Goal: Complete application form

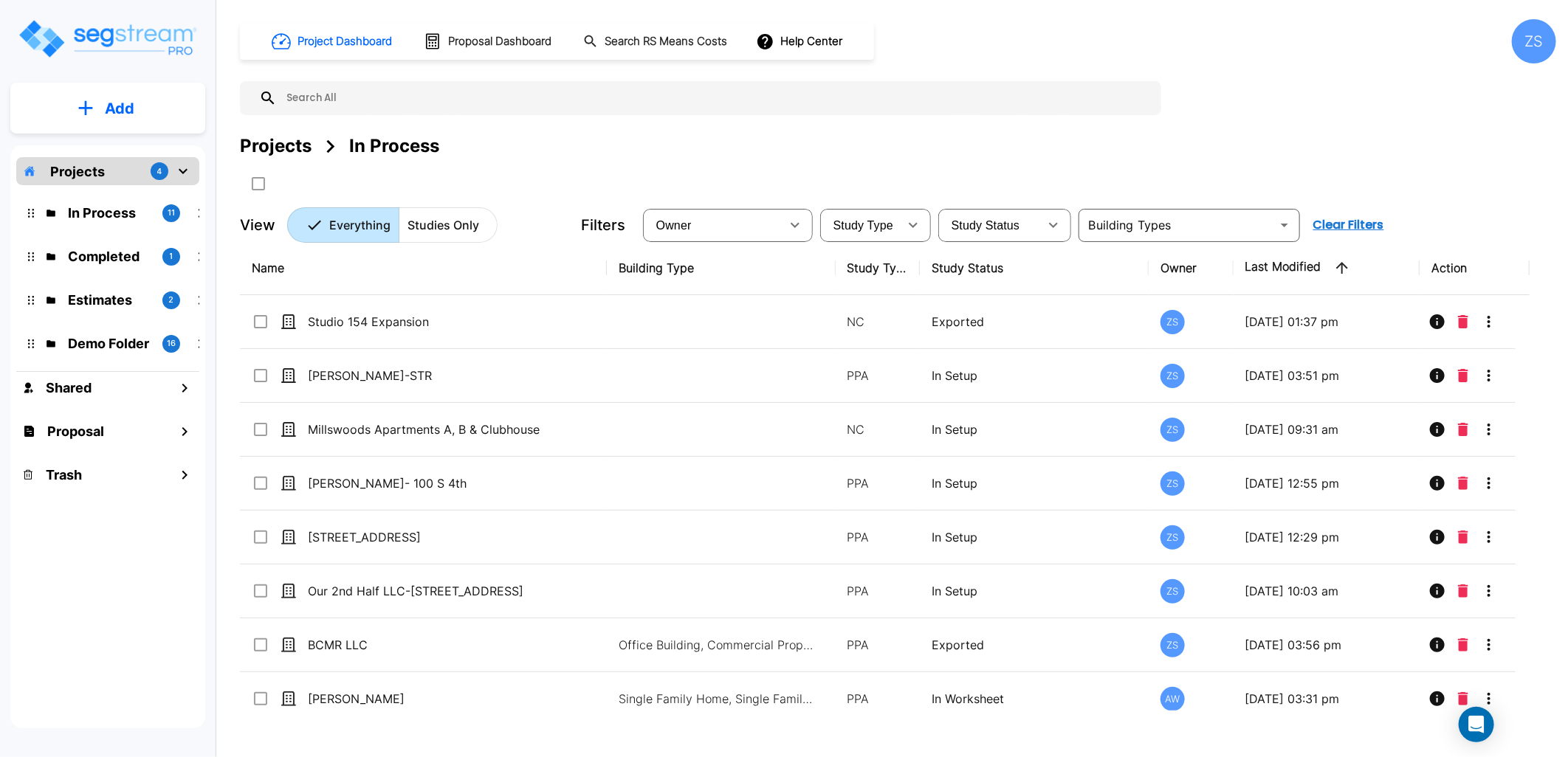
click at [784, 171] on div at bounding box center [528, 183] width 576 height 24
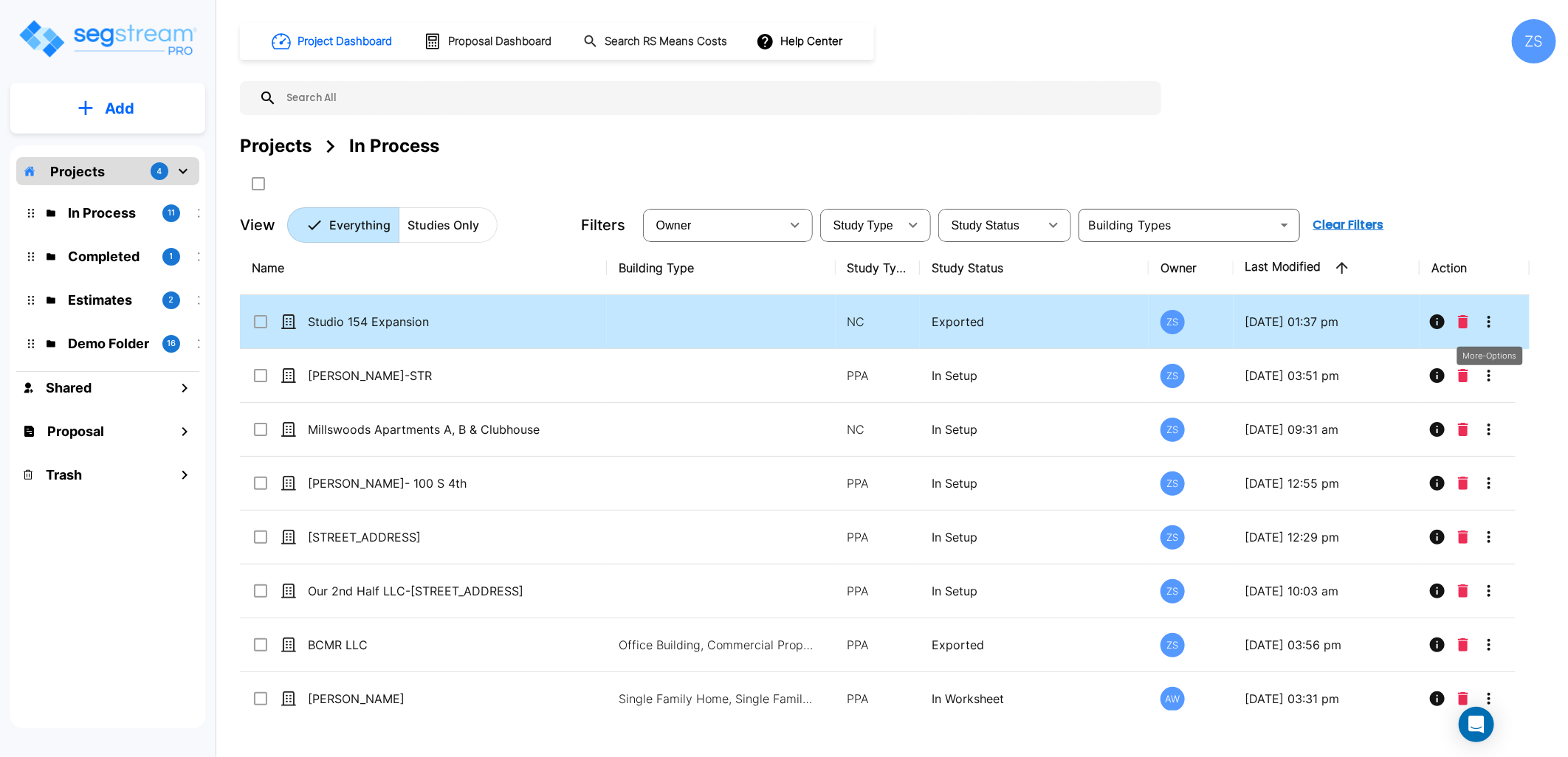
click at [1495, 327] on icon "More-Options" at bounding box center [1489, 322] width 18 height 18
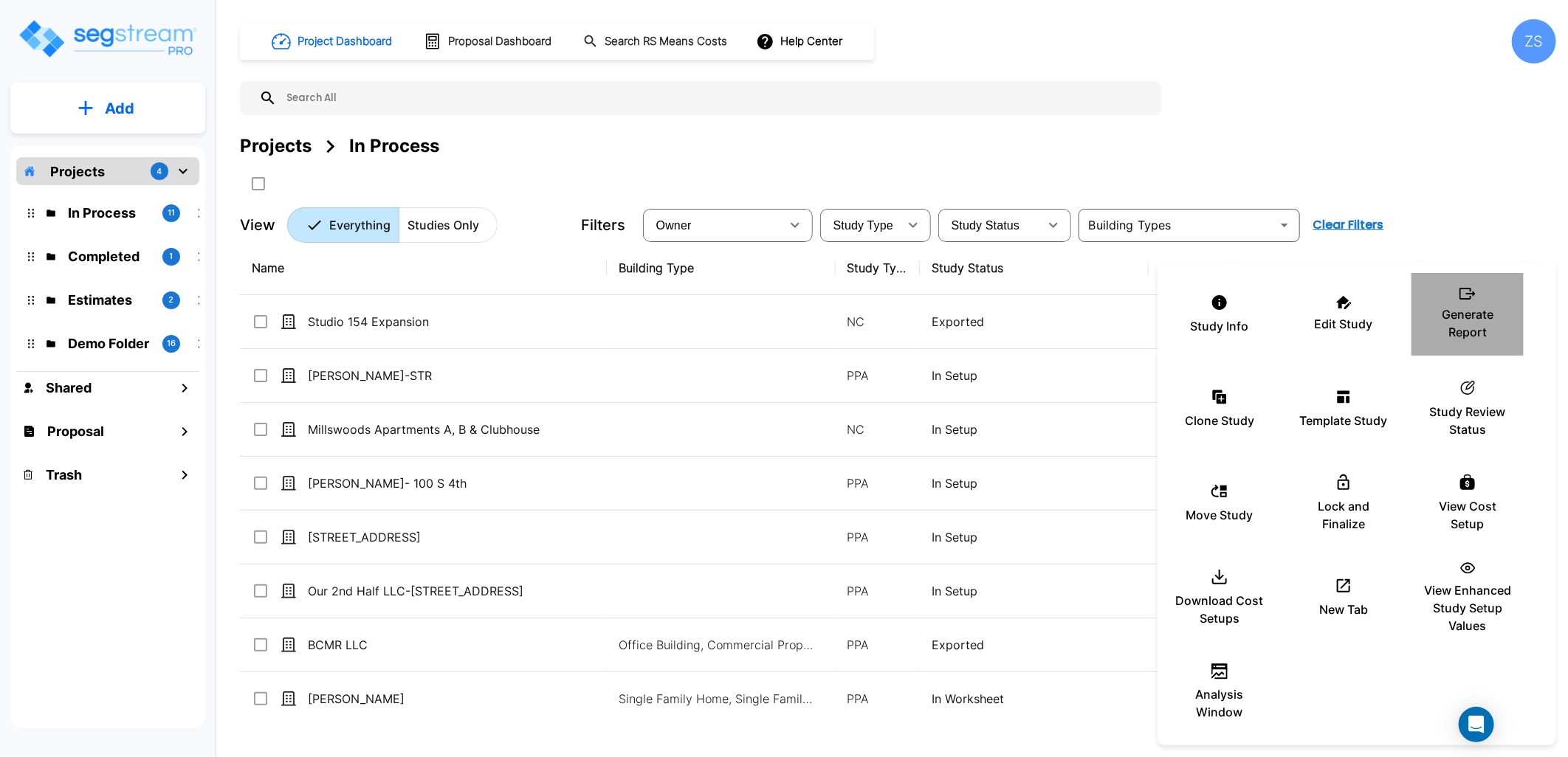
click at [1466, 323] on p "Generate Report" at bounding box center [1468, 324] width 89 height 35
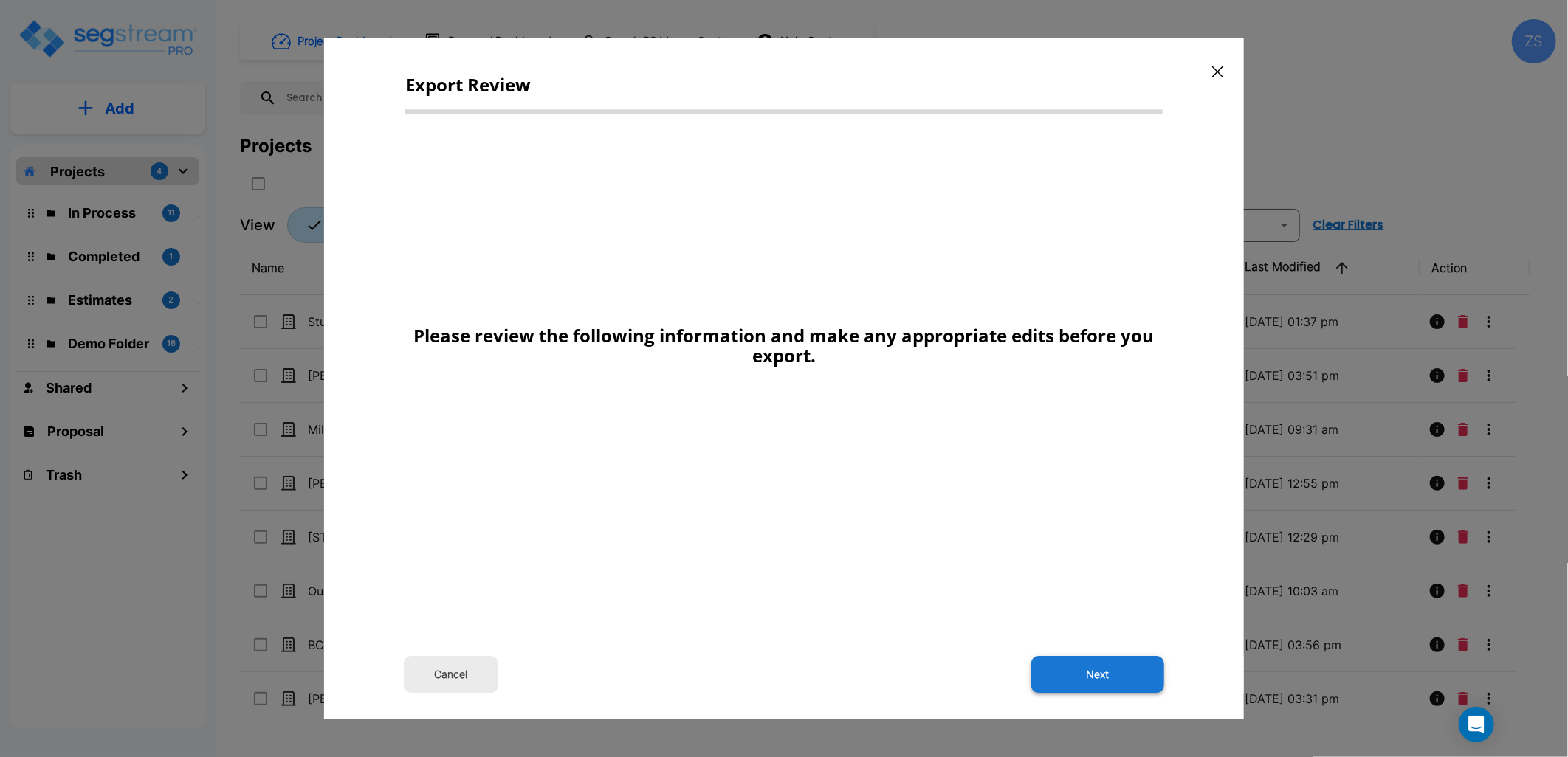
click at [1099, 684] on button "Next" at bounding box center [1098, 675] width 133 height 37
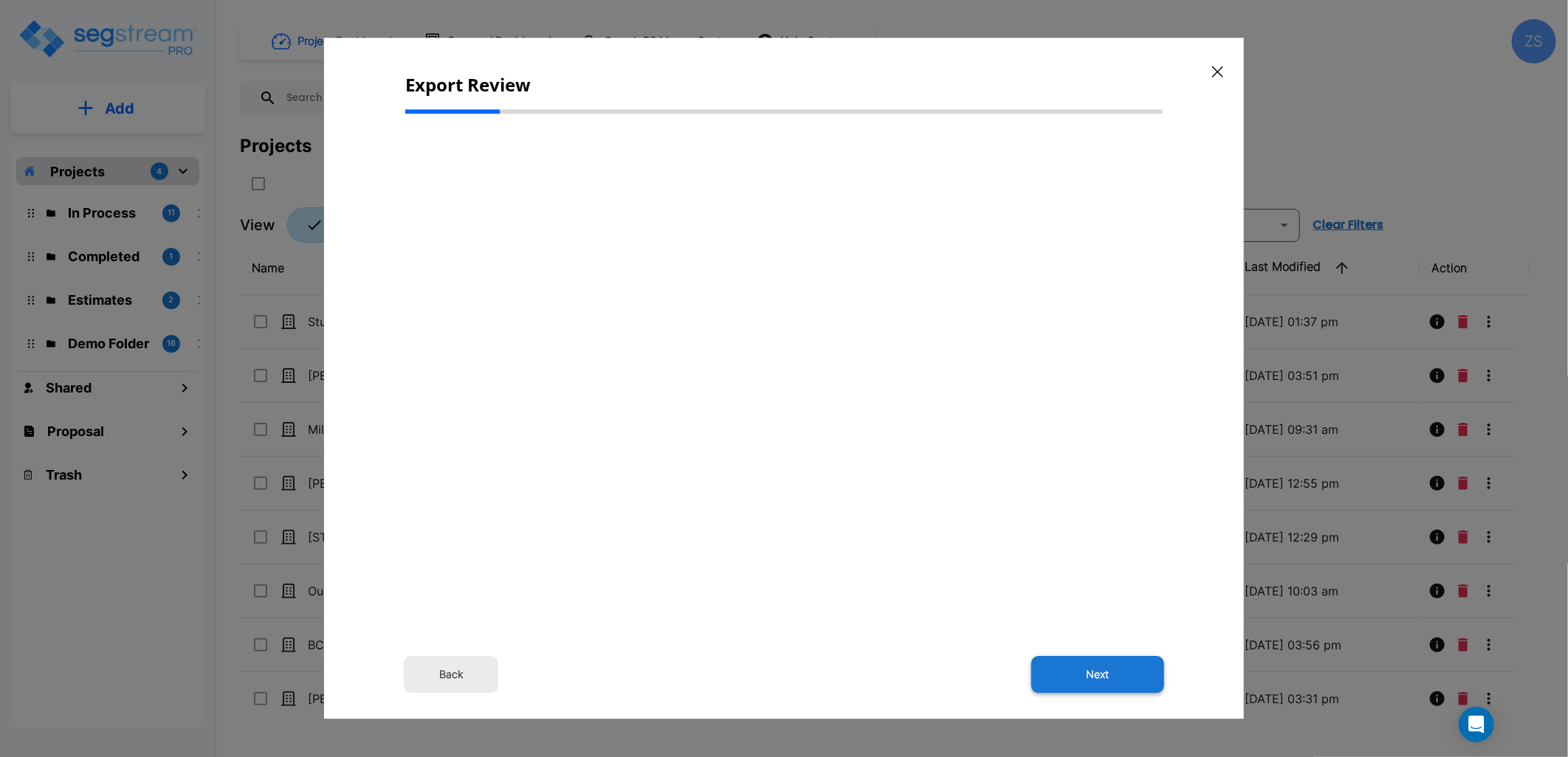
select select "2024"
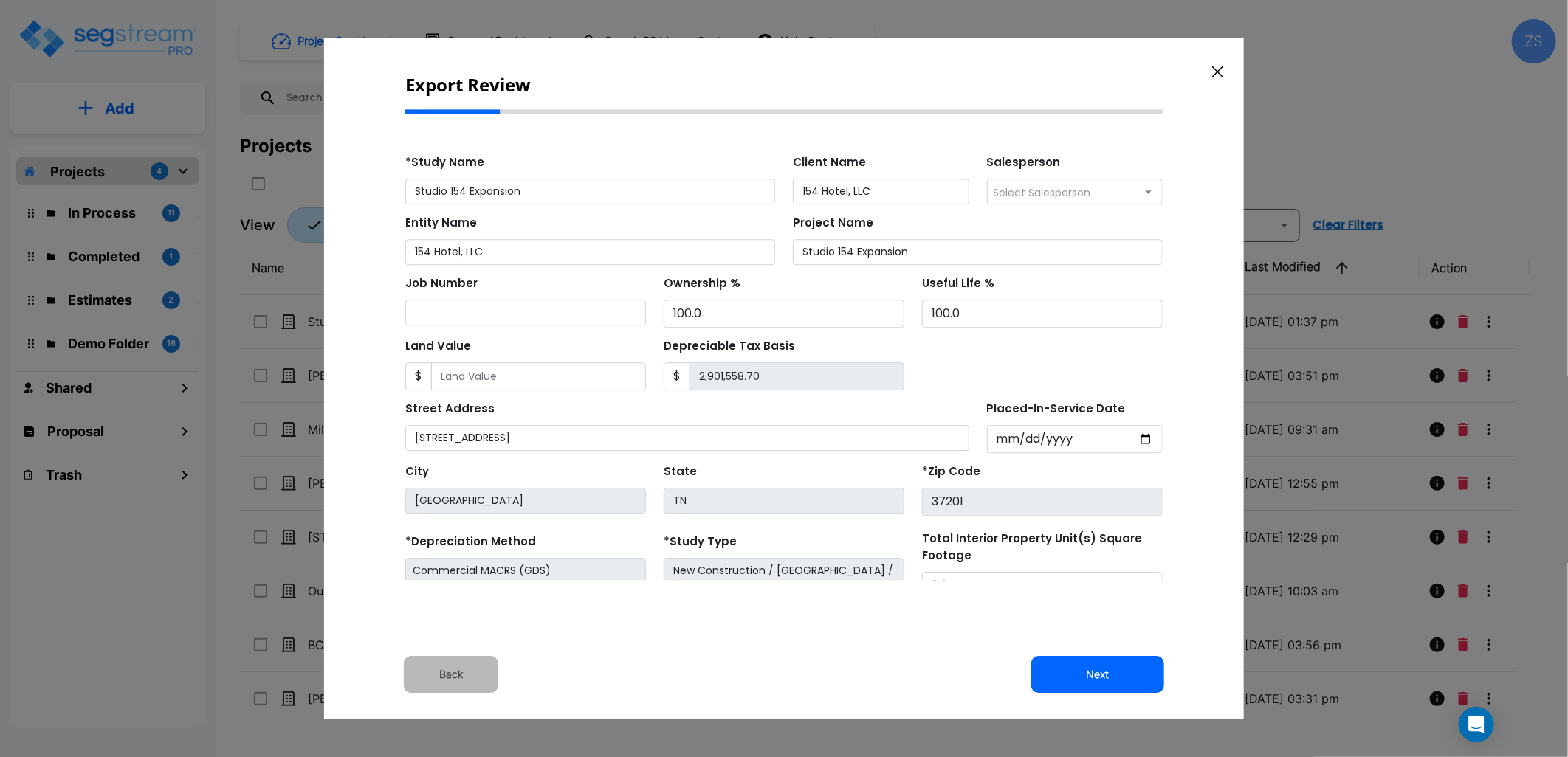
click at [468, 667] on button "Back" at bounding box center [451, 675] width 95 height 37
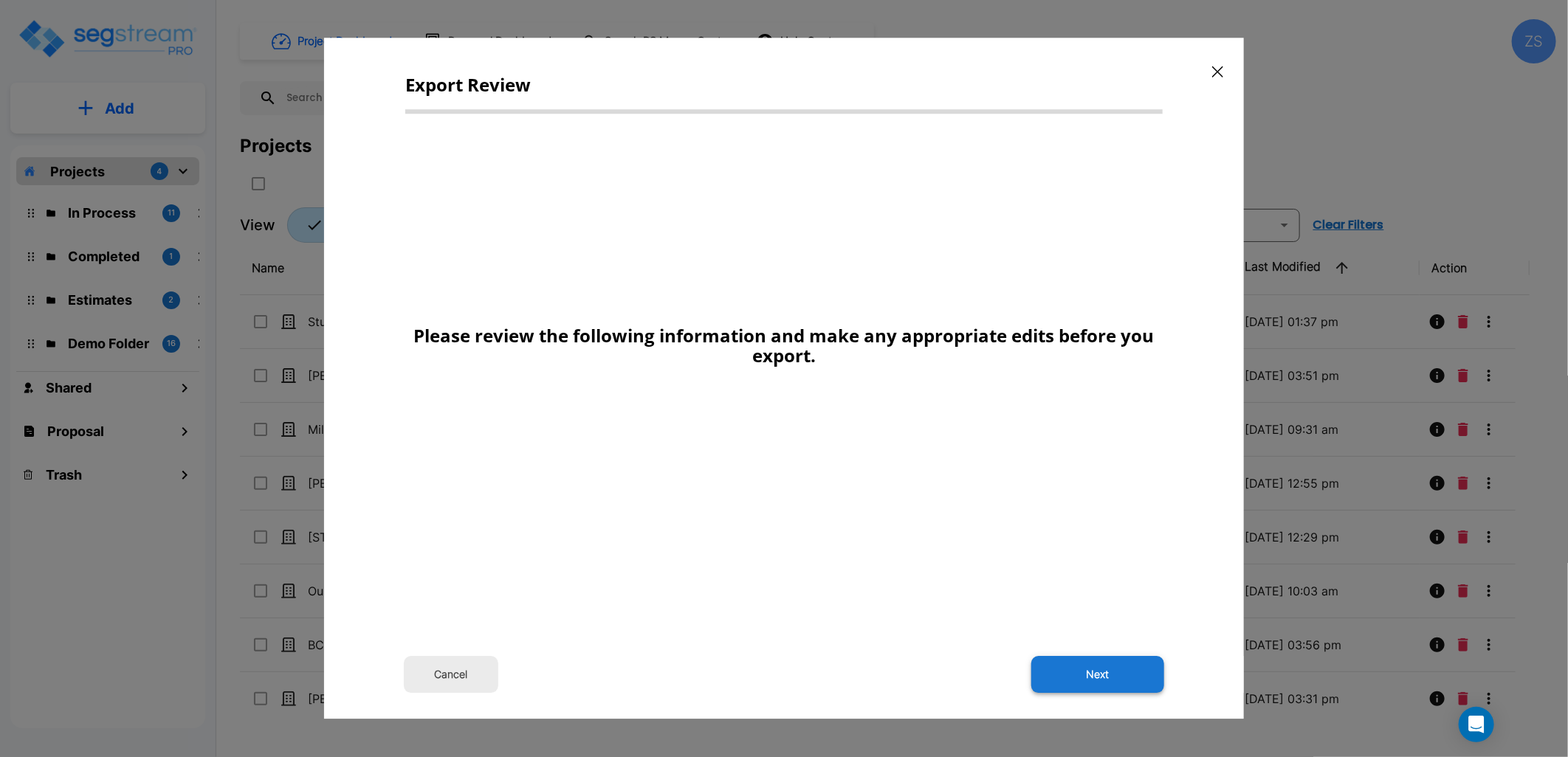
click at [1128, 676] on button "Next" at bounding box center [1098, 675] width 133 height 37
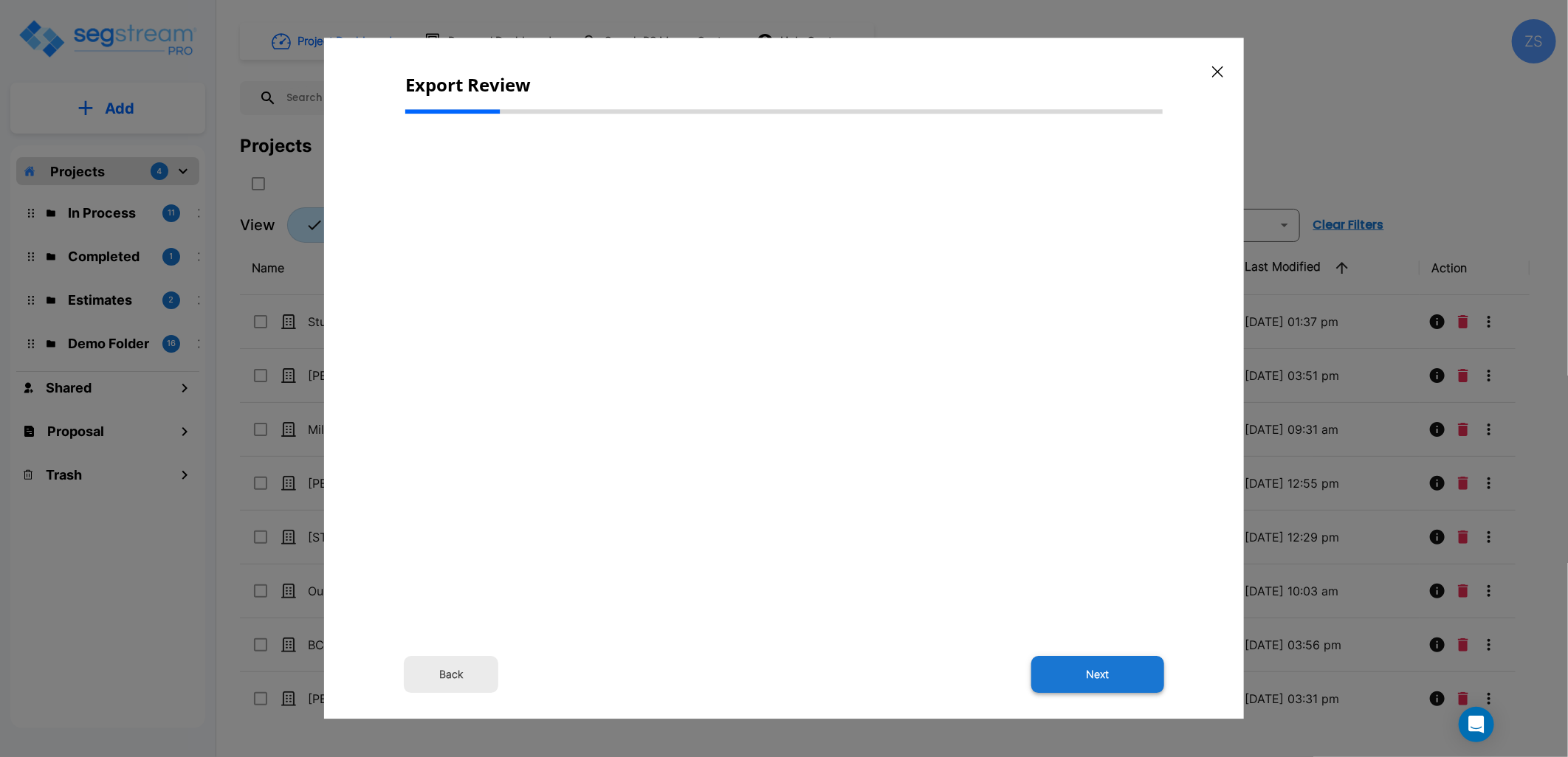
select select "2024"
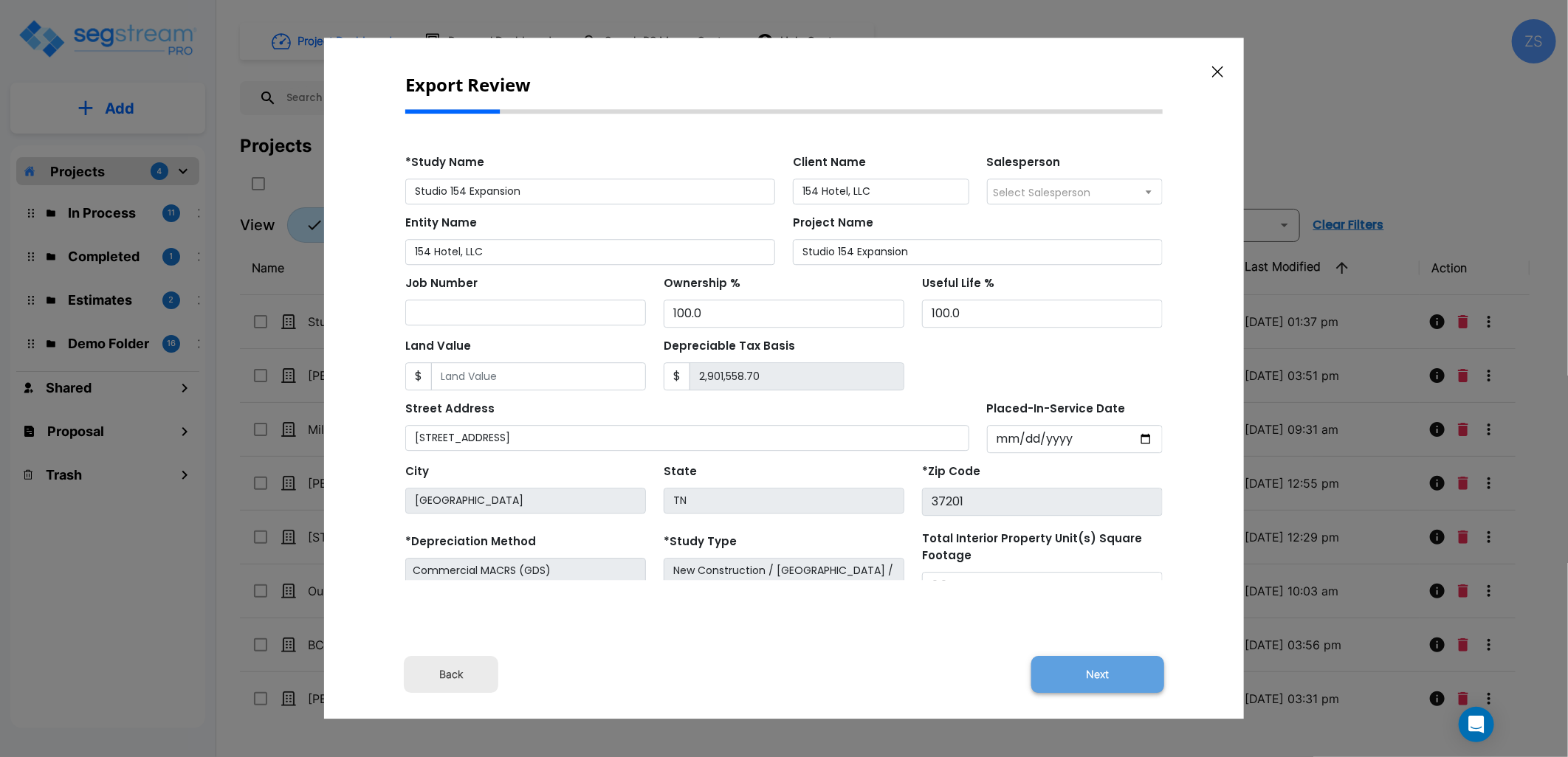
click at [1125, 676] on button "Next" at bounding box center [1098, 675] width 133 height 37
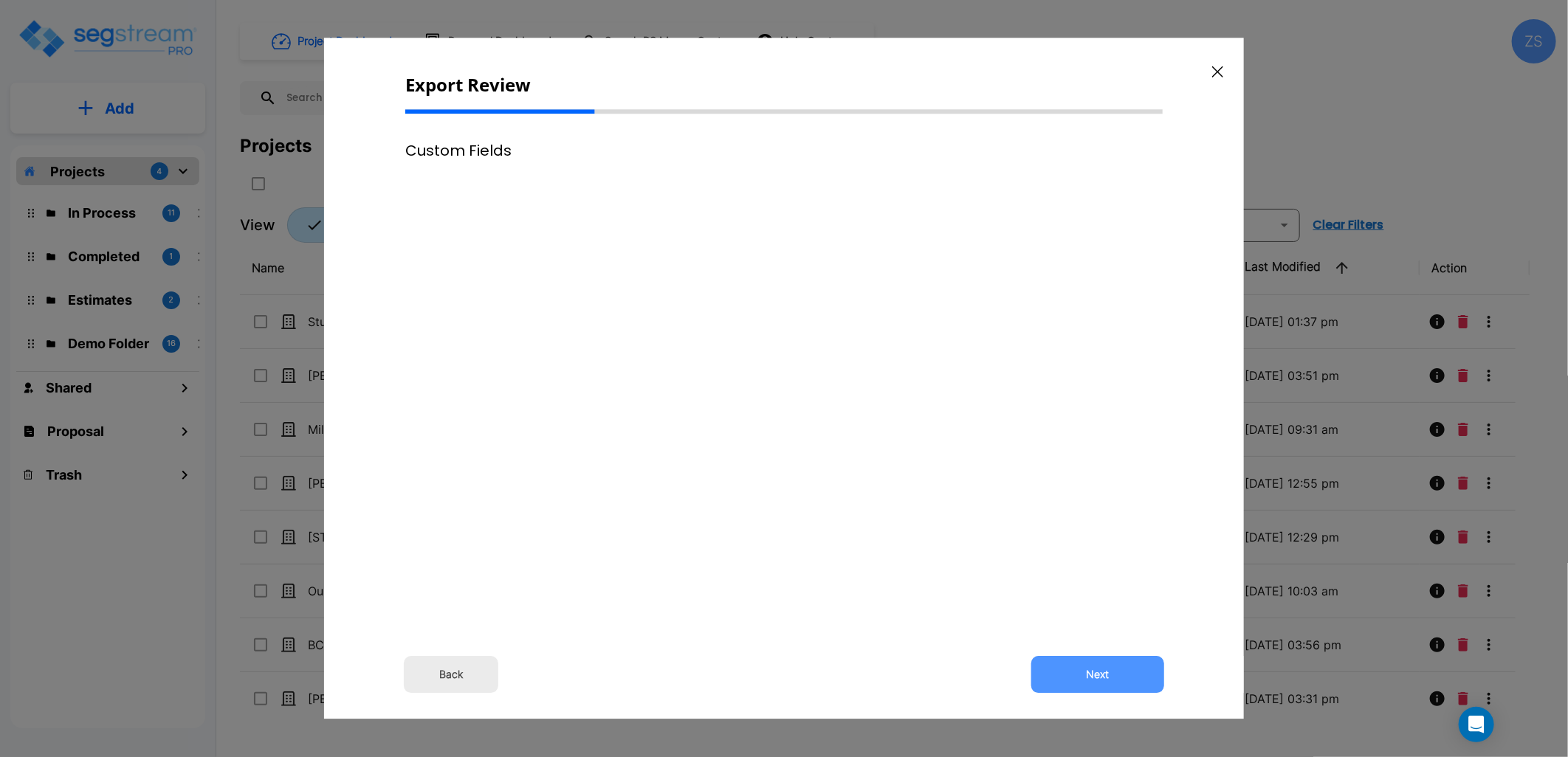
click at [1125, 676] on button "Next" at bounding box center [1098, 675] width 133 height 37
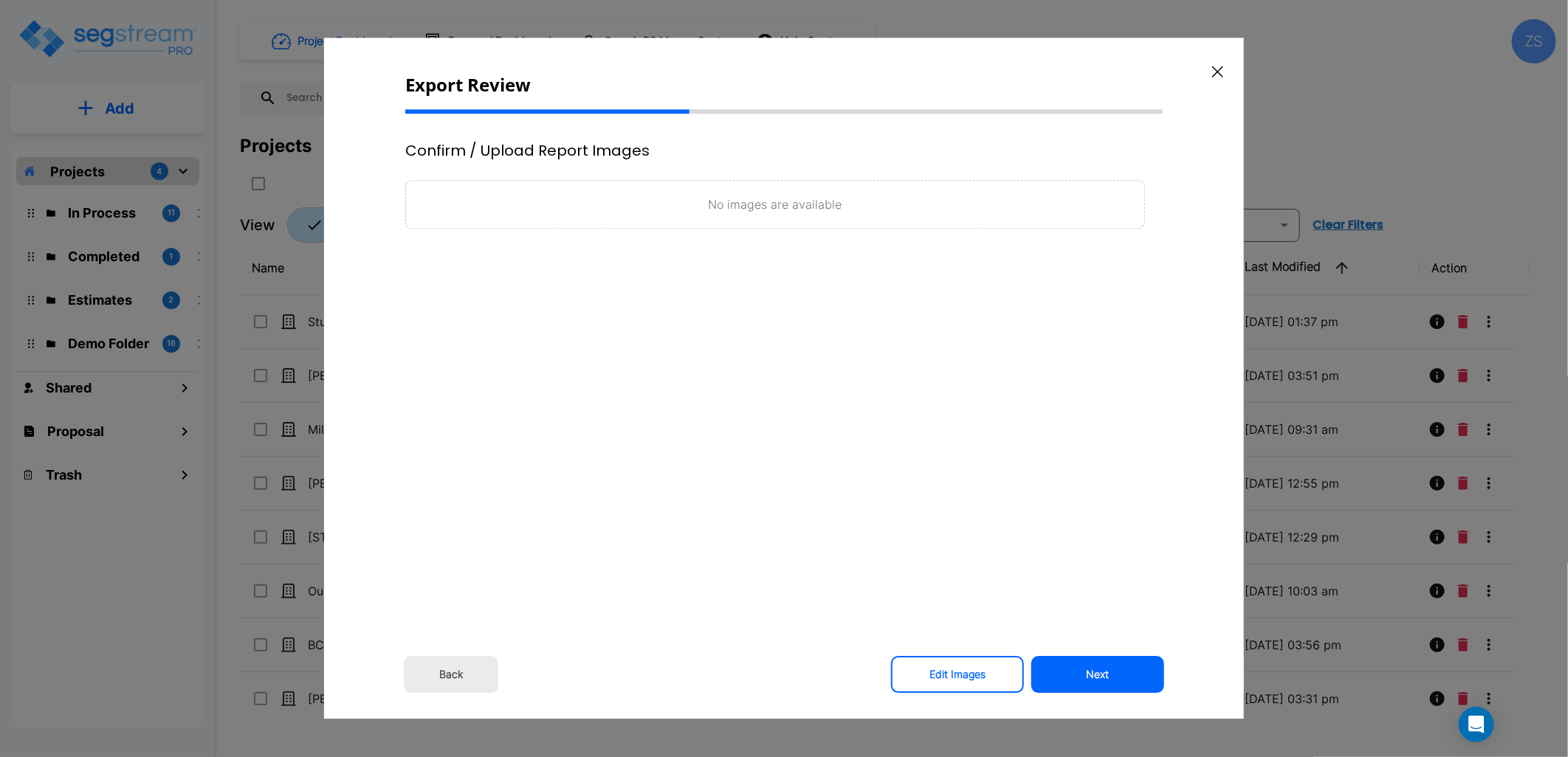
click at [1125, 676] on button "Next" at bounding box center [1098, 675] width 133 height 37
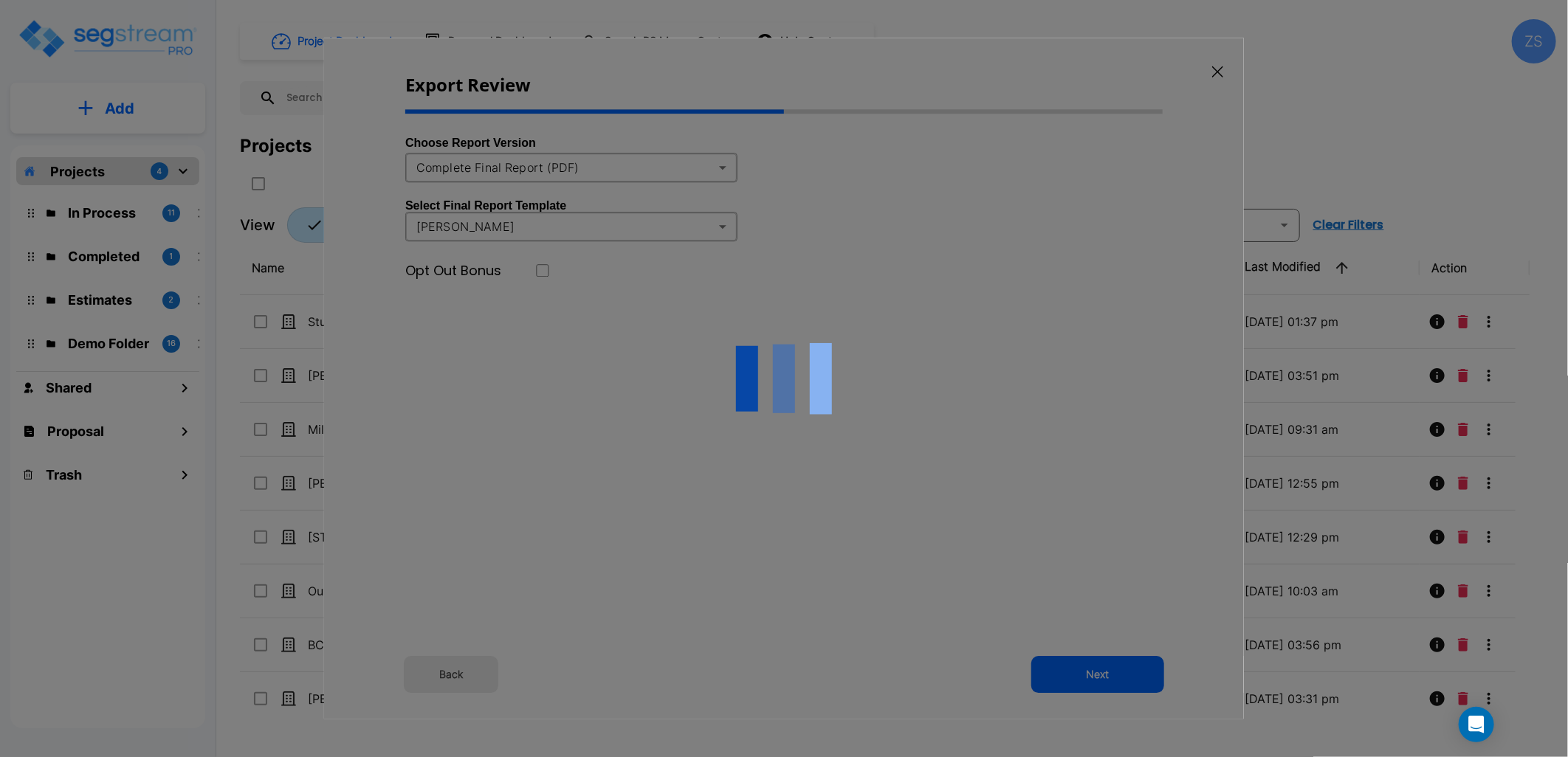
click at [628, 168] on div at bounding box center [783, 378] width 920 height 681
click at [623, 168] on div at bounding box center [783, 378] width 920 height 681
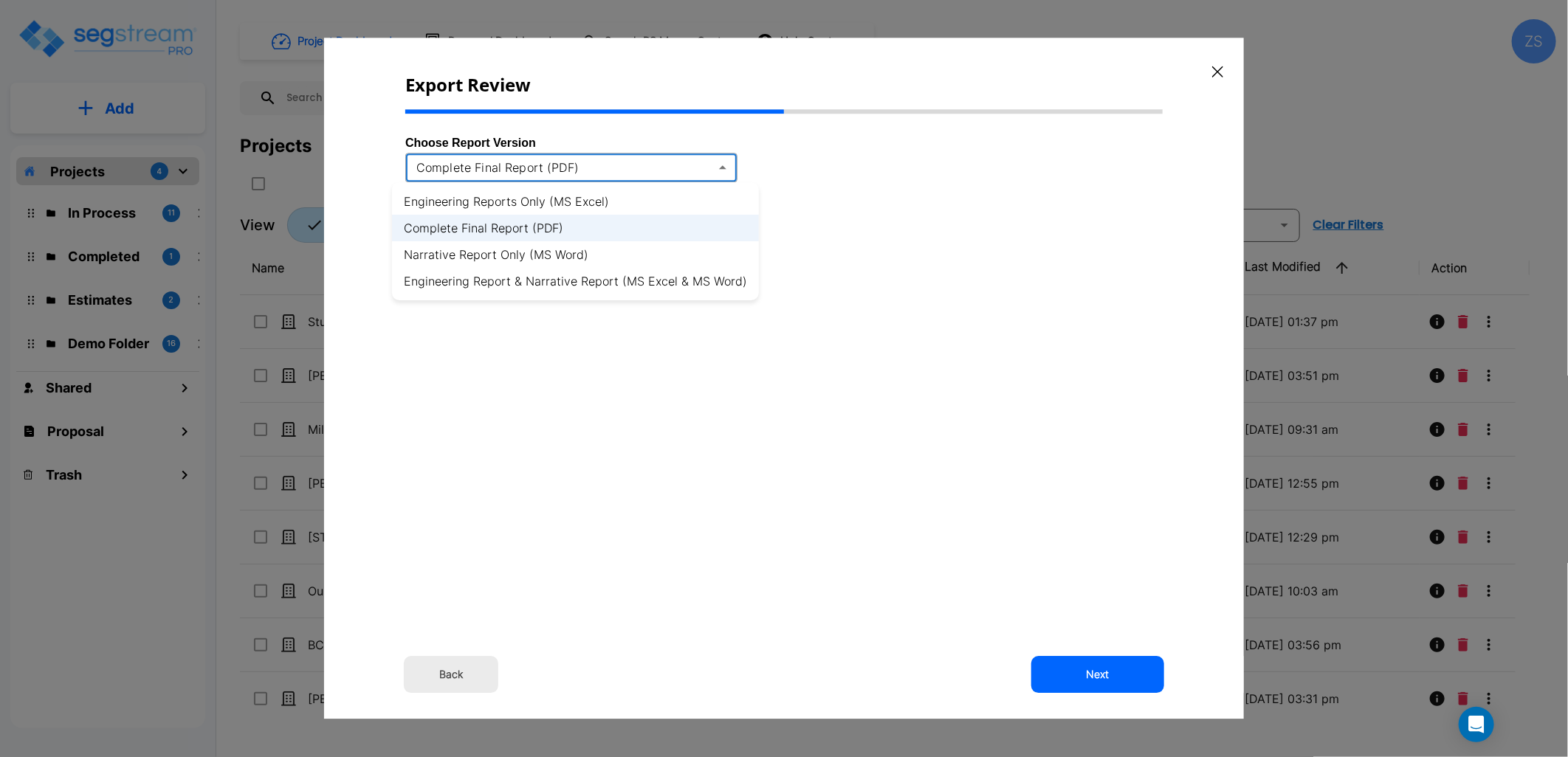
click at [622, 168] on body "× Your report is being generated. Be patient! × We're working on your Modificat…" at bounding box center [784, 378] width 1568 height 757
click at [609, 196] on li "Engineering Reports Only (MS Excel)" at bounding box center [576, 201] width 367 height 27
type input "xlsx"
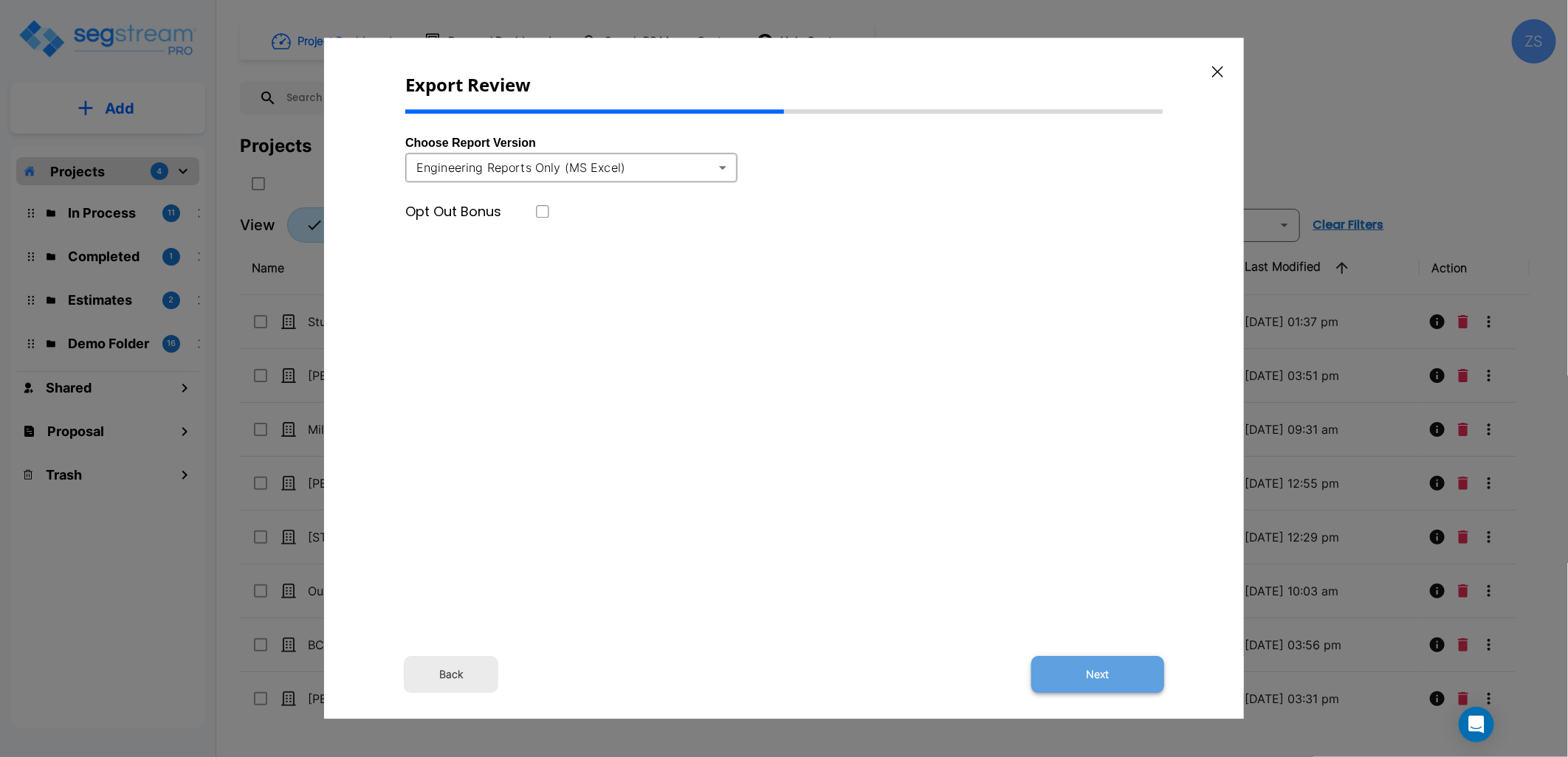
click at [1086, 673] on button "Next" at bounding box center [1098, 675] width 133 height 37
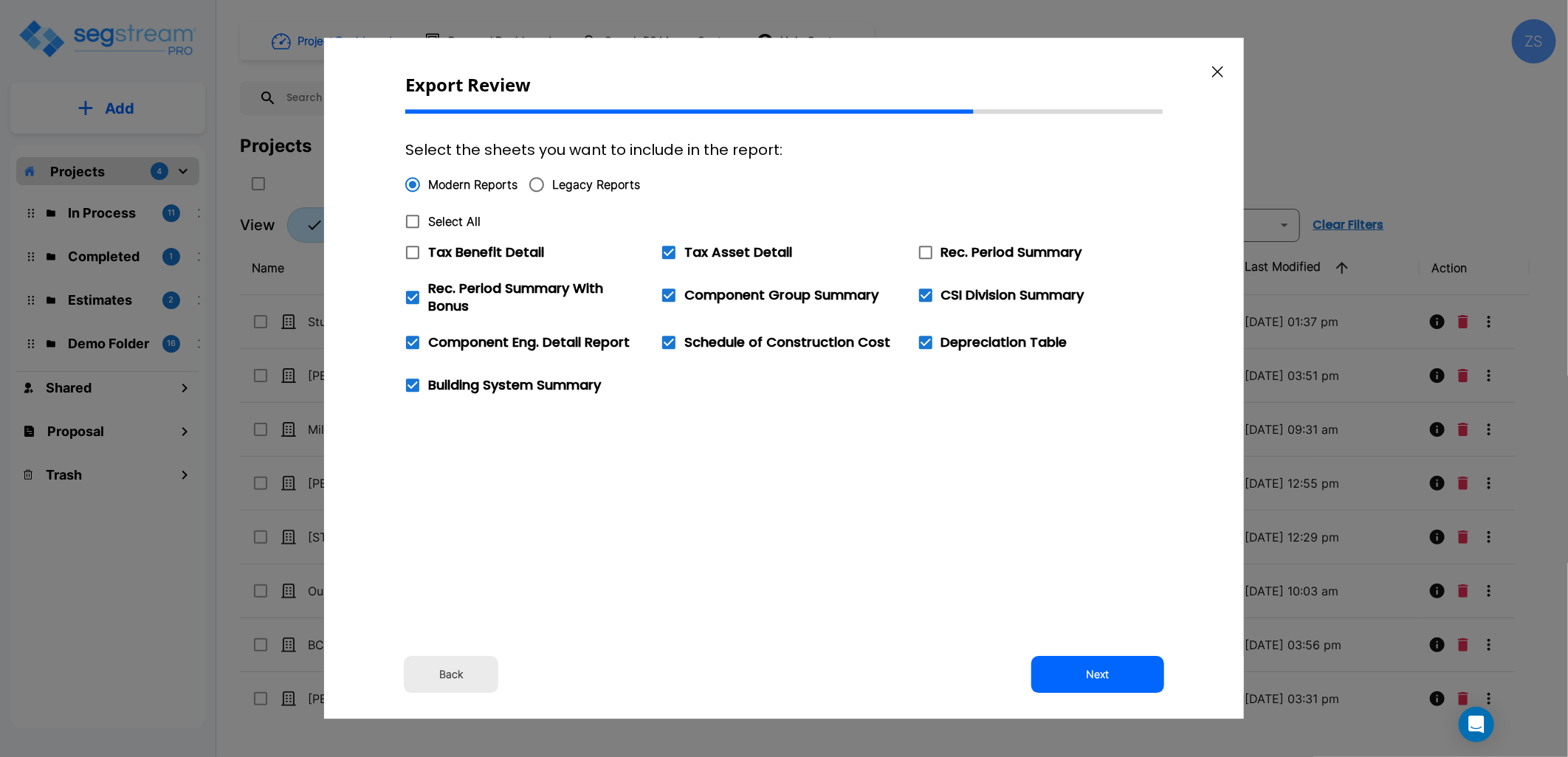
click at [412, 222] on icon at bounding box center [412, 222] width 18 height 18
click at [412, 218] on input "Select All" at bounding box center [404, 212] width 15 height 12
checkbox input "true"
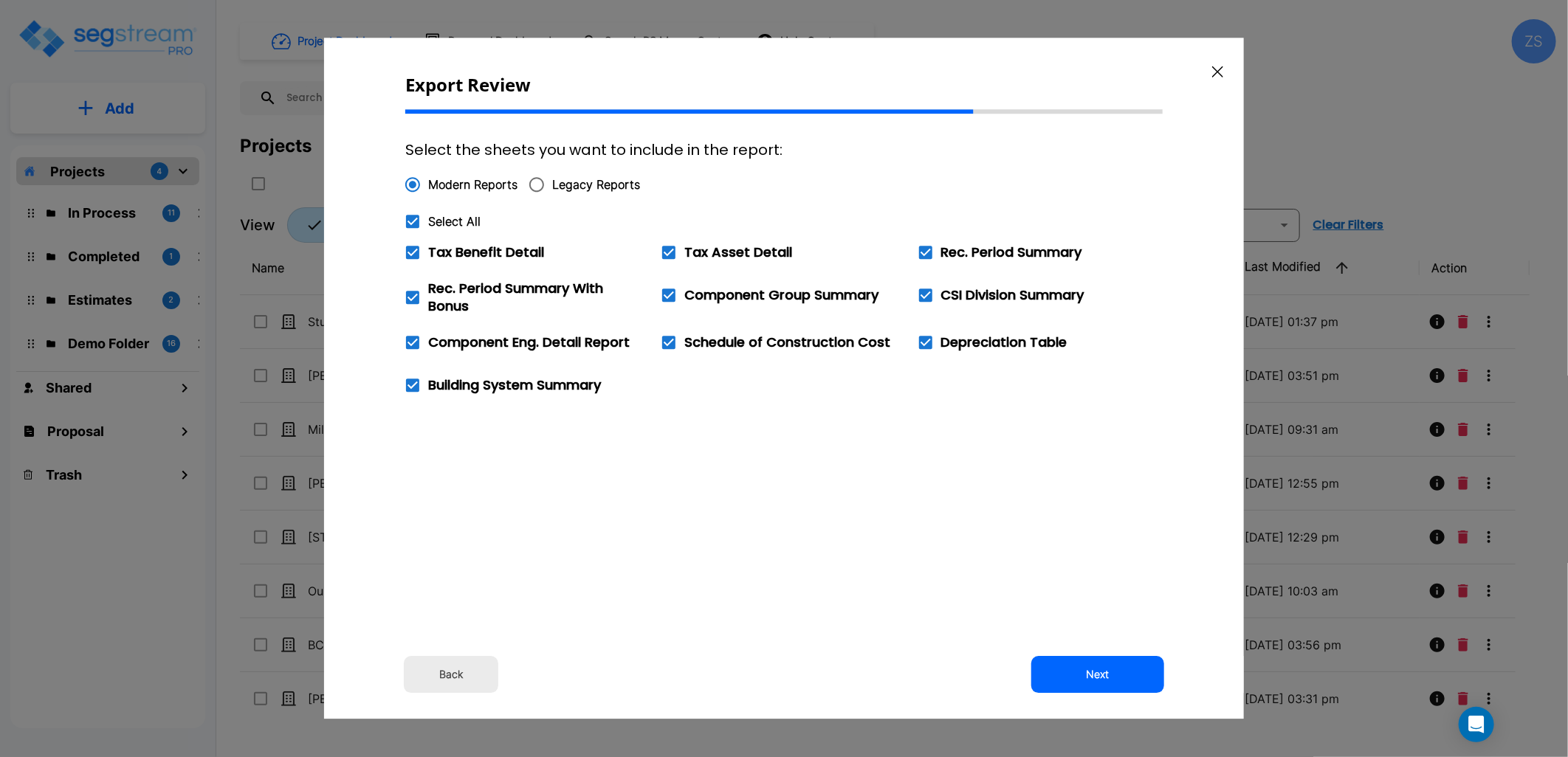
click at [412, 222] on icon at bounding box center [412, 222] width 18 height 18
click at [412, 218] on input "Select All" at bounding box center [404, 212] width 15 height 12
checkbox input "false"
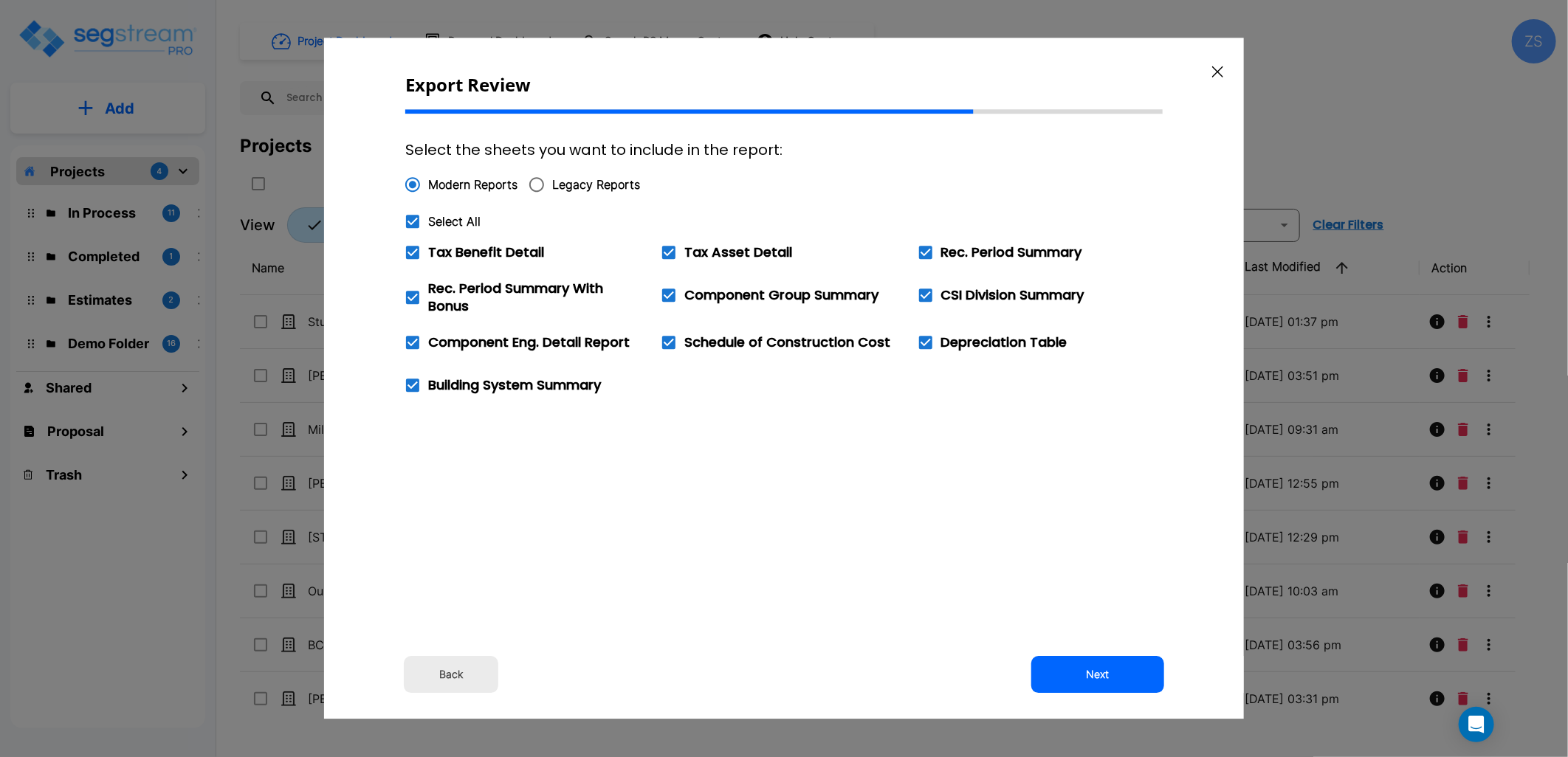
checkbox input "false"
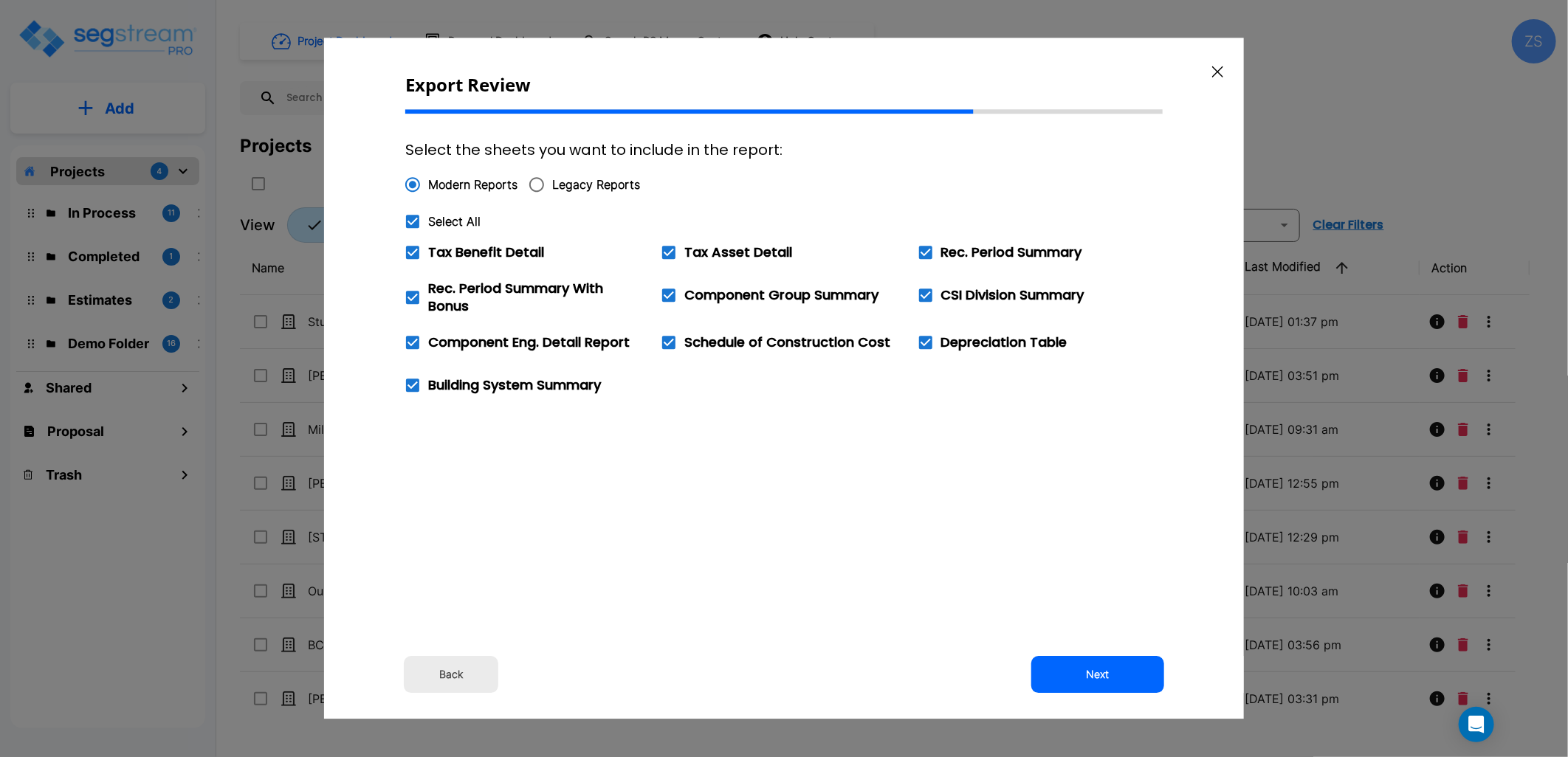
checkbox input "false"
click at [702, 255] on span "Tax Asset Detail" at bounding box center [739, 252] width 108 height 19
click at [668, 249] on input "Tax Asset Detail" at bounding box center [661, 243] width 15 height 12
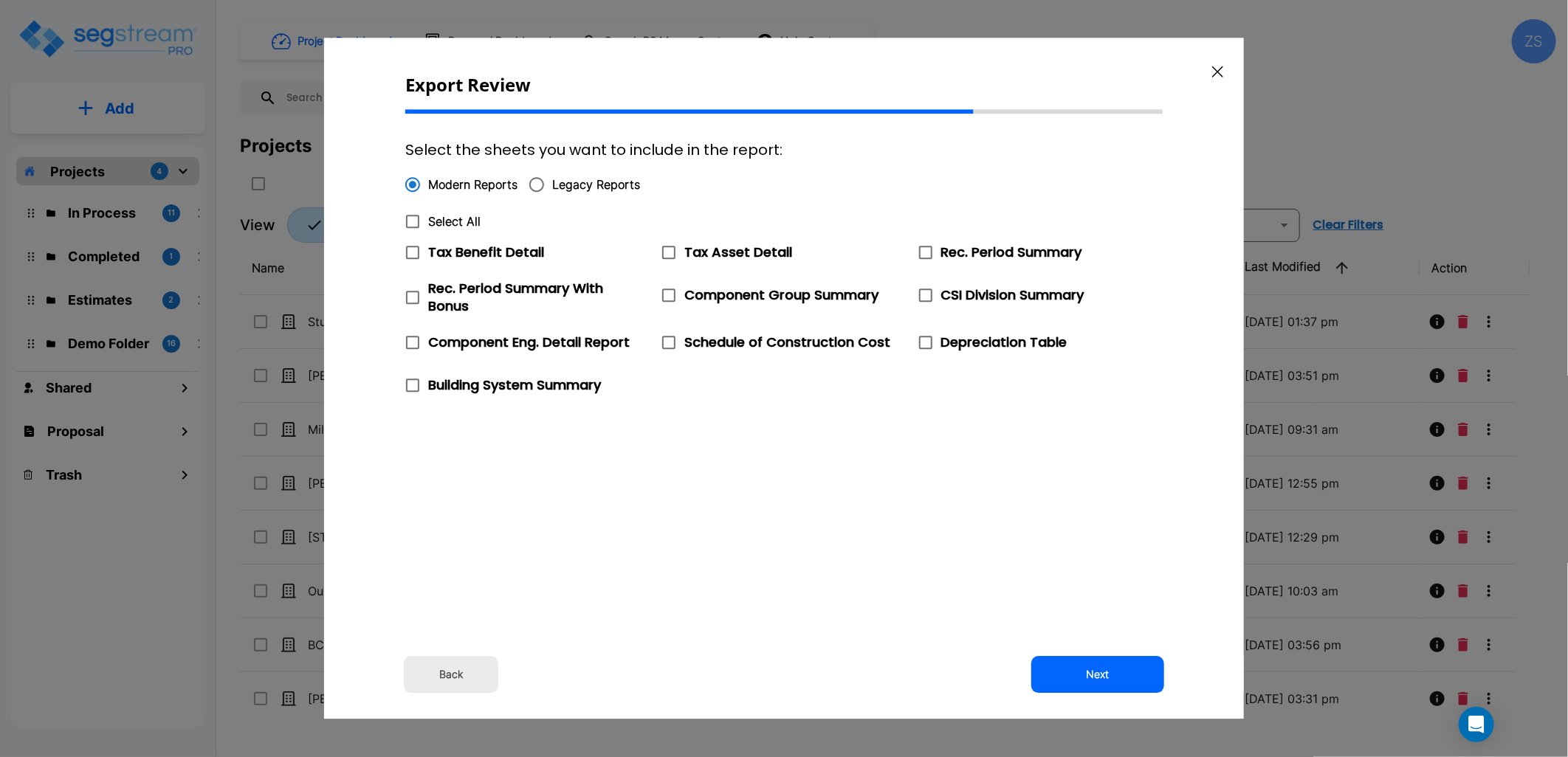
checkbox input "true"
click at [1098, 669] on button "Next" at bounding box center [1098, 675] width 133 height 37
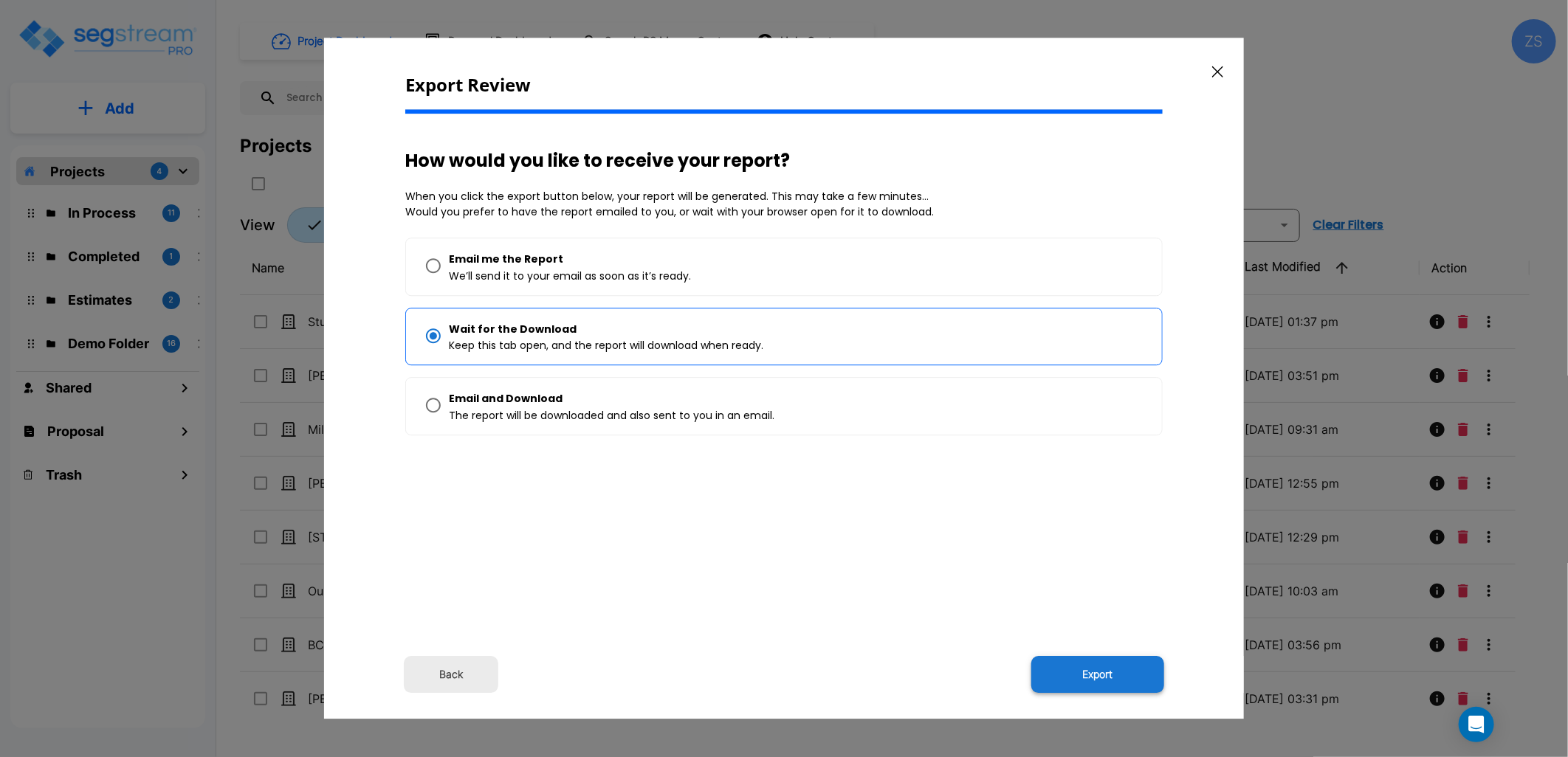
click at [1120, 676] on button "Export" at bounding box center [1098, 675] width 133 height 37
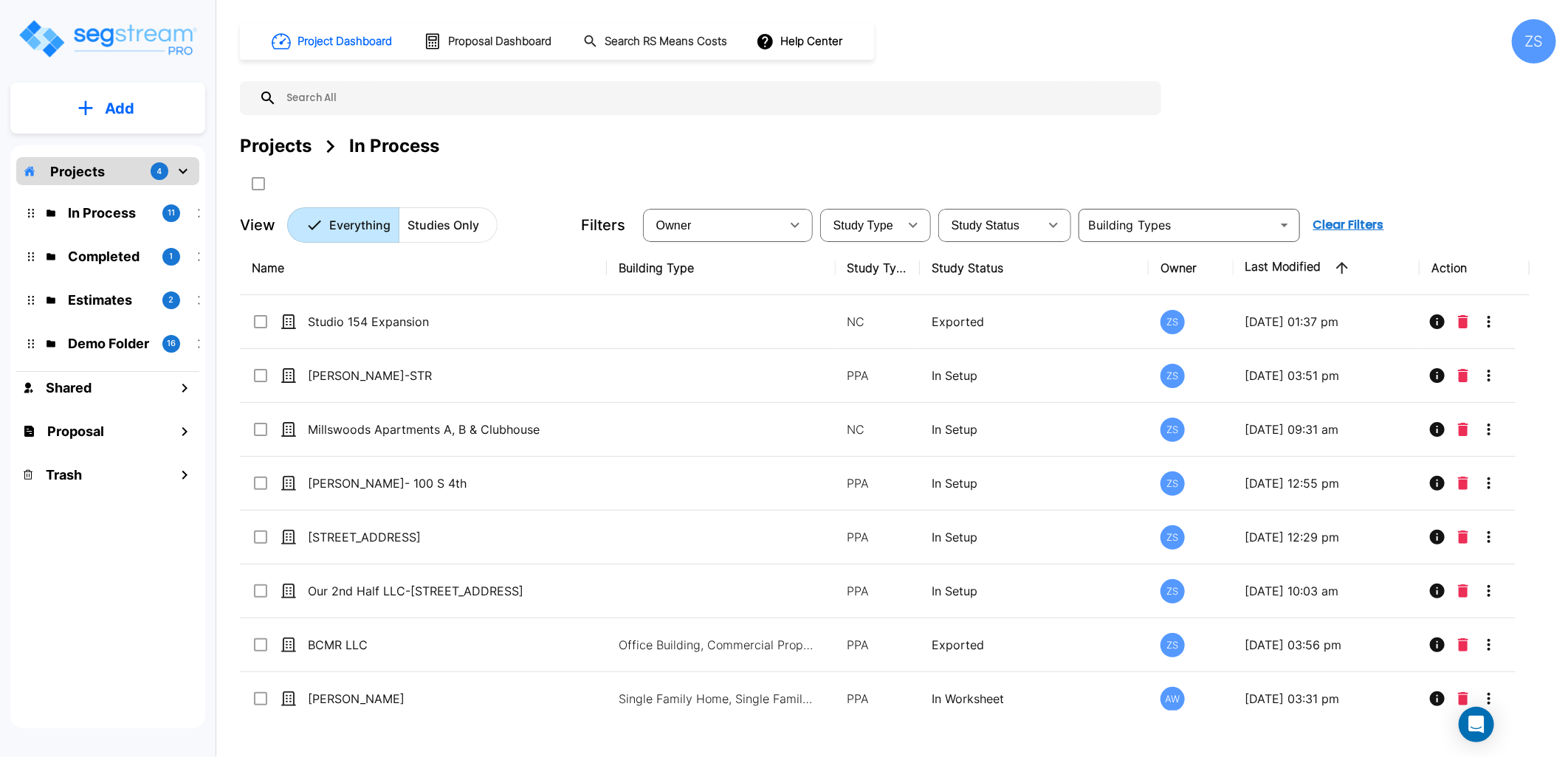
click at [988, 127] on div "Project Dashboard Proposal Dashboard Search RS Means Costs Help Center ZS Proje…" at bounding box center [898, 131] width 1316 height 223
click at [594, 145] on div "Projects In Process" at bounding box center [898, 146] width 1316 height 27
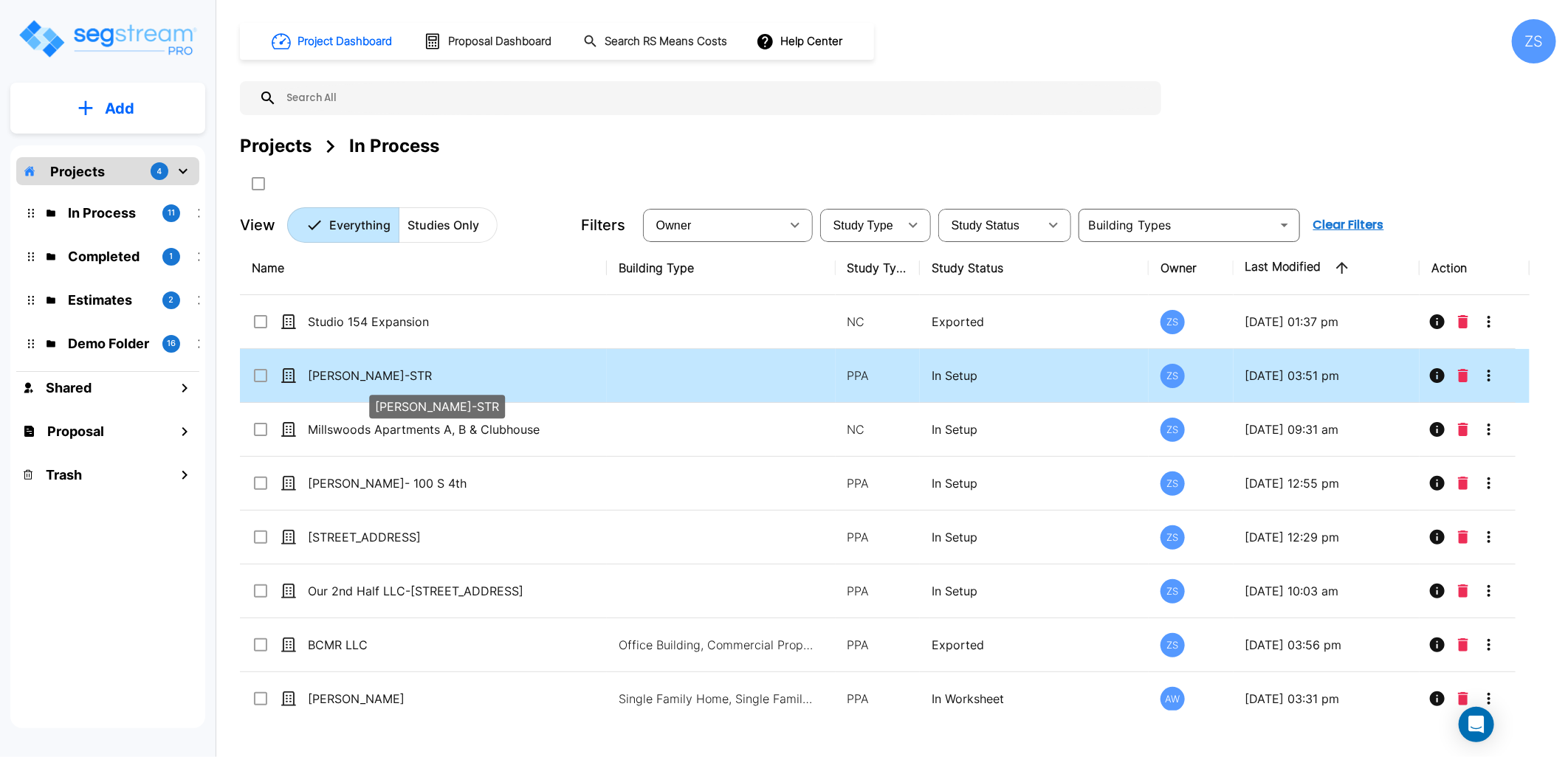
click at [462, 381] on p "[PERSON_NAME]-STR" at bounding box center [430, 376] width 246 height 18
checkbox input "true"
click at [462, 381] on p "[PERSON_NAME]-STR" at bounding box center [430, 376] width 246 height 18
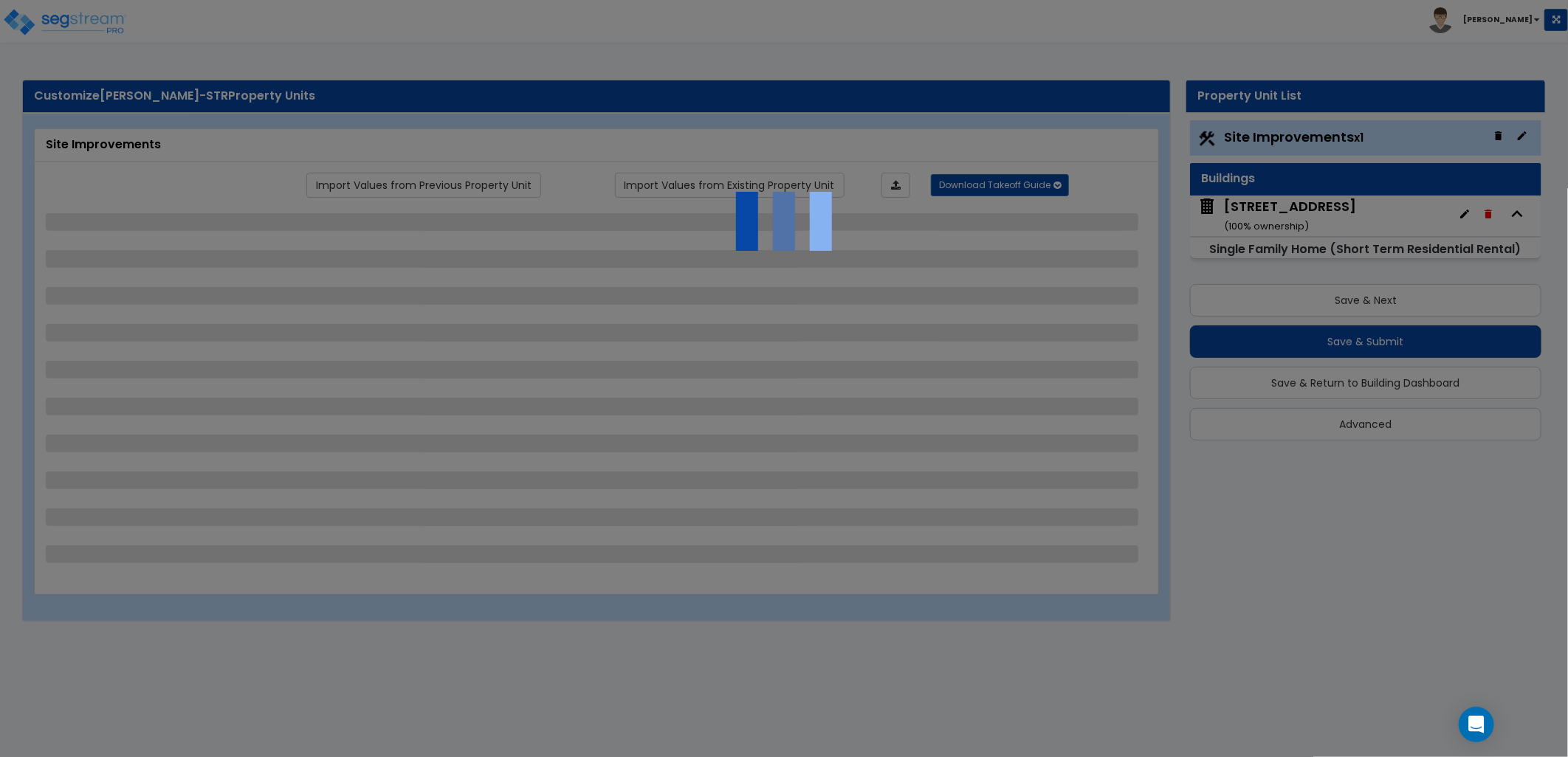
select select "2"
select select "1"
select select "3"
select select "1"
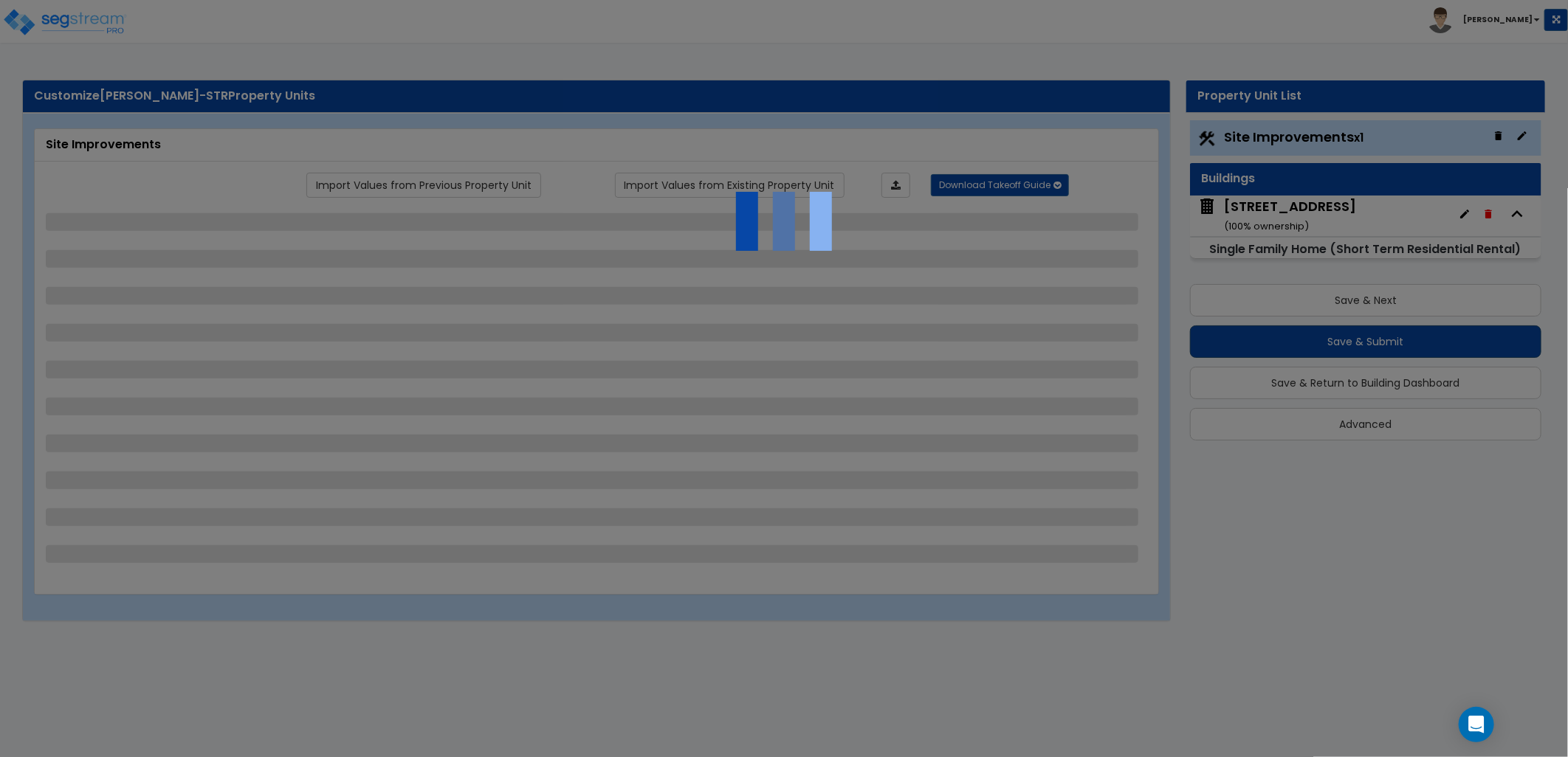
select select "1"
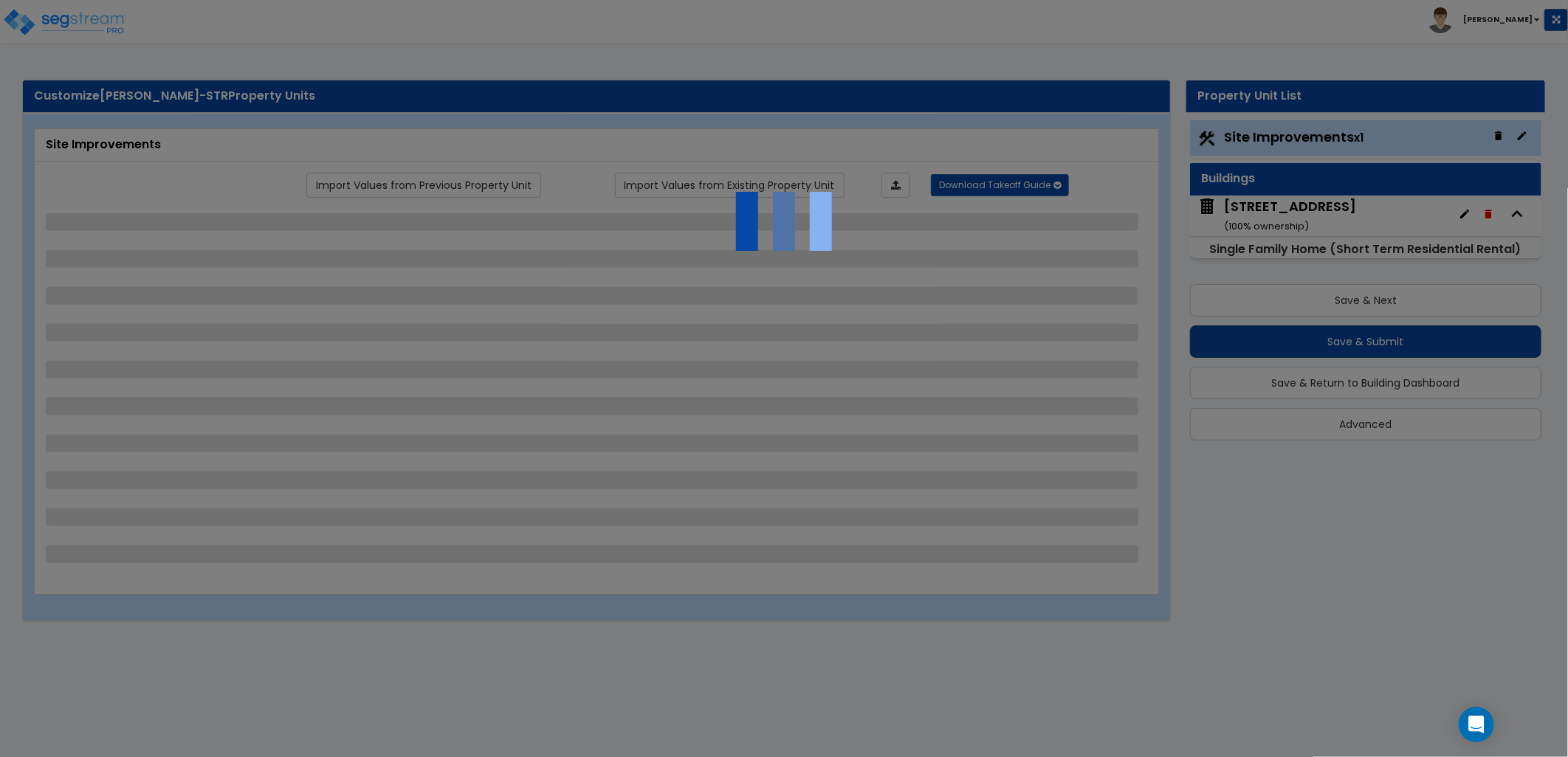
select select "2"
select select "1"
select select "2"
select select "8"
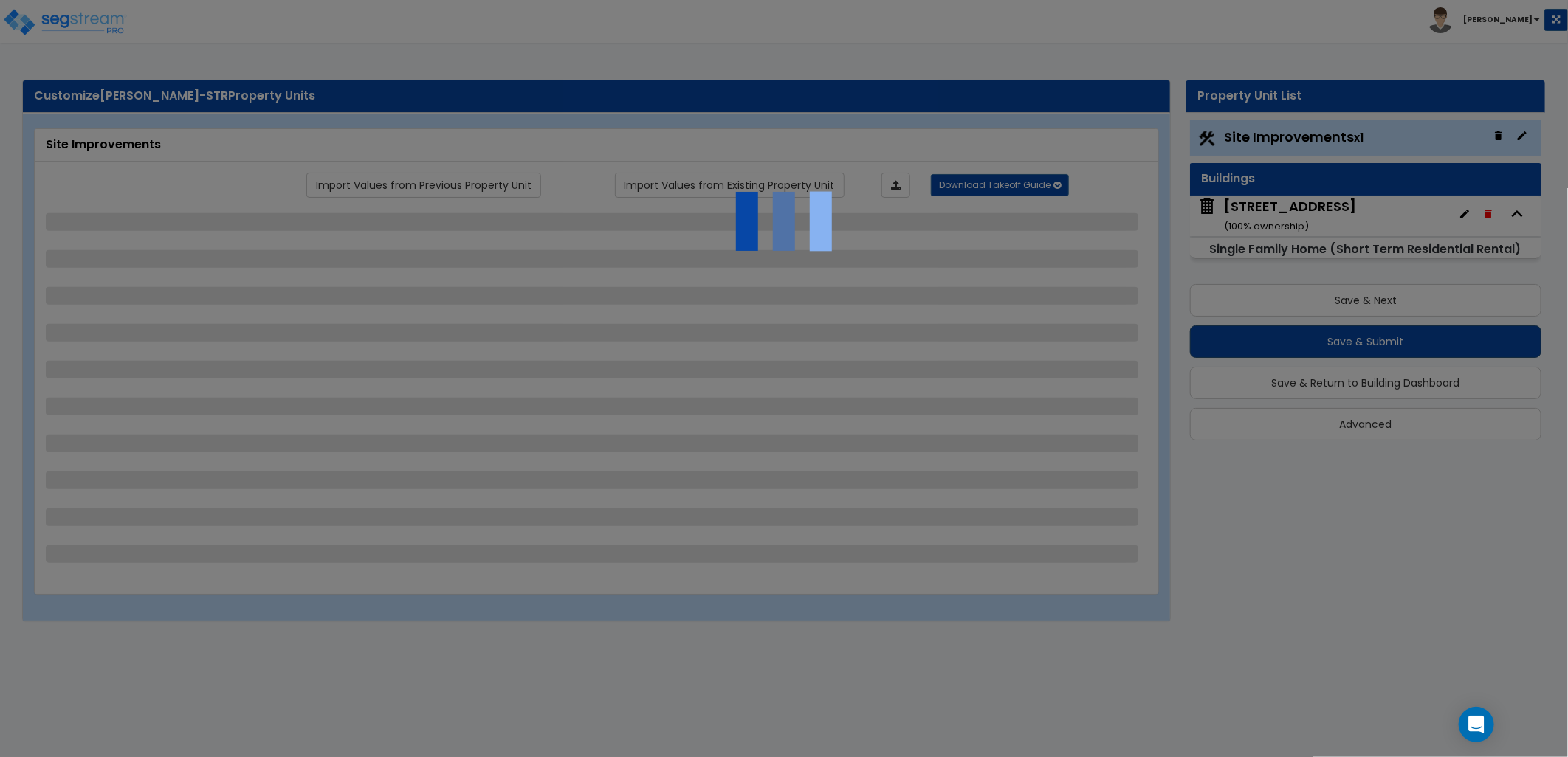
select select "5"
select select "2"
select select "3"
select select "1"
select select "2"
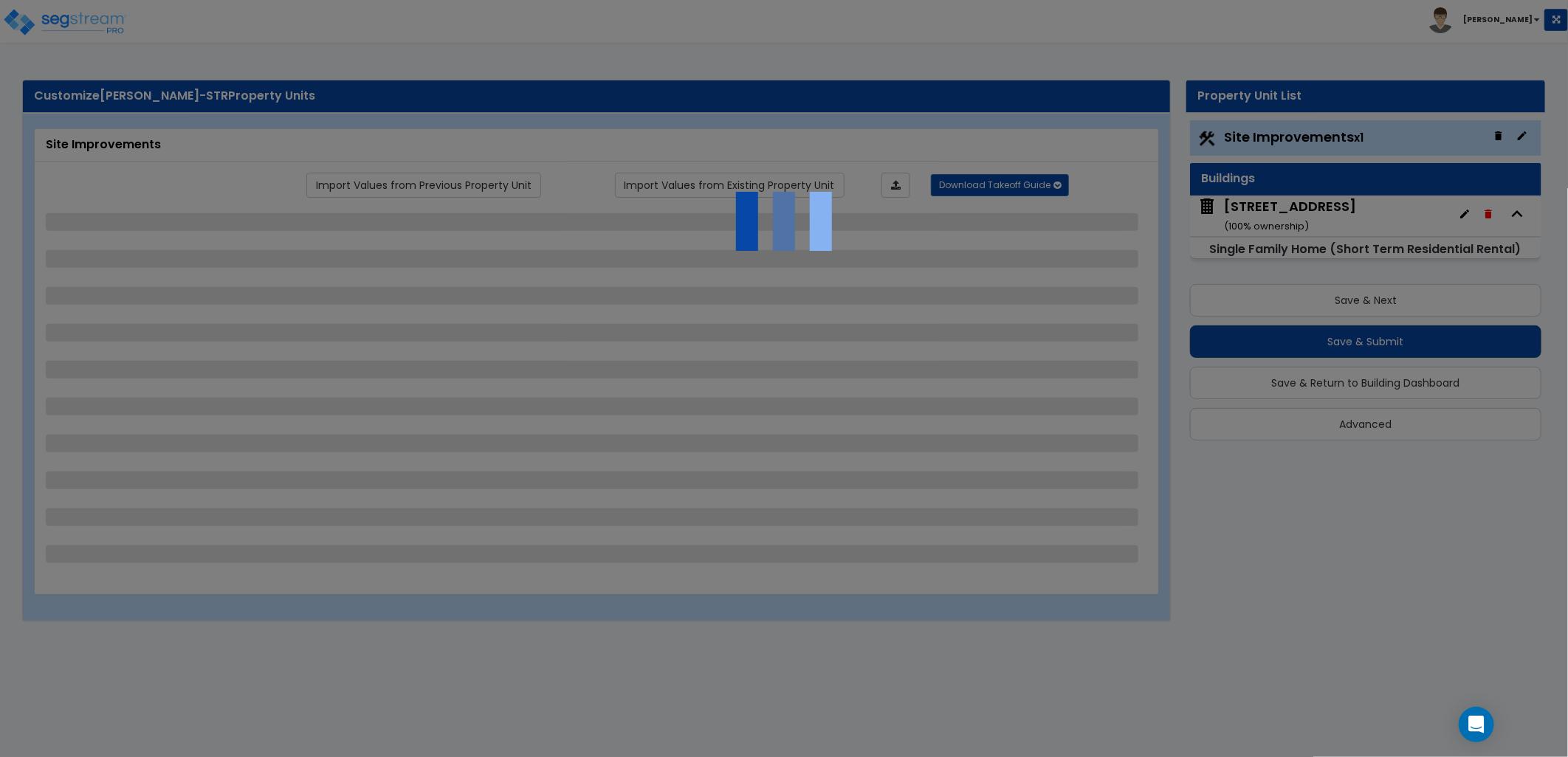
select select "1"
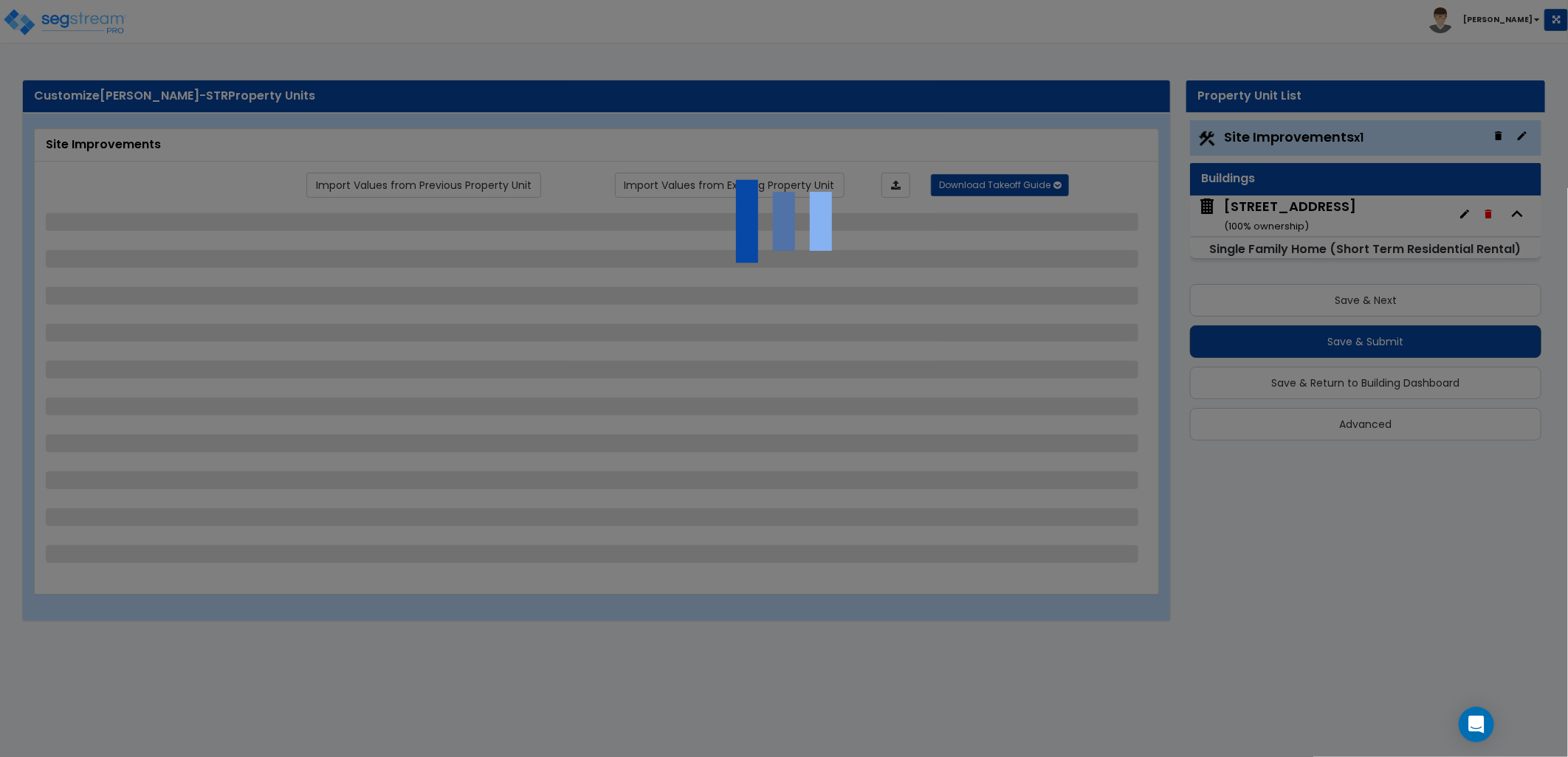
select select "2"
select select "1"
select select "3"
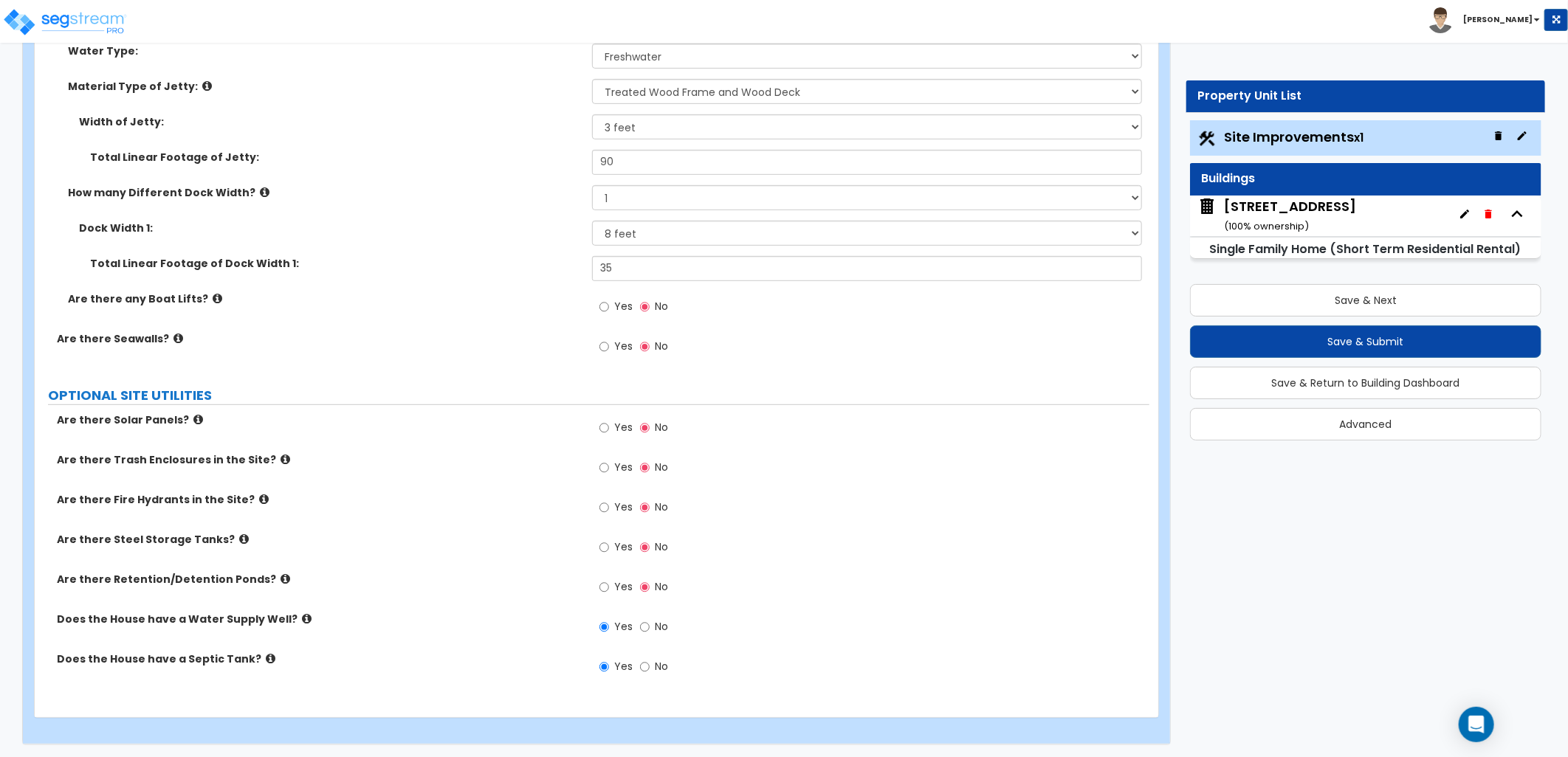
scroll to position [3867, 0]
click at [1216, 209] on img at bounding box center [1207, 207] width 20 height 20
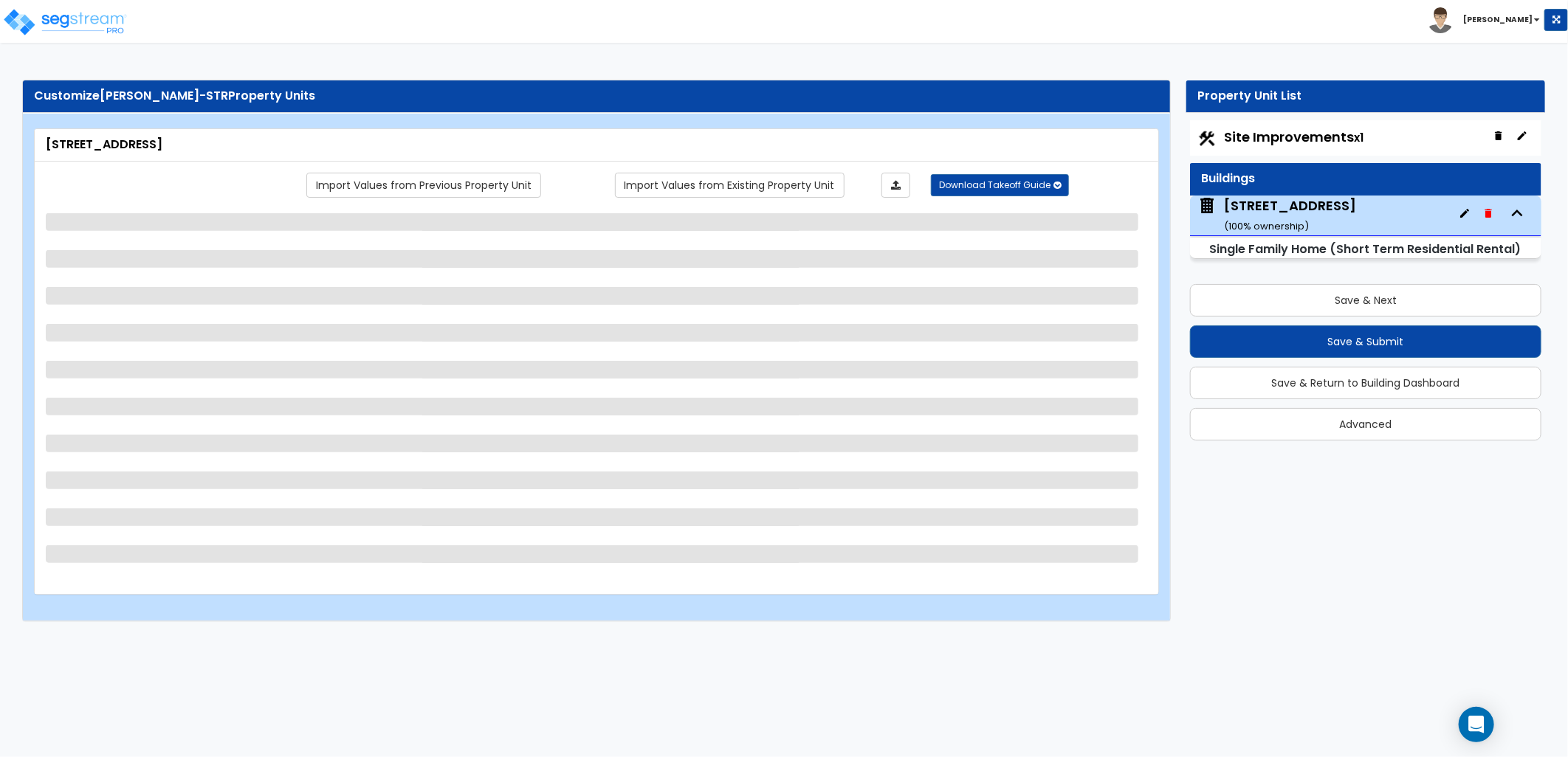
scroll to position [0, 0]
select select "1"
select select "5"
select select "3"
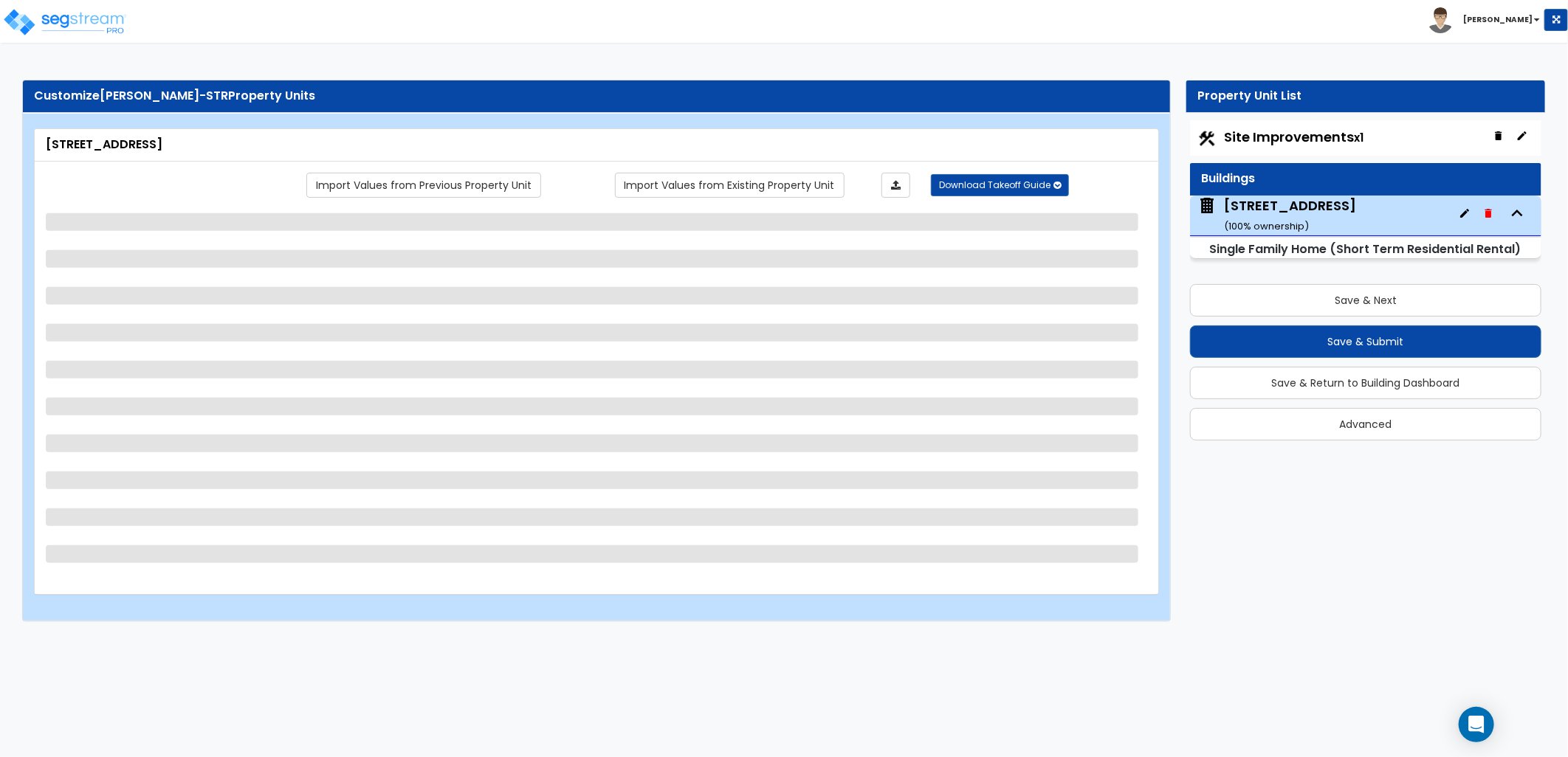
select select "1"
select select "2"
select select "1"
select select "3"
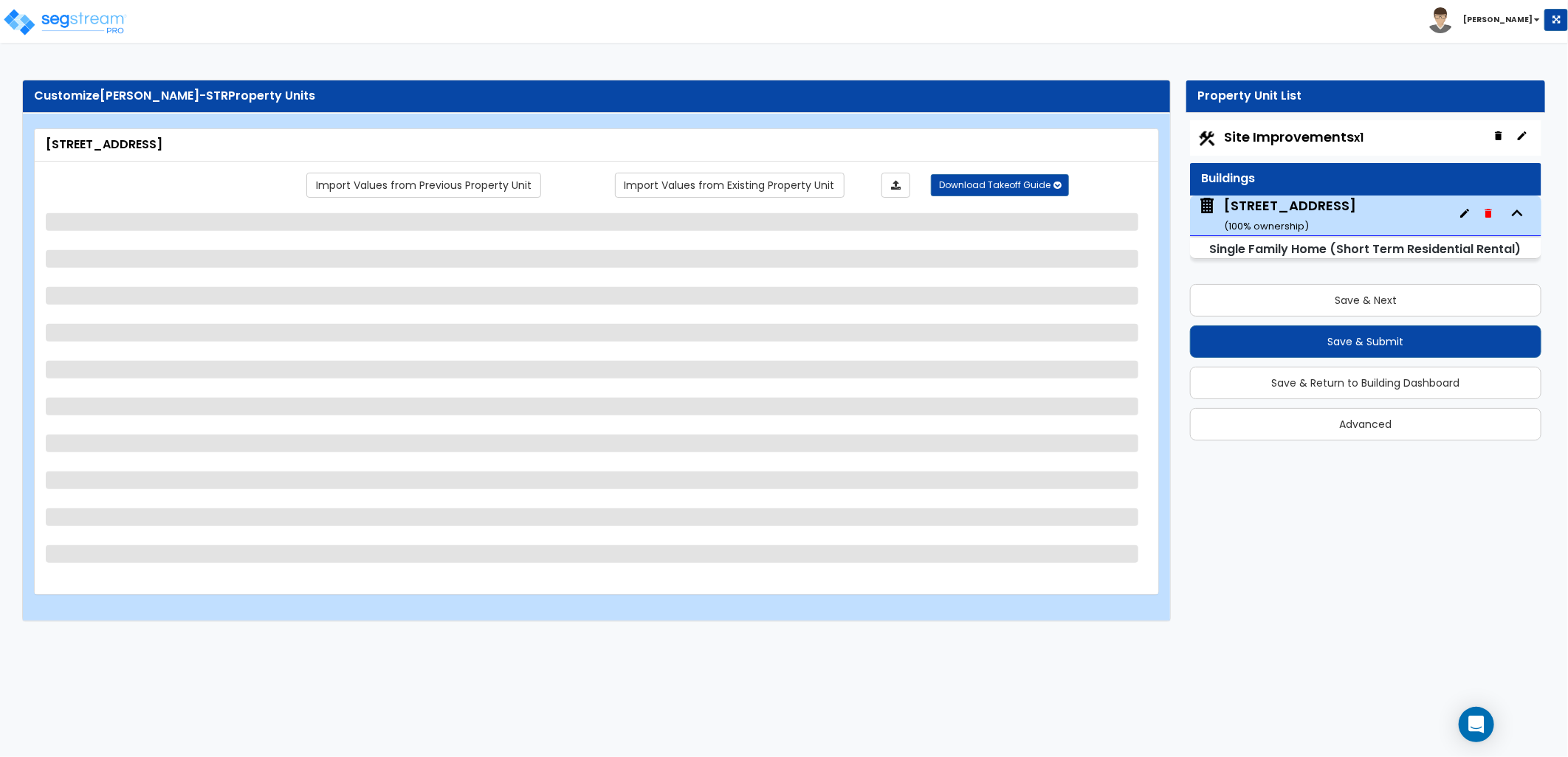
select select "1"
select select "6"
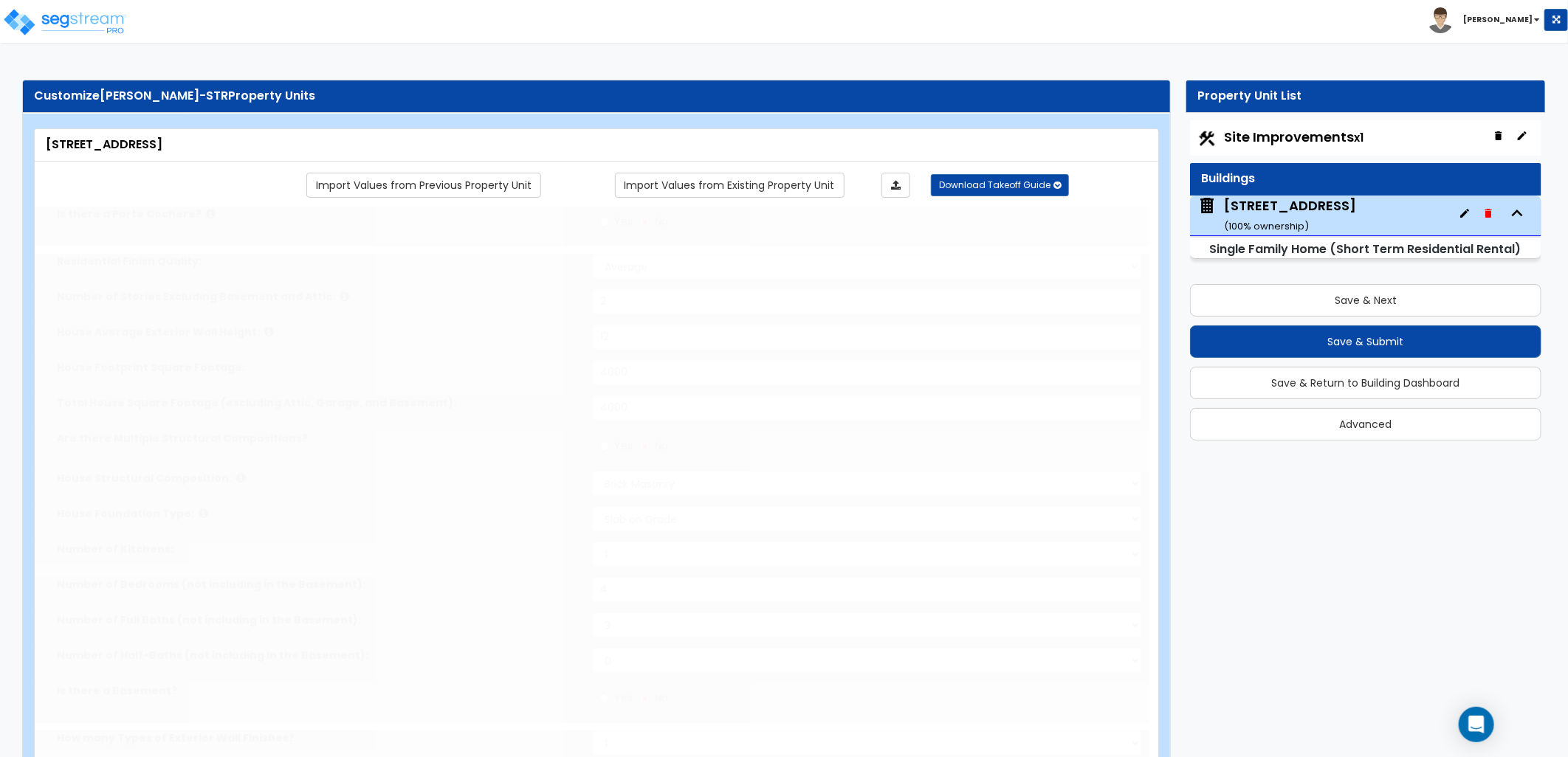
type input "5"
select select "2"
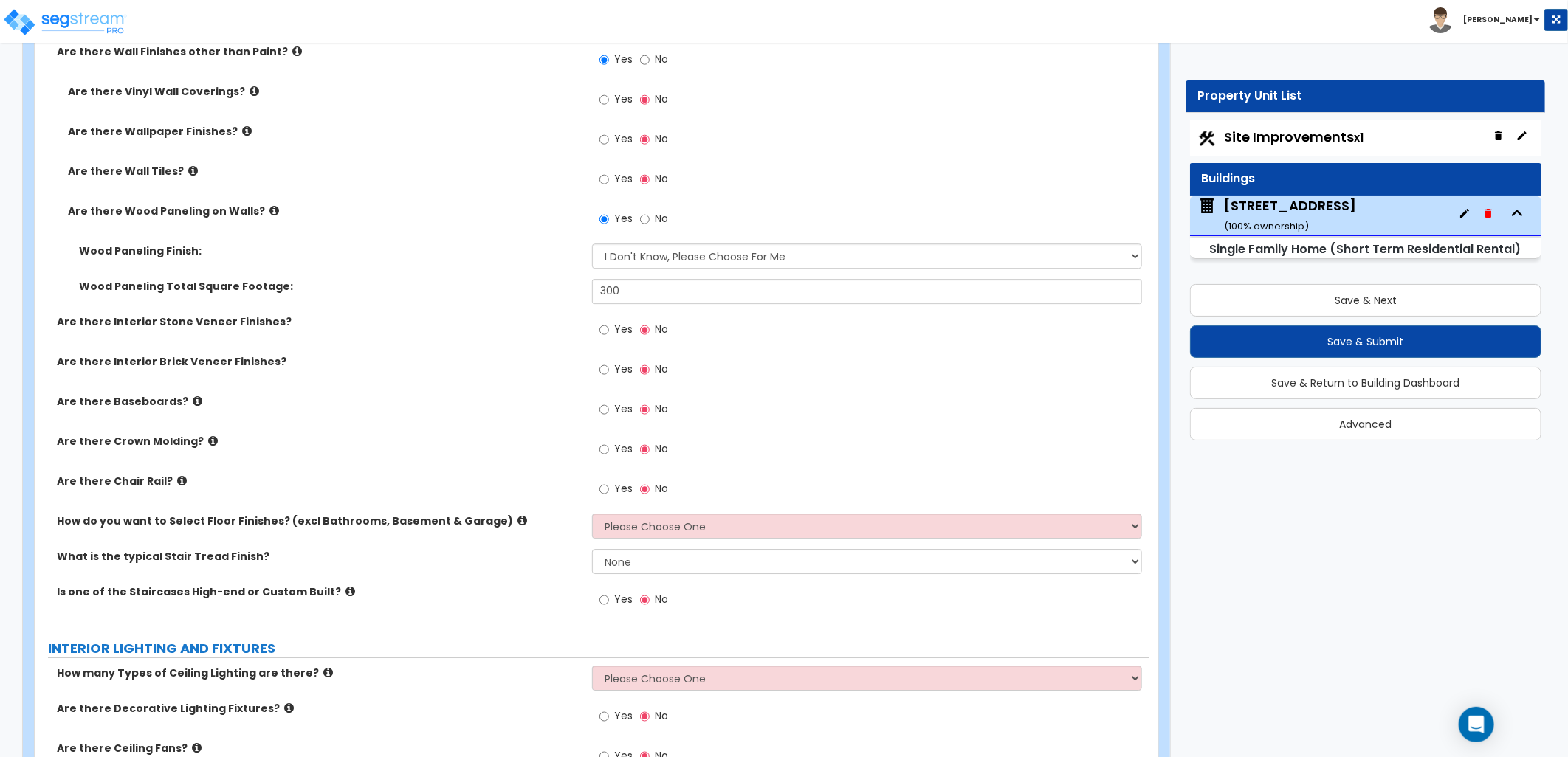
scroll to position [2787, 0]
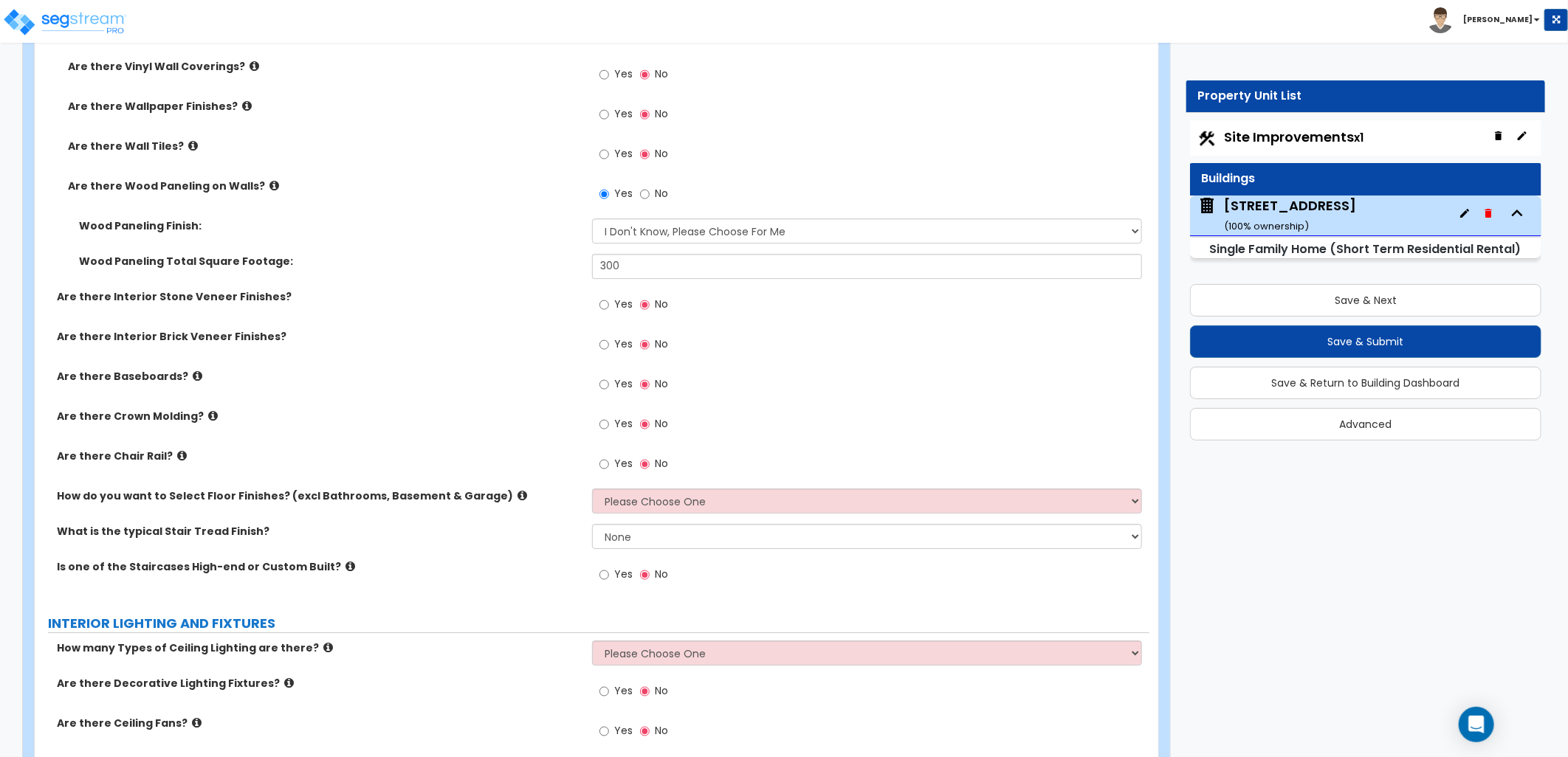
click at [192, 372] on icon at bounding box center [197, 376] width 10 height 11
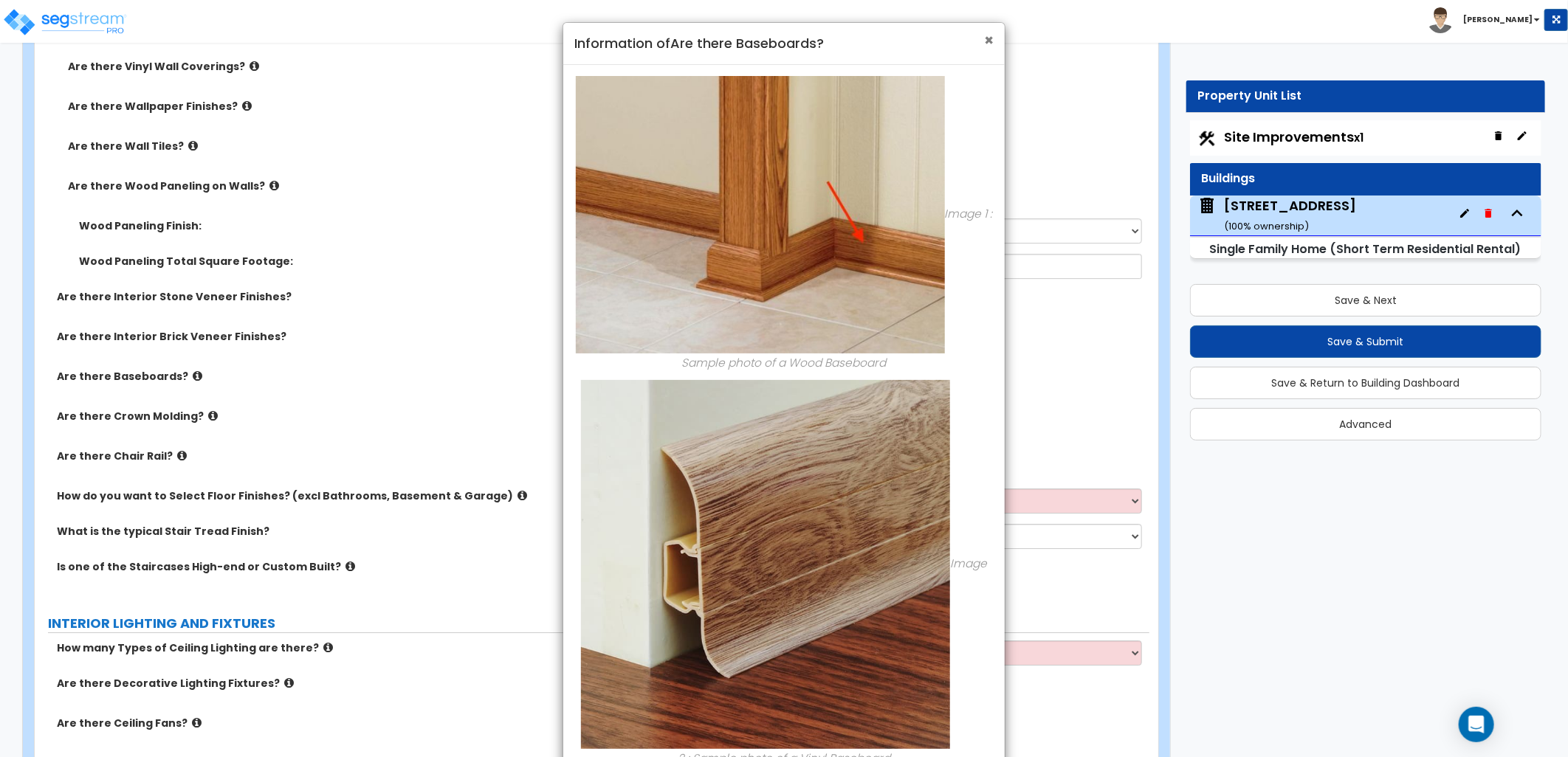
click at [987, 39] on span "×" at bounding box center [989, 40] width 10 height 21
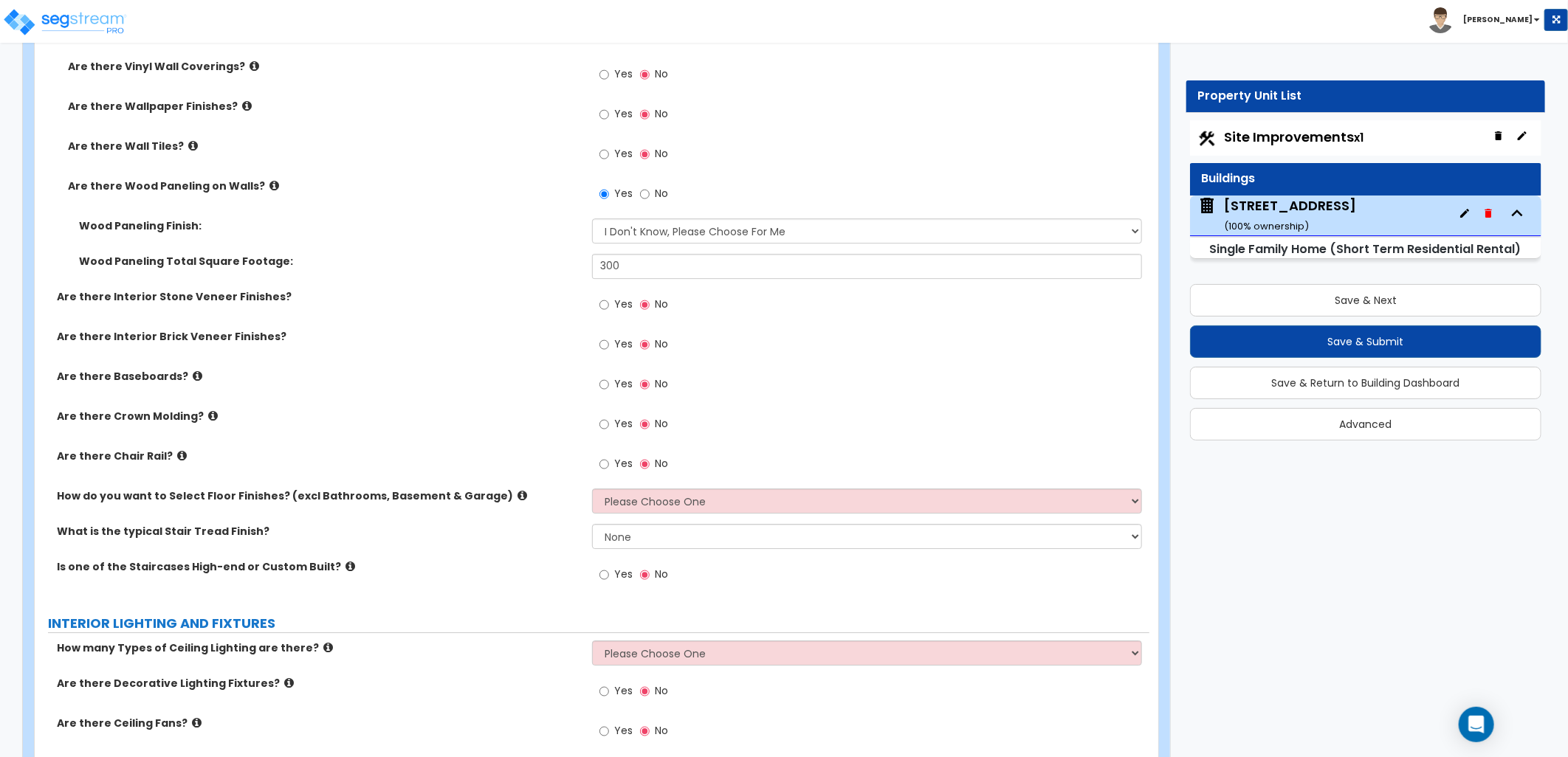
click at [613, 386] on label "Yes" at bounding box center [615, 386] width 33 height 25
click at [609, 386] on input "Yes" at bounding box center [604, 385] width 10 height 16
radio input "true"
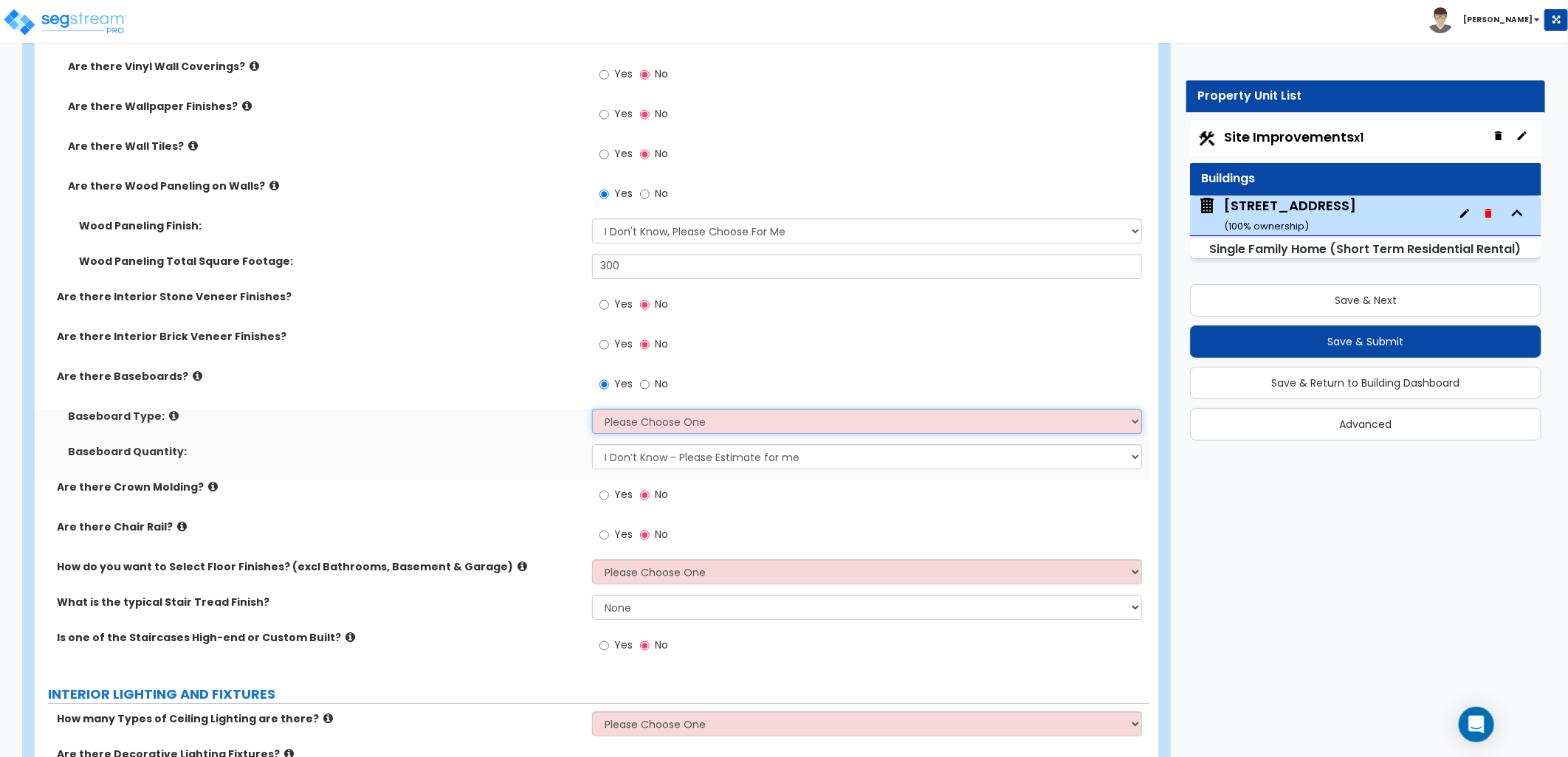
click at [660, 418] on select "Please Choose One Wood Vinyl Carpet Tile" at bounding box center [867, 421] width 550 height 25
select select "1"
click at [592, 409] on select "Please Choose One Wood Vinyl Carpet Tile" at bounding box center [867, 421] width 550 height 25
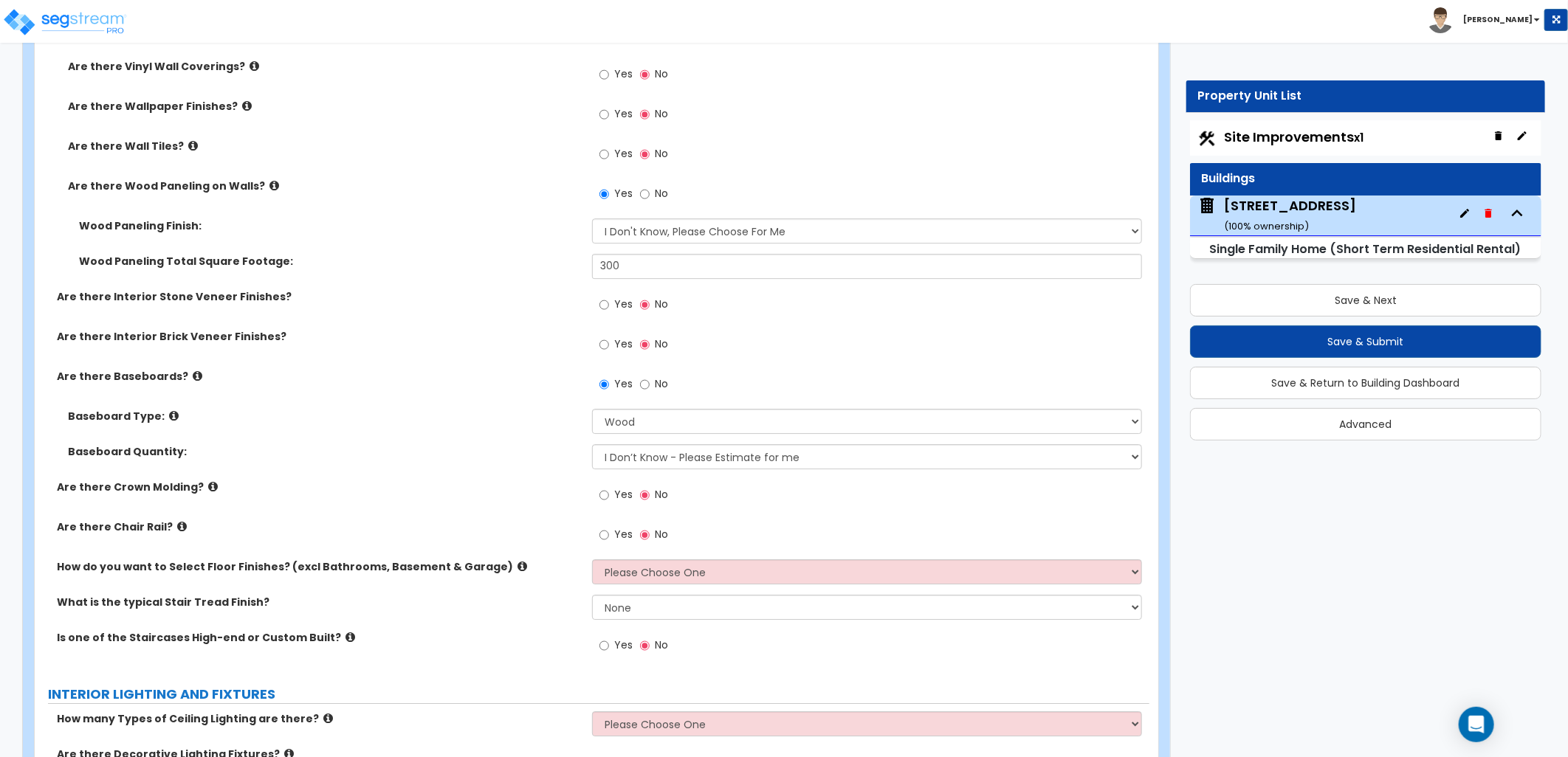
click at [208, 488] on icon at bounding box center [213, 487] width 10 height 11
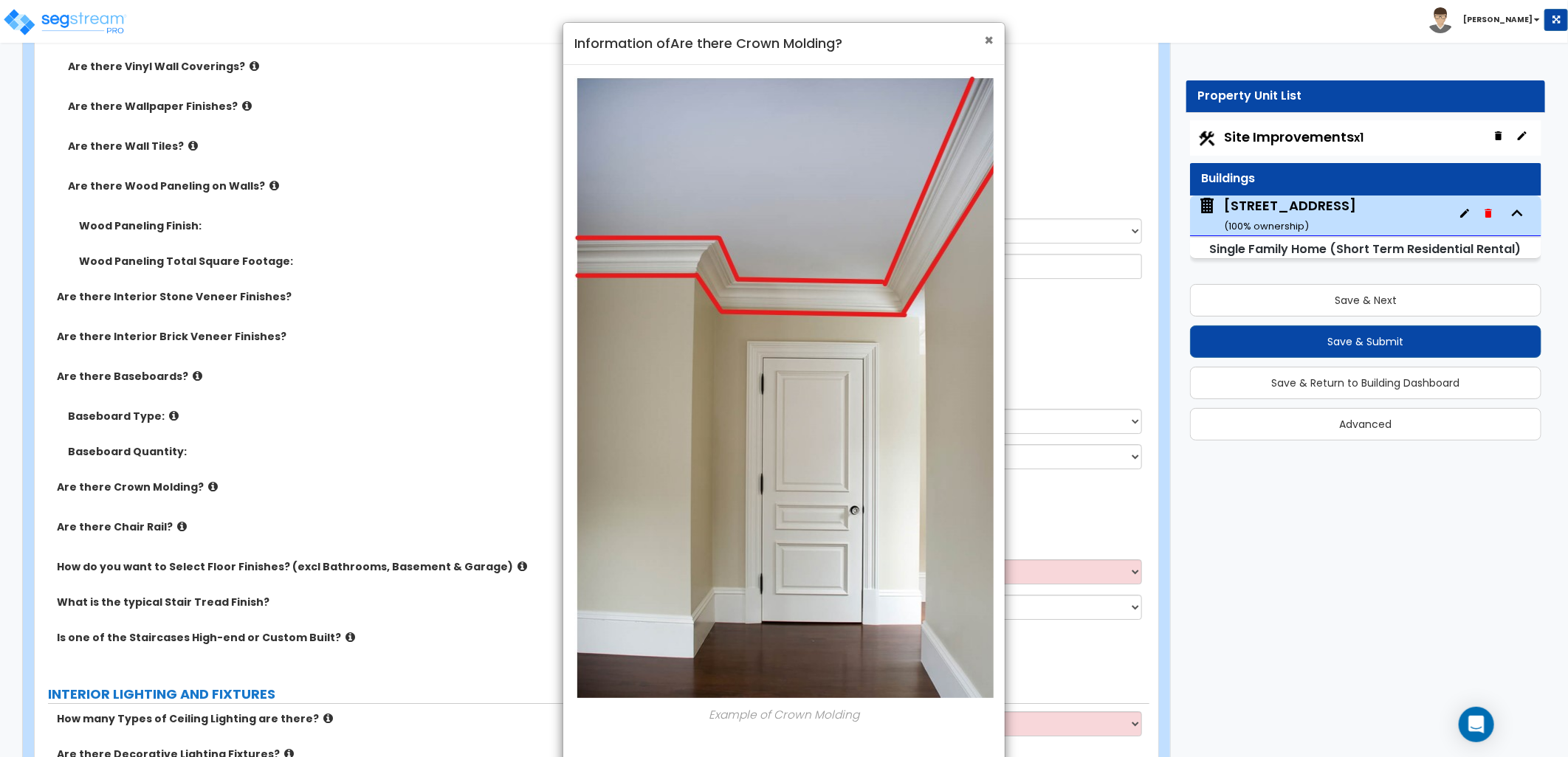
click at [991, 46] on span "×" at bounding box center [989, 40] width 10 height 21
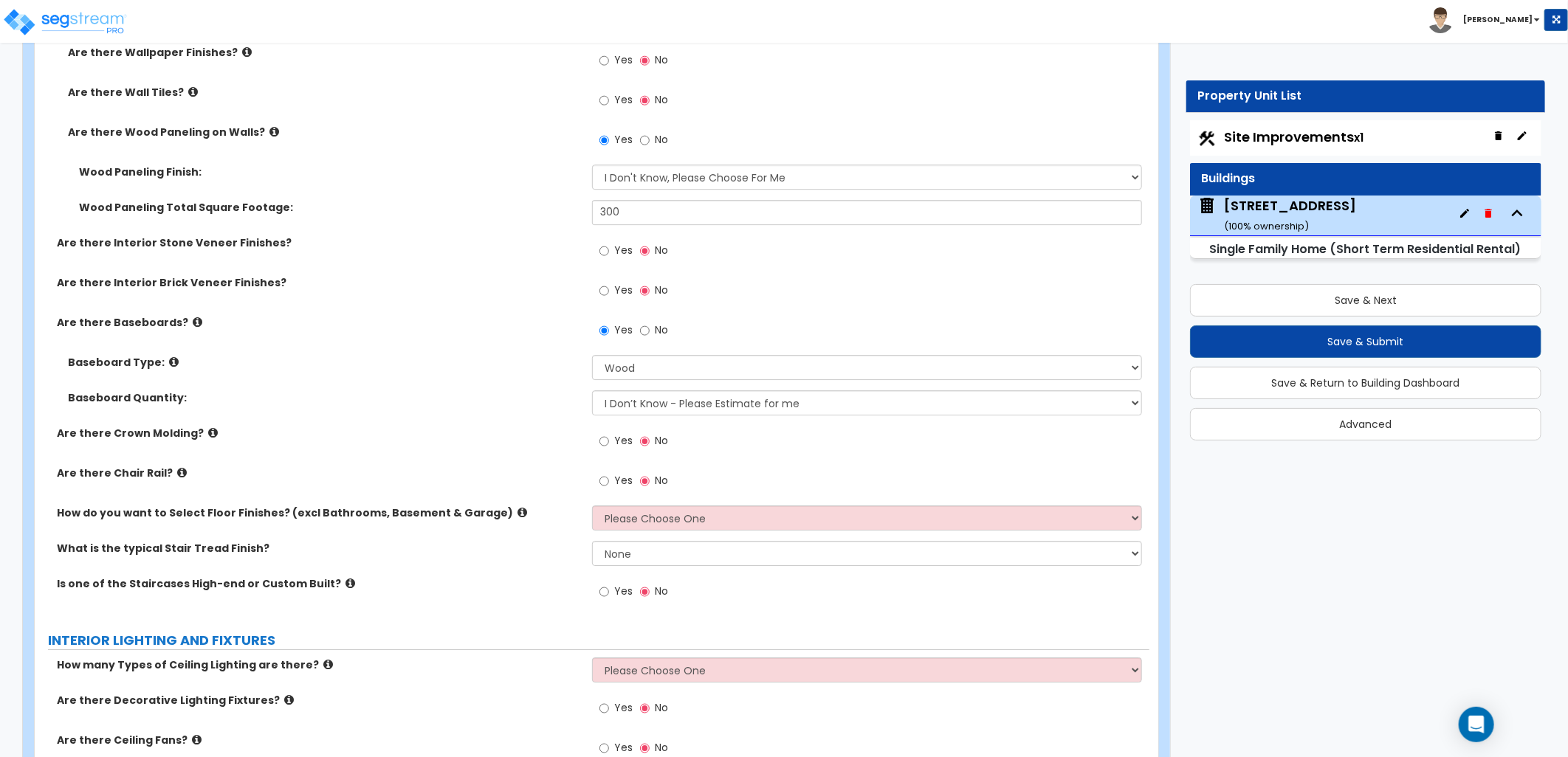
scroll to position [2869, 0]
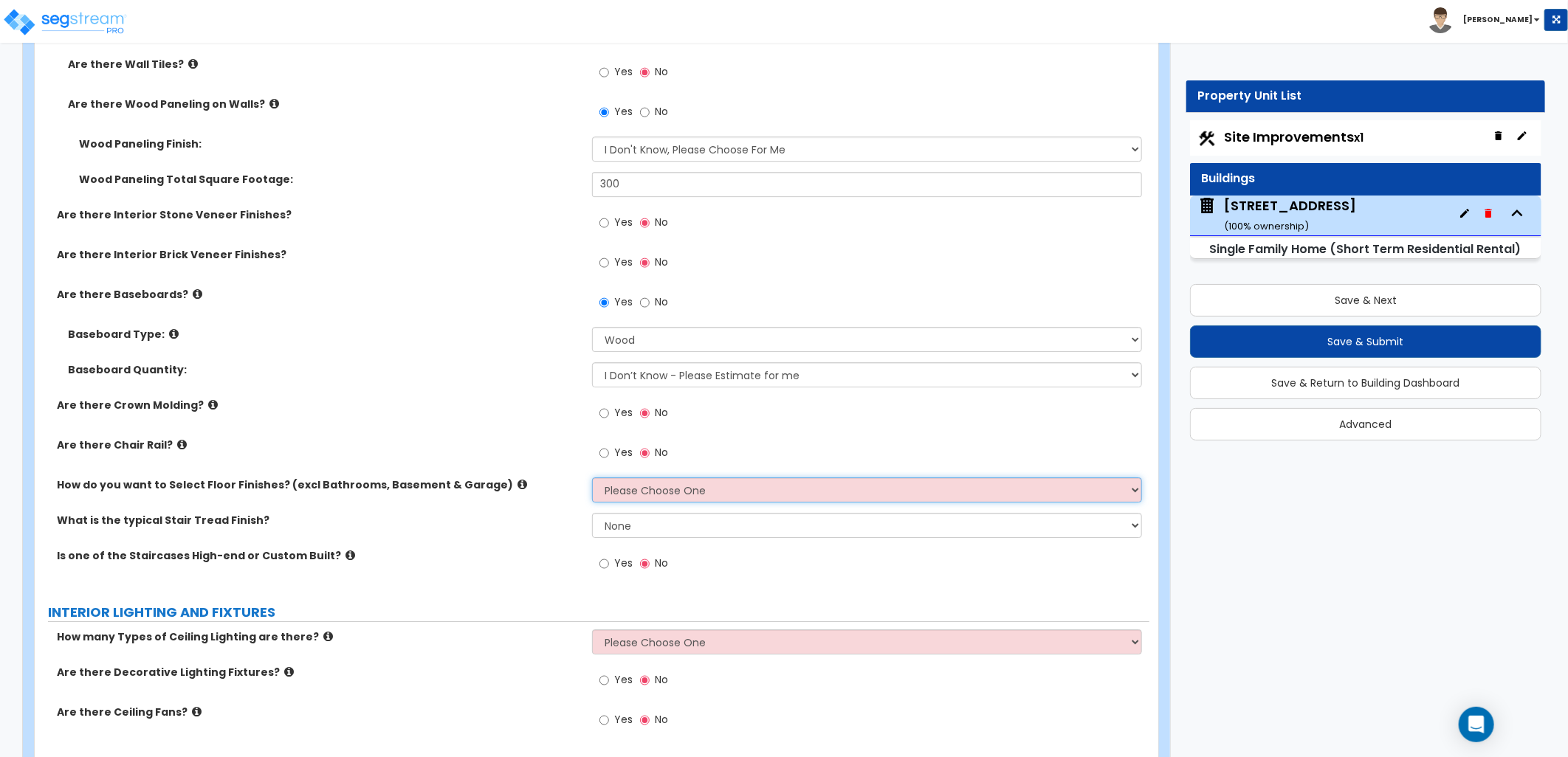
drag, startPoint x: 724, startPoint y: 484, endPoint x: 727, endPoint y: 491, distance: 7.6
click at [725, 486] on select "Please Choose One I want to Select Floor Finishes for the Areas of the House I …" at bounding box center [867, 490] width 550 height 25
select select "1"
click at [592, 478] on select "Please Choose One I want to Select Floor Finishes for the Areas of the House I …" at bounding box center [867, 490] width 550 height 25
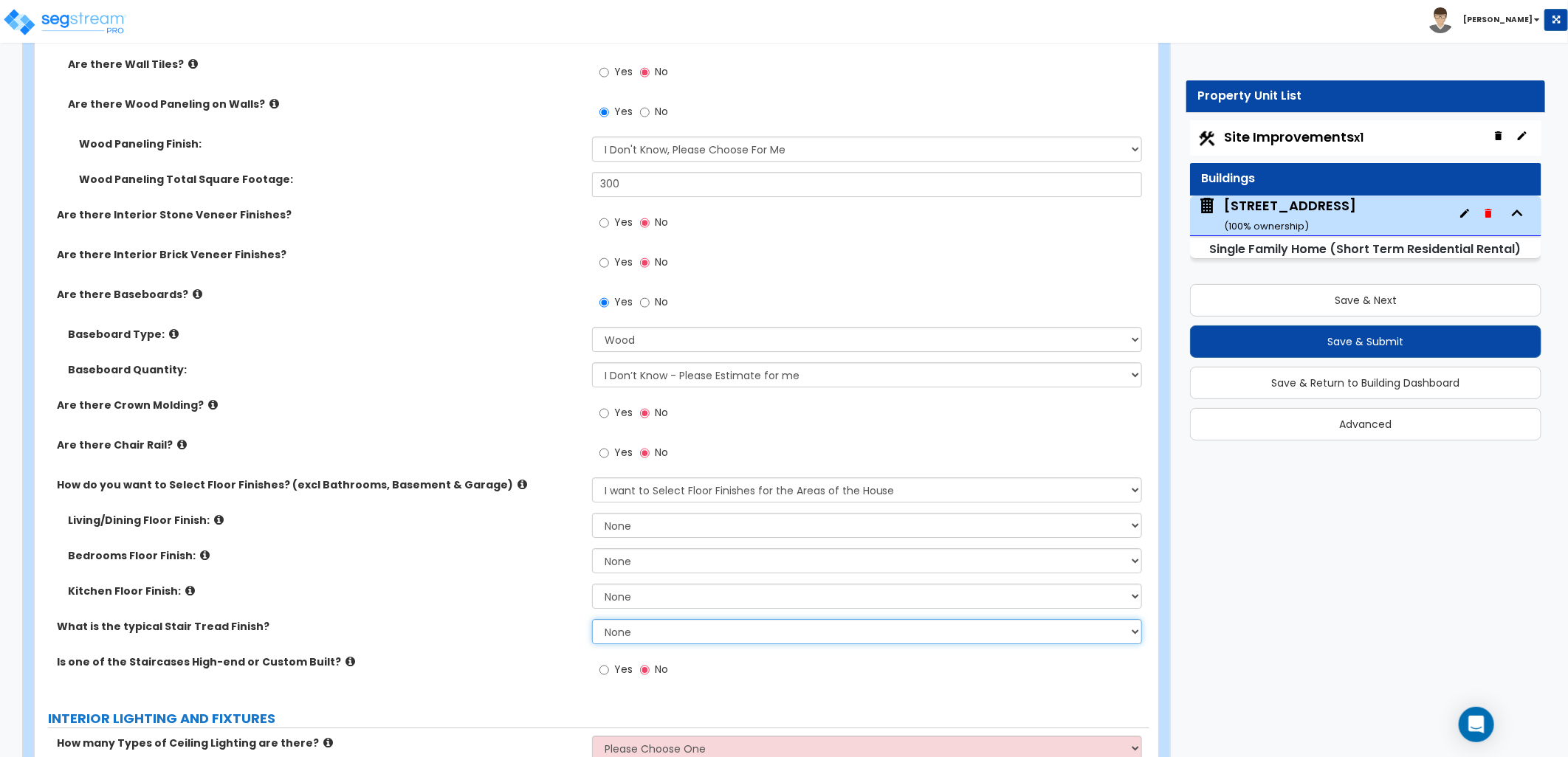
click at [677, 628] on select "None Tile Wood Laminate VCT Sheet Carpet Sheet Vinyl Carpet Tile" at bounding box center [867, 631] width 550 height 25
select select "1"
click at [592, 619] on select "None Tile Wood Laminate VCT Sheet Carpet Sheet Vinyl Carpet Tile" at bounding box center [867, 631] width 550 height 25
click at [658, 519] on select "None Tile Flooring Hardwood Flooring Resilient Laminate Flooring VCT Flooring S…" at bounding box center [867, 526] width 550 height 25
select select "2"
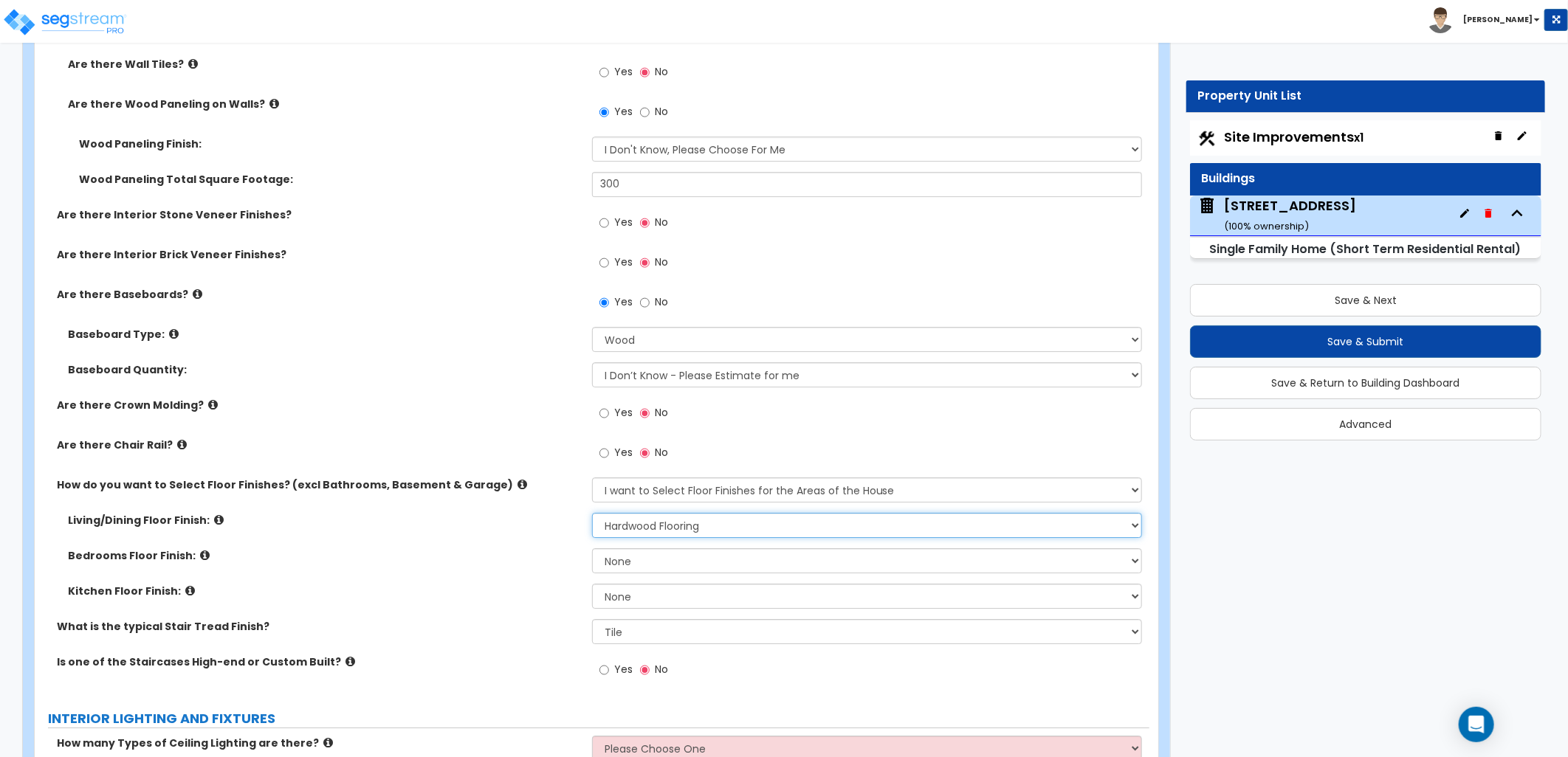
click at [592, 513] on select "None Tile Flooring Hardwood Flooring Resilient Laminate Flooring VCT Flooring S…" at bounding box center [867, 526] width 550 height 25
click at [639, 596] on select "None Tile Flooring Hardwood Flooring Resilient Laminate Flooring VCT Flooring S…" at bounding box center [867, 596] width 550 height 25
select select "1"
click at [592, 583] on select "None Tile Flooring Hardwood Flooring Resilient Laminate Flooring VCT Flooring S…" at bounding box center [867, 596] width 550 height 25
click at [624, 558] on select "None Tile Flooring Hardwood Flooring Resilient Laminate Flooring VCT Flooring S…" at bounding box center [867, 561] width 550 height 25
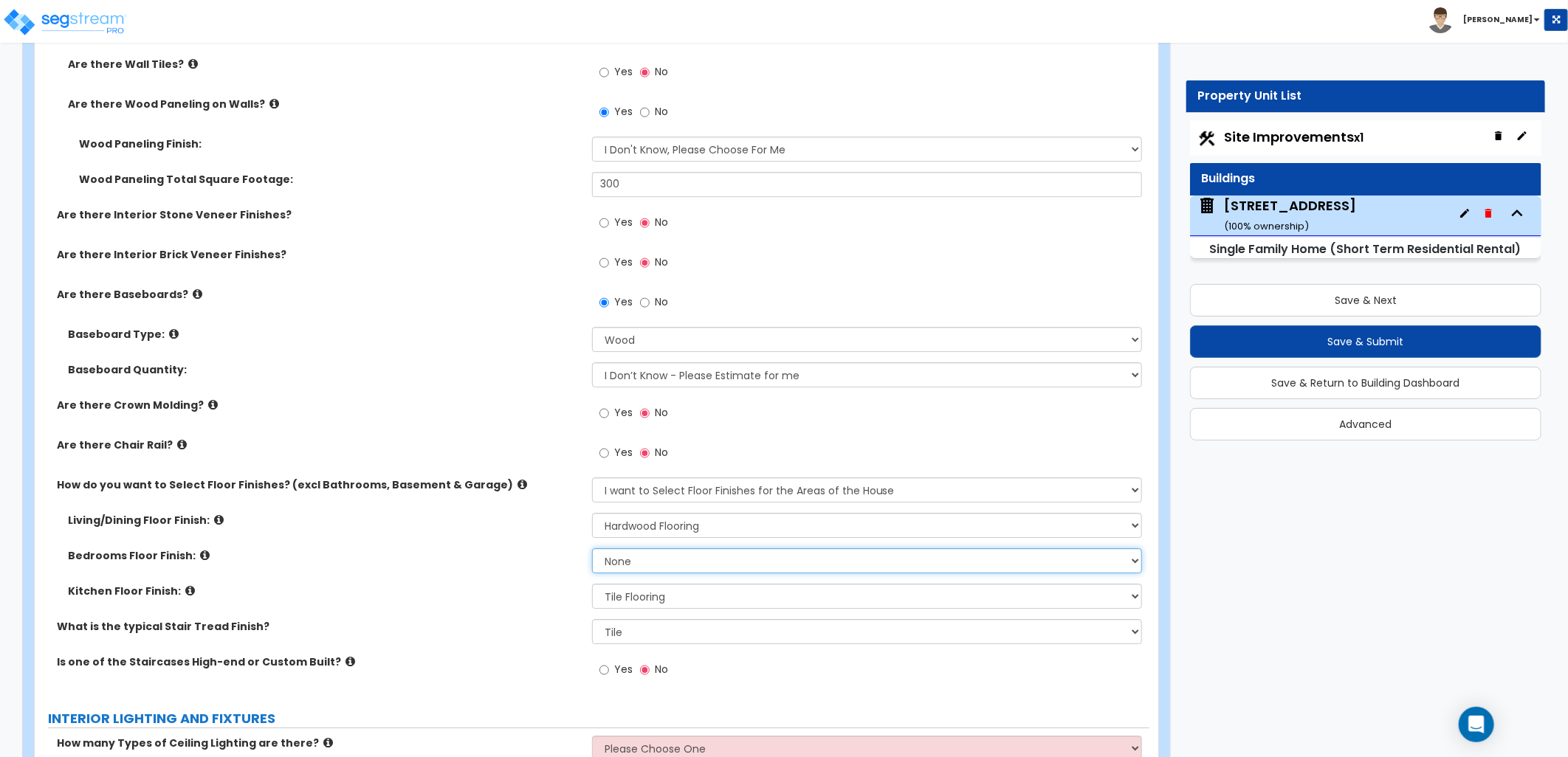
select select "5"
click at [592, 549] on select "None Tile Flooring Hardwood Flooring Resilient Laminate Flooring VCT Flooring S…" at bounding box center [867, 561] width 550 height 25
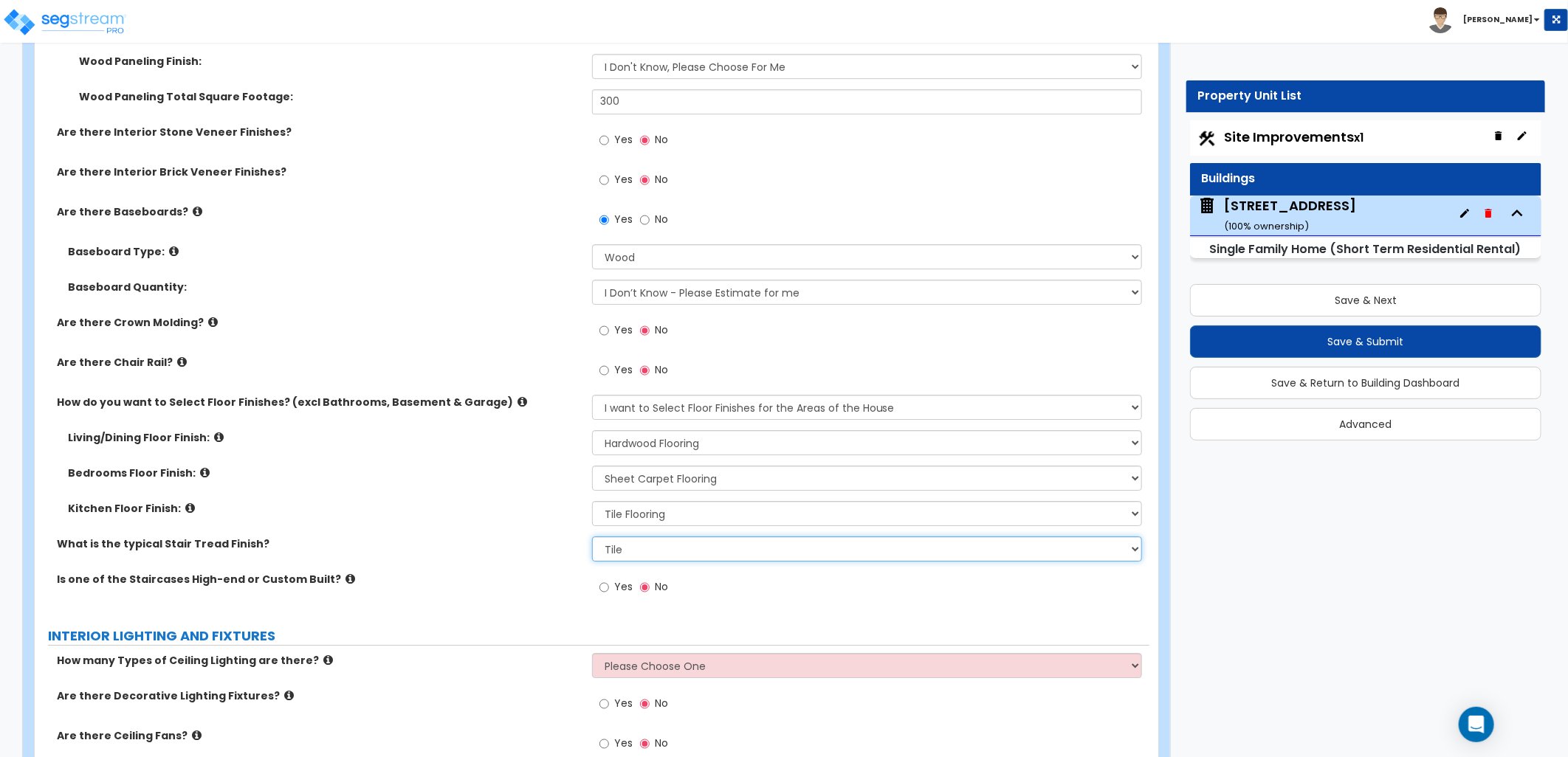
drag, startPoint x: 640, startPoint y: 540, endPoint x: 653, endPoint y: 558, distance: 22.2
click at [641, 542] on select "None Tile Wood Laminate VCT Sheet Carpet Sheet Vinyl Carpet Tile" at bounding box center [867, 549] width 550 height 25
select select "5"
click at [592, 536] on select "None Tile Wood Laminate VCT Sheet Carpet Sheet Vinyl Carpet Tile" at bounding box center [867, 549] width 550 height 25
click at [346, 574] on icon at bounding box center [350, 579] width 10 height 11
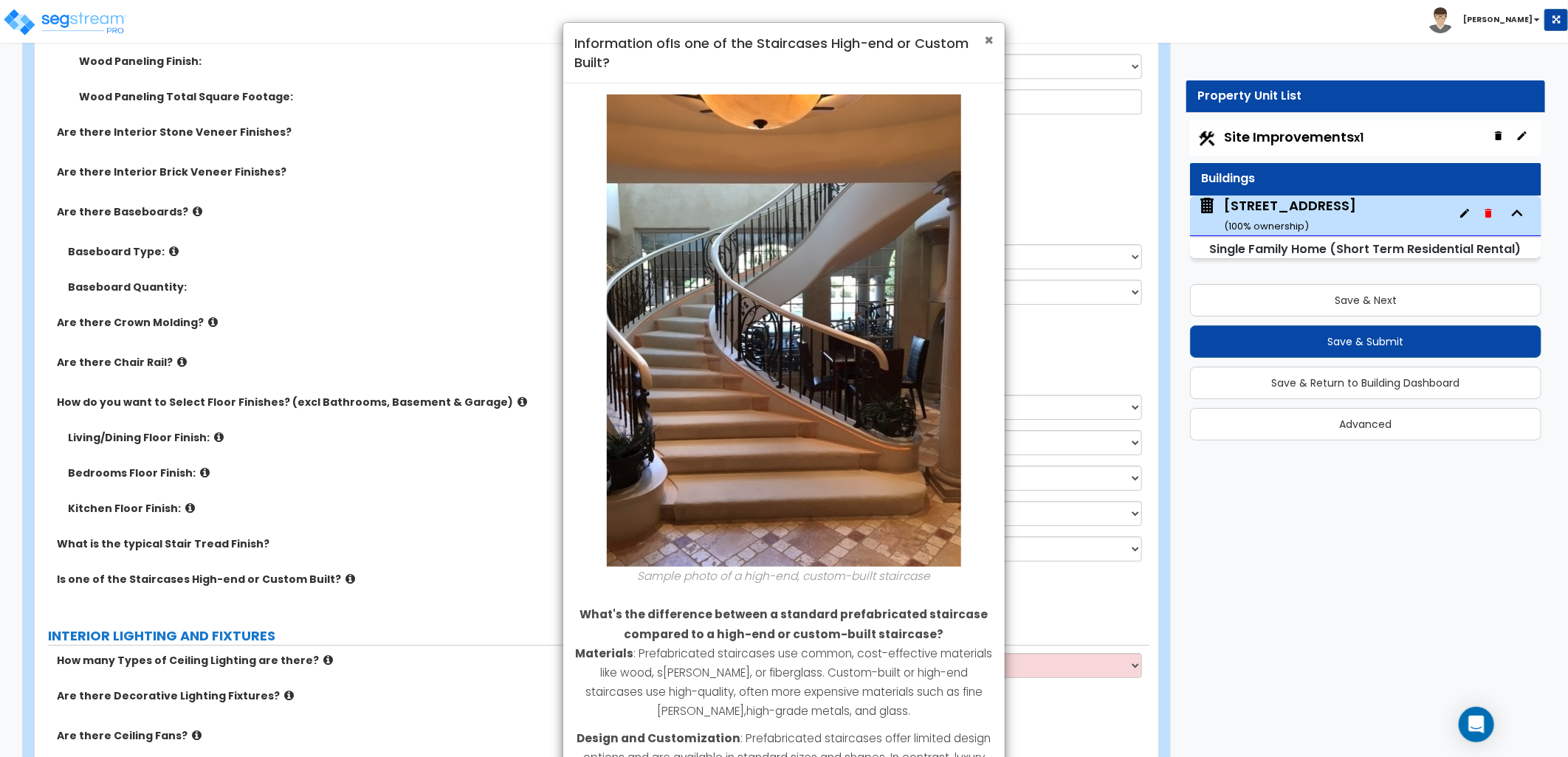
click at [992, 44] on span "×" at bounding box center [989, 40] width 10 height 21
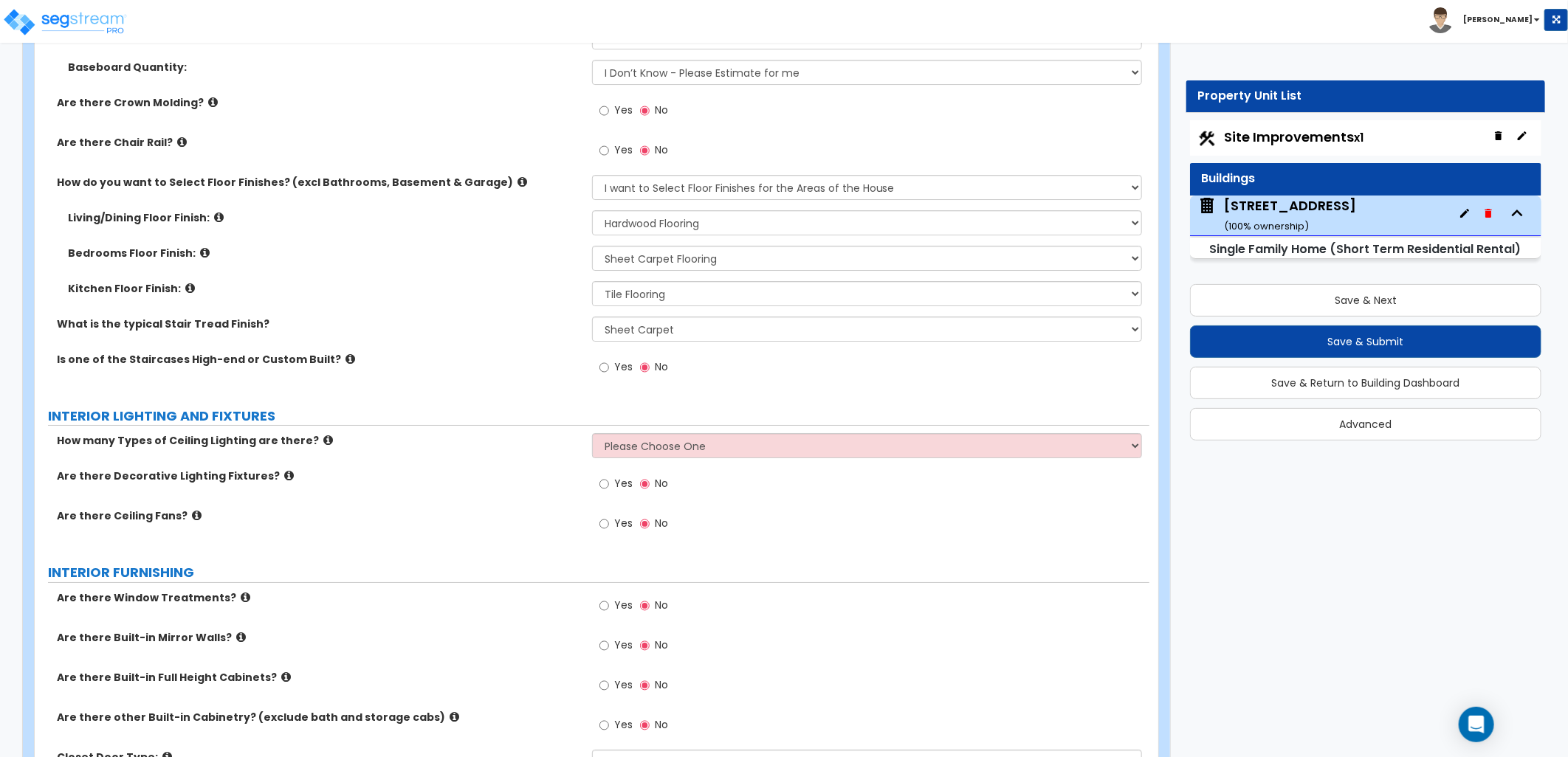
scroll to position [3197, 0]
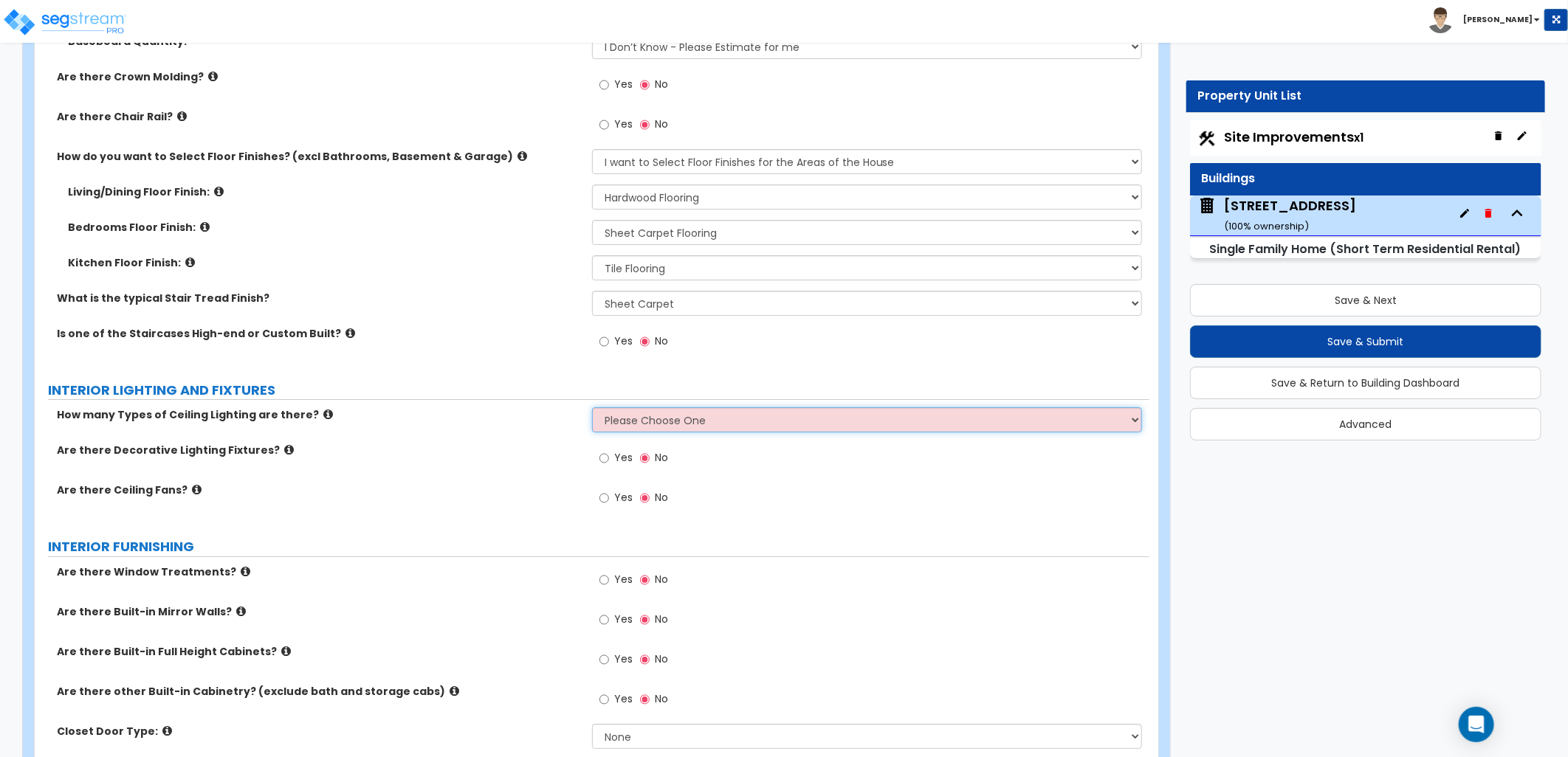
click at [756, 417] on select "Please Choose One 1 2 3" at bounding box center [867, 420] width 550 height 25
select select "2"
click at [592, 408] on select "Please Choose One 1 2 3" at bounding box center [867, 420] width 550 height 25
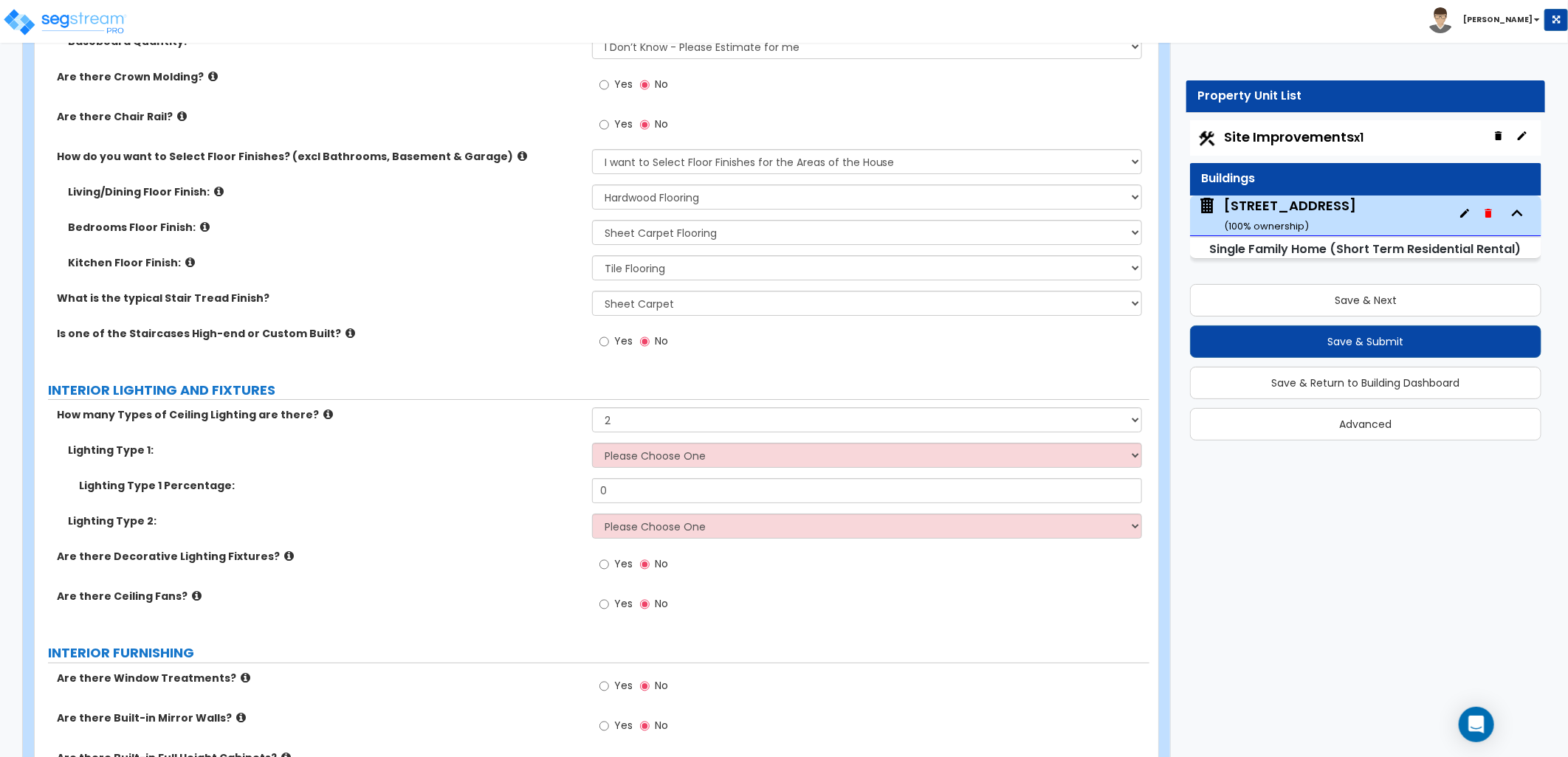
click at [324, 412] on icon at bounding box center [328, 414] width 10 height 11
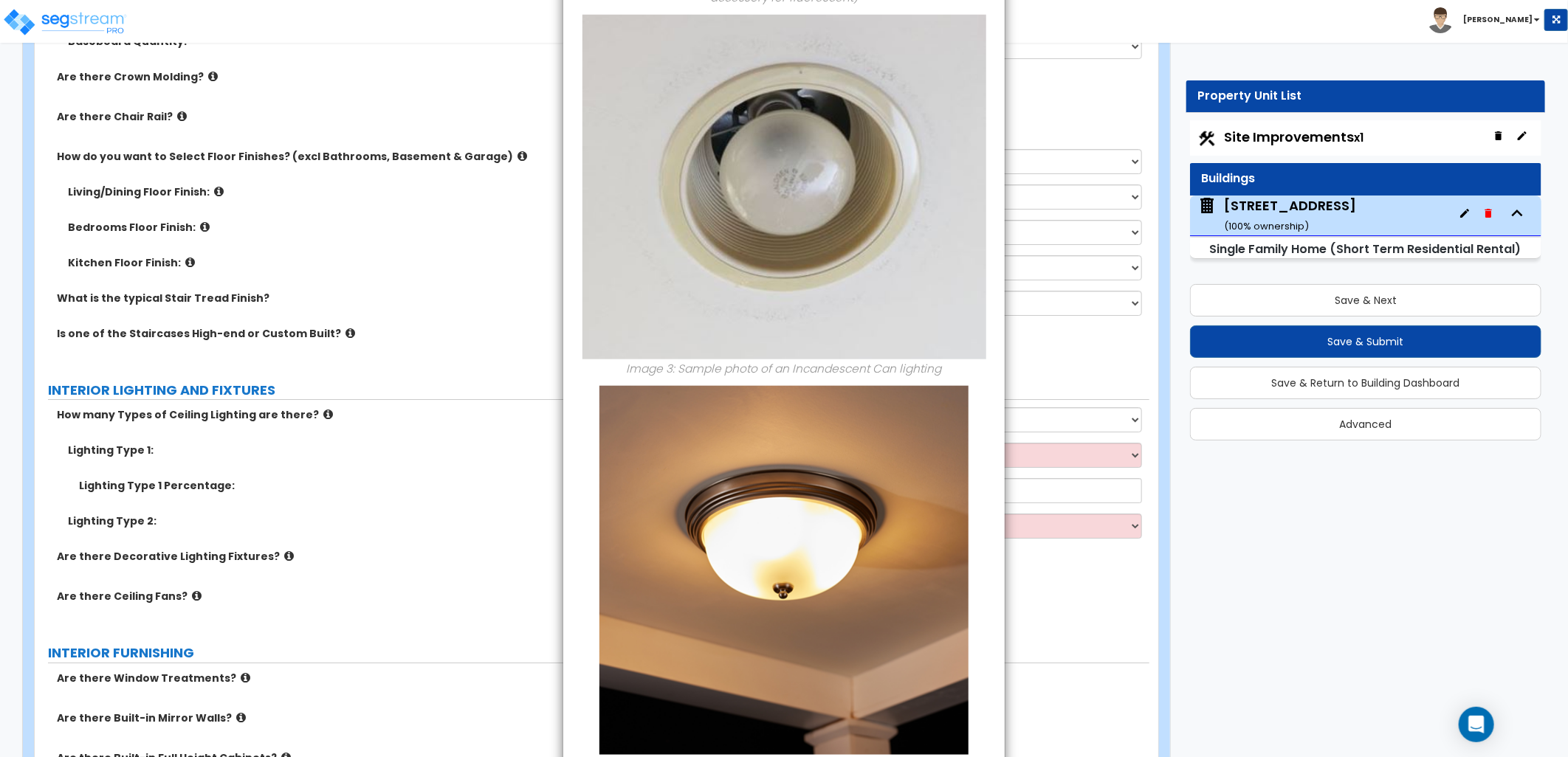
scroll to position [898, 0]
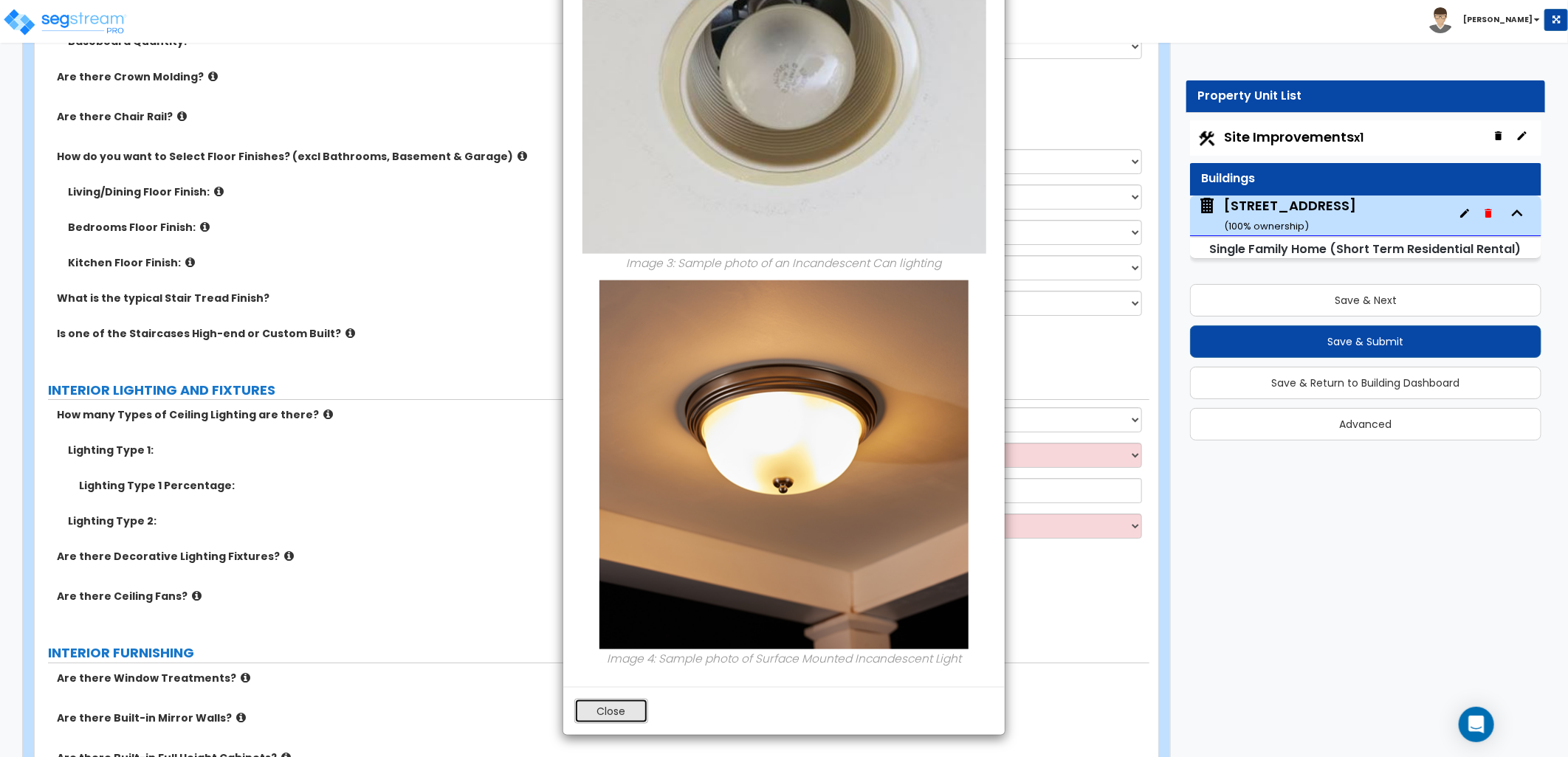
click at [607, 717] on button "Close" at bounding box center [611, 711] width 74 height 25
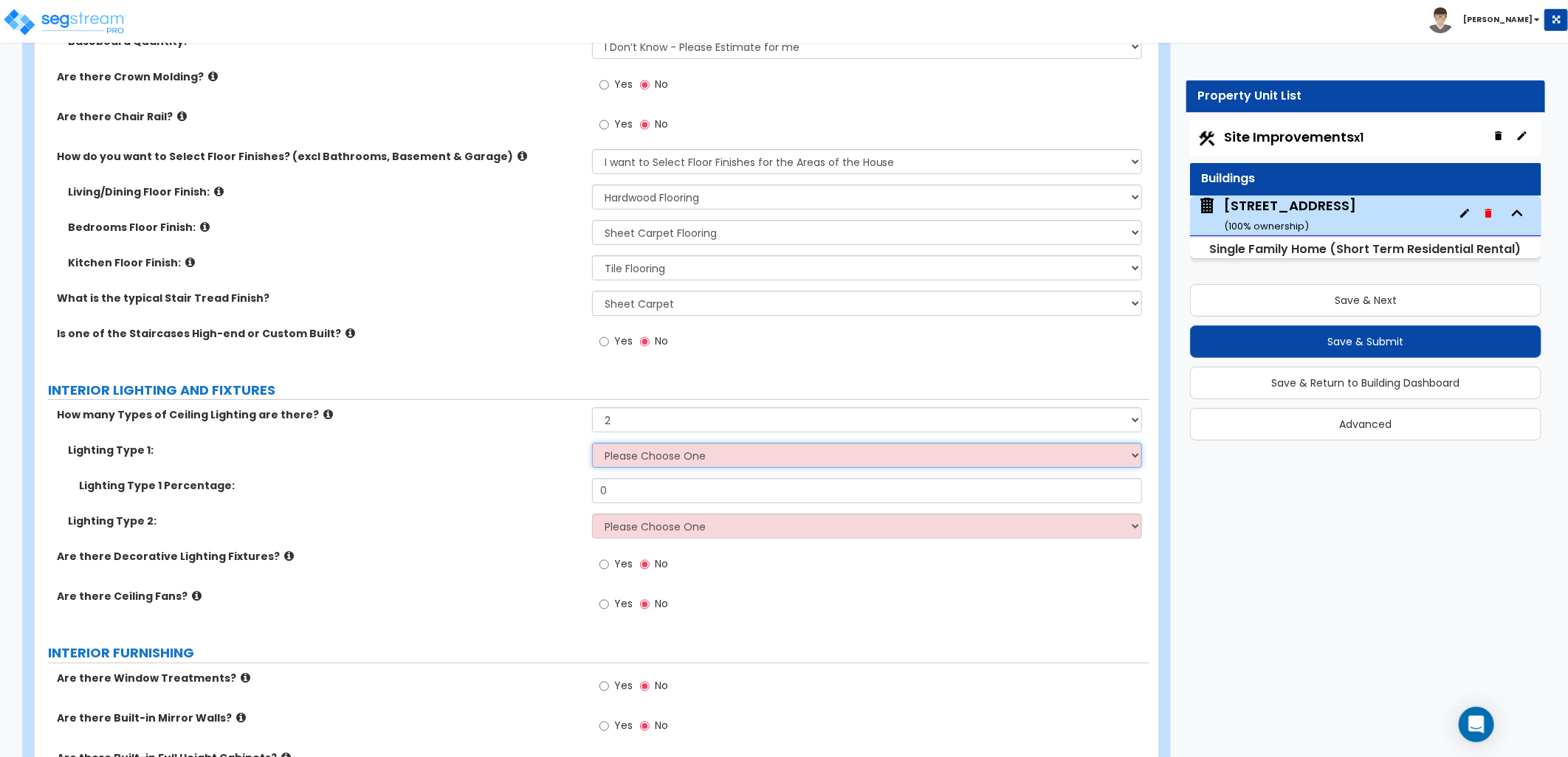
click at [655, 447] on select "Please Choose One LED Surface-Mounted LED Recessed Fluorescent Surface-Mounted …" at bounding box center [867, 455] width 550 height 25
select select "6"
click at [592, 442] on select "Please Choose One LED Surface-Mounted LED Recessed Fluorescent Surface-Mounted …" at bounding box center [867, 455] width 550 height 25
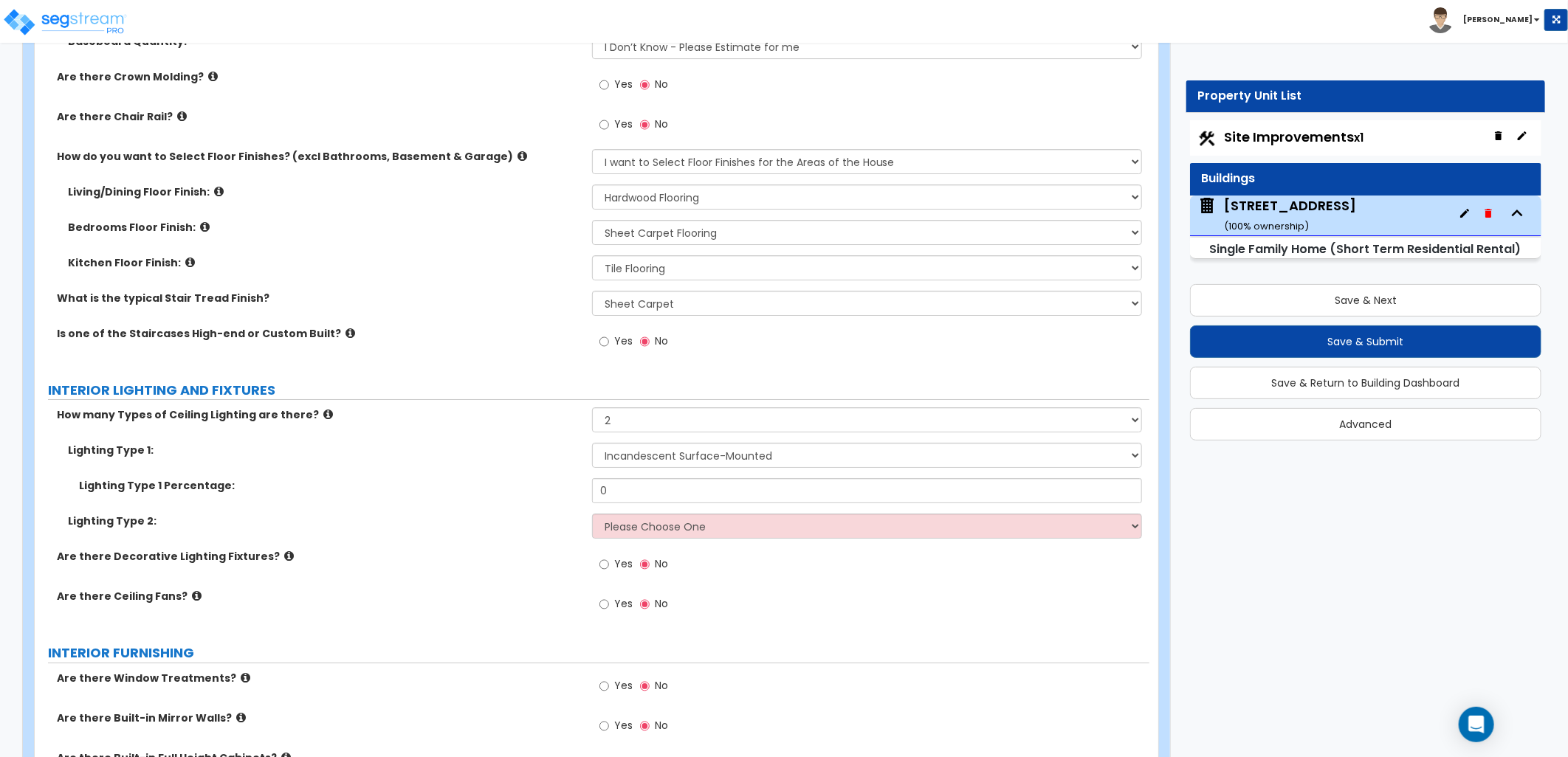
click at [324, 411] on icon at bounding box center [328, 414] width 10 height 11
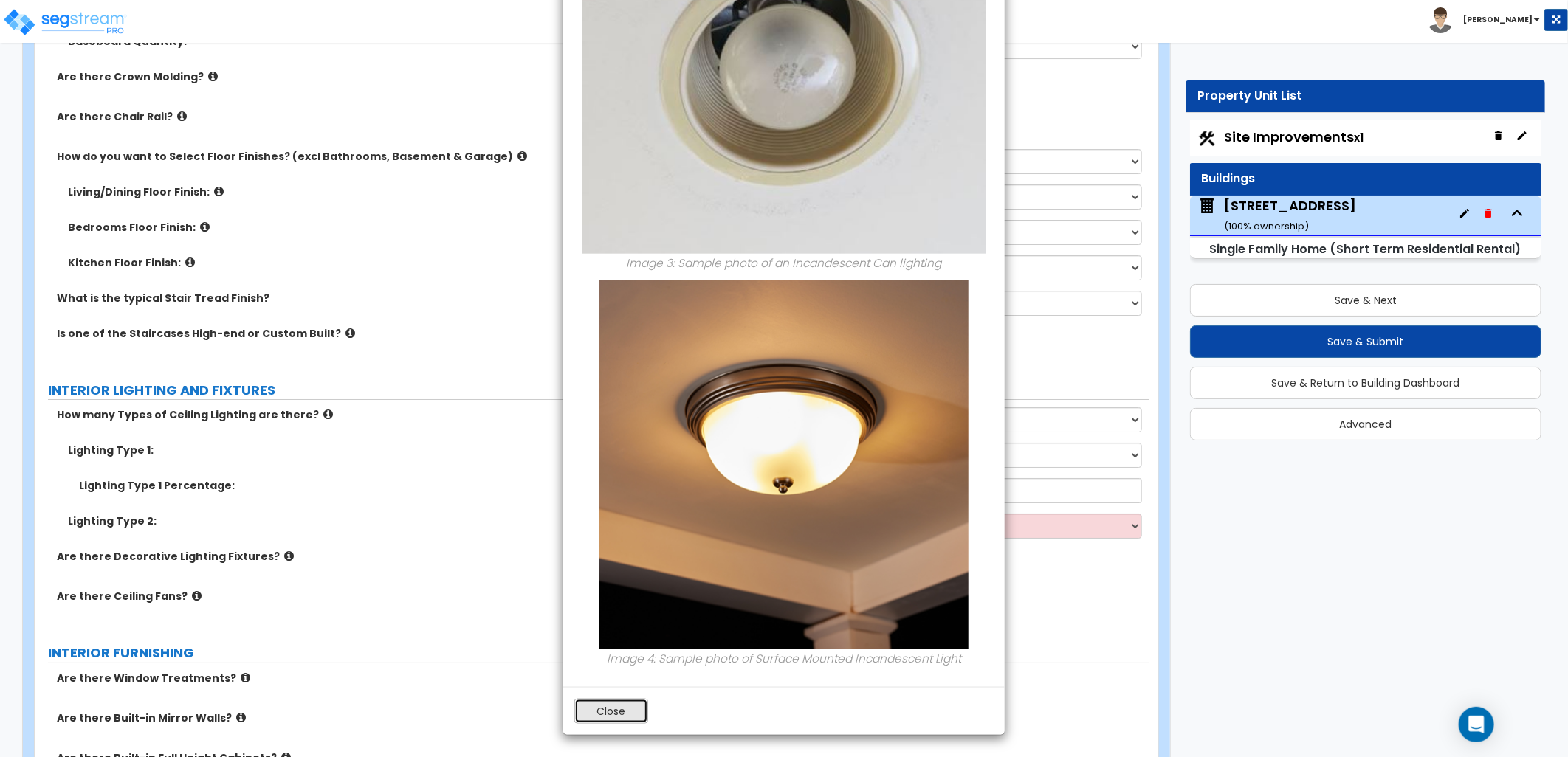
click at [623, 712] on button "Close" at bounding box center [611, 711] width 74 height 25
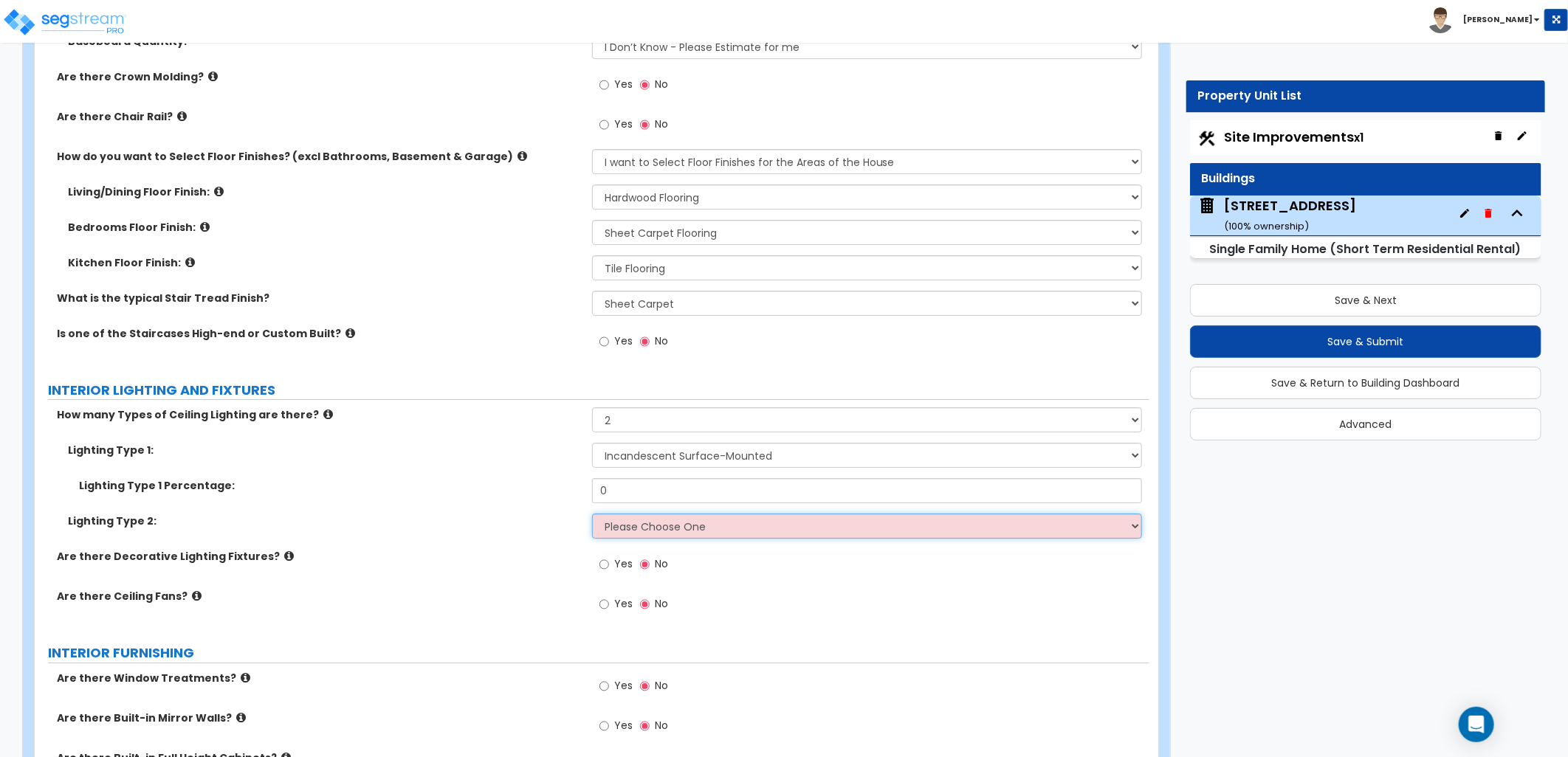
click at [668, 531] on select "Please Choose One LED Surface-Mounted LED Recessed Fluorescent Surface-Mounted …" at bounding box center [867, 526] width 550 height 25
select select "5"
click at [592, 513] on select "Please Choose One LED Surface-Mounted LED Recessed Fluorescent Surface-Mounted …" at bounding box center [867, 526] width 550 height 25
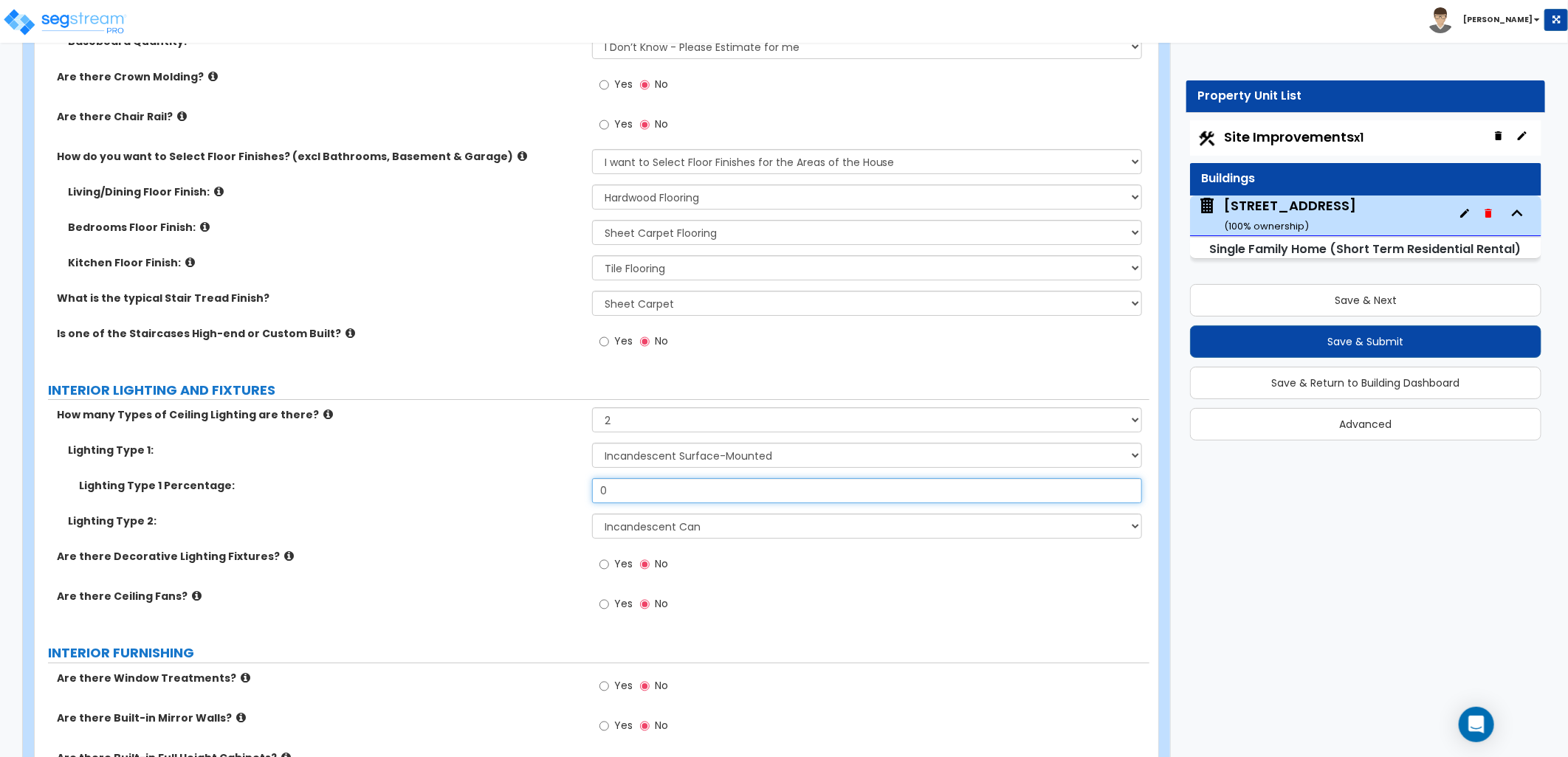
drag, startPoint x: 629, startPoint y: 488, endPoint x: 588, endPoint y: 492, distance: 41.2
click at [589, 491] on div "Lighting Type 1 Percentage: 0" at bounding box center [592, 496] width 1115 height 35
type input "50"
click at [749, 645] on label "INTERIOR FURNISHING" at bounding box center [599, 653] width 1102 height 20
click at [606, 564] on input "Yes" at bounding box center [604, 565] width 10 height 16
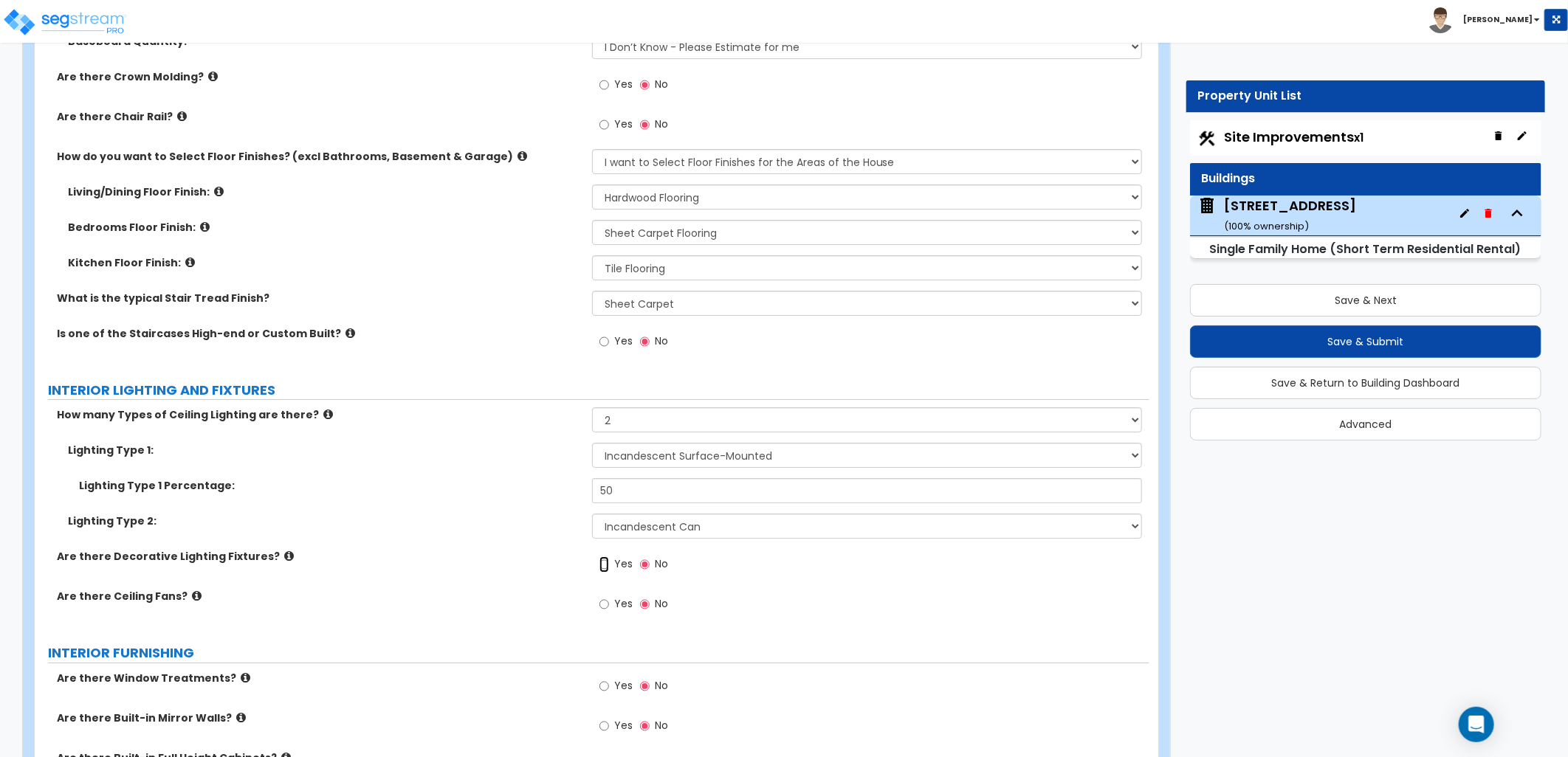
radio input "true"
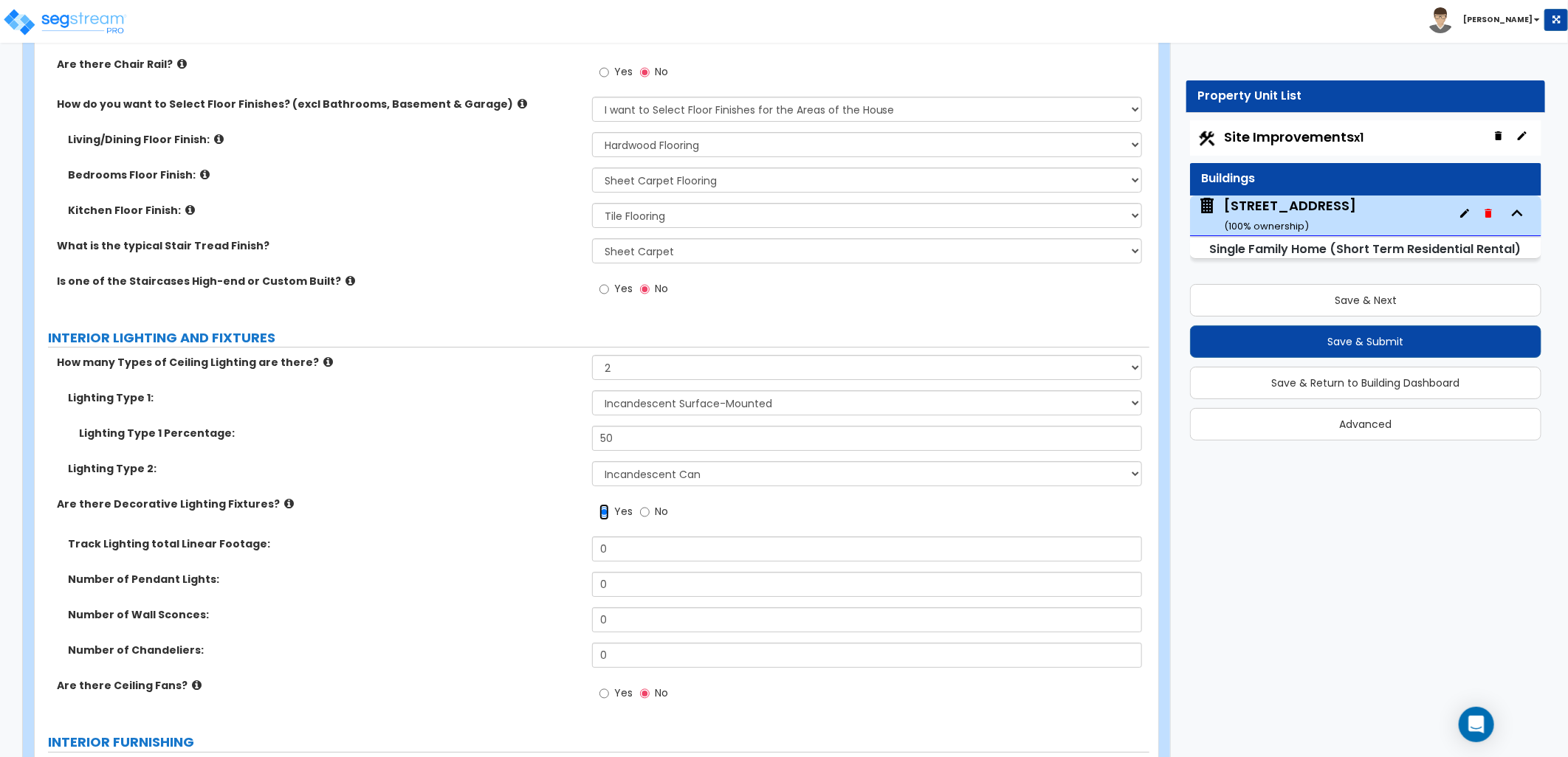
scroll to position [3280, 0]
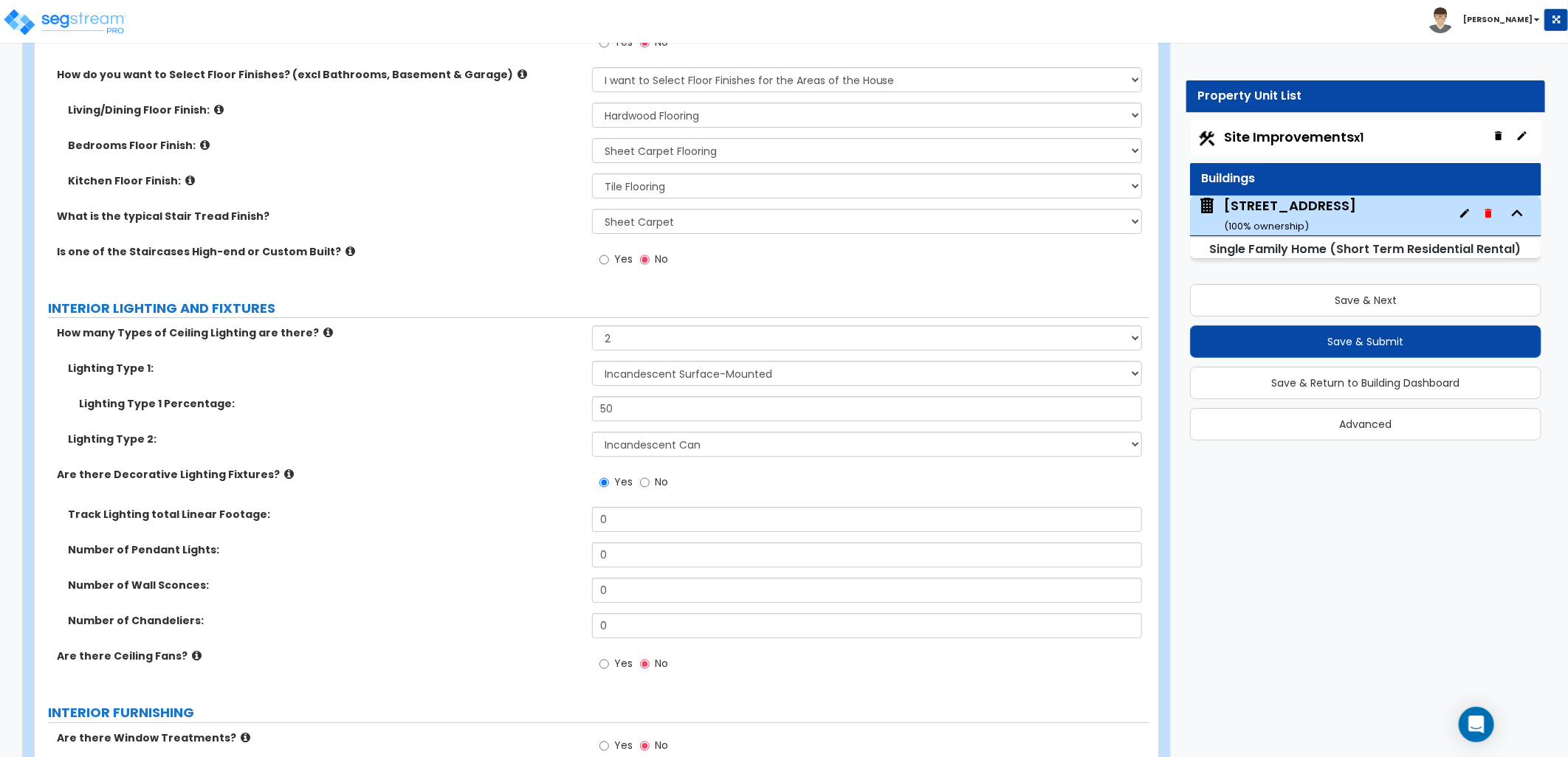
click at [285, 474] on icon at bounding box center [289, 474] width 10 height 11
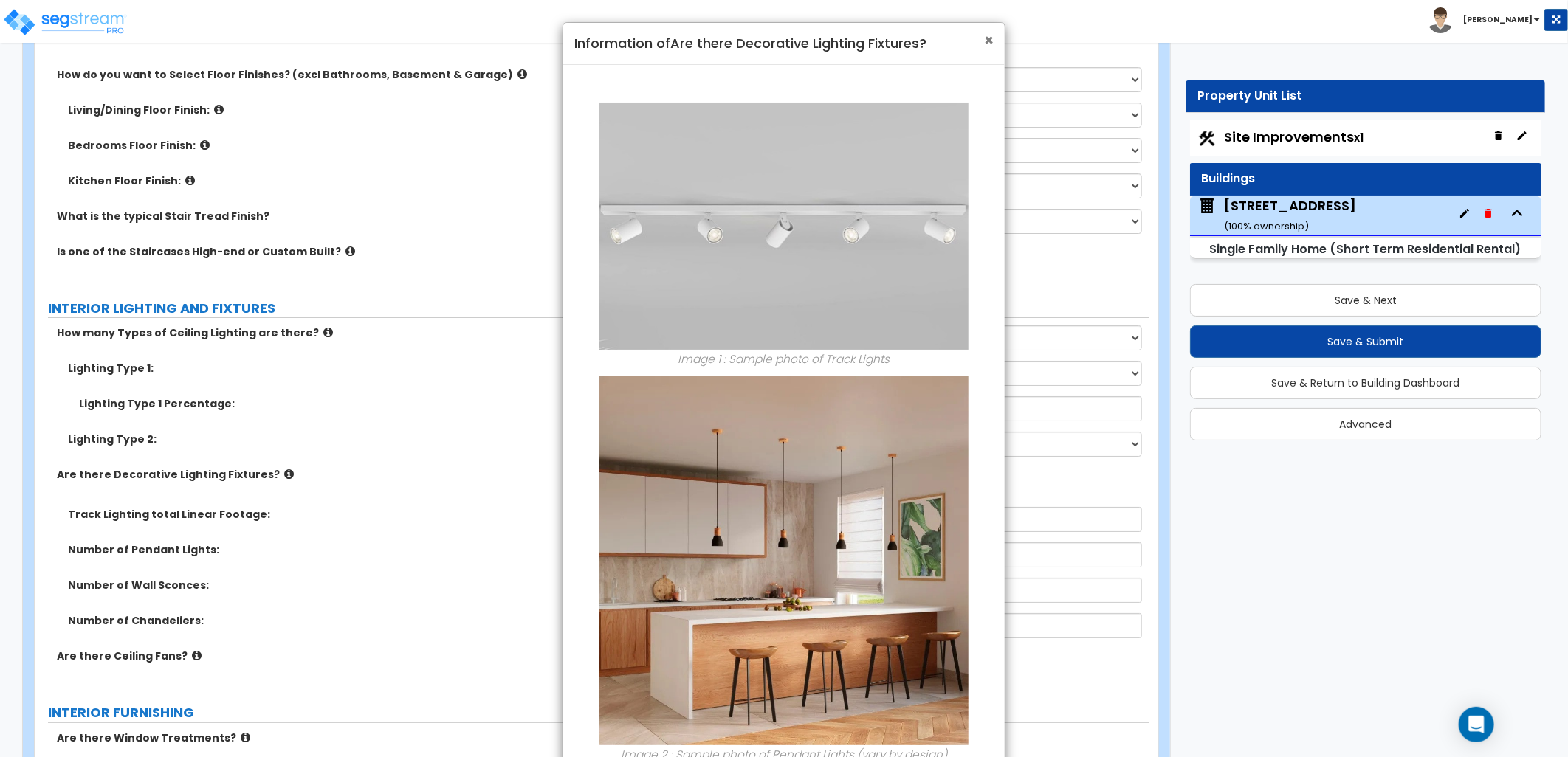
click at [991, 37] on div "× Information of Are there Decorative Lighting Fixtures?" at bounding box center [784, 43] width 442 height 42
click at [992, 44] on span "×" at bounding box center [989, 40] width 10 height 21
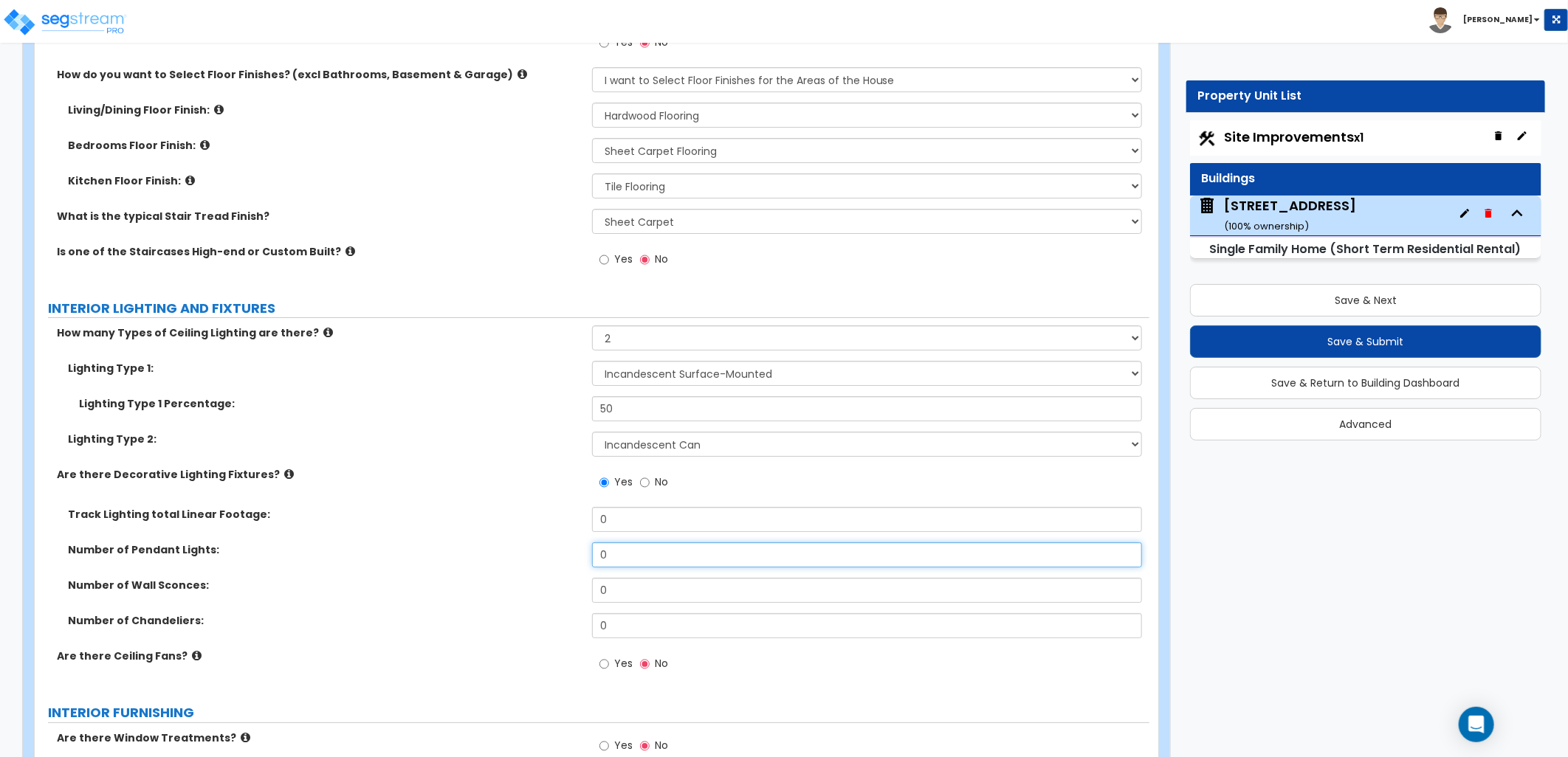
drag, startPoint x: 610, startPoint y: 558, endPoint x: 563, endPoint y: 562, distance: 47.2
click at [563, 561] on div "Number of Pendant Lights: 0" at bounding box center [592, 560] width 1115 height 35
type input "3"
click at [588, 626] on div "Number of Chandeliers: 0" at bounding box center [592, 631] width 1115 height 35
drag, startPoint x: 614, startPoint y: 621, endPoint x: 594, endPoint y: 624, distance: 20.2
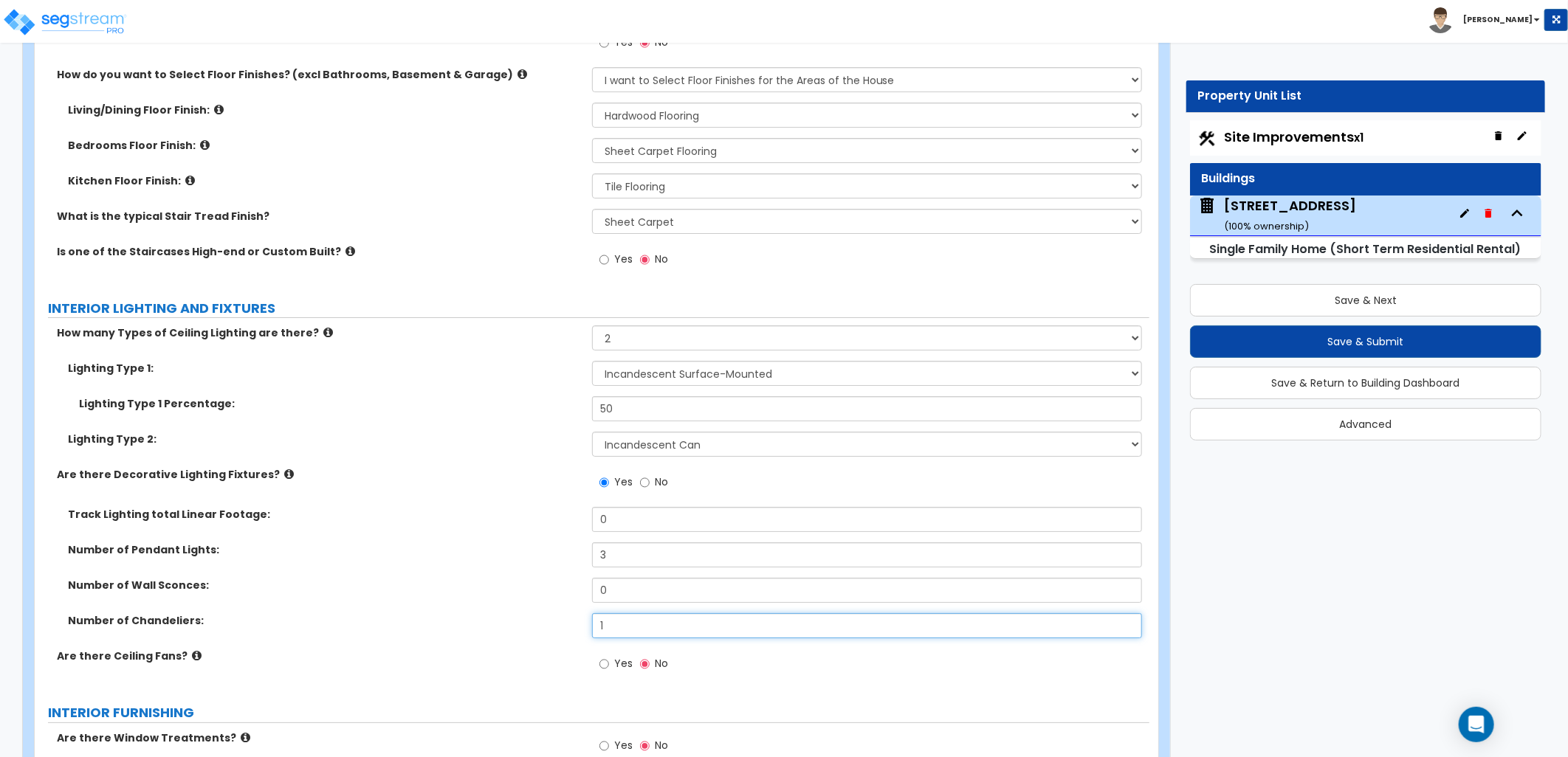
click at [595, 624] on input "1" at bounding box center [867, 626] width 550 height 25
click at [710, 598] on input "0" at bounding box center [867, 590] width 550 height 25
drag, startPoint x: 631, startPoint y: 618, endPoint x: 582, endPoint y: 623, distance: 49.3
click at [584, 622] on div "Number of Chandeliers: 2" at bounding box center [592, 631] width 1115 height 35
type input "3"
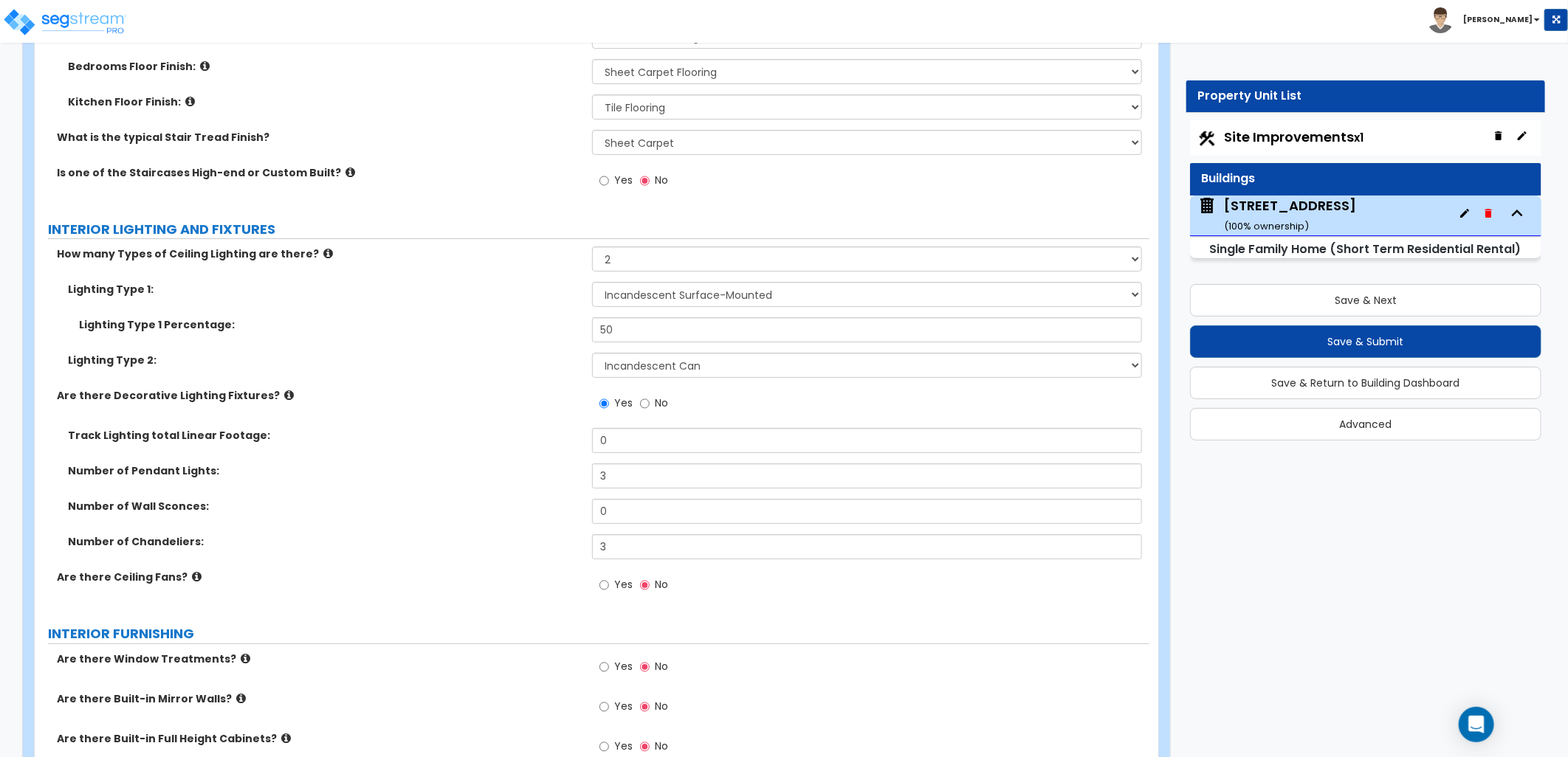
scroll to position [3525, 0]
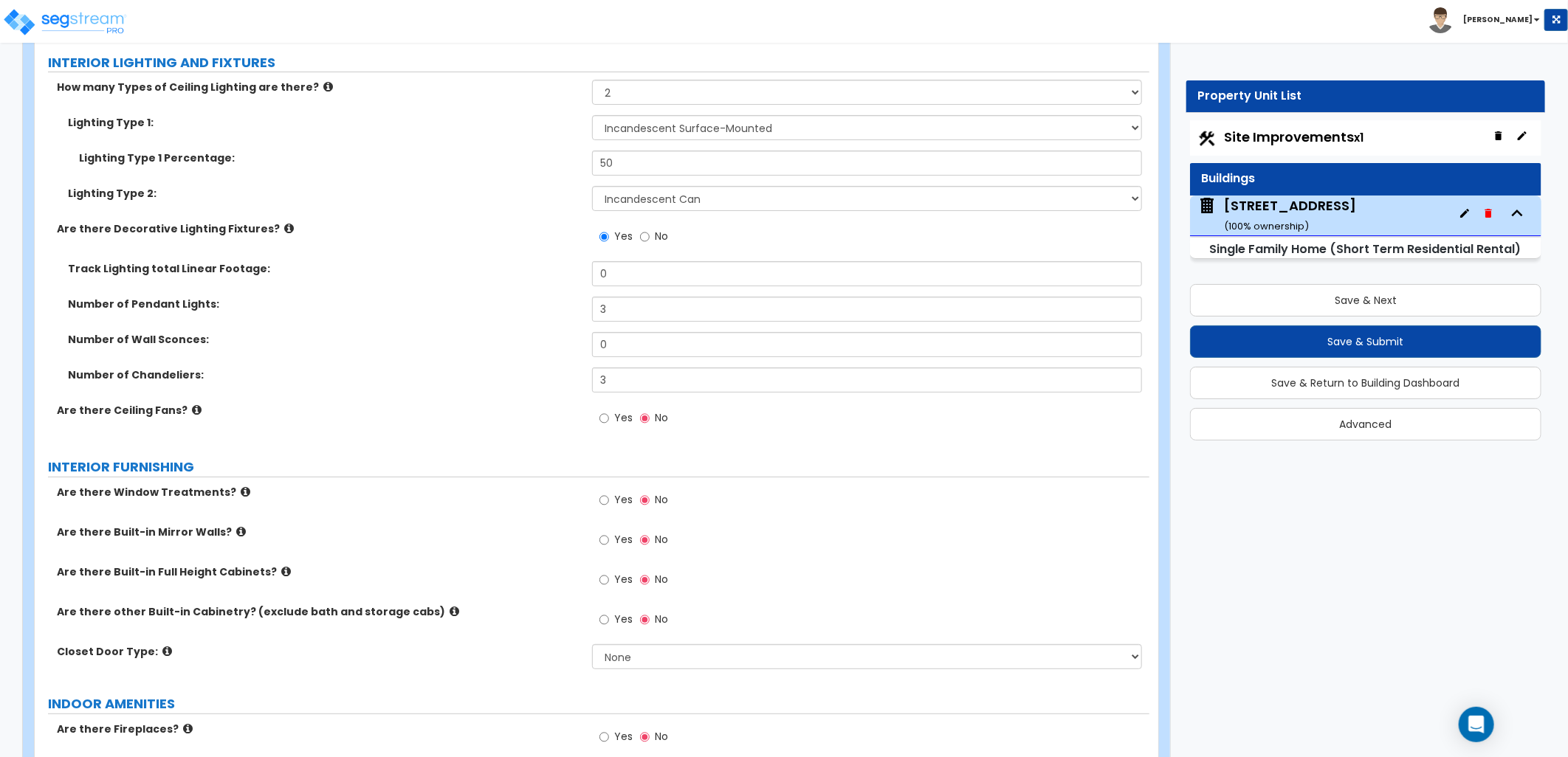
click at [596, 418] on div "Yes No" at bounding box center [634, 420] width 83 height 34
drag, startPoint x: 606, startPoint y: 415, endPoint x: 632, endPoint y: 438, distance: 34.7
click at [608, 415] on input "Yes" at bounding box center [604, 418] width 10 height 16
radio input "true"
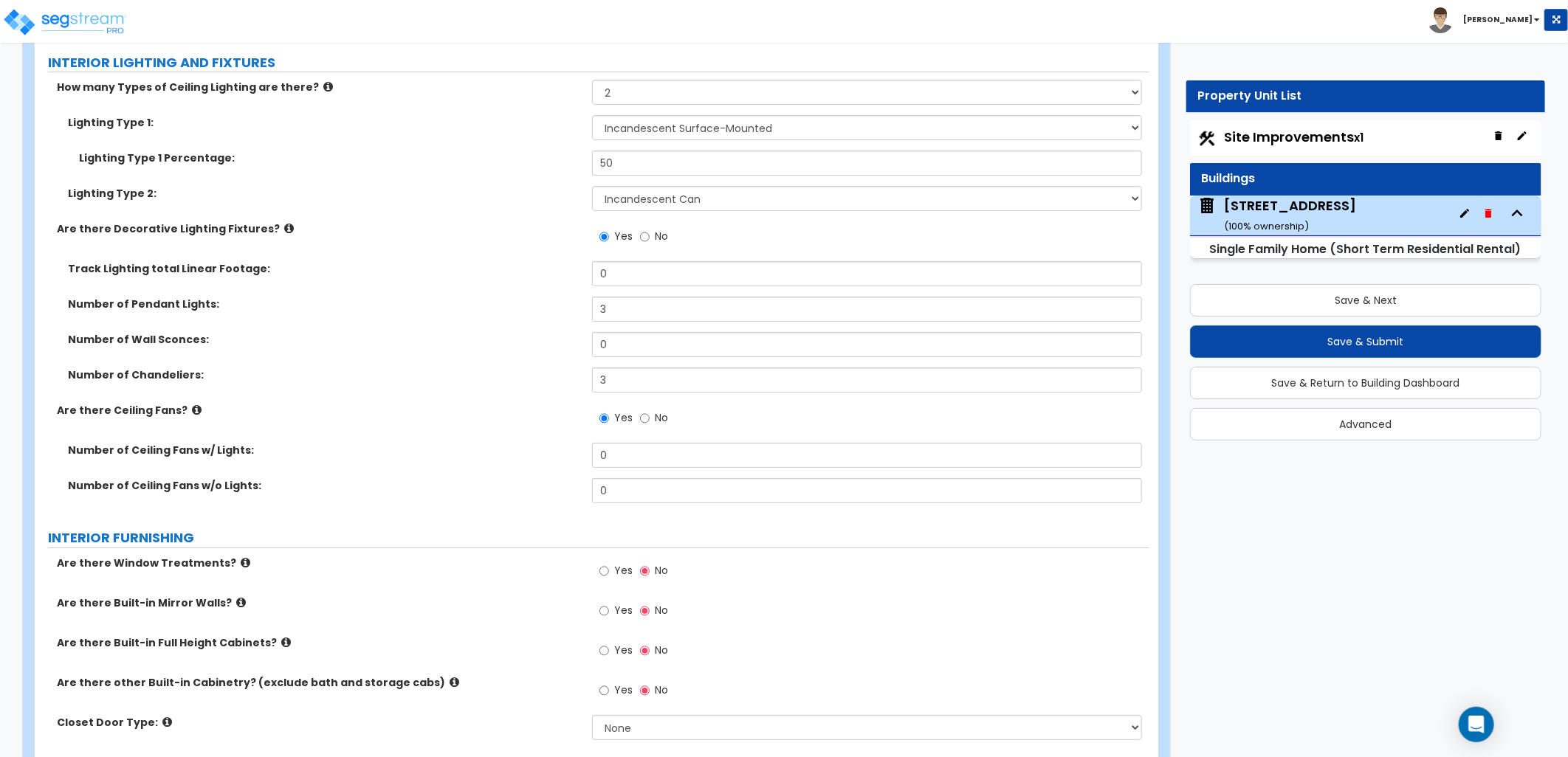
click at [1287, 143] on span "Site Improvements x1" at bounding box center [1293, 137] width 139 height 19
select select "2"
select select "1"
select select "3"
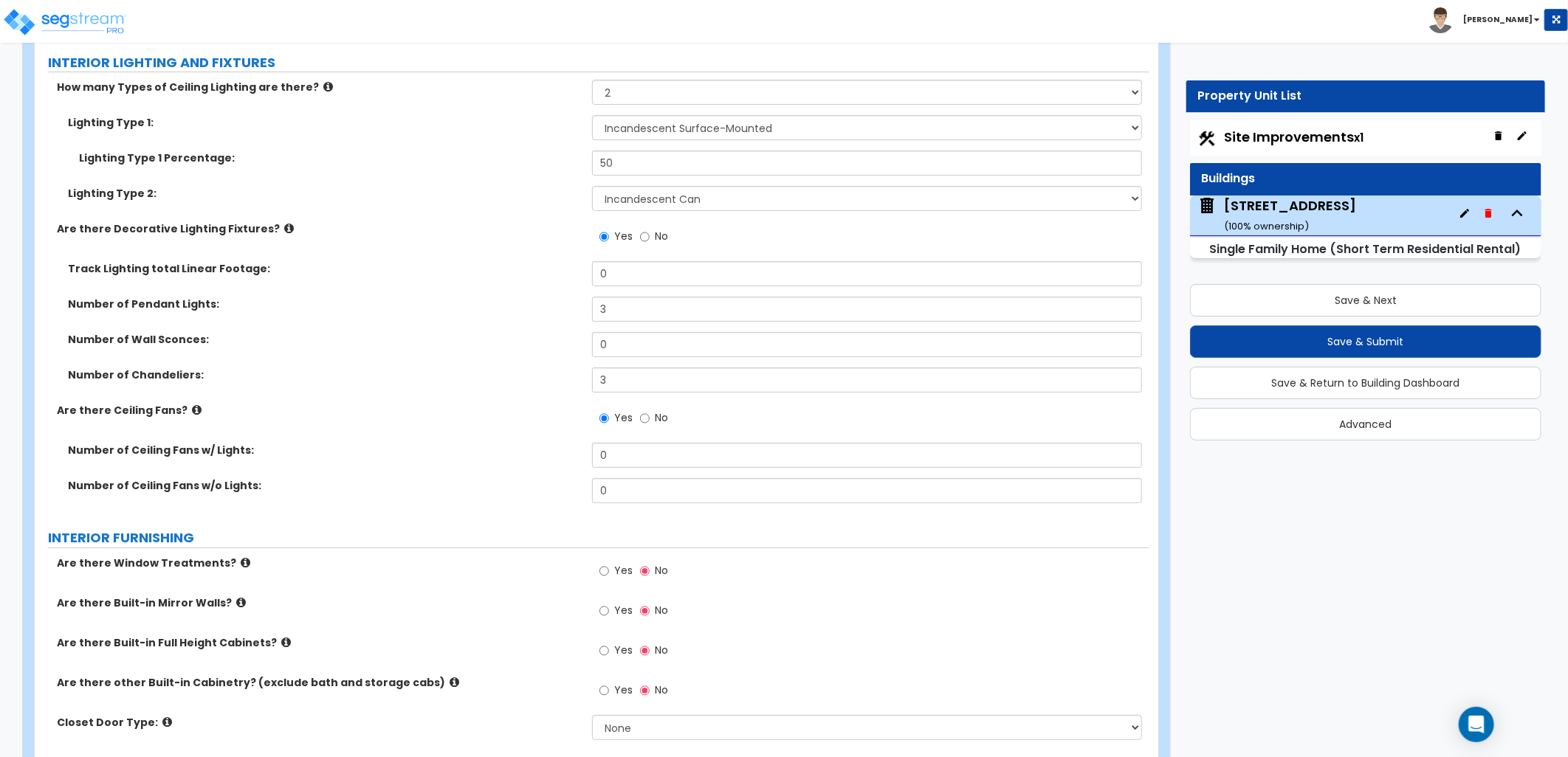
select select "1"
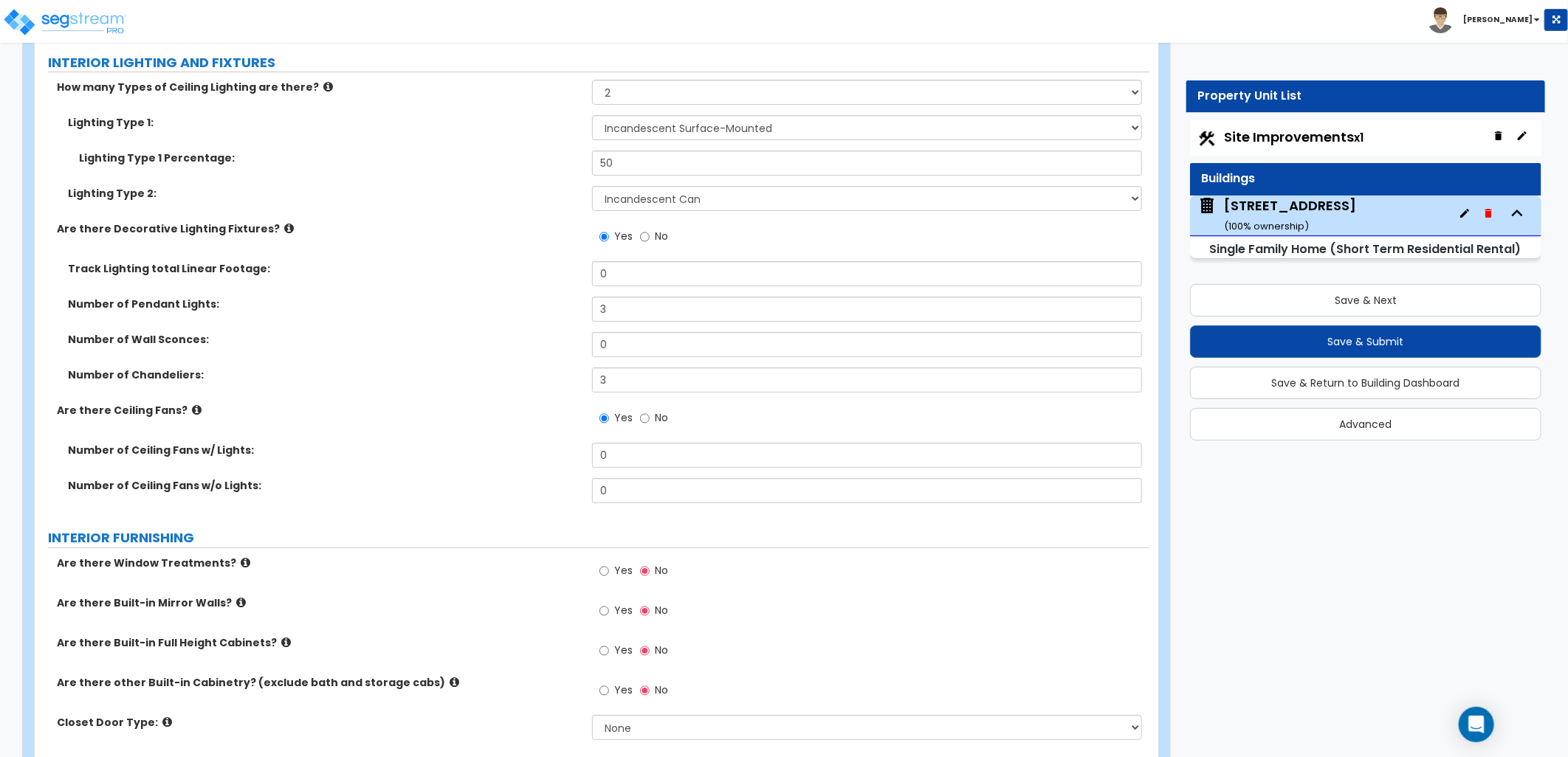
select select "1"
select select "2"
select select "1"
select select "2"
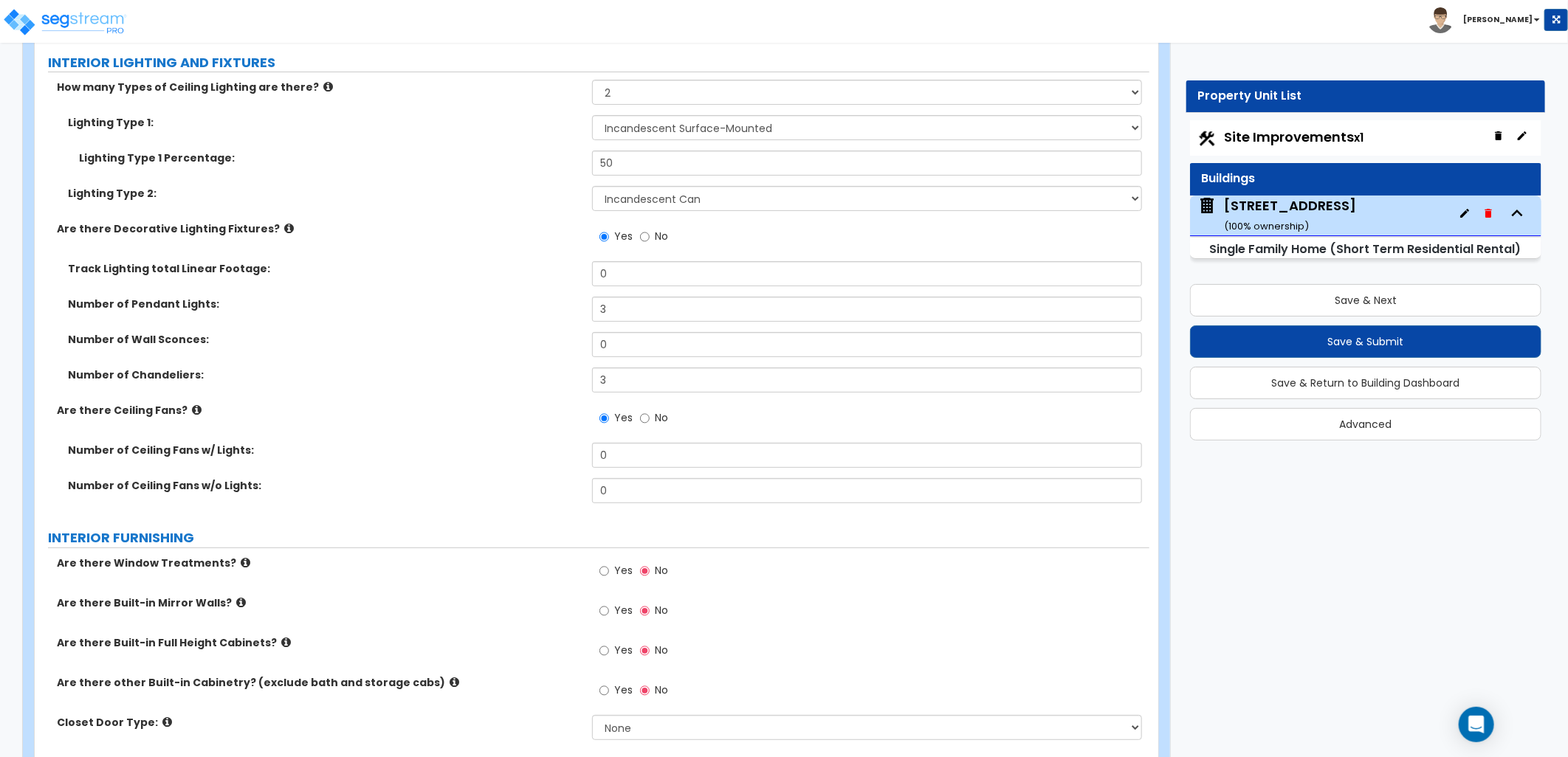
select select "8"
select select "5"
select select "2"
select select "3"
select select "1"
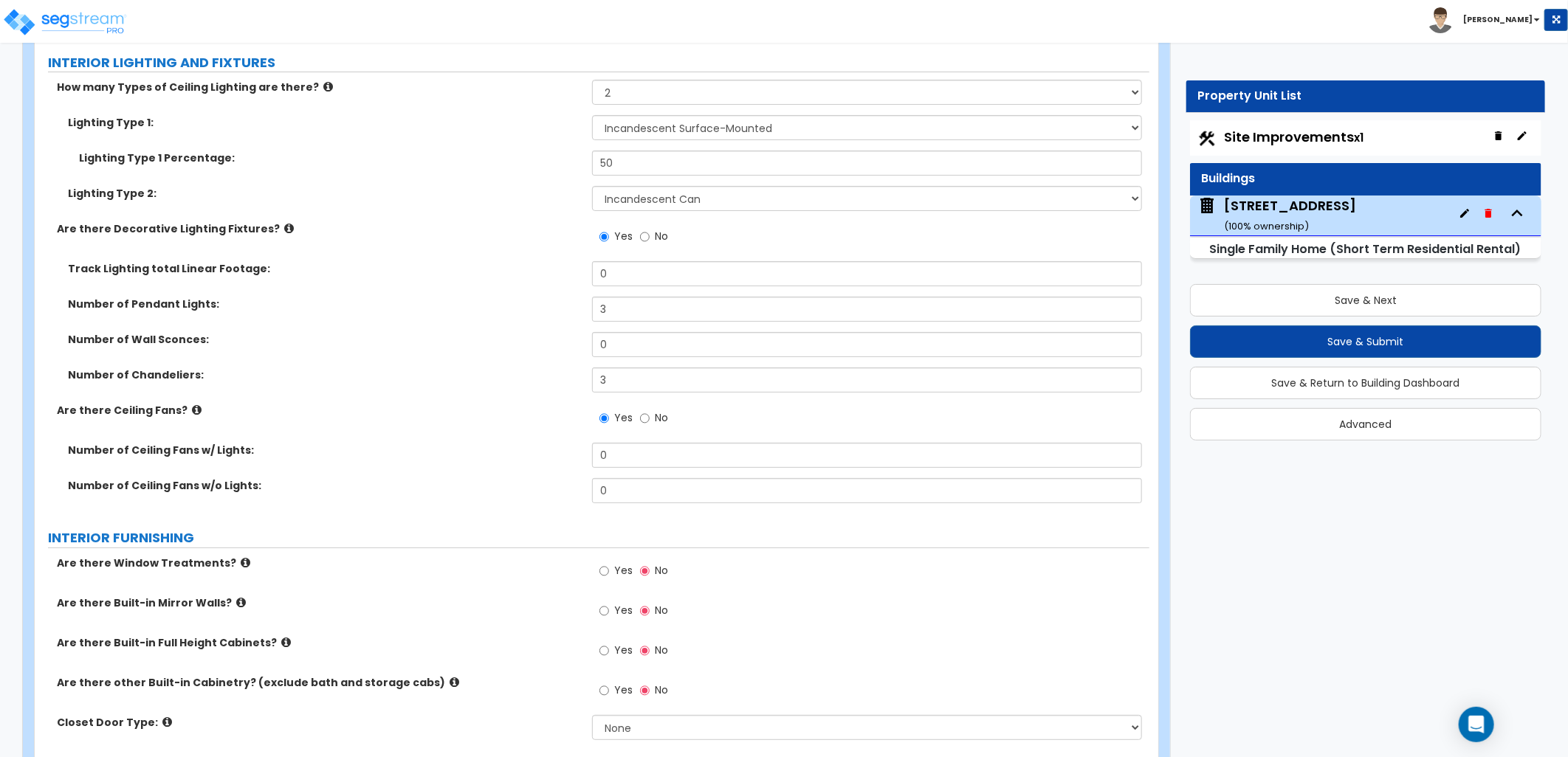
select select "2"
select select "1"
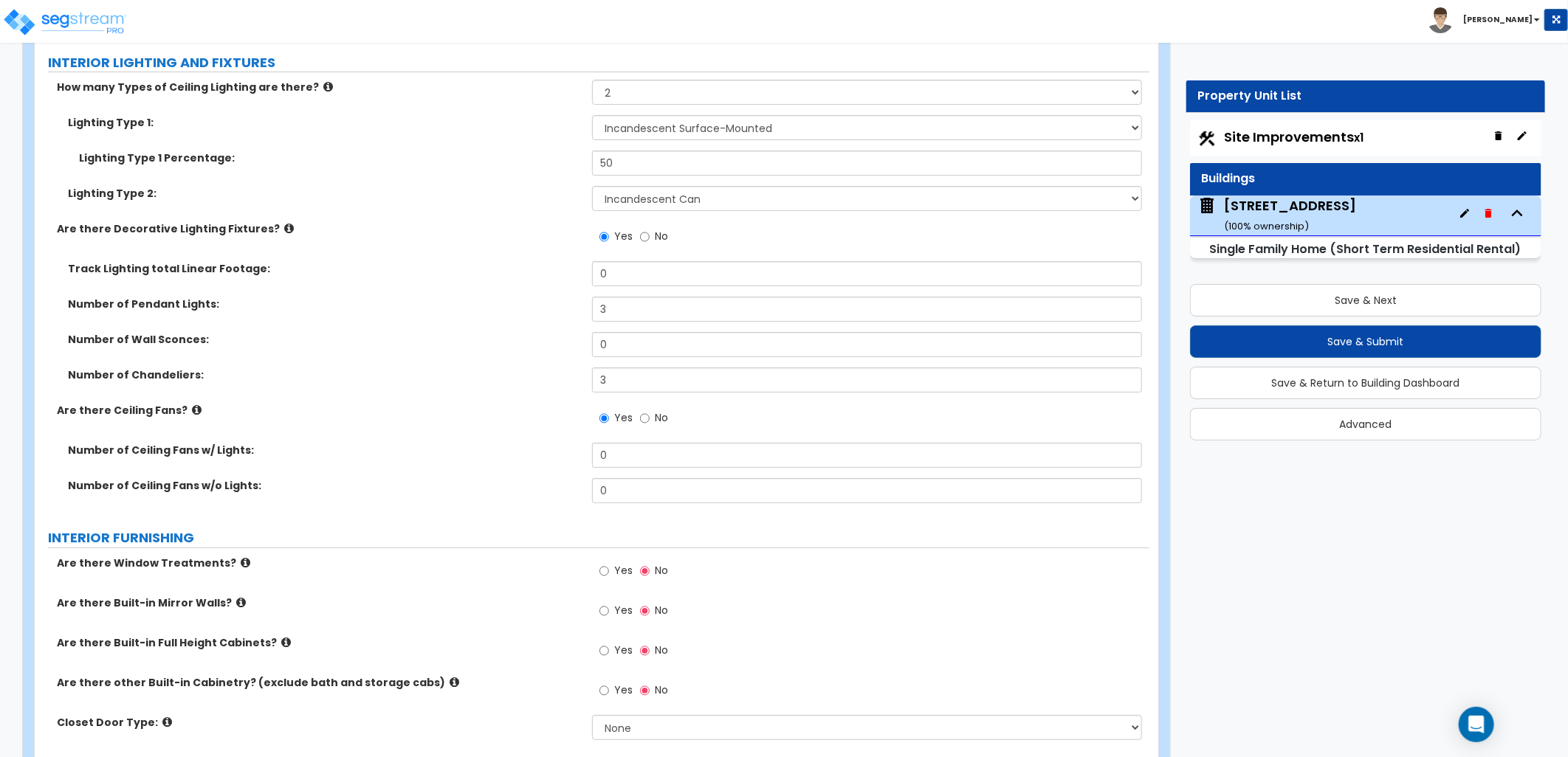
select select "1"
select select "2"
select select "1"
select select "3"
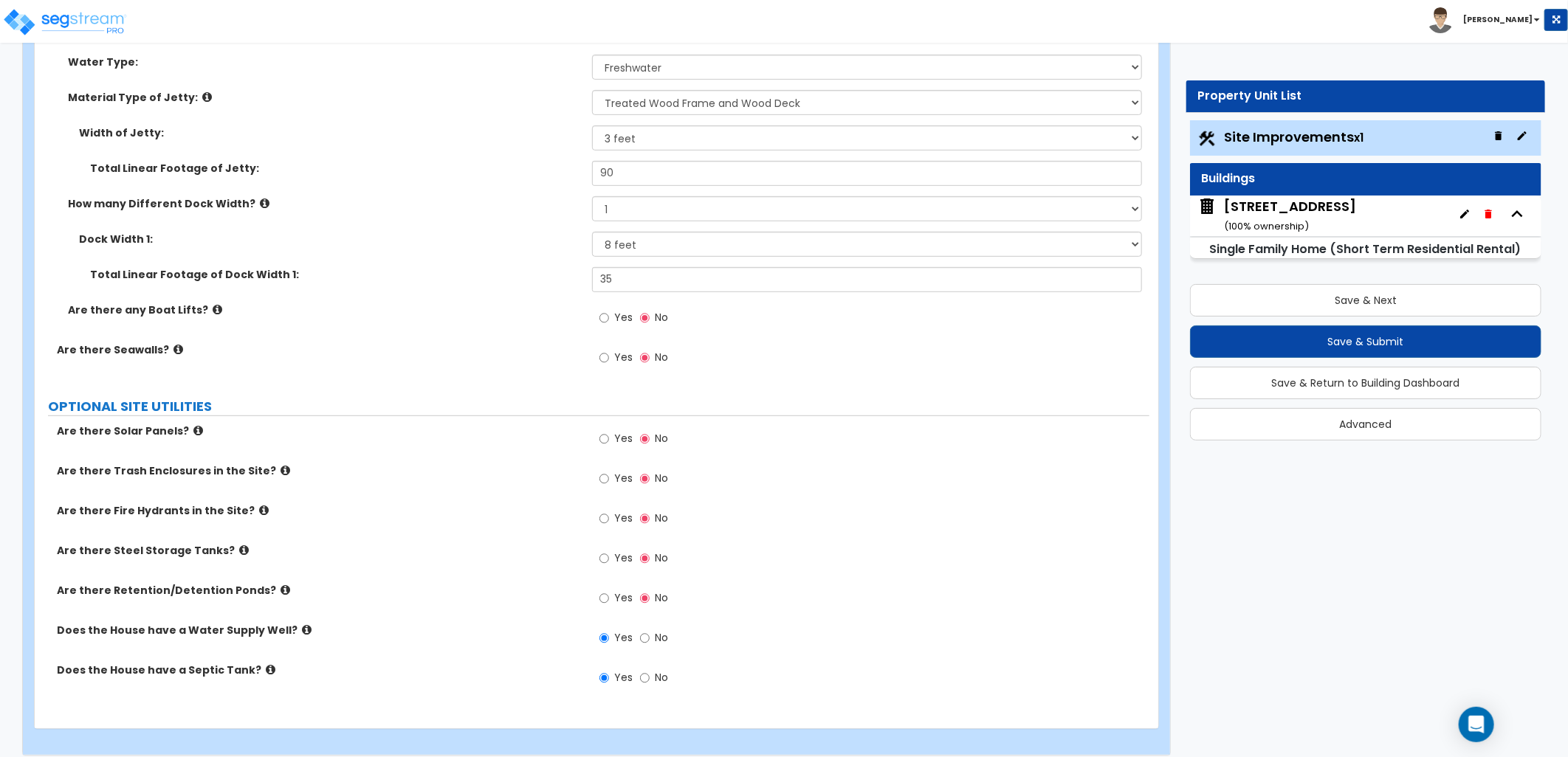
scroll to position [3867, 0]
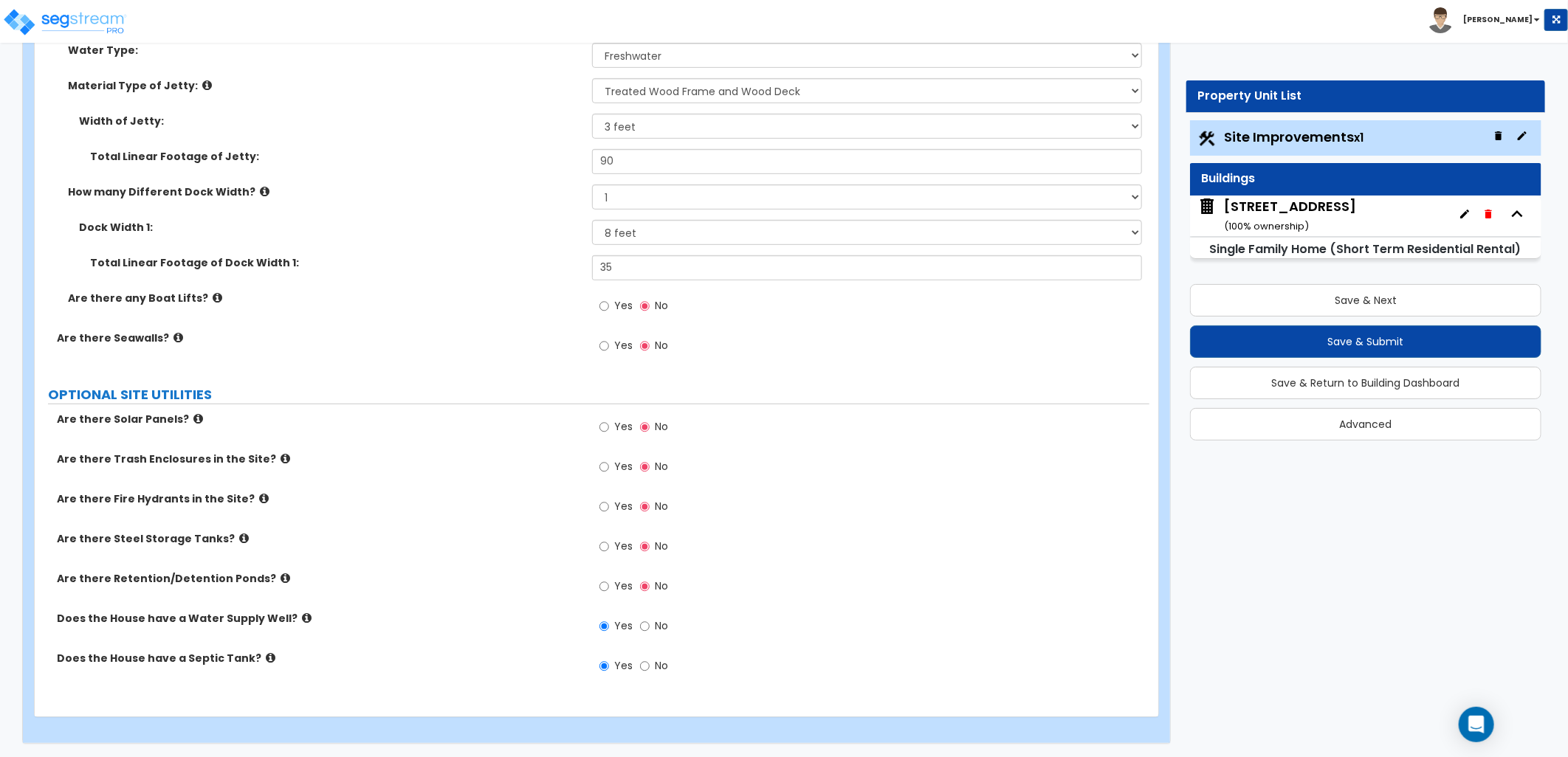
click at [1230, 205] on div "[STREET_ADDRESS] ( 100 % ownership)" at bounding box center [1290, 215] width 132 height 37
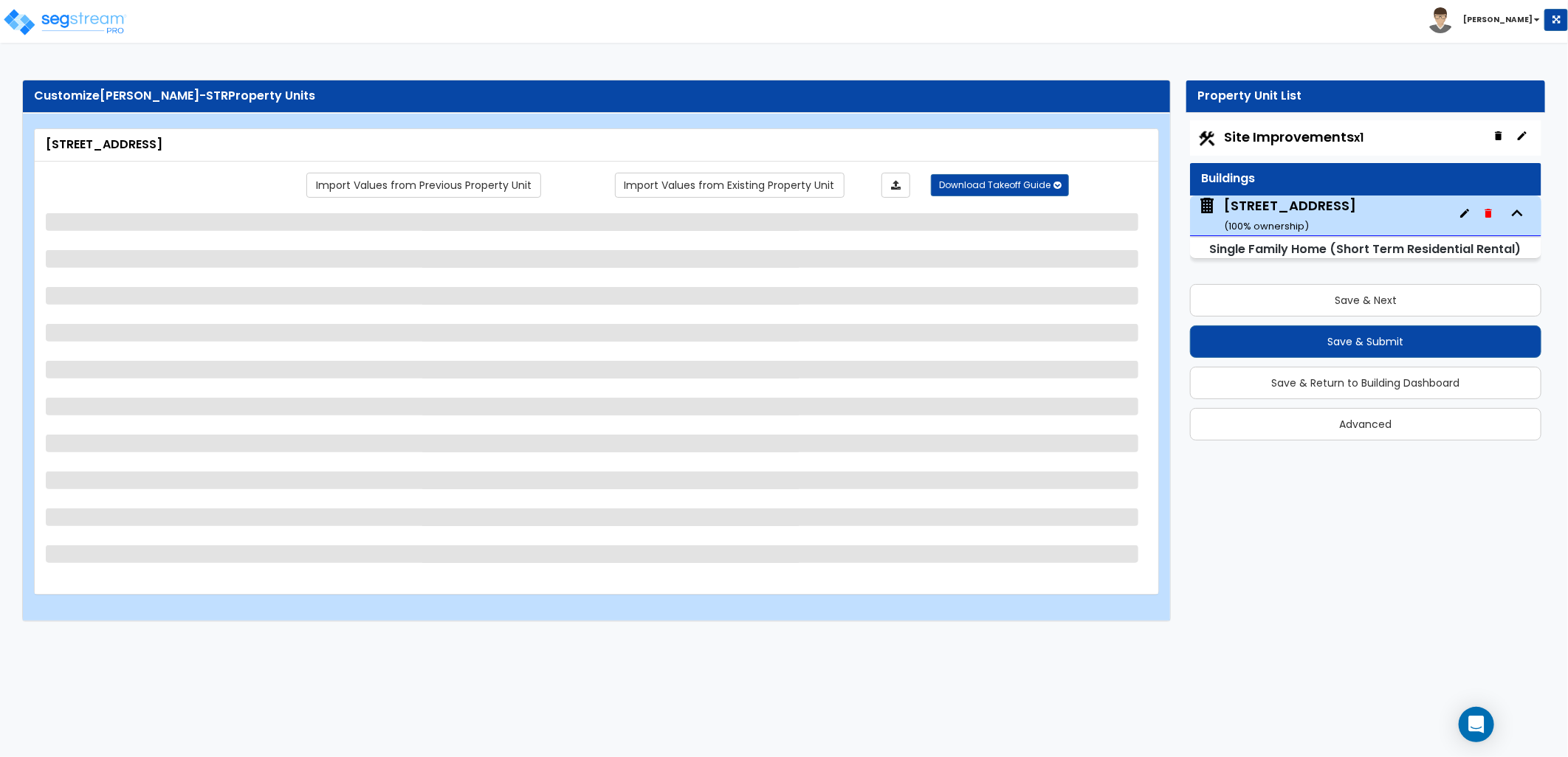
select select "1"
select select "5"
select select "3"
select select "1"
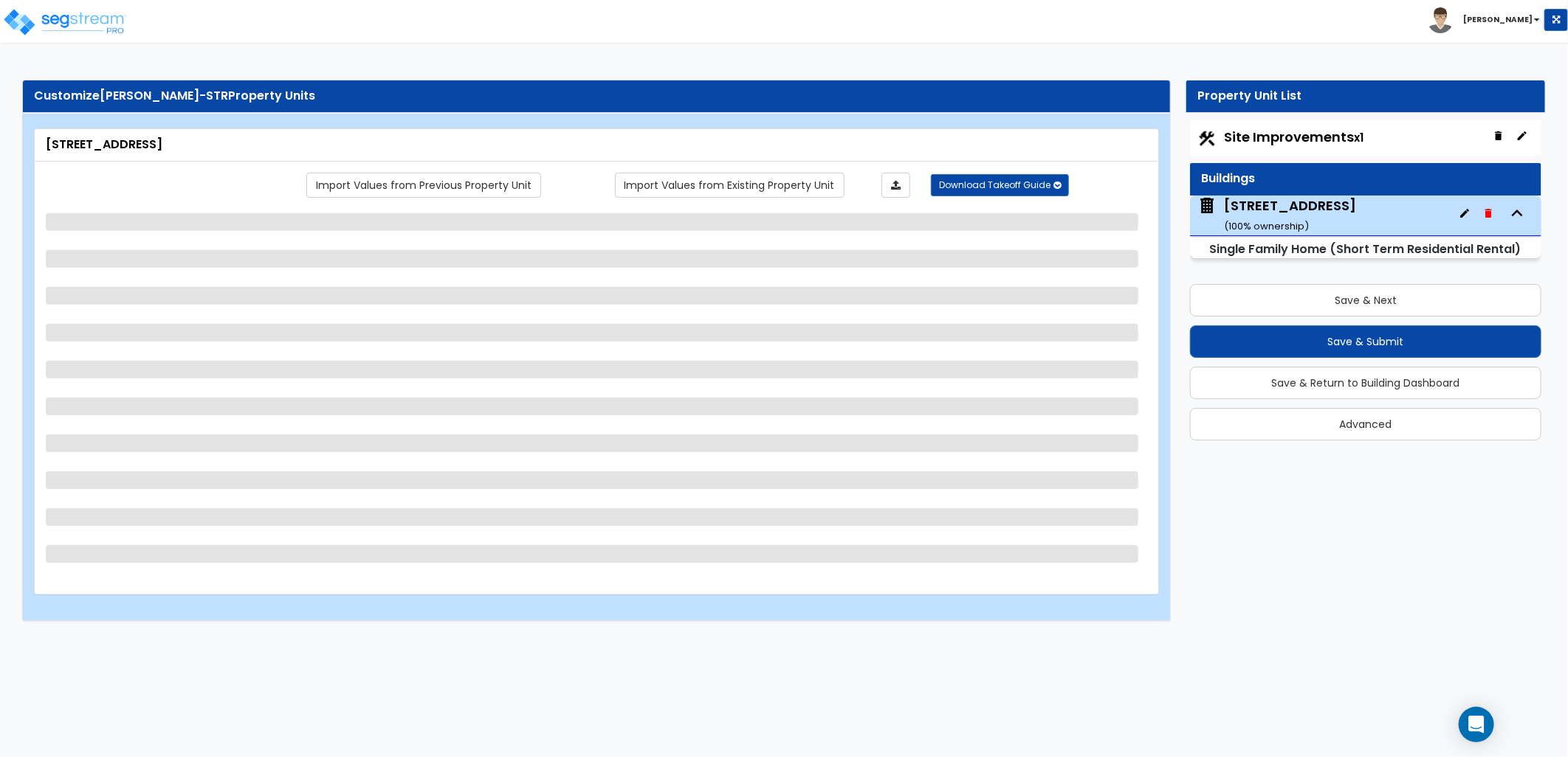
select select "2"
select select "1"
select select "3"
select select "1"
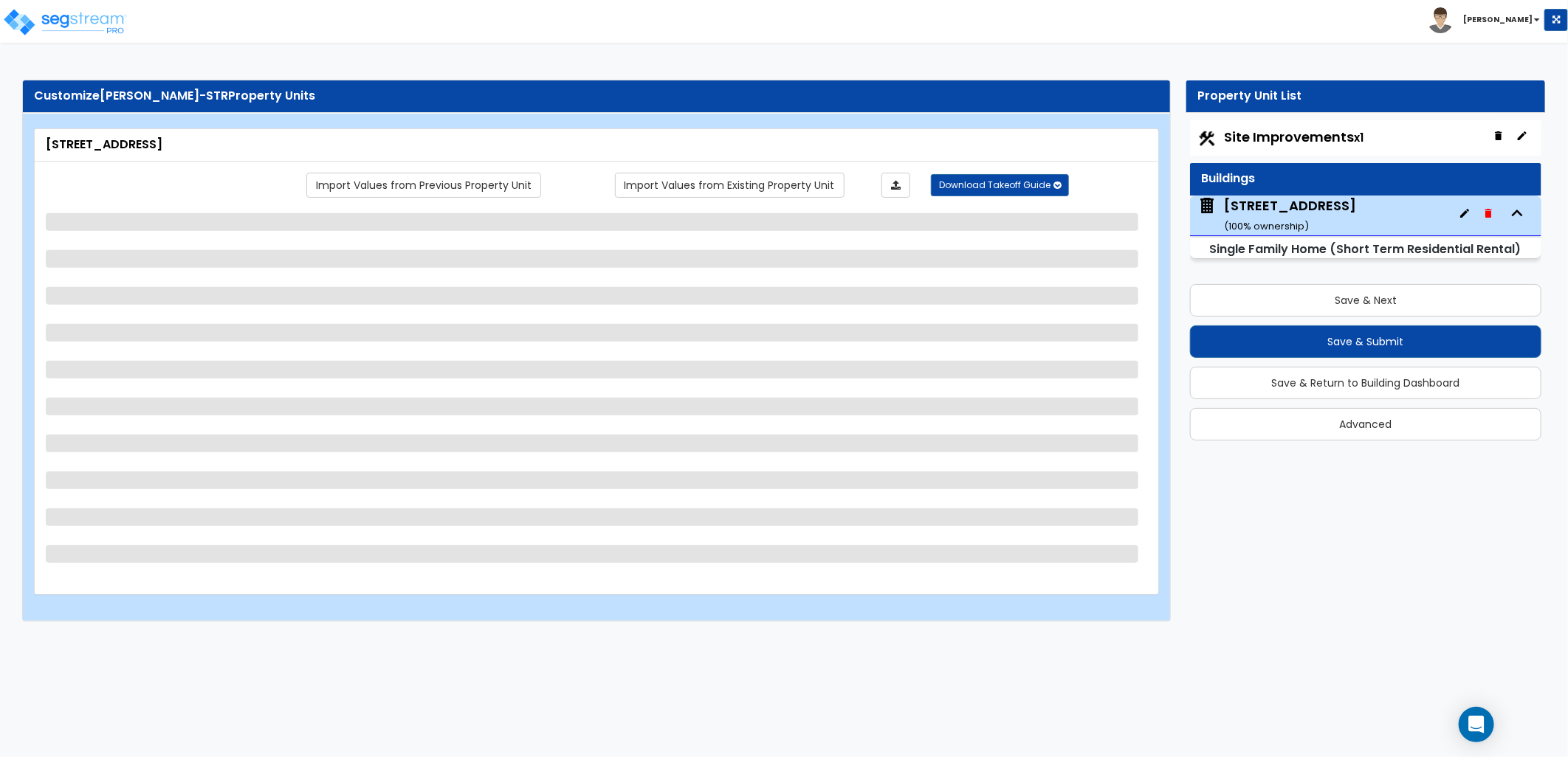
select select "6"
select select "1"
select select "2"
select select "5"
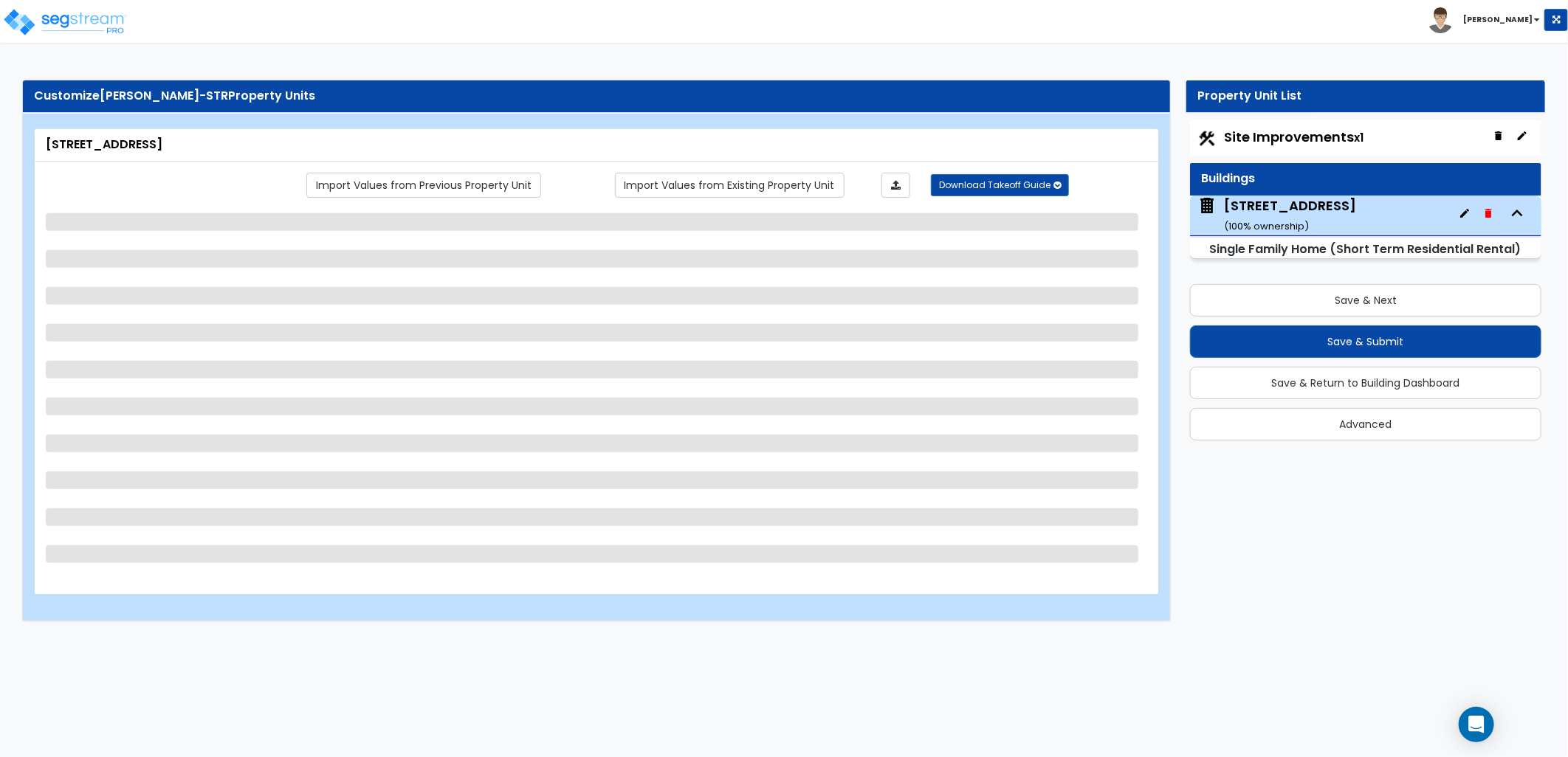
select select "1"
select select "5"
select select "2"
select select "6"
select select "5"
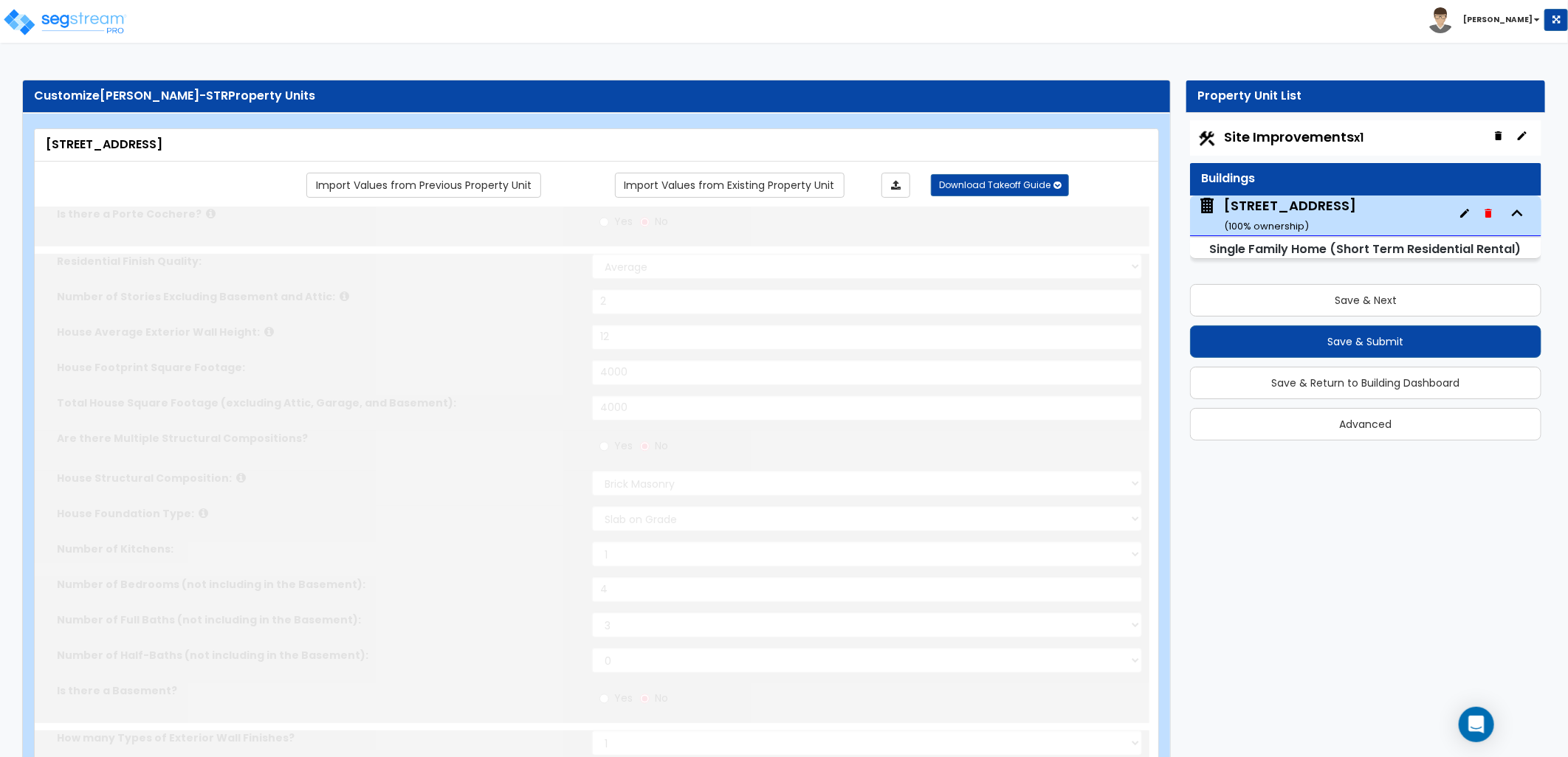
type input "5"
select select "2"
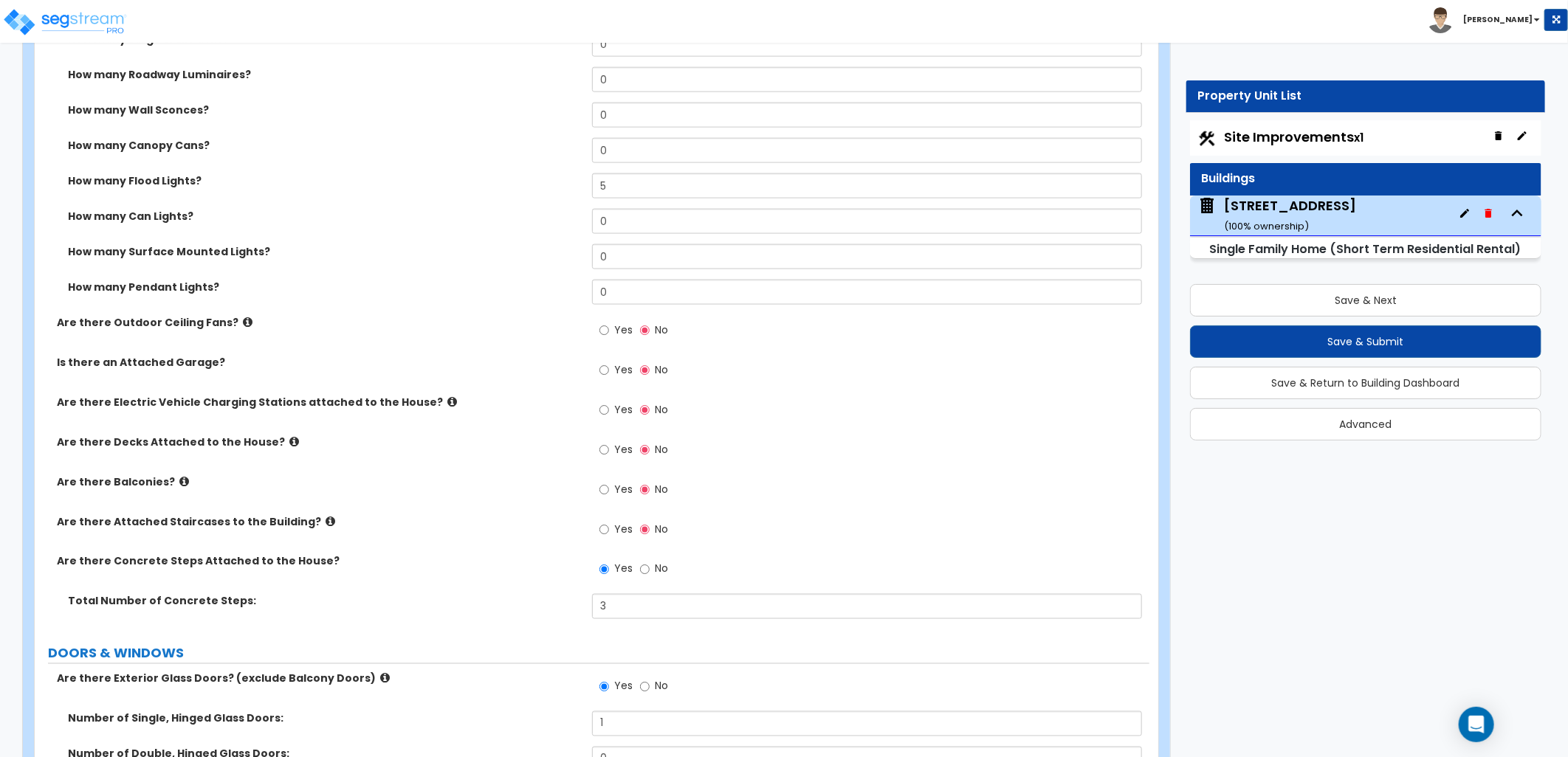
scroll to position [1229, 0]
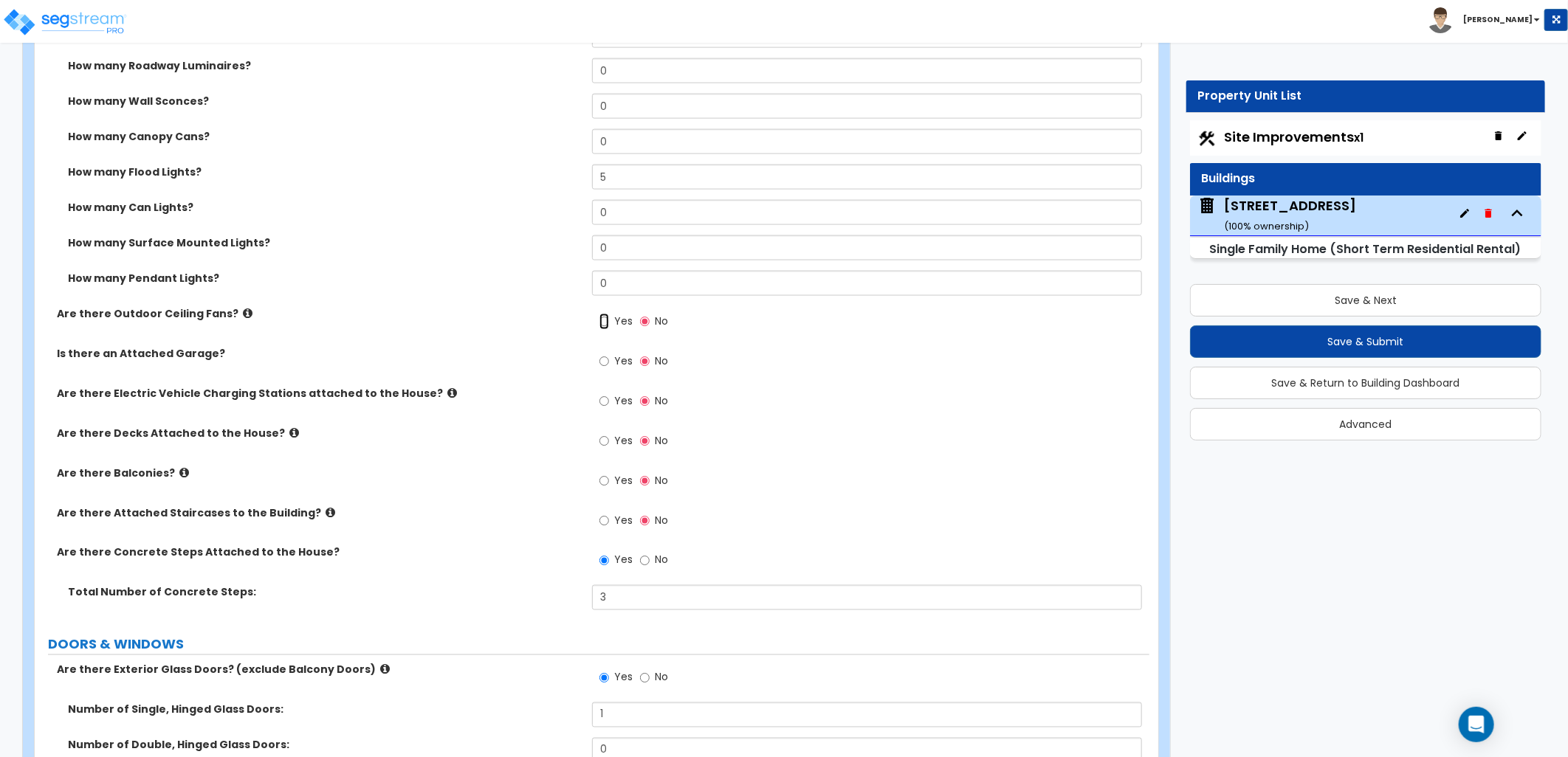
click at [601, 319] on input "Yes" at bounding box center [604, 322] width 10 height 16
radio input "true"
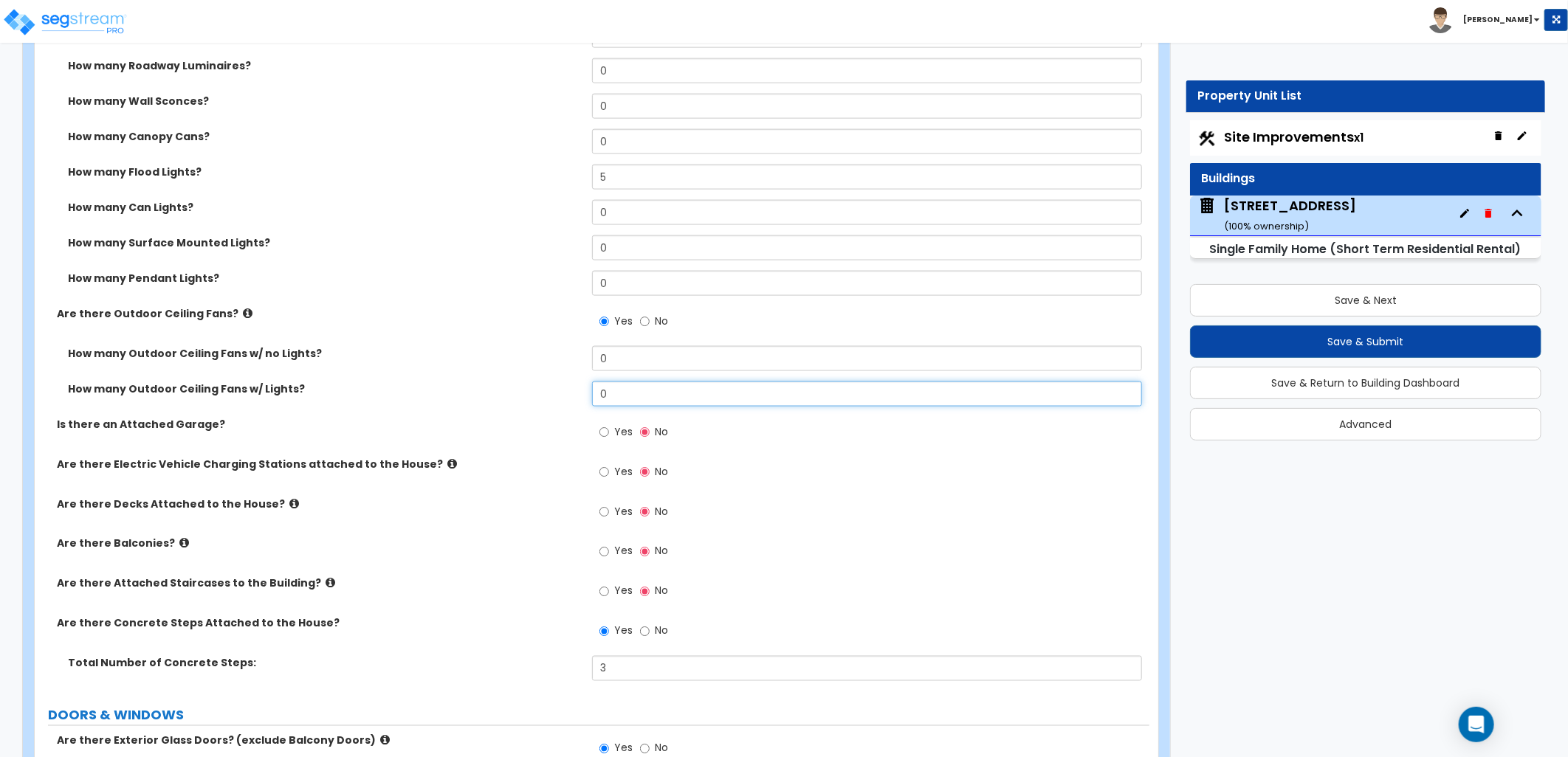
click at [563, 378] on div "How many Outdoor Ceiling Fans w/ no Lights? 0 How many Outdoor Ceiling Fans w/ …" at bounding box center [592, 381] width 1093 height 71
type input "2"
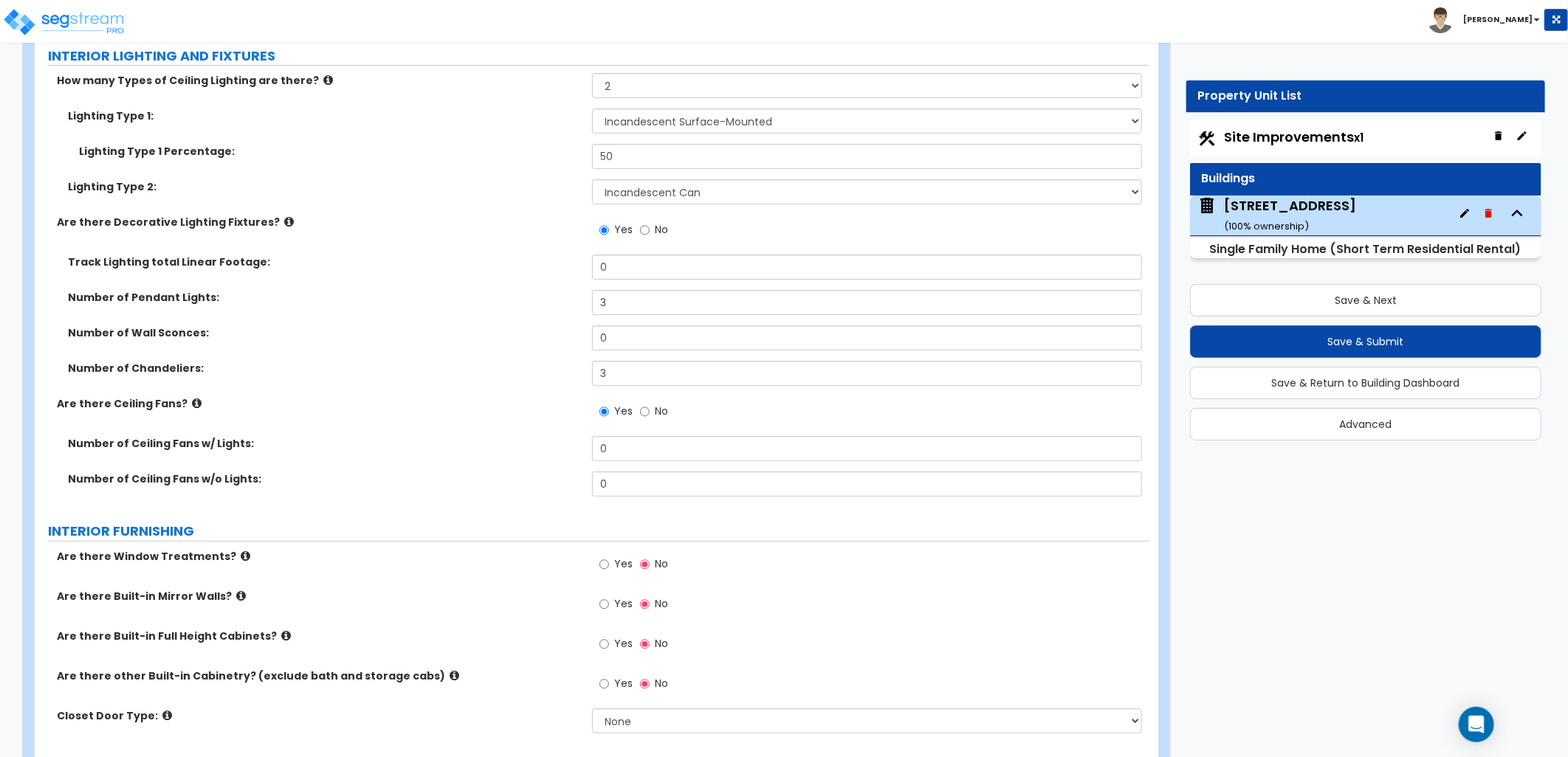
scroll to position [3607, 0]
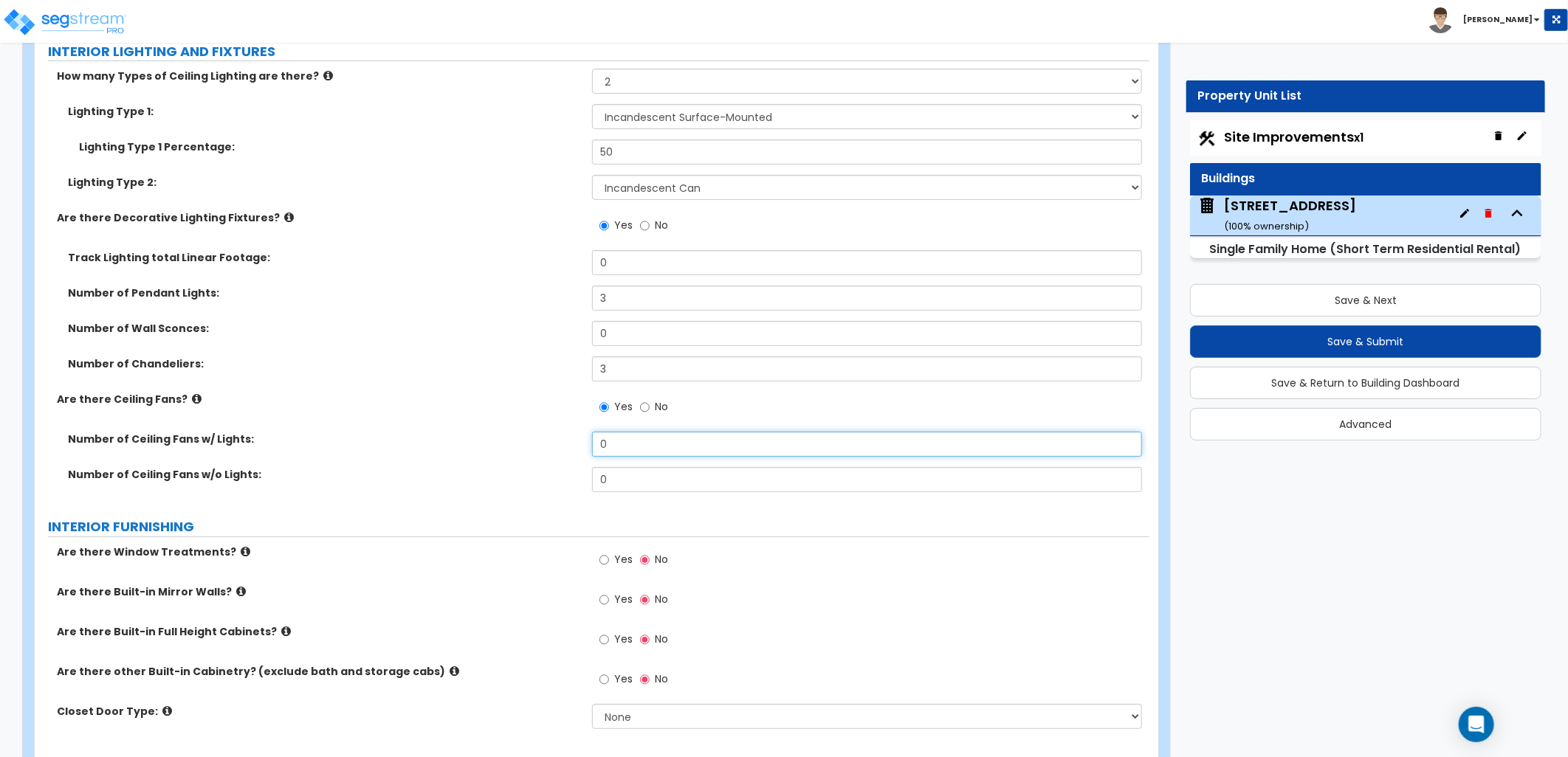
drag, startPoint x: 596, startPoint y: 447, endPoint x: 582, endPoint y: 447, distance: 14.0
click at [572, 447] on div "Number of Ceiling Fans w/ Lights: 0" at bounding box center [592, 449] width 1115 height 35
drag, startPoint x: 631, startPoint y: 442, endPoint x: 580, endPoint y: 441, distance: 51.0
click at [581, 441] on div "Number of Ceiling Fans w/ Lights: 0" at bounding box center [592, 449] width 1115 height 35
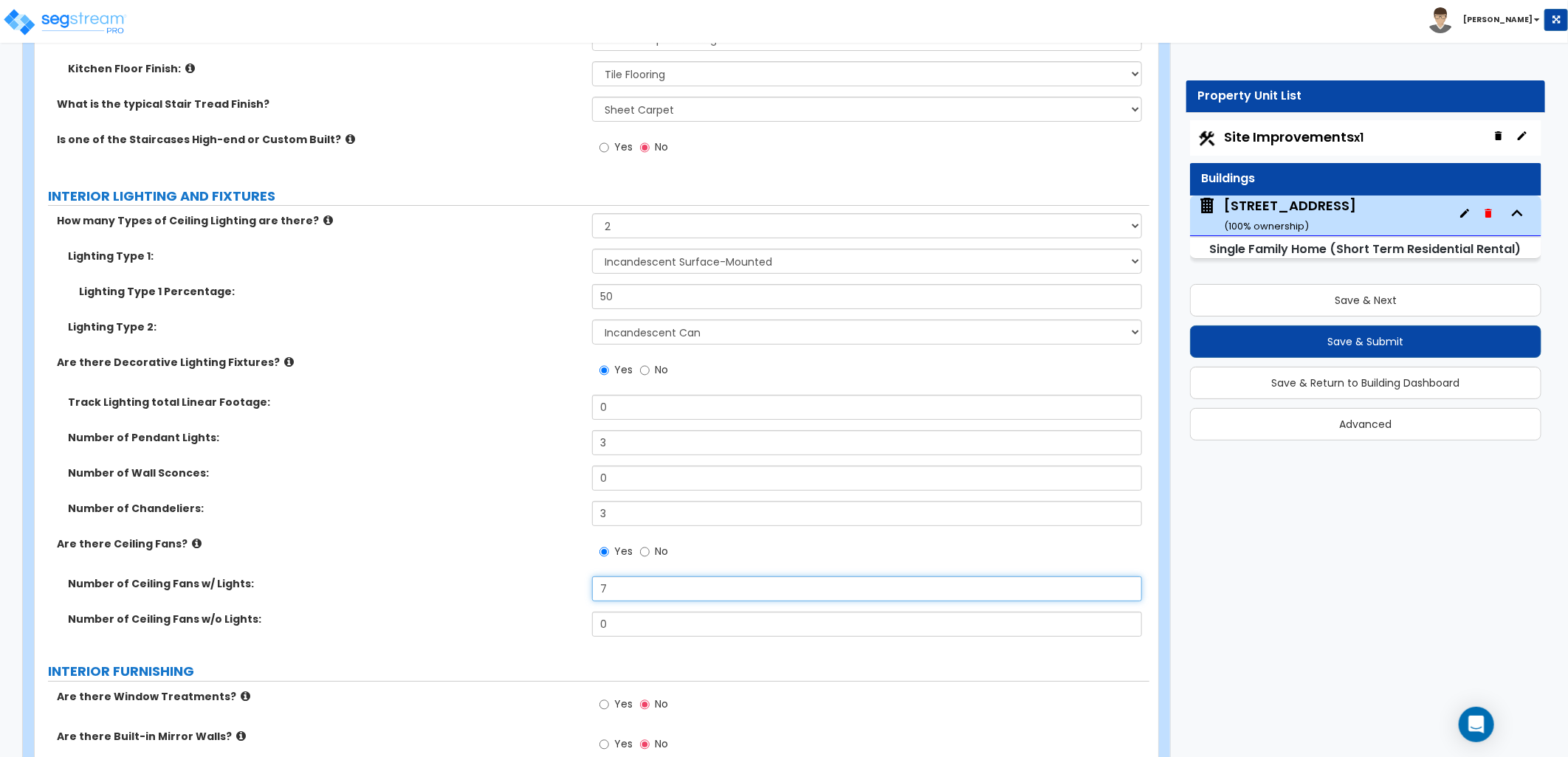
scroll to position [3689, 0]
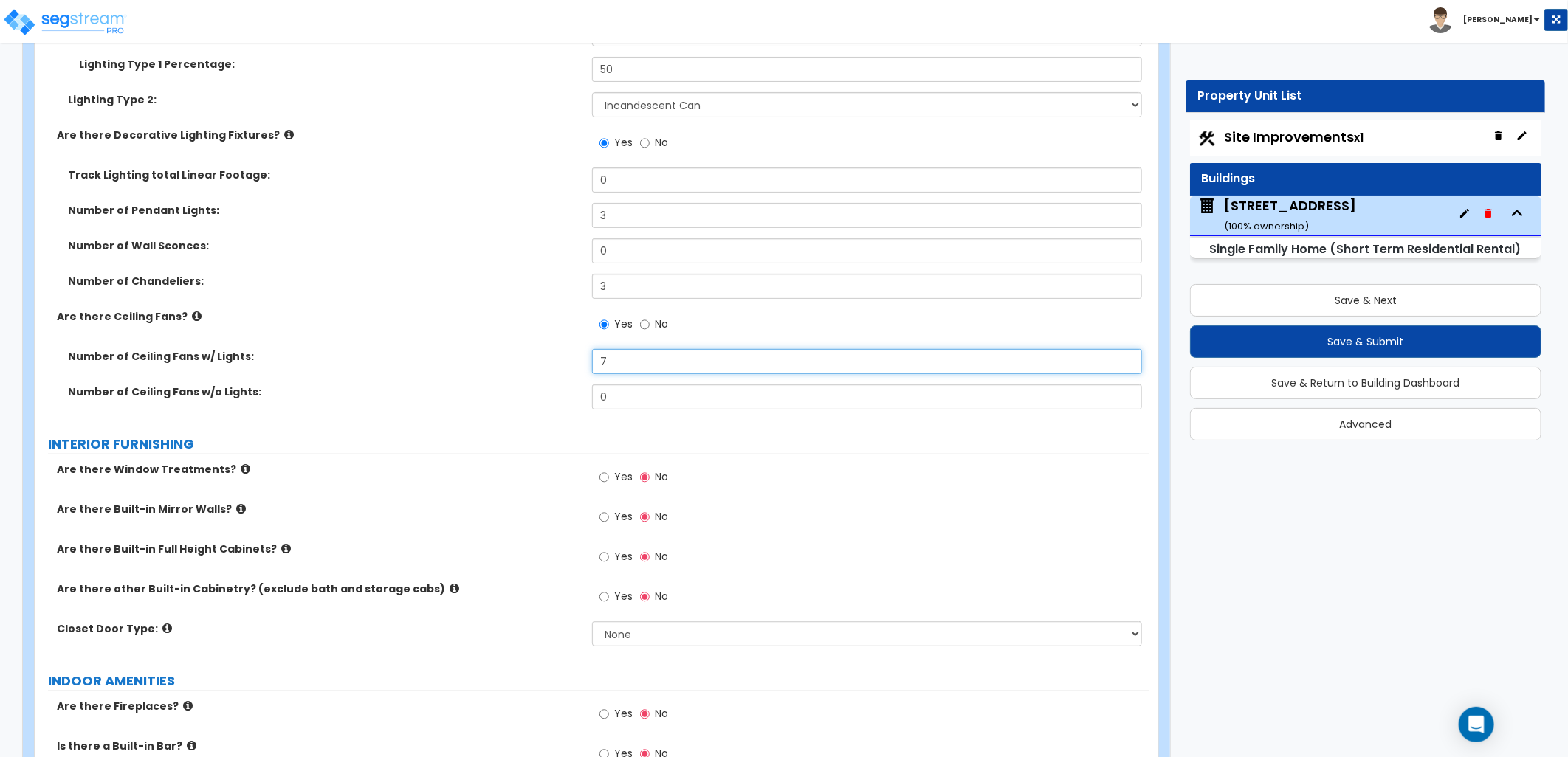
type input "7"
click at [762, 486] on div "Yes No" at bounding box center [871, 481] width 558 height 40
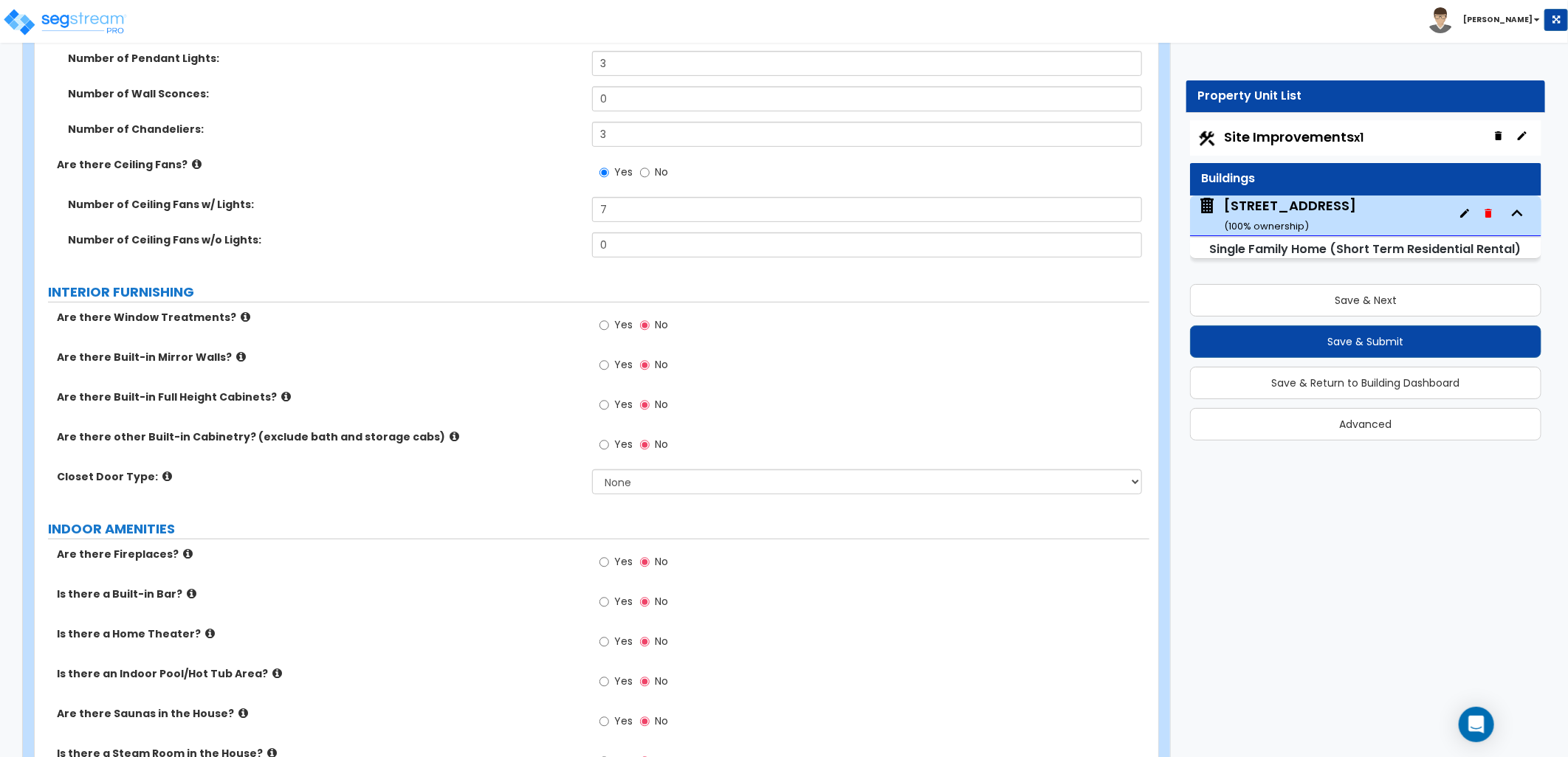
scroll to position [3853, 0]
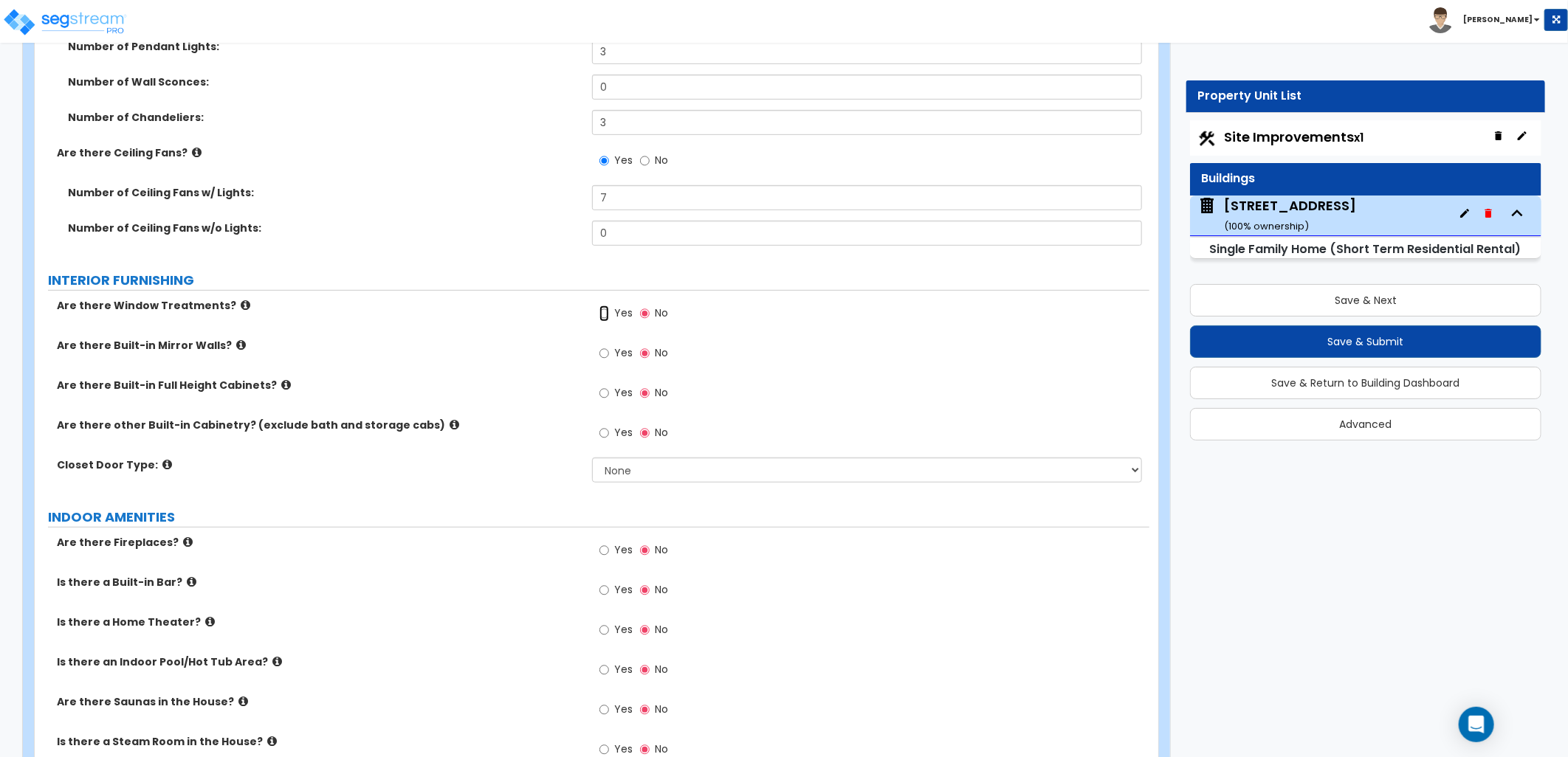
drag, startPoint x: 600, startPoint y: 310, endPoint x: 578, endPoint y: 308, distance: 22.1
click at [578, 308] on div "Are there Window Treatments? Yes No" at bounding box center [592, 317] width 1115 height 40
click at [597, 308] on div "Yes No" at bounding box center [634, 315] width 83 height 34
click at [601, 311] on input "Yes" at bounding box center [604, 314] width 10 height 16
radio input "true"
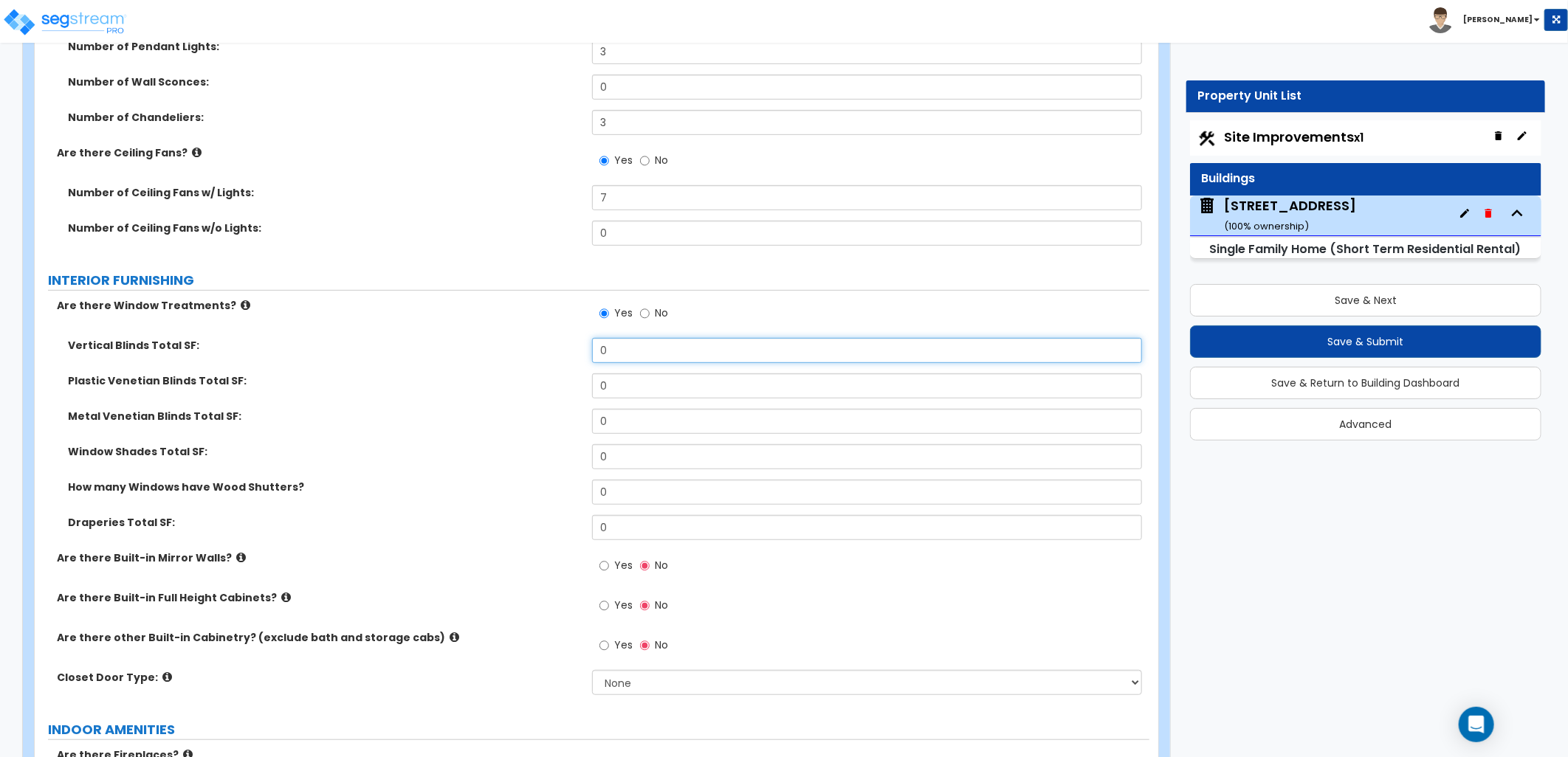
click at [532, 344] on div "Vertical Blinds Total SF: 0" at bounding box center [592, 355] width 1115 height 35
type input "1"
type input "50"
click at [463, 448] on label "Window Shades Total SF:" at bounding box center [325, 451] width 514 height 15
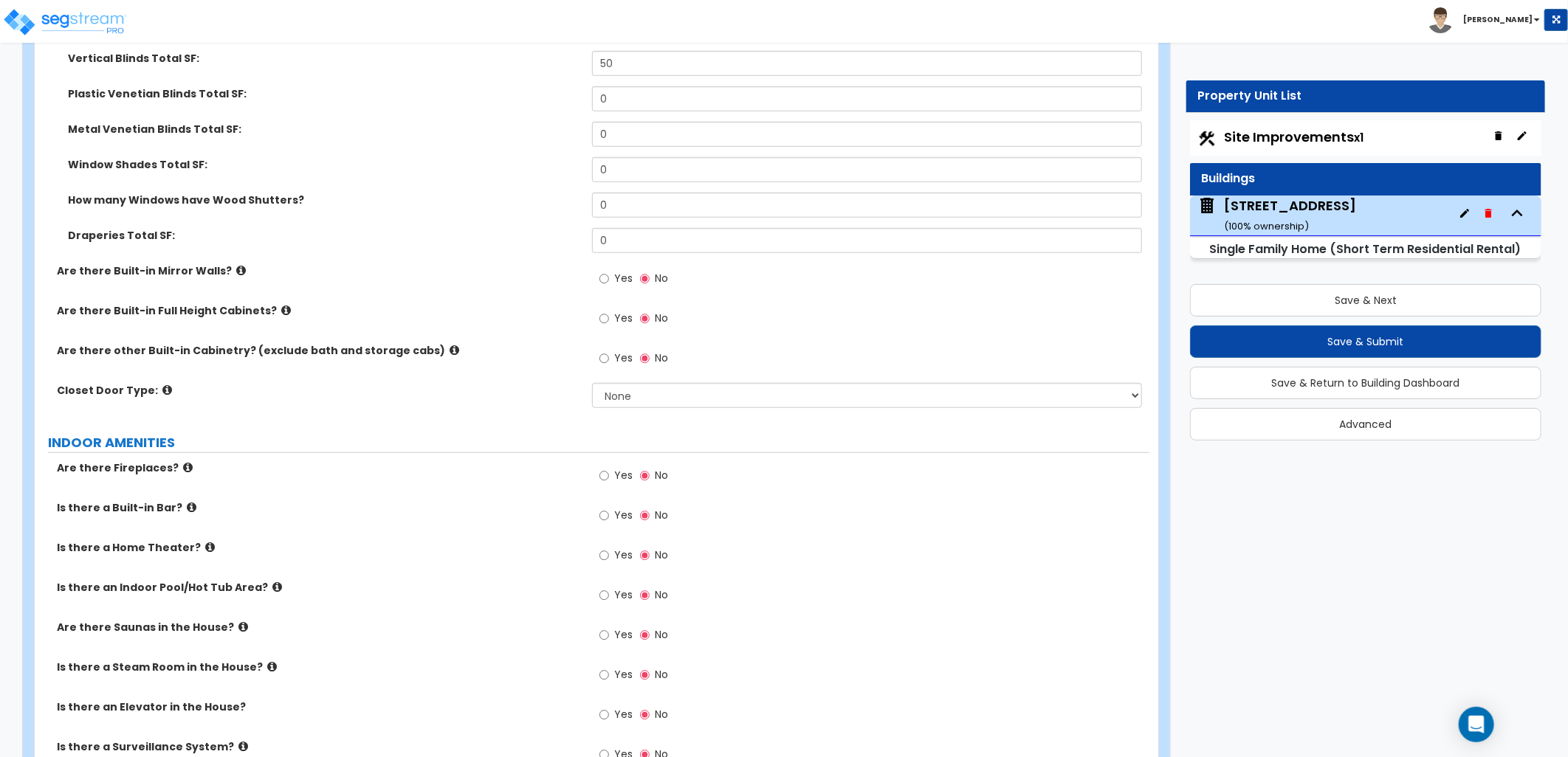
scroll to position [4181, 0]
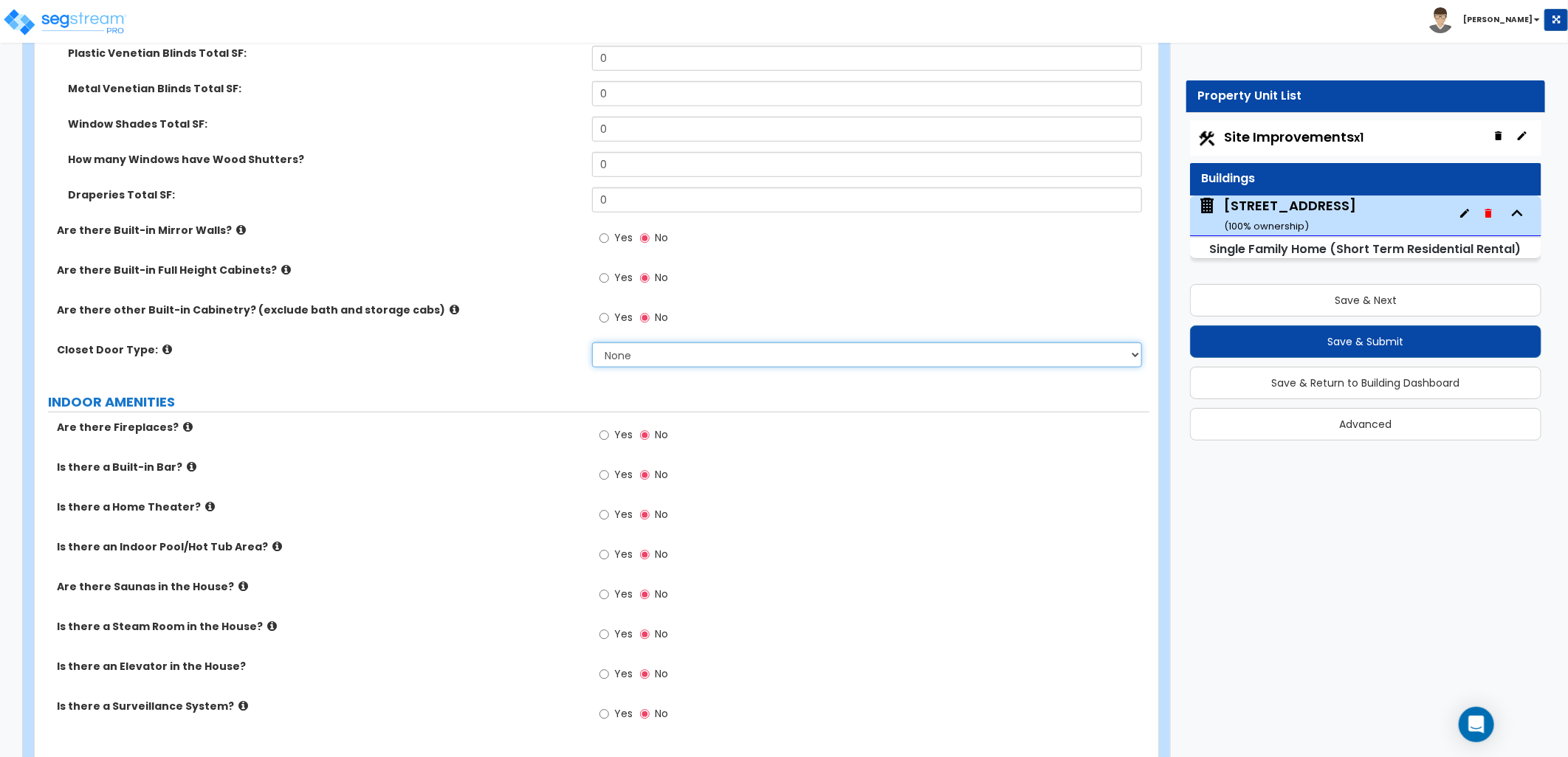
click at [628, 351] on select "None Bi-fold Louvered Doors Bi-fold Panel Doors Sliding Doors Hinged Wood Door" at bounding box center [867, 355] width 550 height 25
drag, startPoint x: 470, startPoint y: 351, endPoint x: 901, endPoint y: 393, distance: 433.0
click at [470, 352] on label "Closet Door Type:" at bounding box center [318, 349] width 524 height 15
click at [632, 347] on select "None Bi-fold Louvered Doors Bi-fold Panel Doors Sliding Doors Hinged Wood Door" at bounding box center [867, 355] width 550 height 25
select select "3"
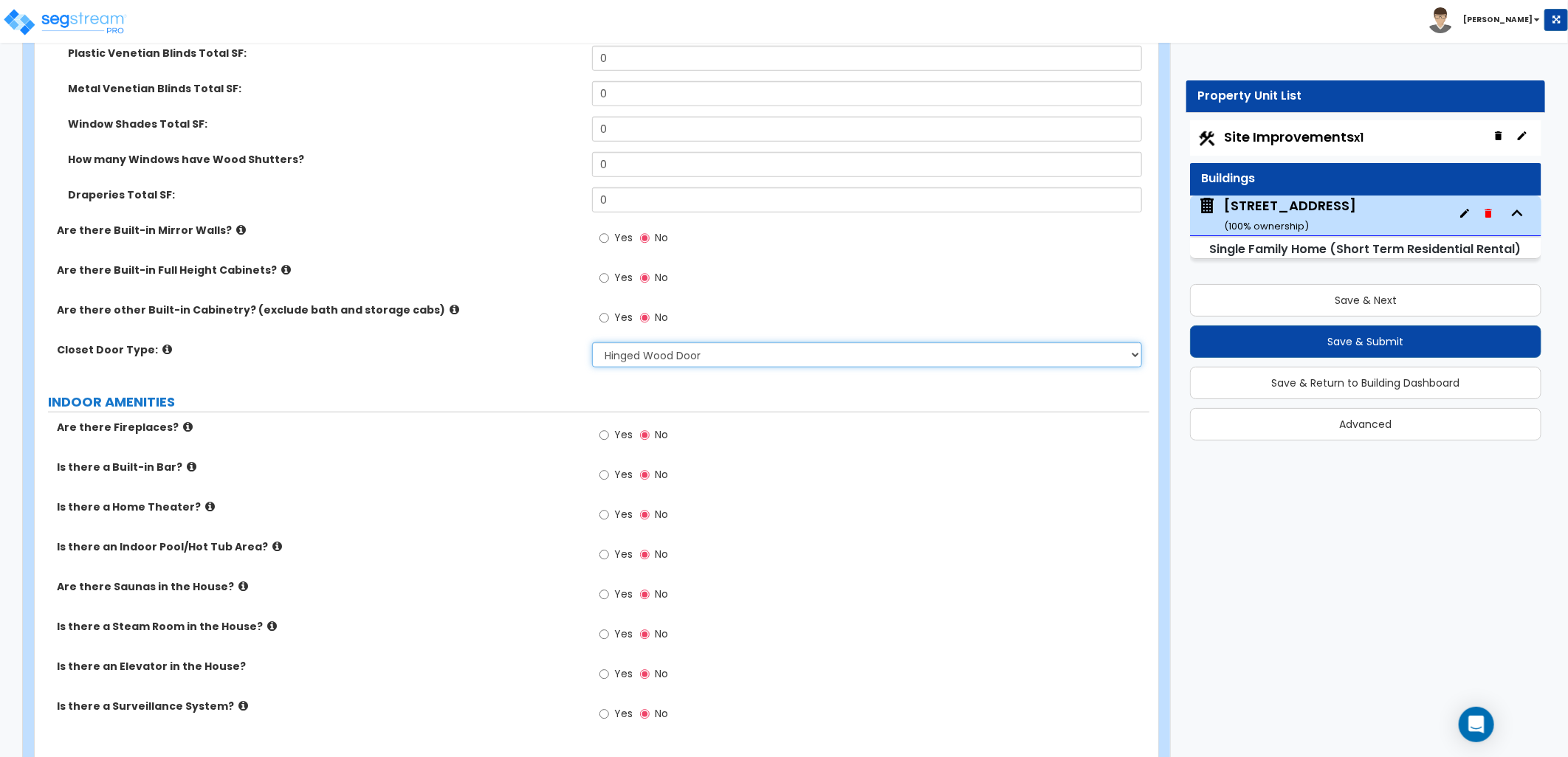
click at [592, 342] on select "None Bi-fold Louvered Doors Bi-fold Panel Doors Sliding Doors Hinged Wood Door" at bounding box center [867, 355] width 550 height 25
click at [818, 509] on div "Yes No" at bounding box center [871, 519] width 558 height 40
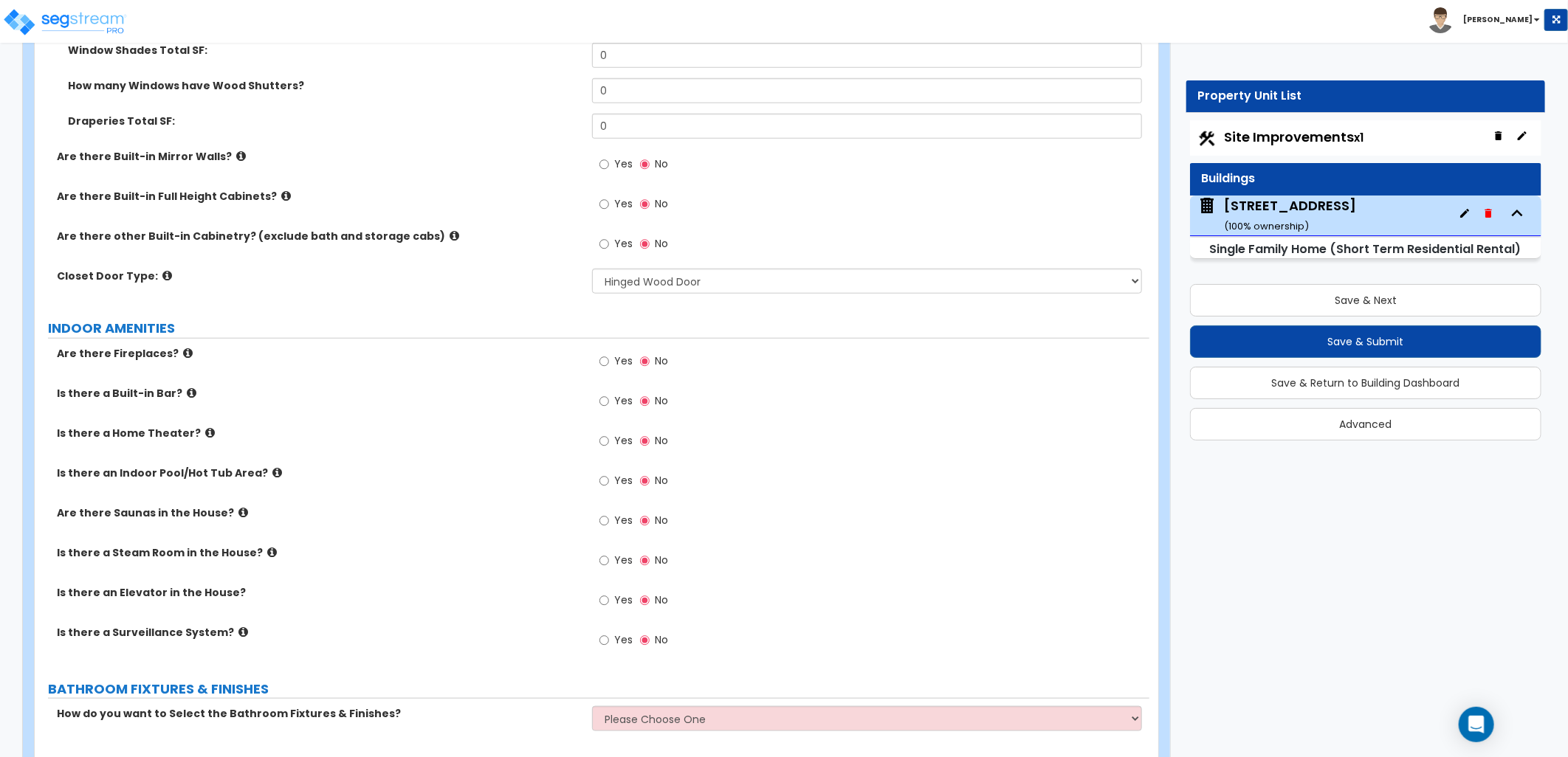
scroll to position [4345, 0]
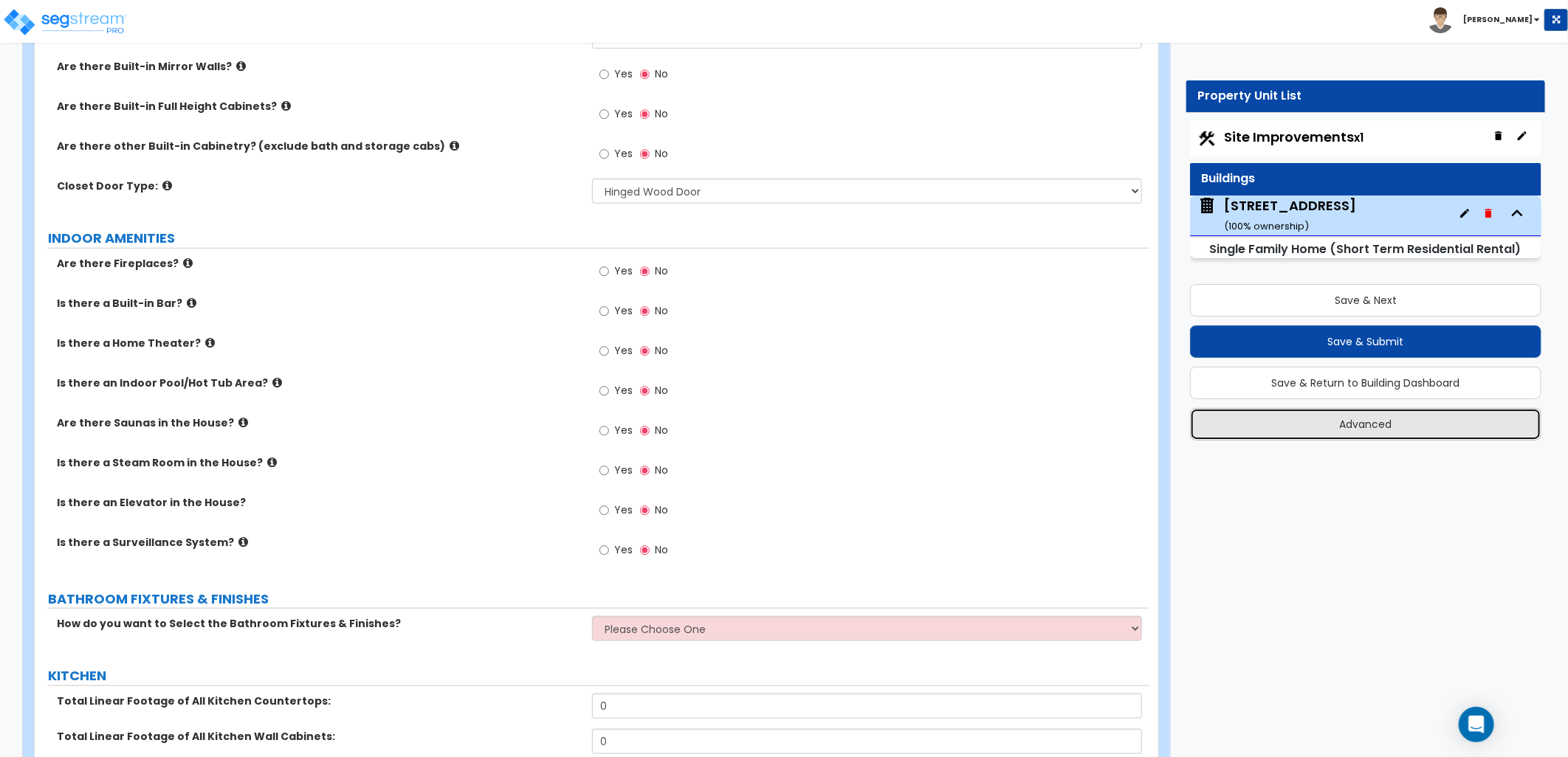
drag, startPoint x: 1515, startPoint y: 429, endPoint x: 1526, endPoint y: 433, distance: 11.7
click at [1526, 433] on button "Advanced" at bounding box center [1366, 424] width 351 height 33
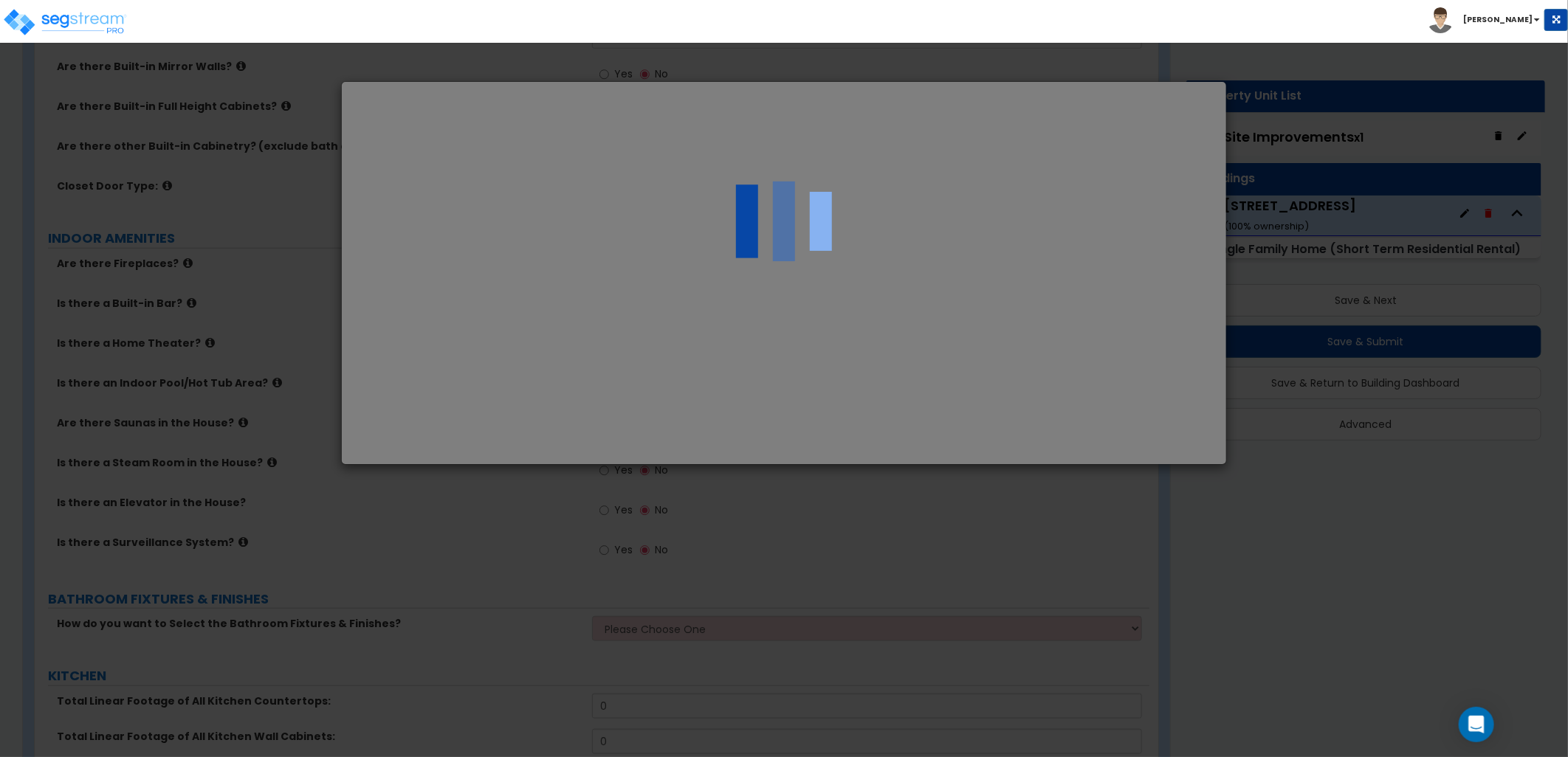
select select "TN"
select select "2025"
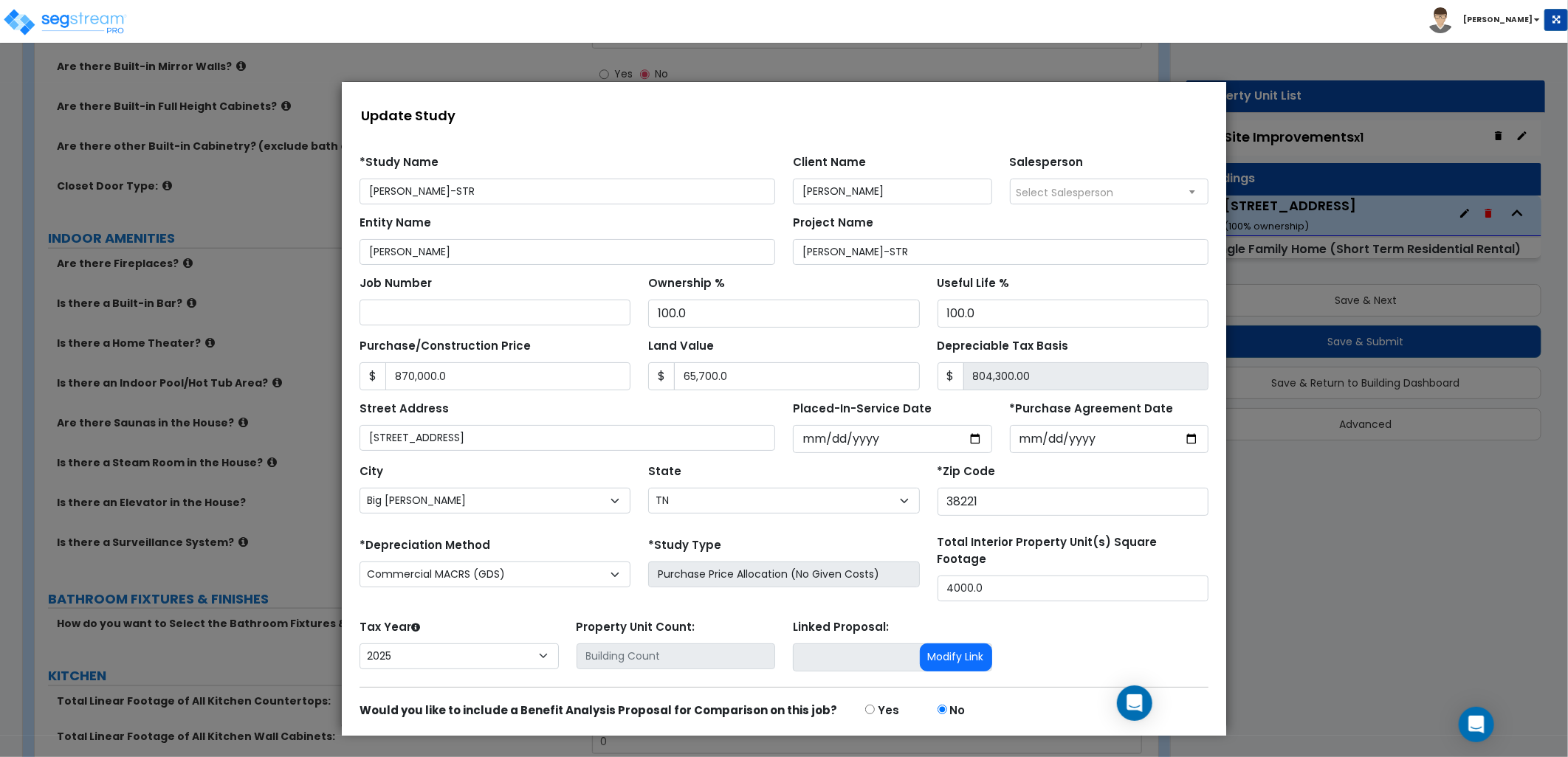
click at [1325, 624] on div at bounding box center [784, 409] width 1568 height 698
click at [247, 394] on div at bounding box center [784, 409] width 1568 height 698
drag, startPoint x: 247, startPoint y: 394, endPoint x: 327, endPoint y: 411, distance: 81.8
click at [327, 411] on div at bounding box center [784, 409] width 1568 height 698
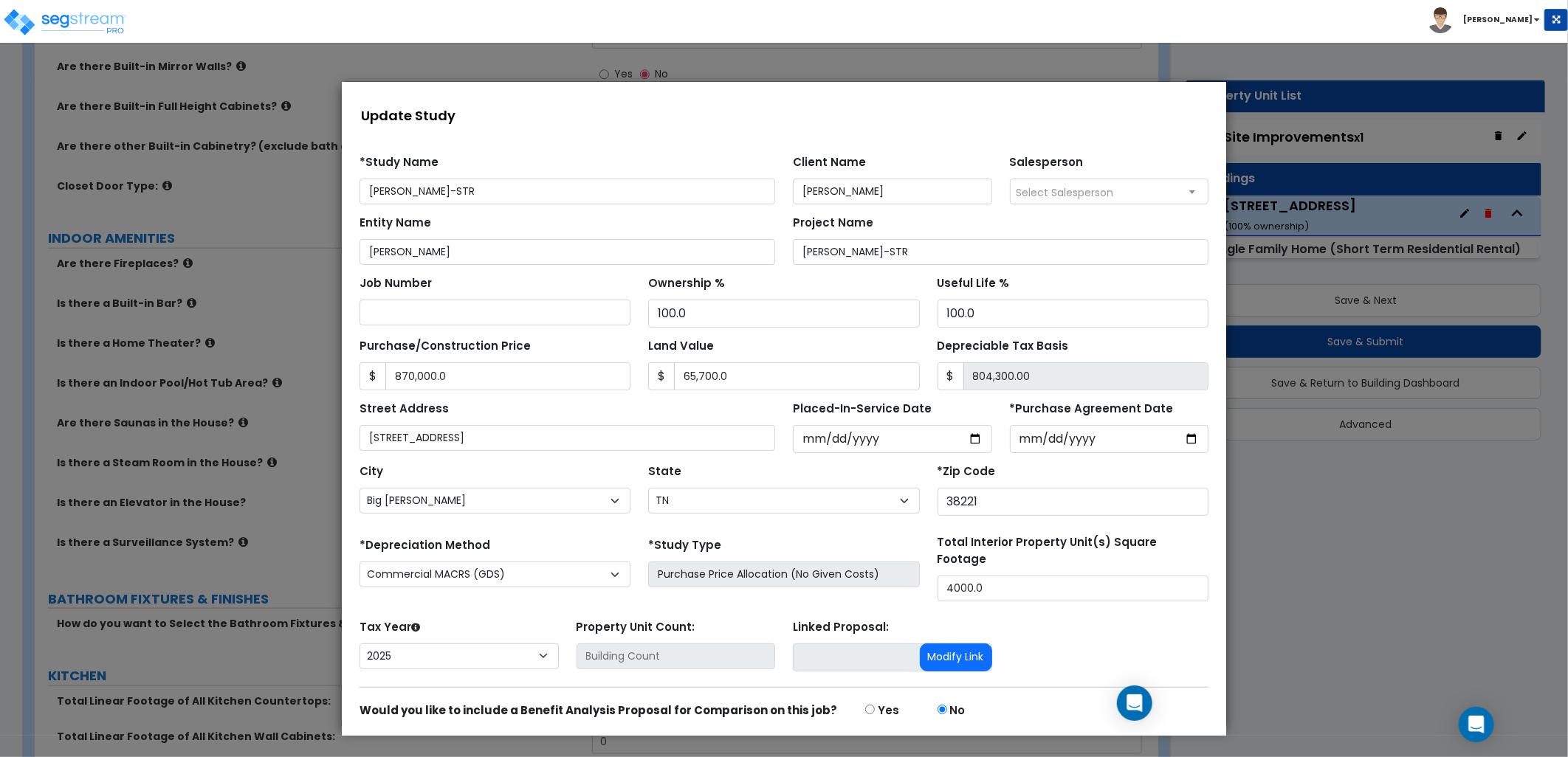
click at [120, 318] on div at bounding box center [784, 409] width 1568 height 698
click at [122, 318] on div at bounding box center [784, 409] width 1568 height 698
drag, startPoint x: 122, startPoint y: 318, endPoint x: 233, endPoint y: 368, distance: 121.7
click at [233, 368] on div at bounding box center [784, 409] width 1568 height 698
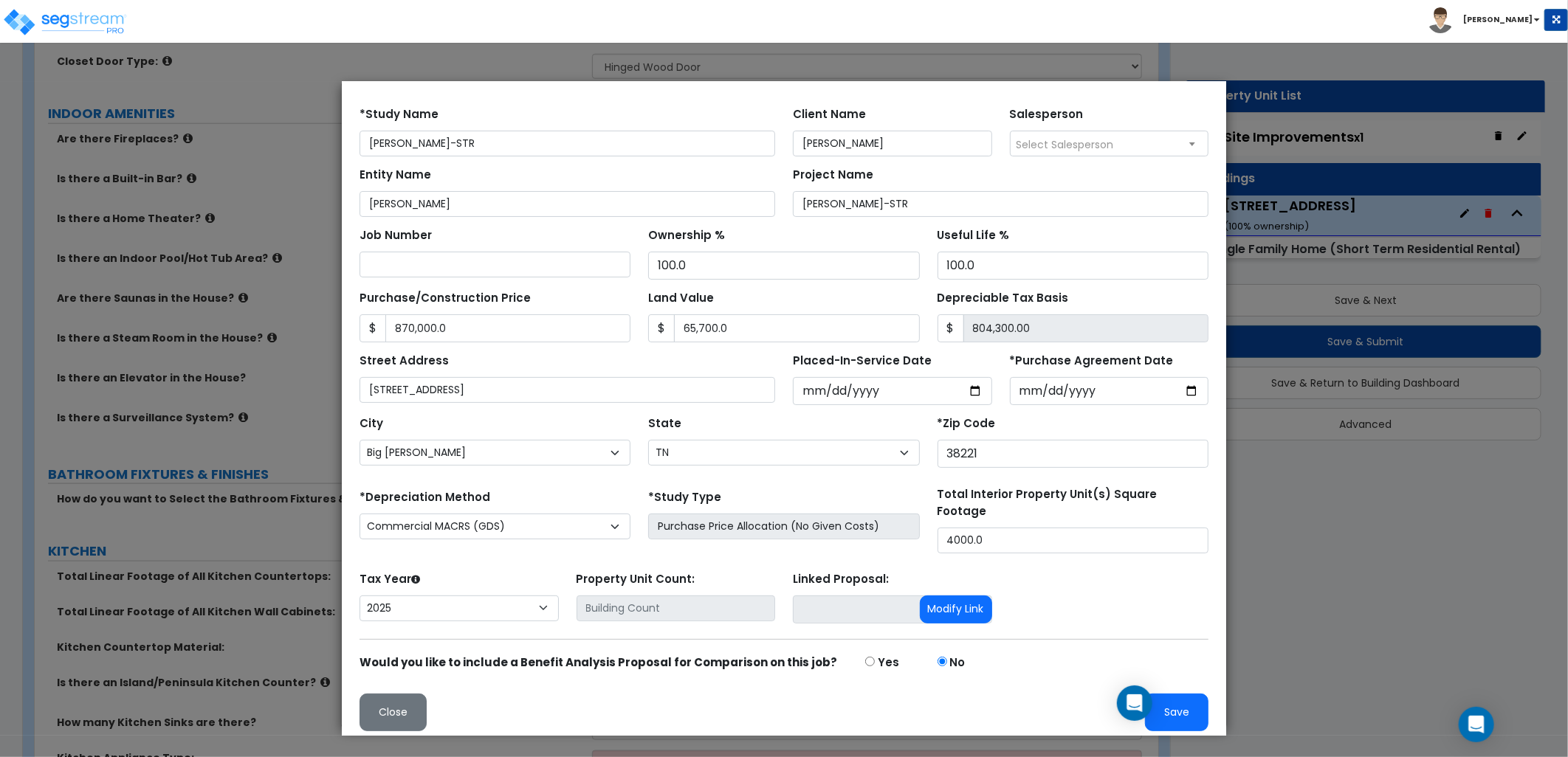
scroll to position [4592, 0]
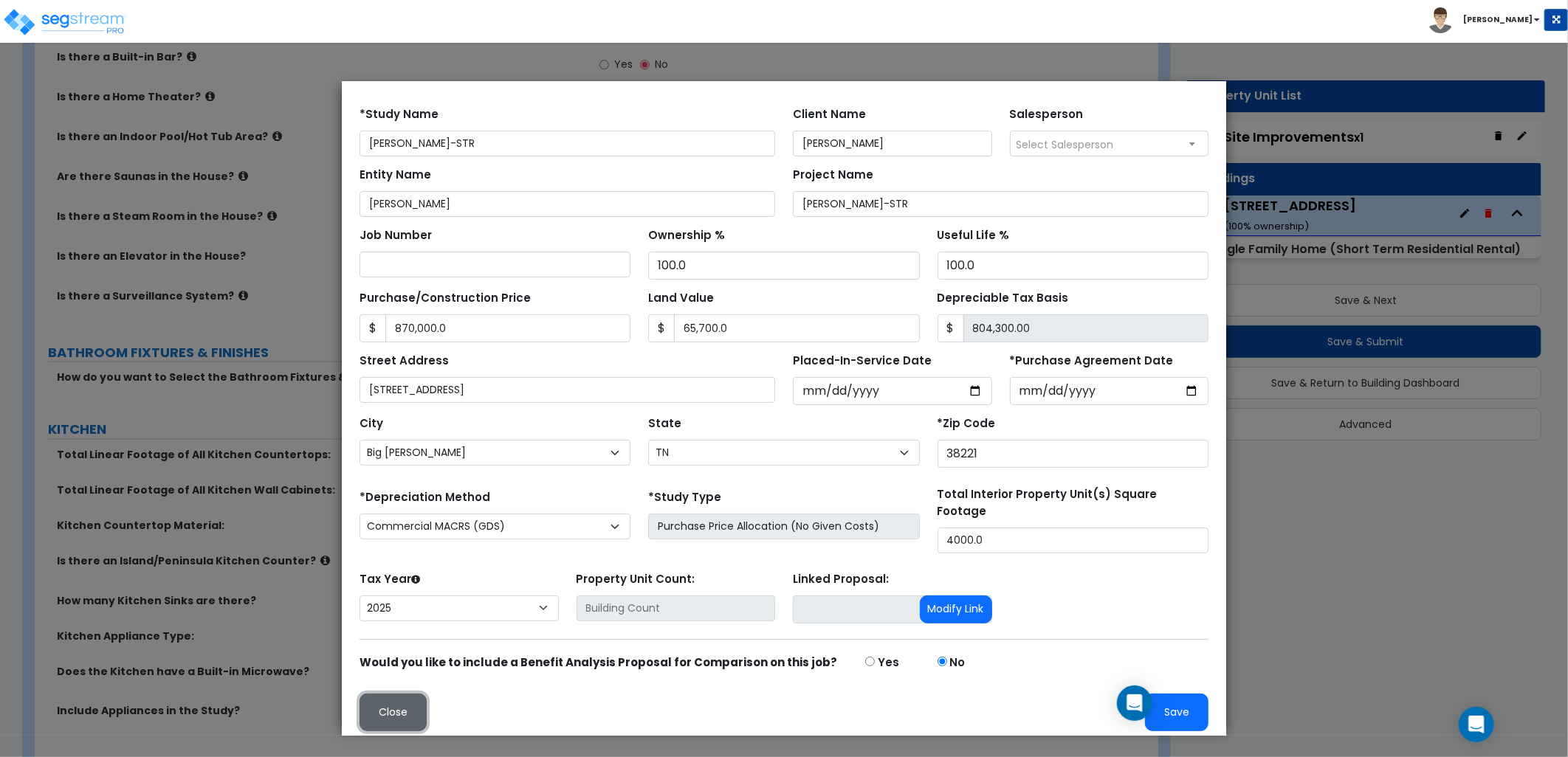
click at [375, 714] on button "Close" at bounding box center [393, 712] width 67 height 37
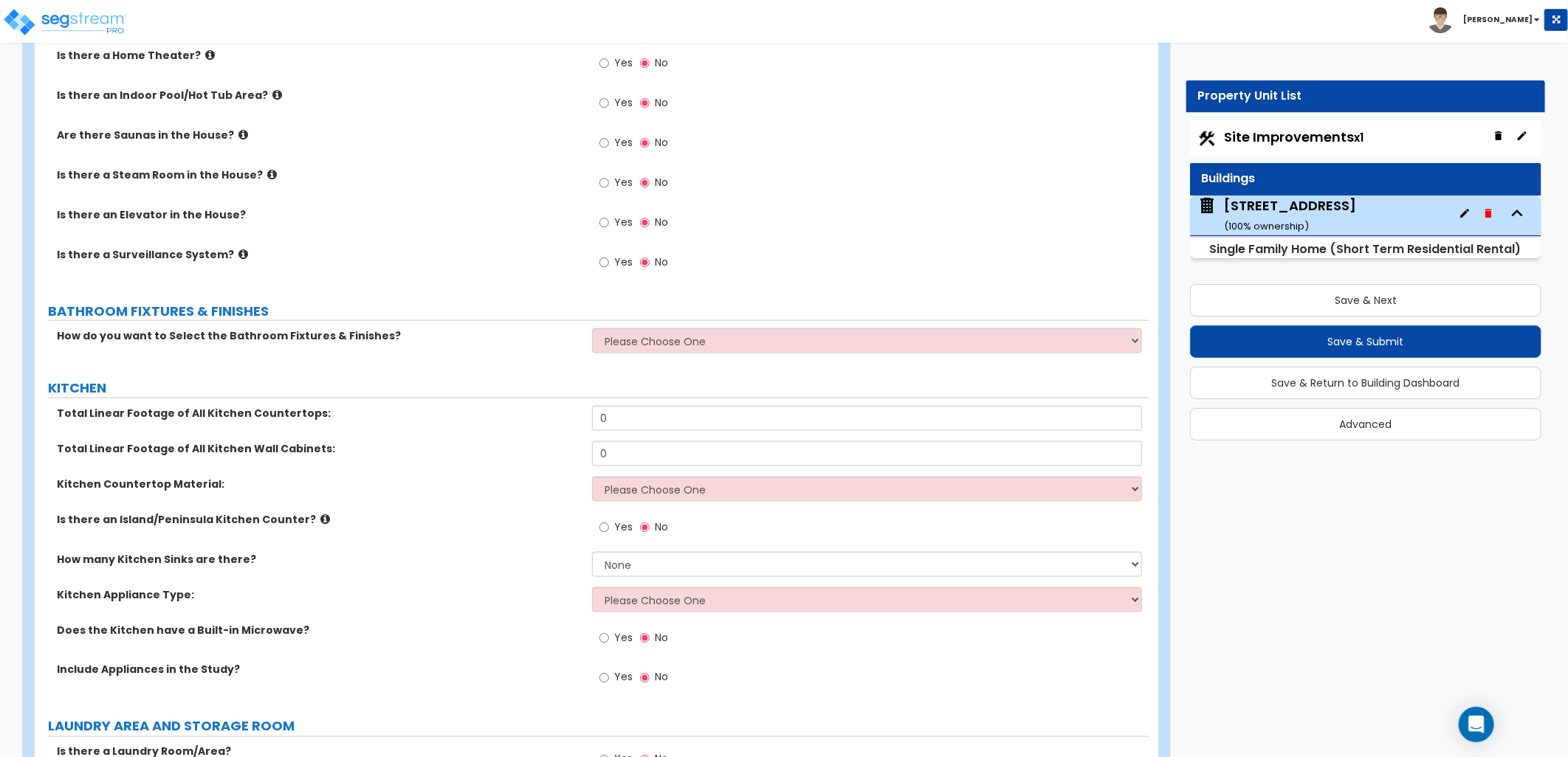
scroll to position [4428, 0]
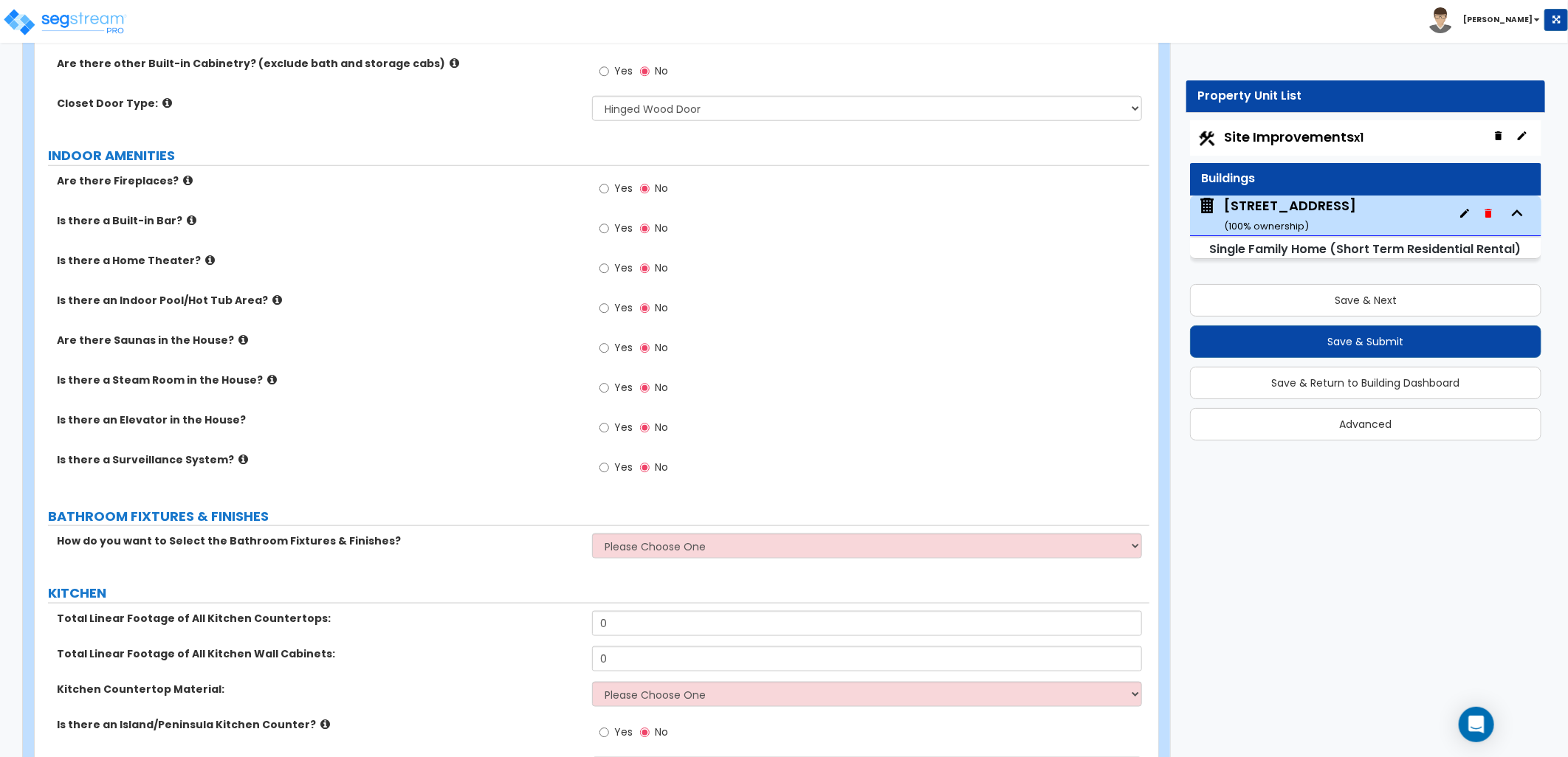
drag, startPoint x: 597, startPoint y: 183, endPoint x: 606, endPoint y: 198, distance: 17.5
click at [597, 186] on div "Yes No" at bounding box center [634, 191] width 83 height 34
click at [607, 187] on input "Yes" at bounding box center [604, 189] width 10 height 16
radio input "true"
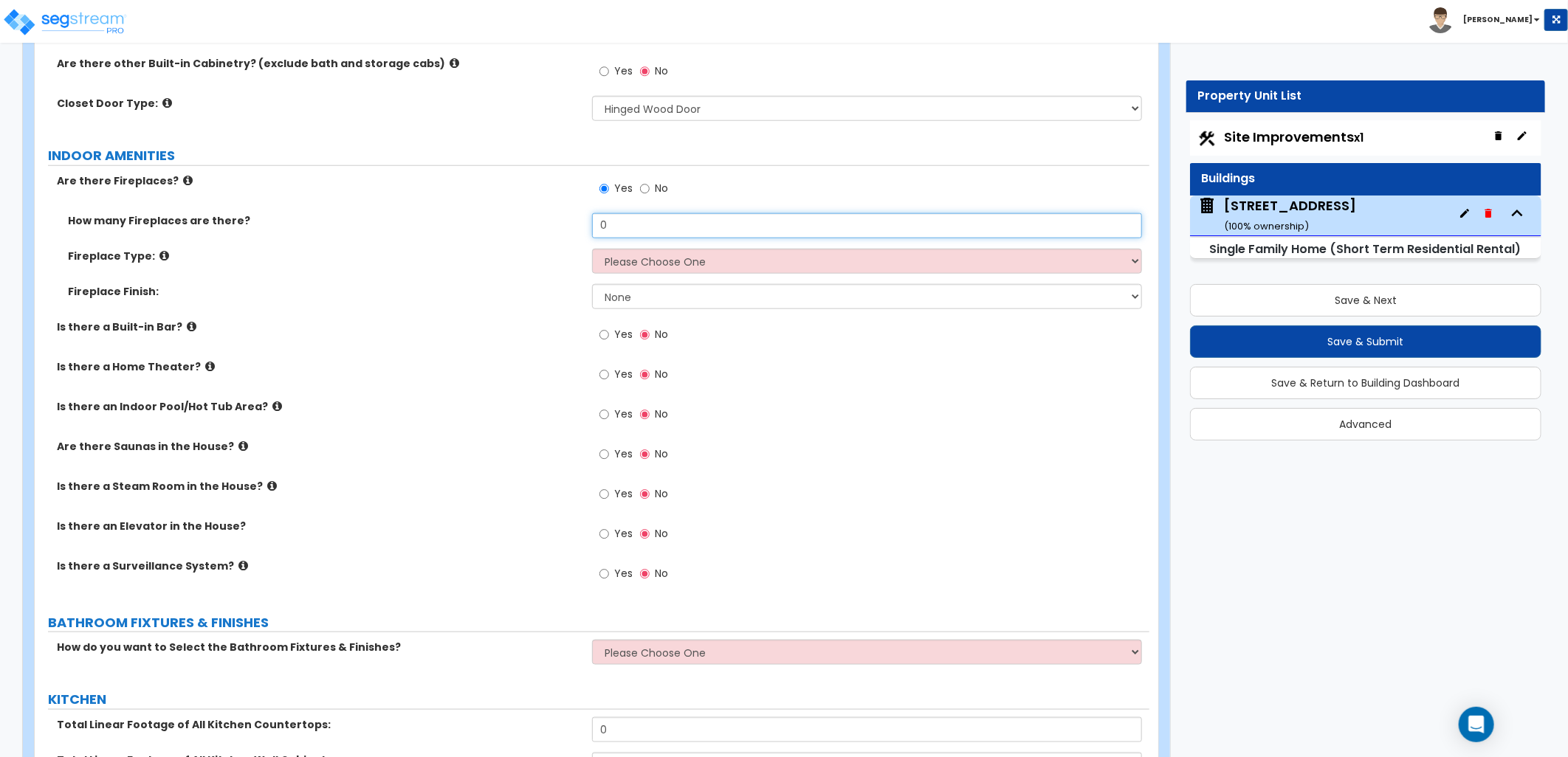
drag, startPoint x: 628, startPoint y: 222, endPoint x: 574, endPoint y: 220, distance: 54.0
click at [574, 220] on div "How many Fireplaces are there? 0" at bounding box center [592, 231] width 1115 height 35
type input "2"
click at [666, 267] on select "Please Choose One Built-in Electric Fireplace Built-in Gas Fireplace Built-in W…" at bounding box center [867, 261] width 550 height 25
select select "2"
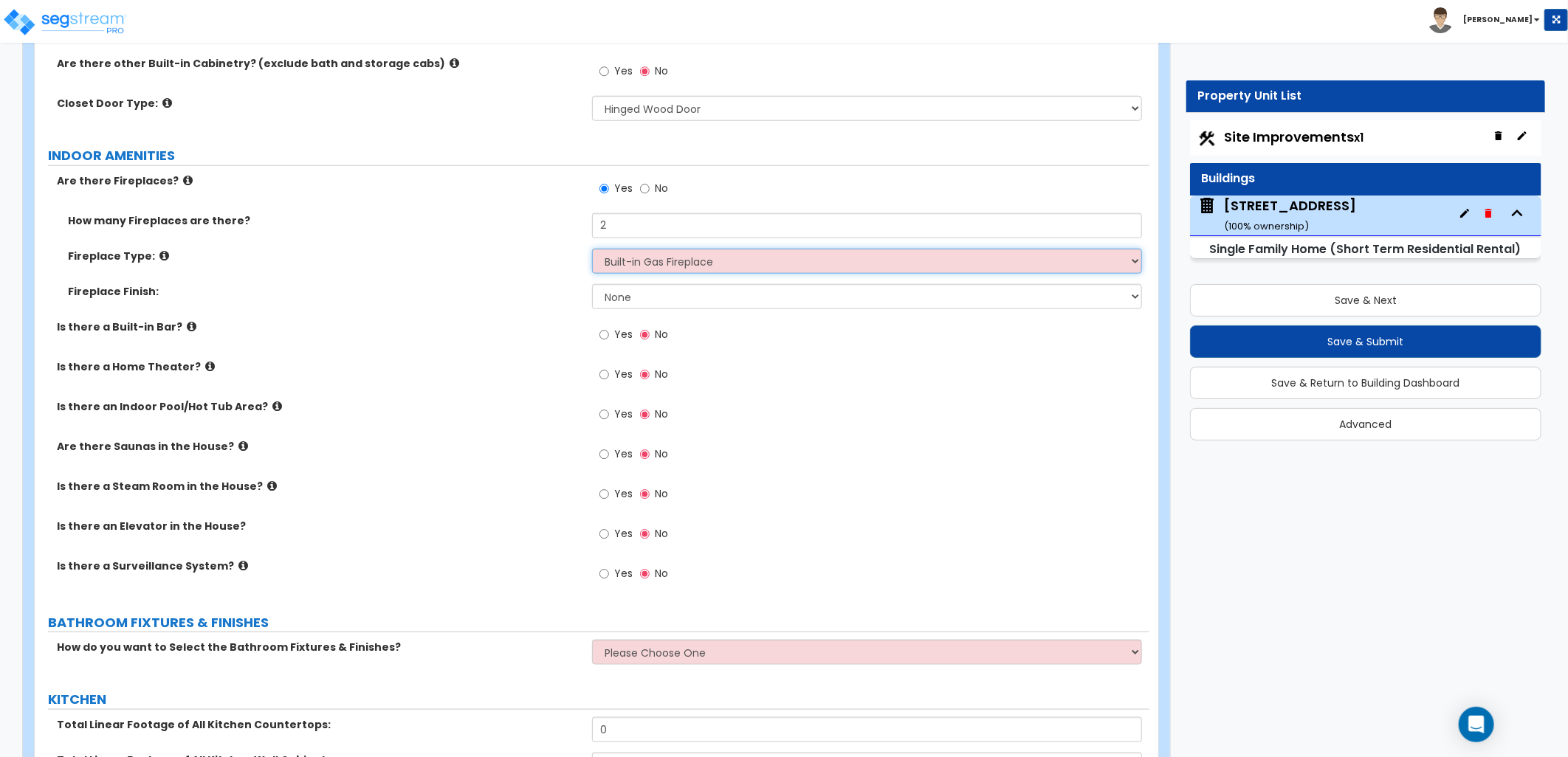
click at [592, 249] on select "Please Choose One Built-in Electric Fireplace Built-in Gas Fireplace Built-in W…" at bounding box center [867, 261] width 550 height 25
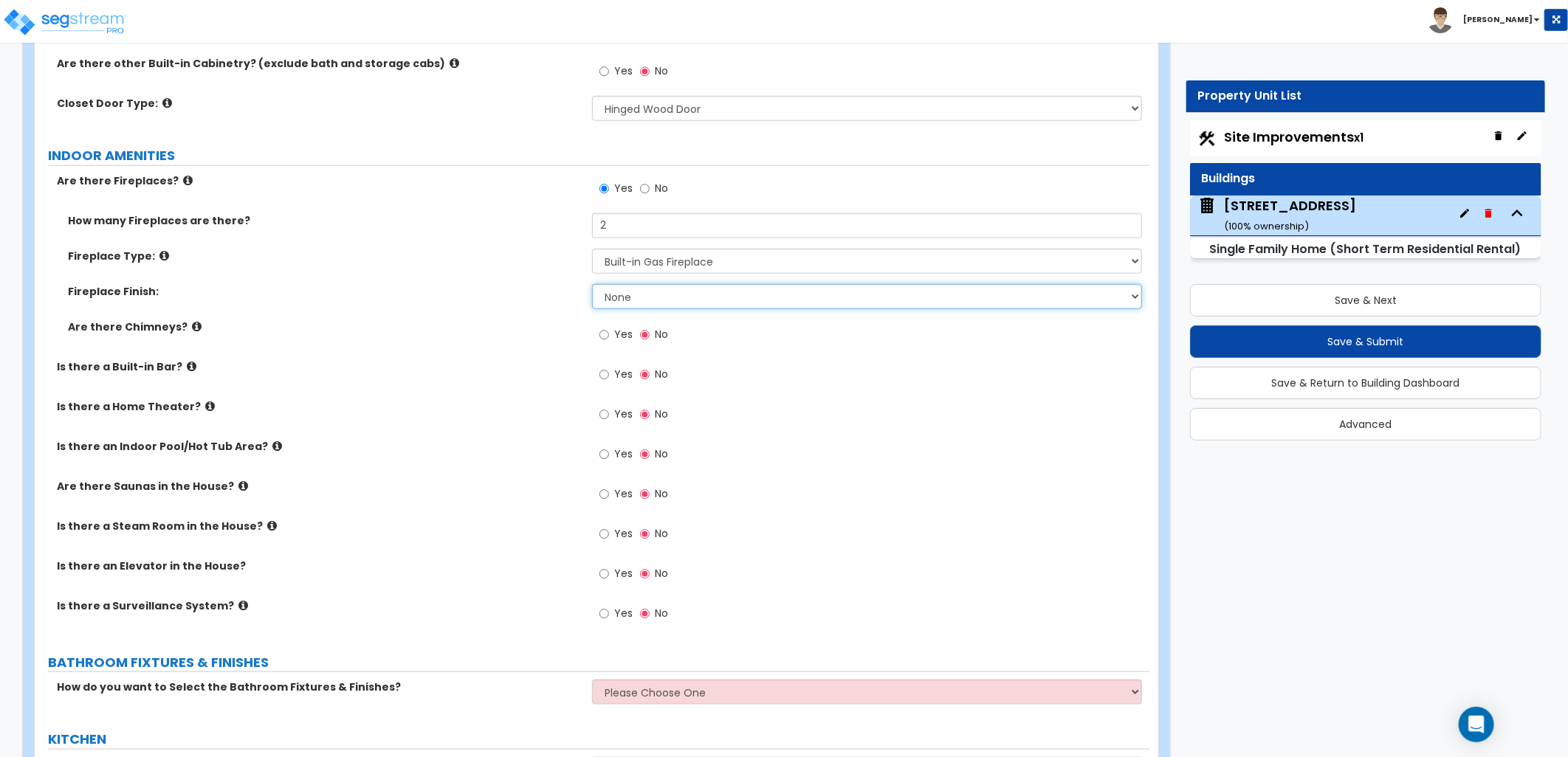
click at [713, 295] on select "None Brick Stone Tile Painted Molding" at bounding box center [867, 297] width 550 height 25
click at [592, 285] on select "None Brick Stone Tile Painted Molding" at bounding box center [867, 297] width 550 height 25
click at [753, 333] on div "Yes No" at bounding box center [871, 339] width 558 height 40
click at [670, 293] on select "None Brick Stone Tile Painted Molding" at bounding box center [867, 297] width 550 height 25
select select "2"
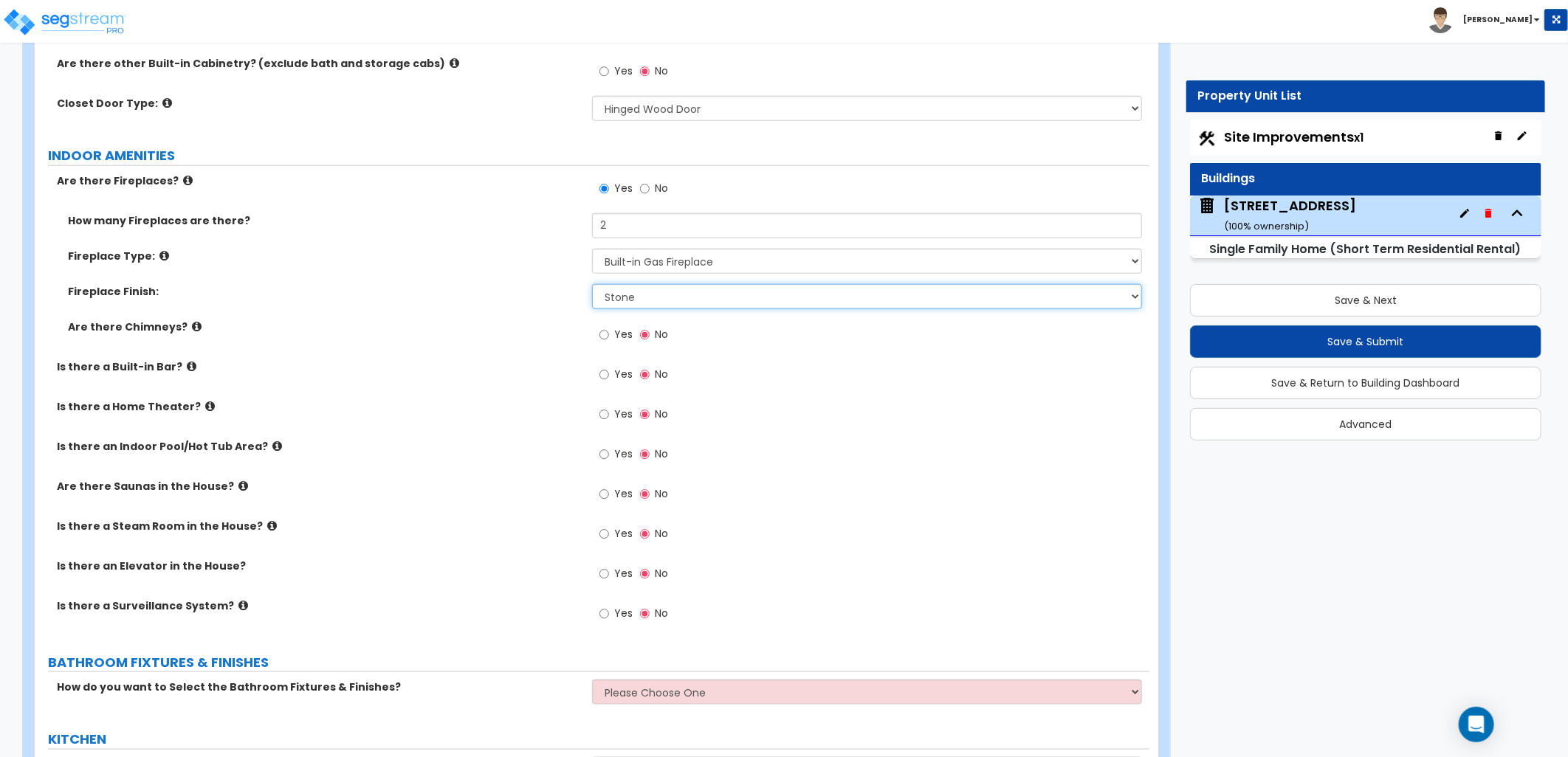
click at [592, 285] on select "None Brick Stone Tile Painted Molding" at bounding box center [867, 297] width 550 height 25
click at [187, 363] on icon at bounding box center [192, 366] width 10 height 11
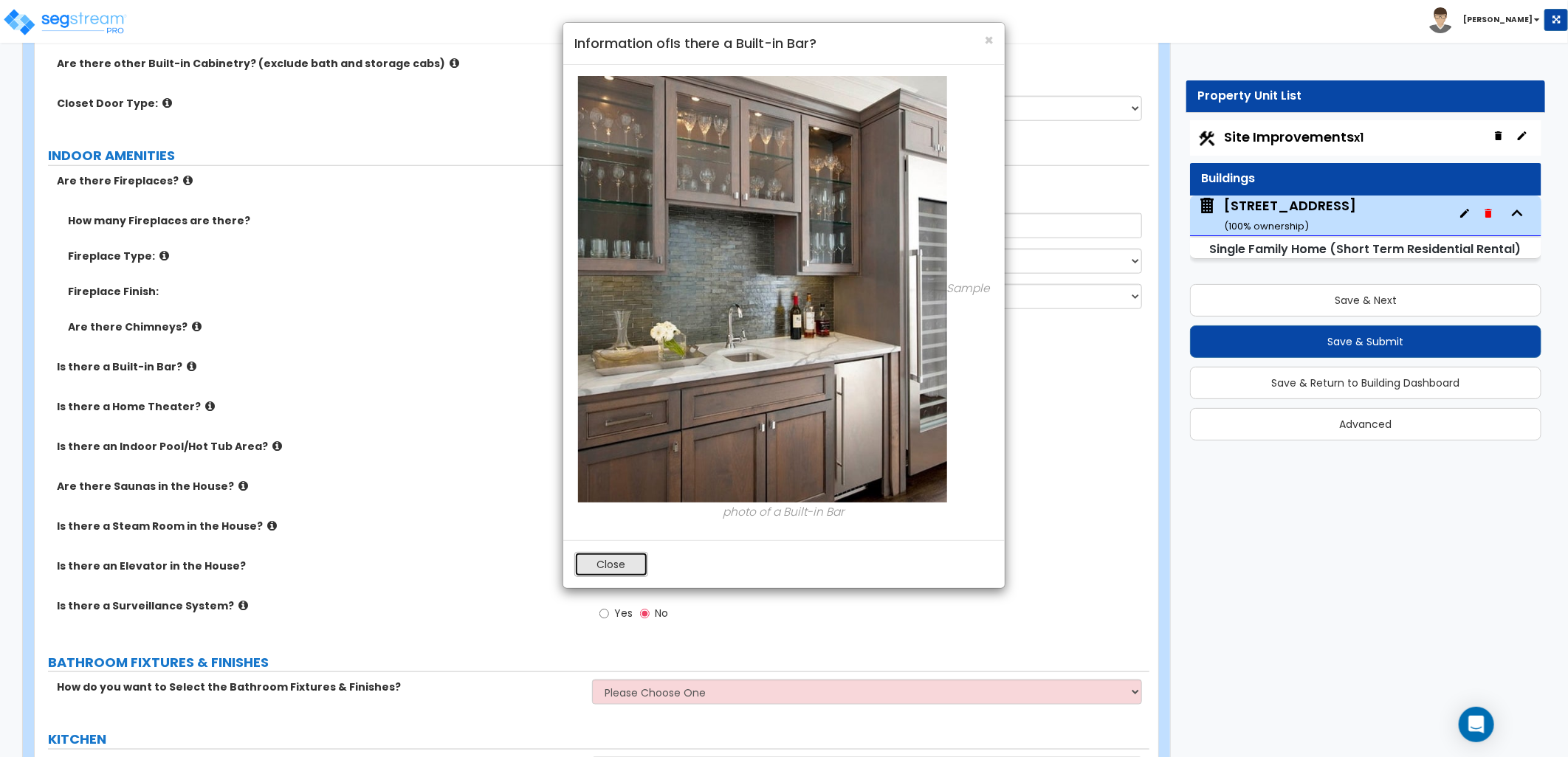
click at [589, 561] on button "Close" at bounding box center [611, 565] width 74 height 25
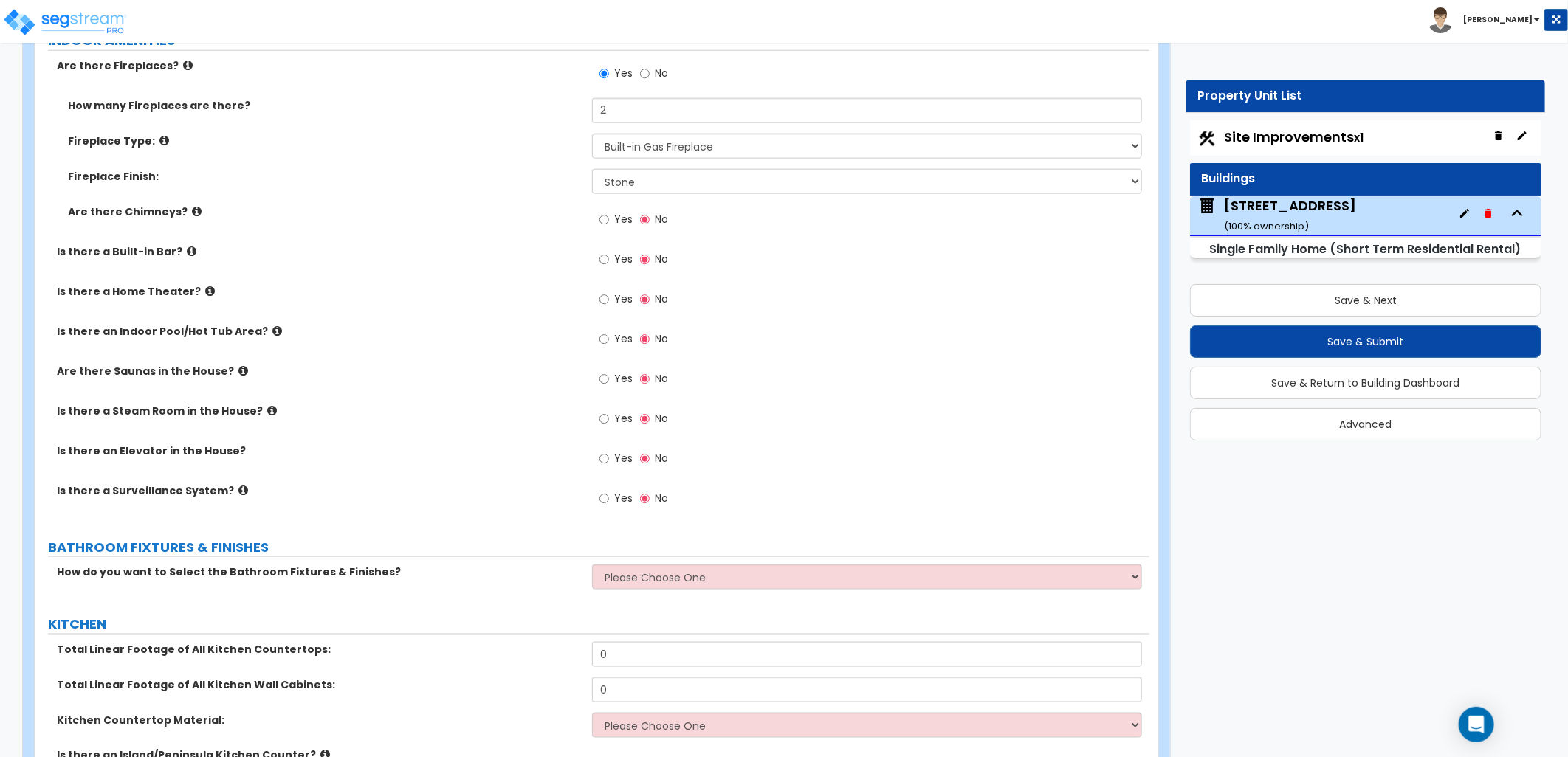
scroll to position [4755, 0]
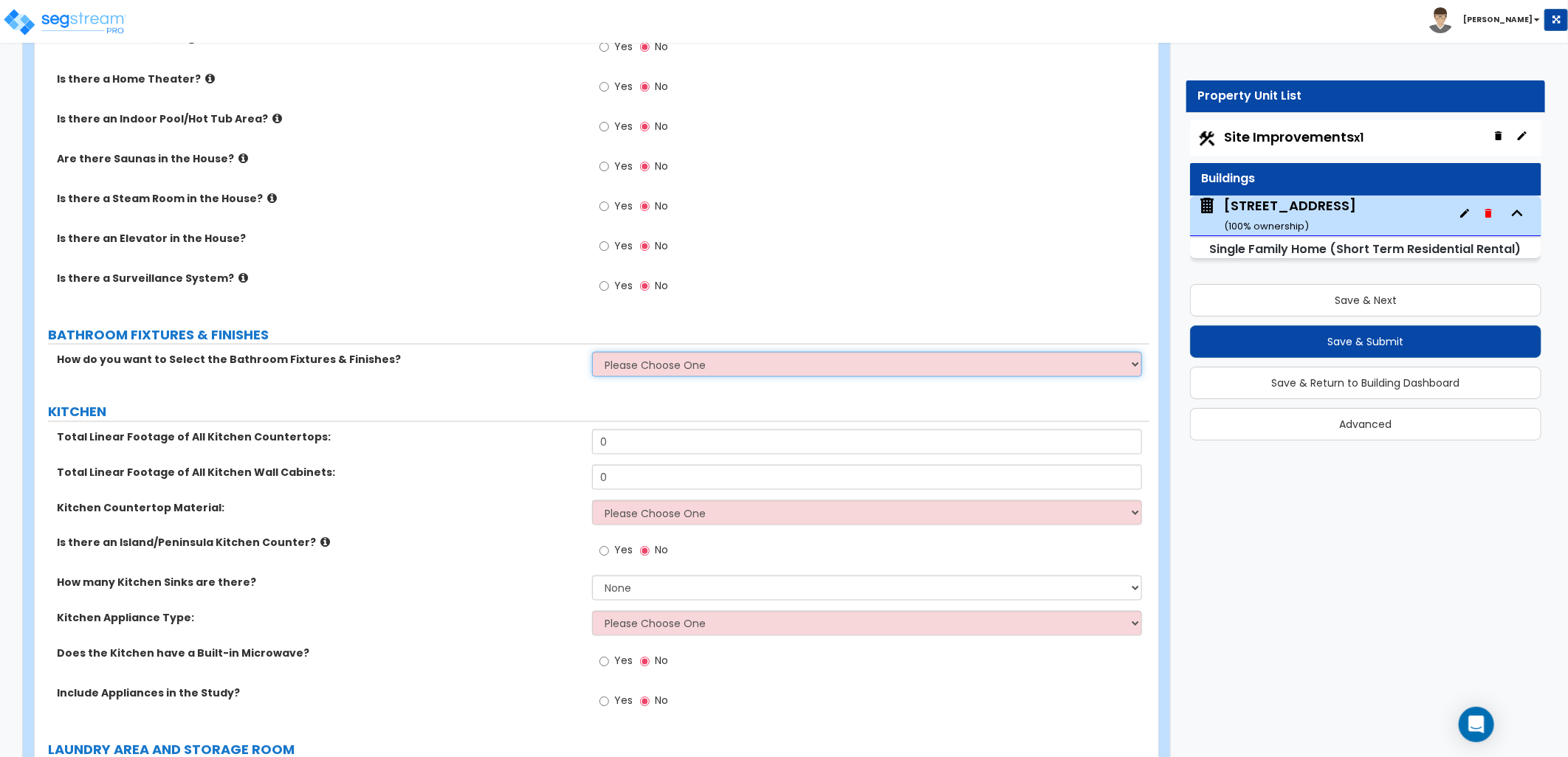
click at [654, 360] on select "Please Choose One I want to Select Fixtures and Finishes only for one Bath and …" at bounding box center [867, 364] width 550 height 25
click at [592, 352] on select "Please Choose One I want to Select Fixtures and Finishes only for one Bath and …" at bounding box center [867, 364] width 550 height 25
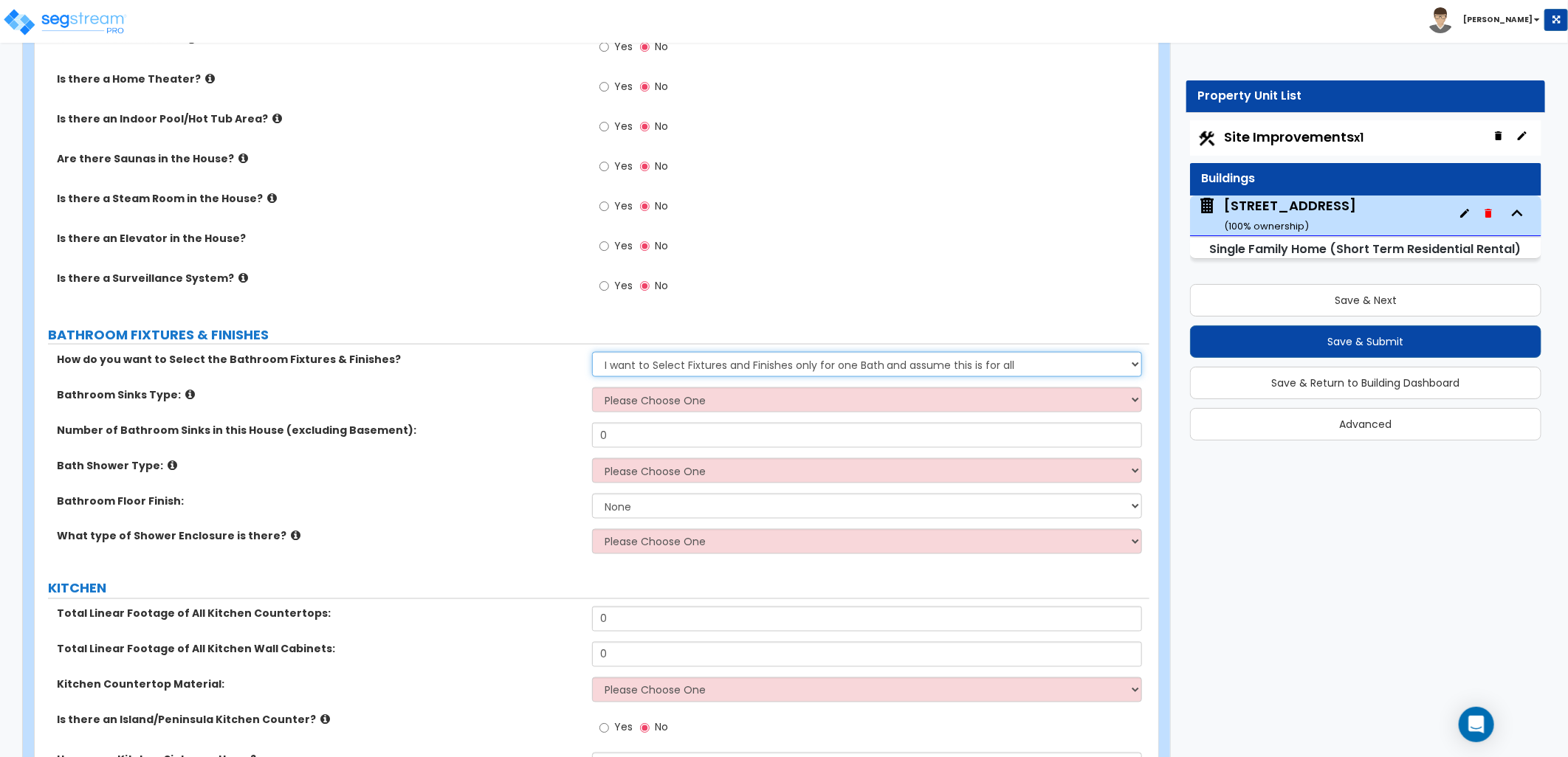
click at [665, 359] on select "Please Choose One I want to Select Fixtures and Finishes only for one Bath and …" at bounding box center [867, 364] width 550 height 25
select select "2"
click at [592, 352] on select "Please Choose One I want to Select Fixtures and Finishes only for one Bath and …" at bounding box center [867, 364] width 550 height 25
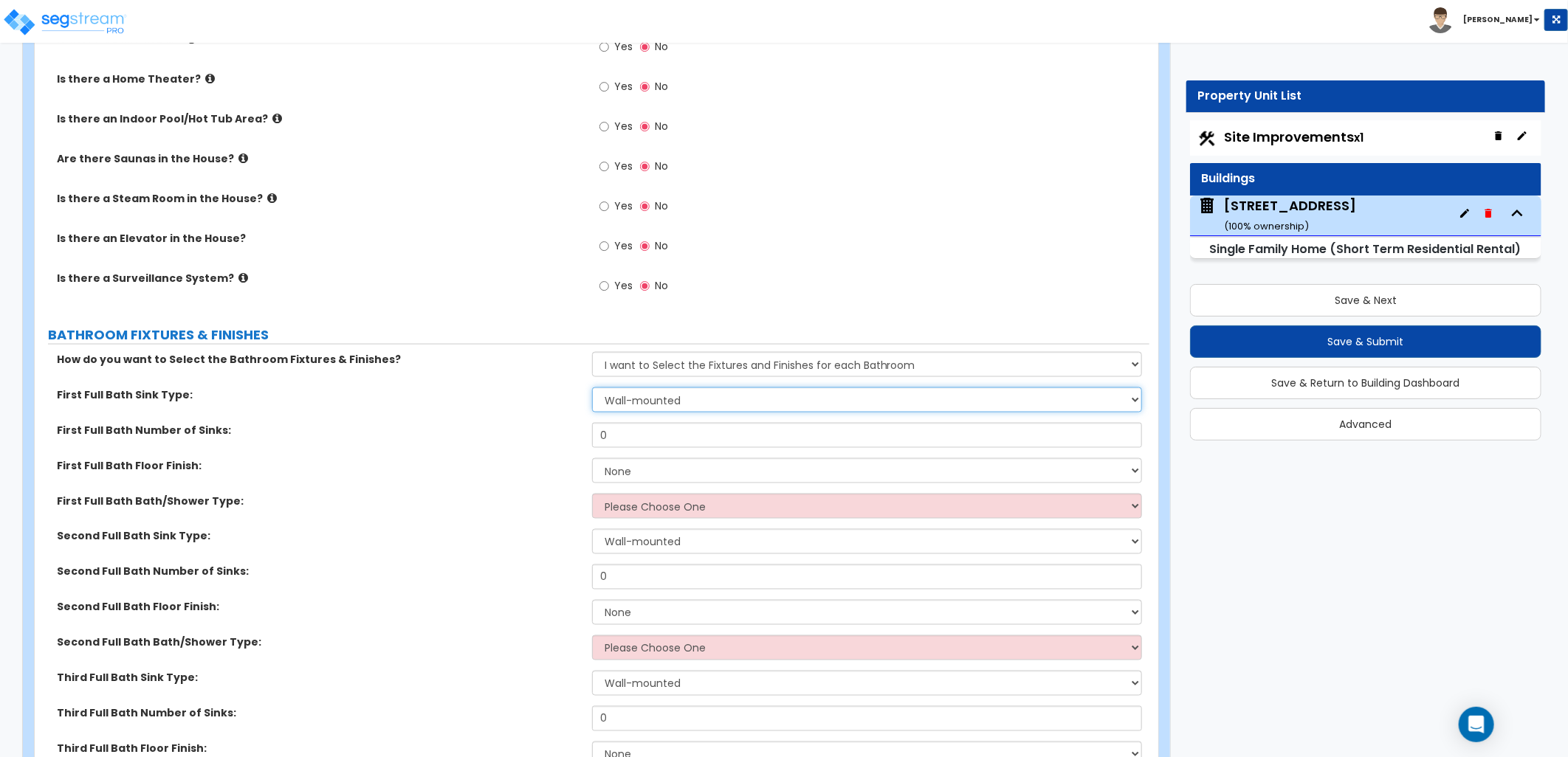
click at [662, 392] on select "Wall-mounted Pedestal-mounted Vanity-mounted" at bounding box center [867, 400] width 550 height 25
select select "3"
click at [592, 387] on select "Wall-mounted Pedestal-mounted Vanity-mounted" at bounding box center [867, 400] width 550 height 25
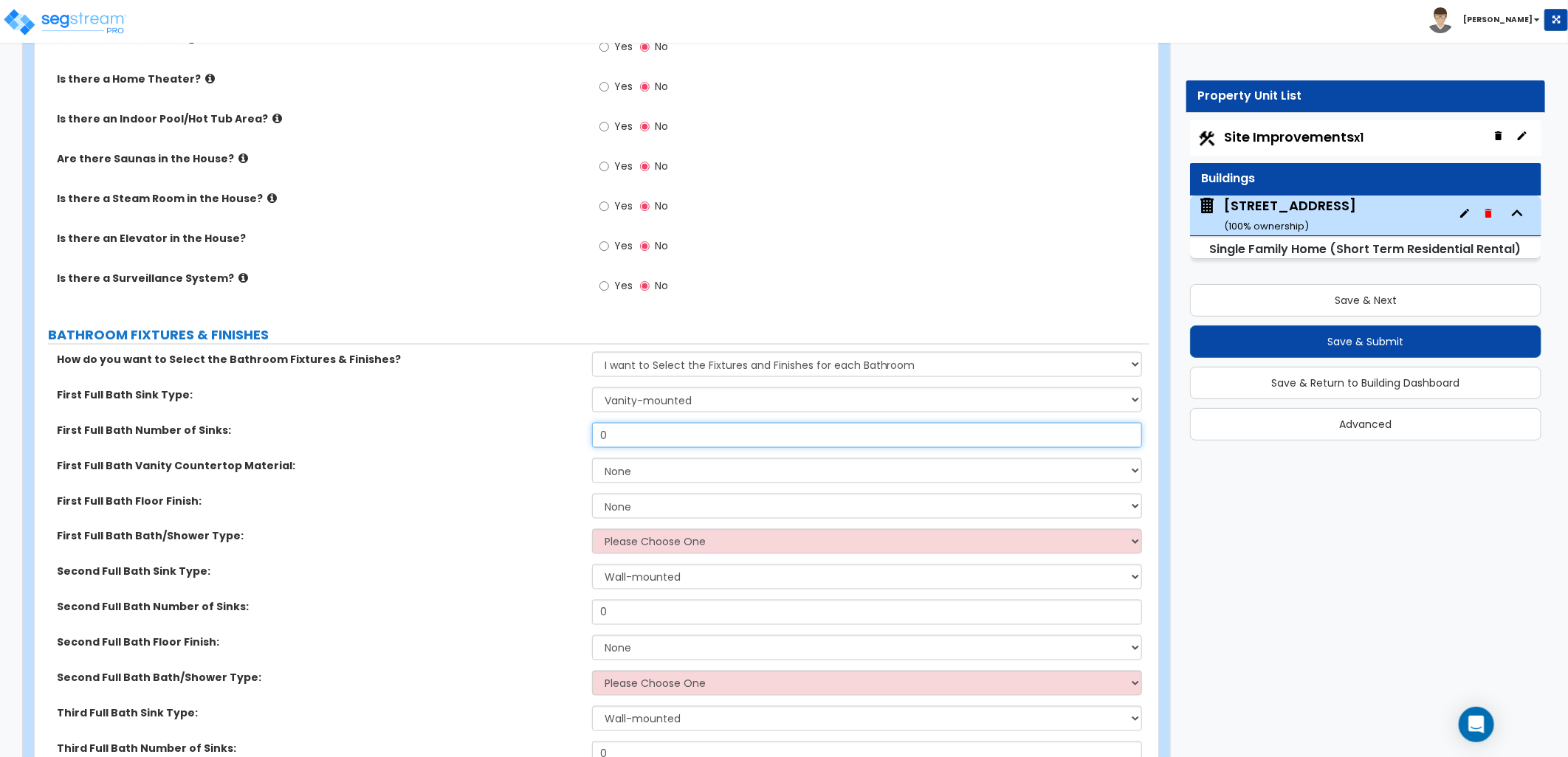
drag, startPoint x: 613, startPoint y: 441, endPoint x: 579, endPoint y: 447, distance: 34.5
click at [579, 447] on div "First Full Bath Number of Sinks: 0" at bounding box center [592, 441] width 1115 height 35
type input "2"
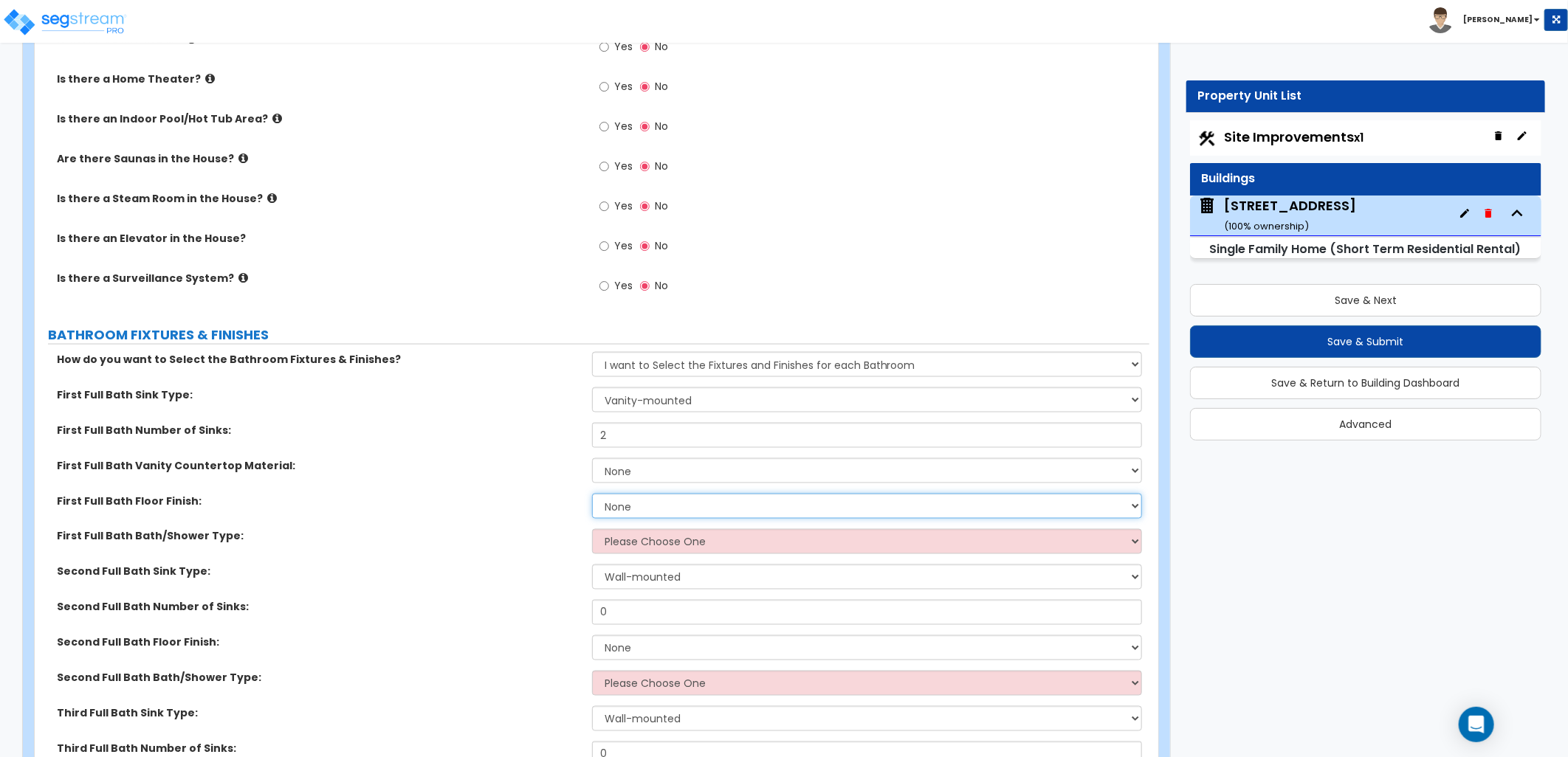
click at [685, 504] on select "None Tile Flooring Hardwood Flooring Resilient Laminate Flooring VCT Flooring S…" at bounding box center [867, 506] width 550 height 25
click at [692, 471] on select "None Plastic Laminate Solid Surface Stone Quartz Marble Tile Wood Stainless Ste…" at bounding box center [867, 471] width 550 height 25
select select "2"
click at [592, 458] on select "None Plastic Laminate Solid Surface Stone Quartz Marble Tile Wood Stainless Ste…" at bounding box center [867, 471] width 550 height 25
click at [636, 510] on select "None Tile Flooring Hardwood Flooring Resilient Laminate Flooring VCT Flooring S…" at bounding box center [867, 506] width 550 height 25
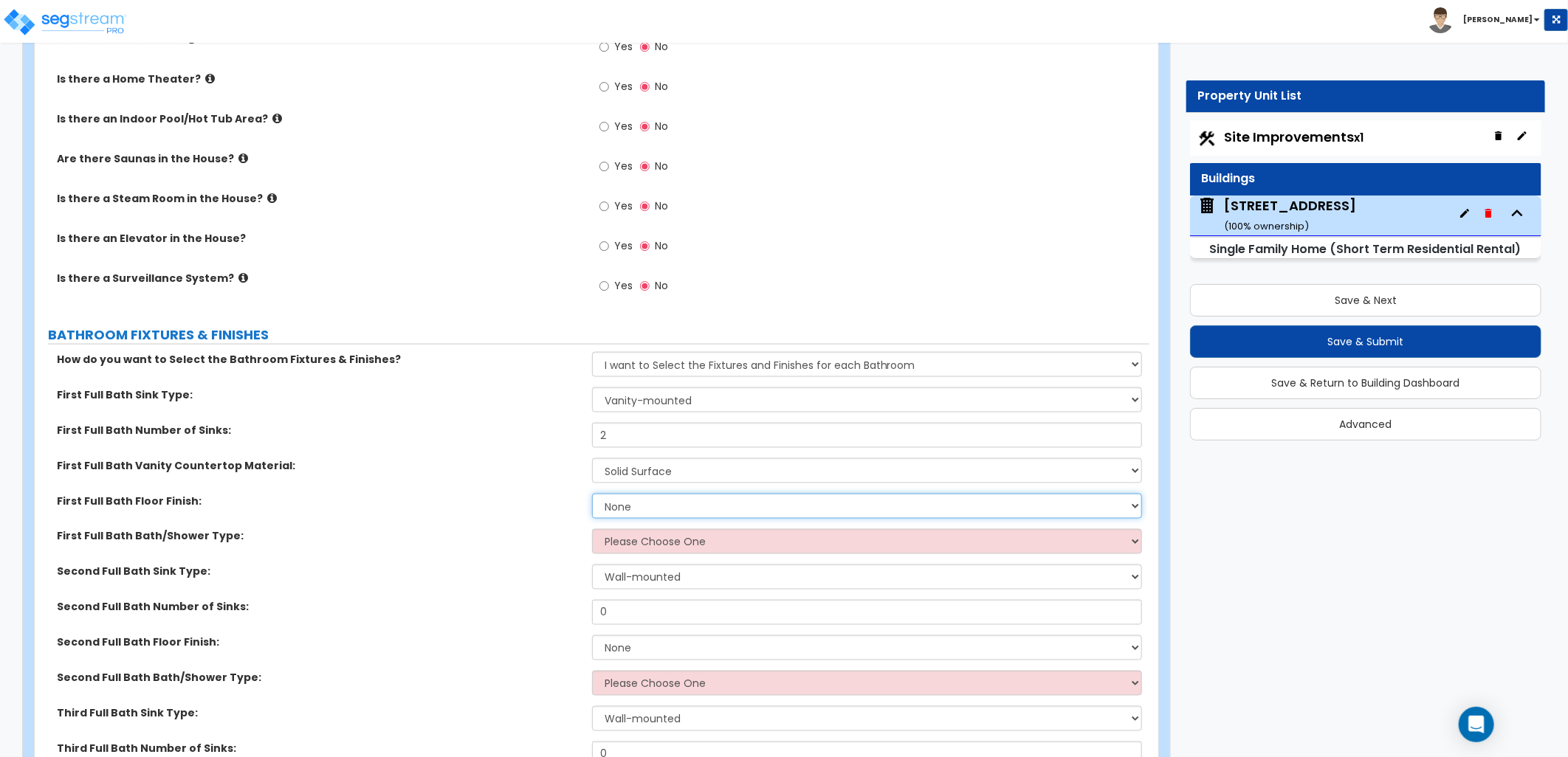
select select "1"
click at [592, 494] on select "None Tile Flooring Hardwood Flooring Resilient Laminate Flooring VCT Flooring S…" at bounding box center [867, 506] width 550 height 25
click at [677, 550] on select "Please Choose One Standalone Shower Bathtub - Shower Combo" at bounding box center [867, 542] width 550 height 25
select select "1"
click at [592, 529] on select "Please Choose One Standalone Shower Bathtub - Shower Combo" at bounding box center [867, 542] width 550 height 25
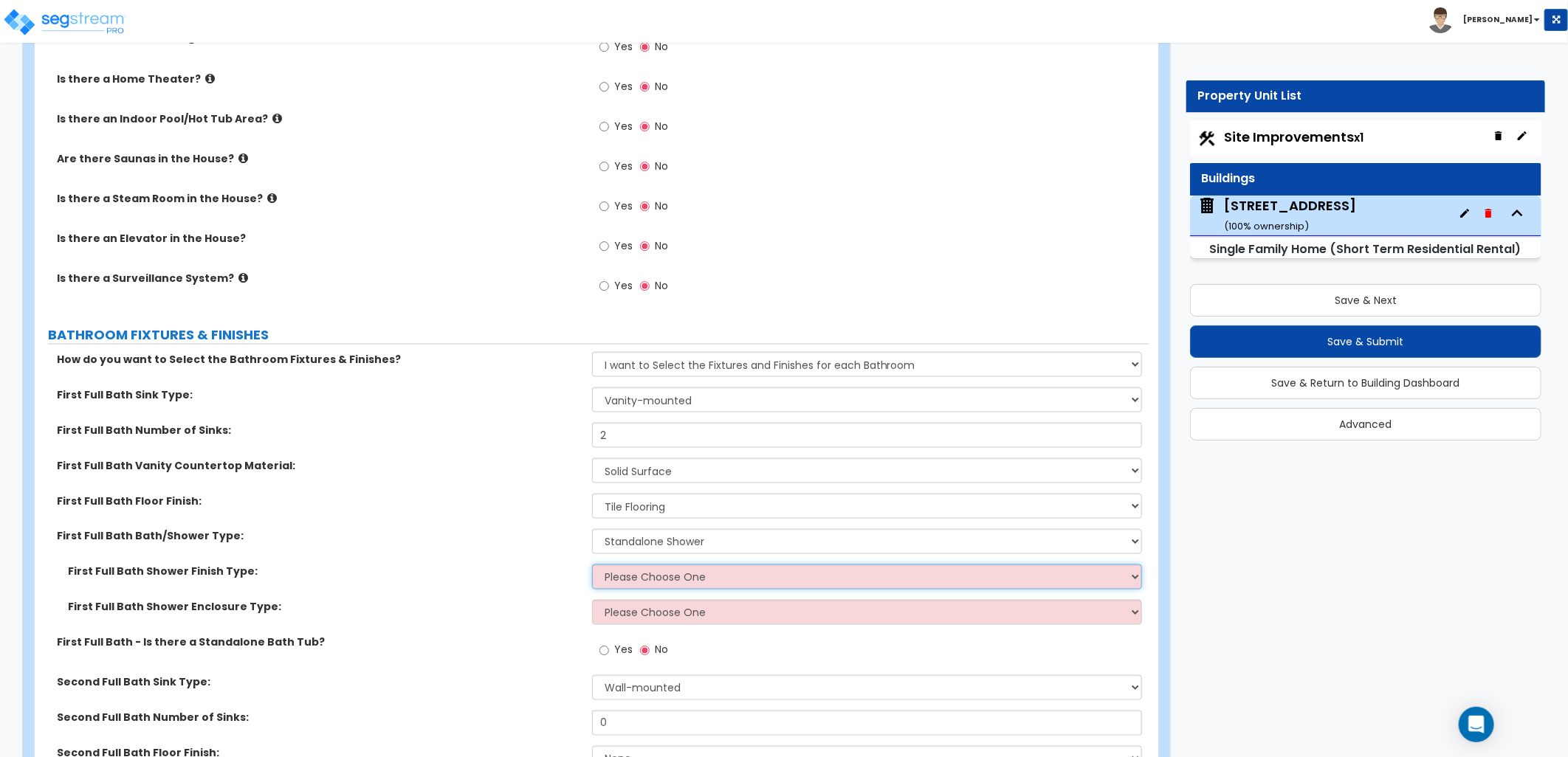
click at [638, 573] on select "Please Choose One Plastic Tile Stone" at bounding box center [867, 577] width 550 height 25
select select "2"
click at [592, 565] on select "Please Choose One Plastic Tile Stone" at bounding box center [867, 577] width 550 height 25
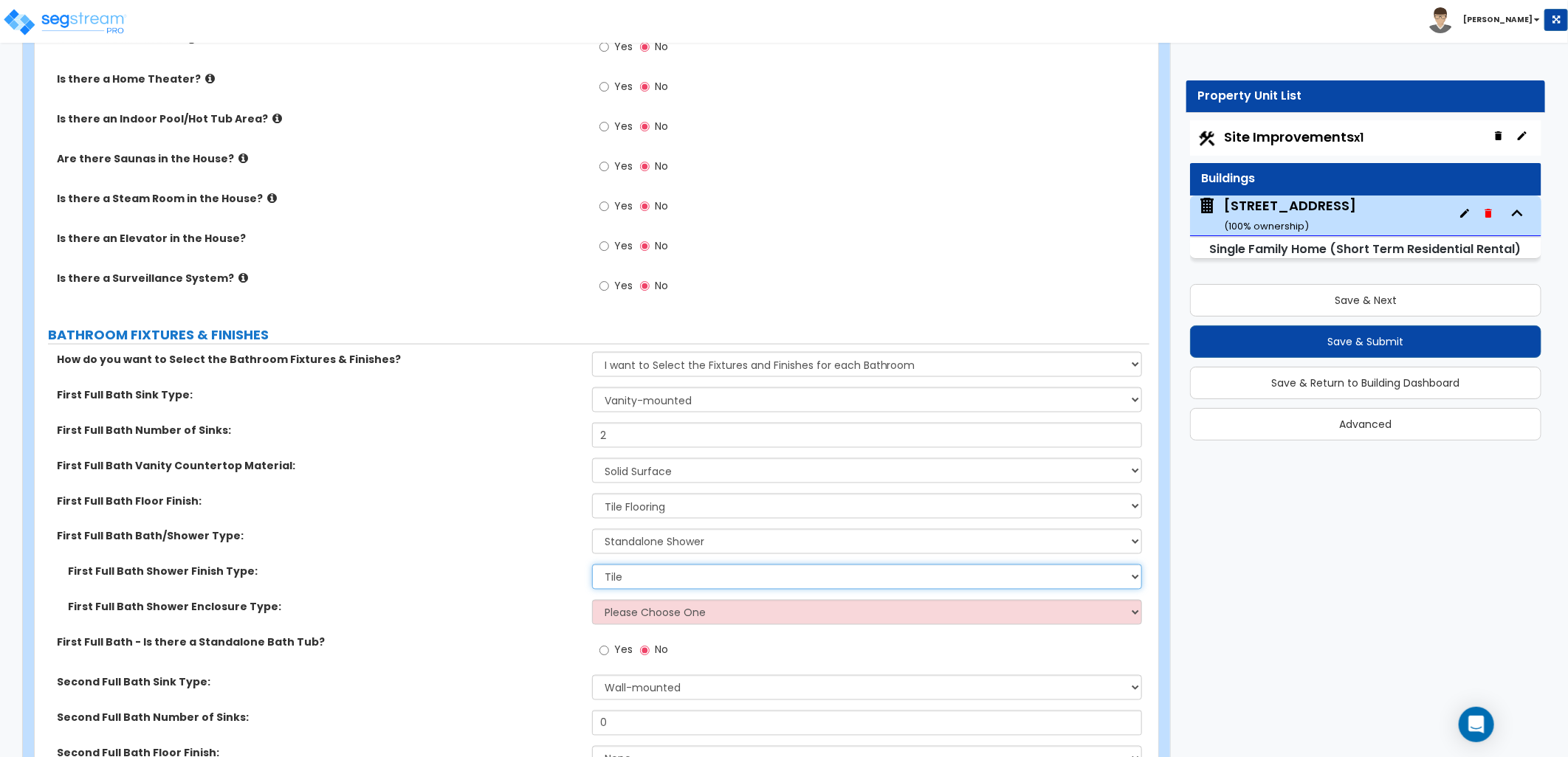
scroll to position [4837, 0]
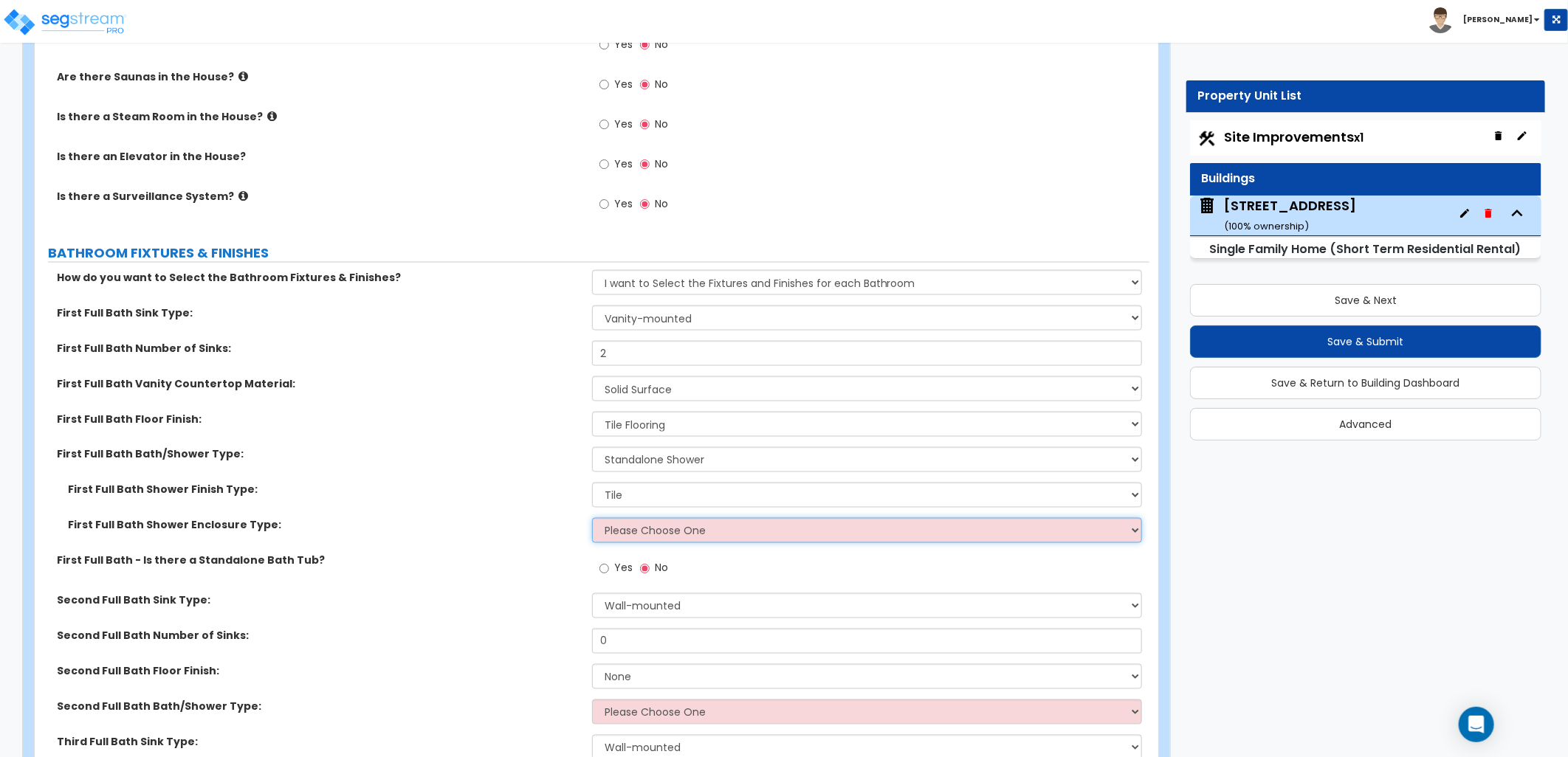
click at [619, 528] on select "Please Choose One Curtain & [PERSON_NAME] Sliding Doors Glass Hinged Doors" at bounding box center [867, 530] width 550 height 25
select select "2"
click at [592, 518] on select "Please Choose One Curtain & [PERSON_NAME] Sliding Doors Glass Hinged Doors" at bounding box center [867, 530] width 550 height 25
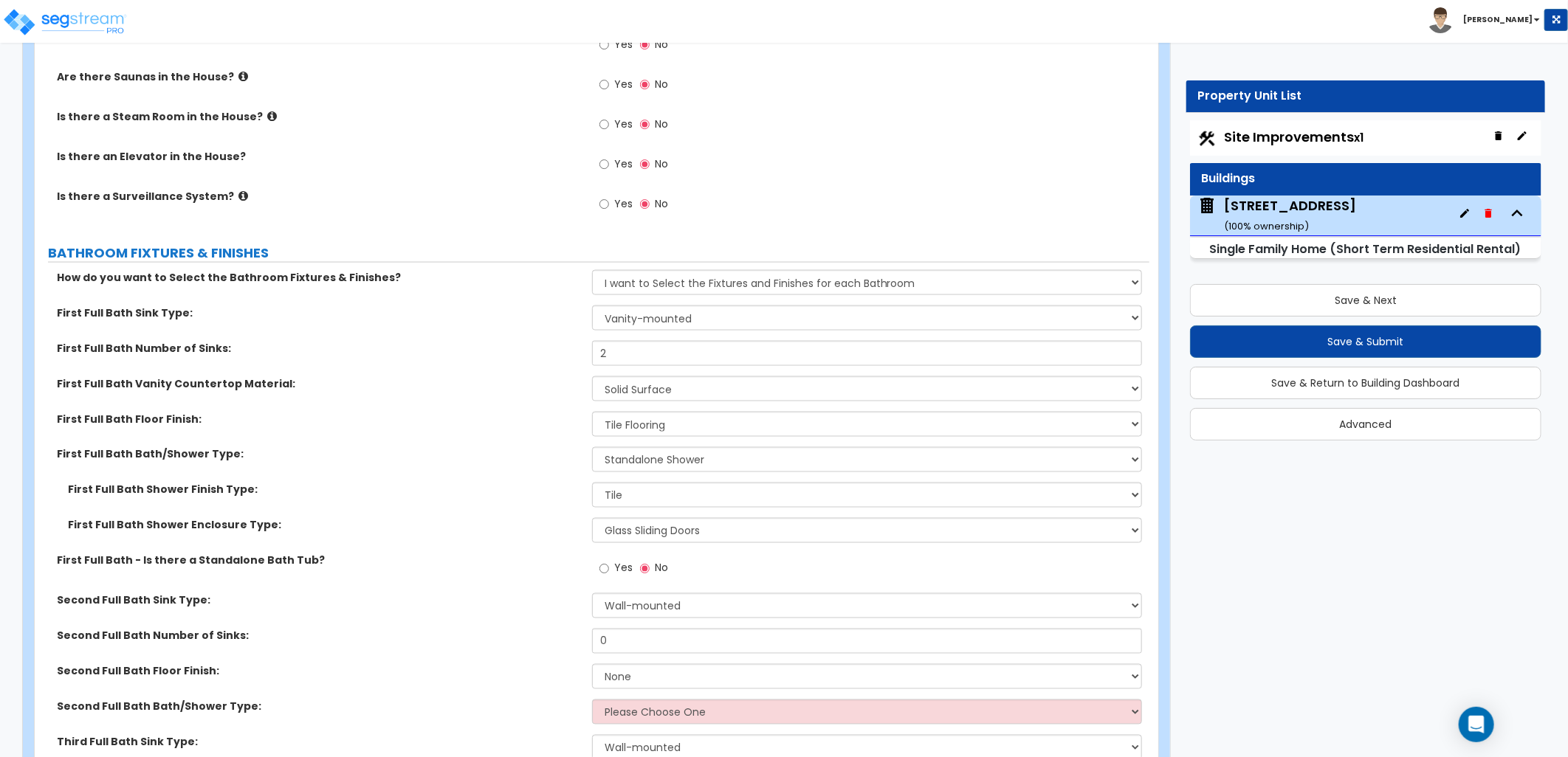
click at [610, 566] on label "Yes" at bounding box center [615, 570] width 33 height 25
click at [609, 566] on input "Yes" at bounding box center [604, 569] width 10 height 16
radio input "true"
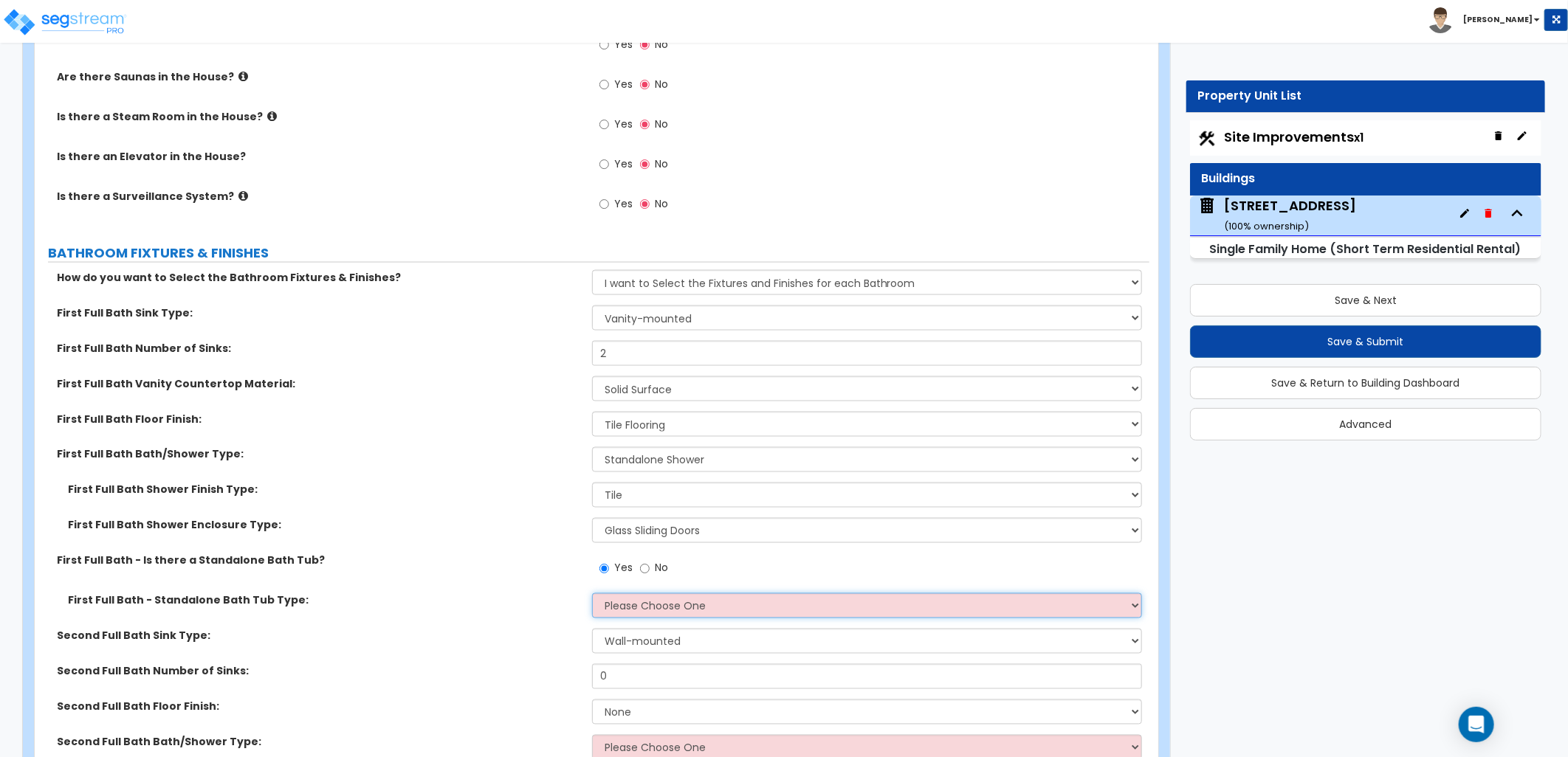
click at [668, 599] on select "Please Choose One Freestanding Bathtub Recessed Bathtub Walk-in Bathtub" at bounding box center [867, 605] width 550 height 25
click at [592, 593] on select "Please Choose One Freestanding Bathtub Recessed Bathtub Walk-in Bathtub" at bounding box center [867, 605] width 550 height 25
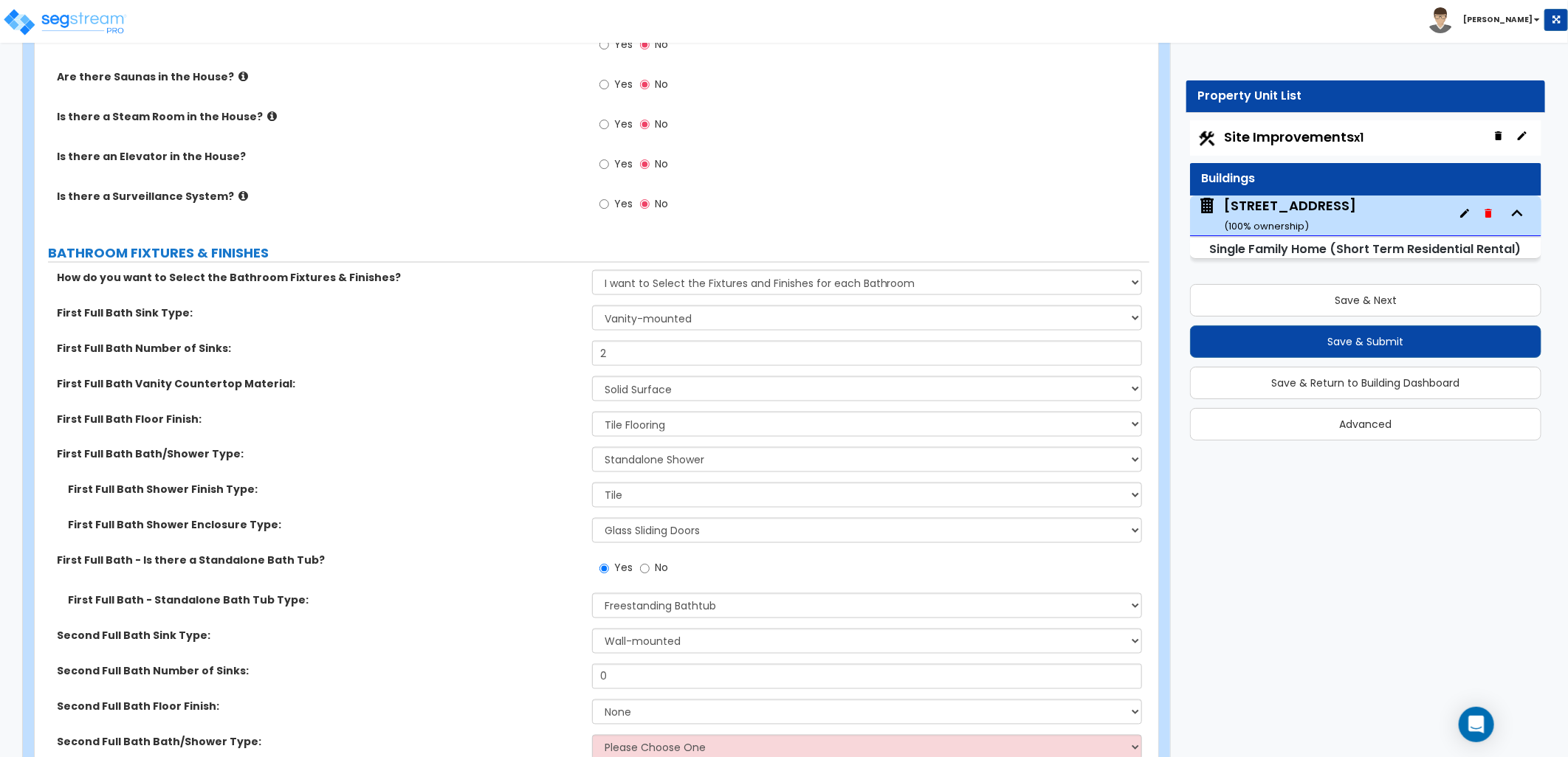
click at [504, 658] on div "Second Full Bath Sink Type: Wall-mounted Pedestal-mounted Vanity-mounted" at bounding box center [592, 646] width 1115 height 35
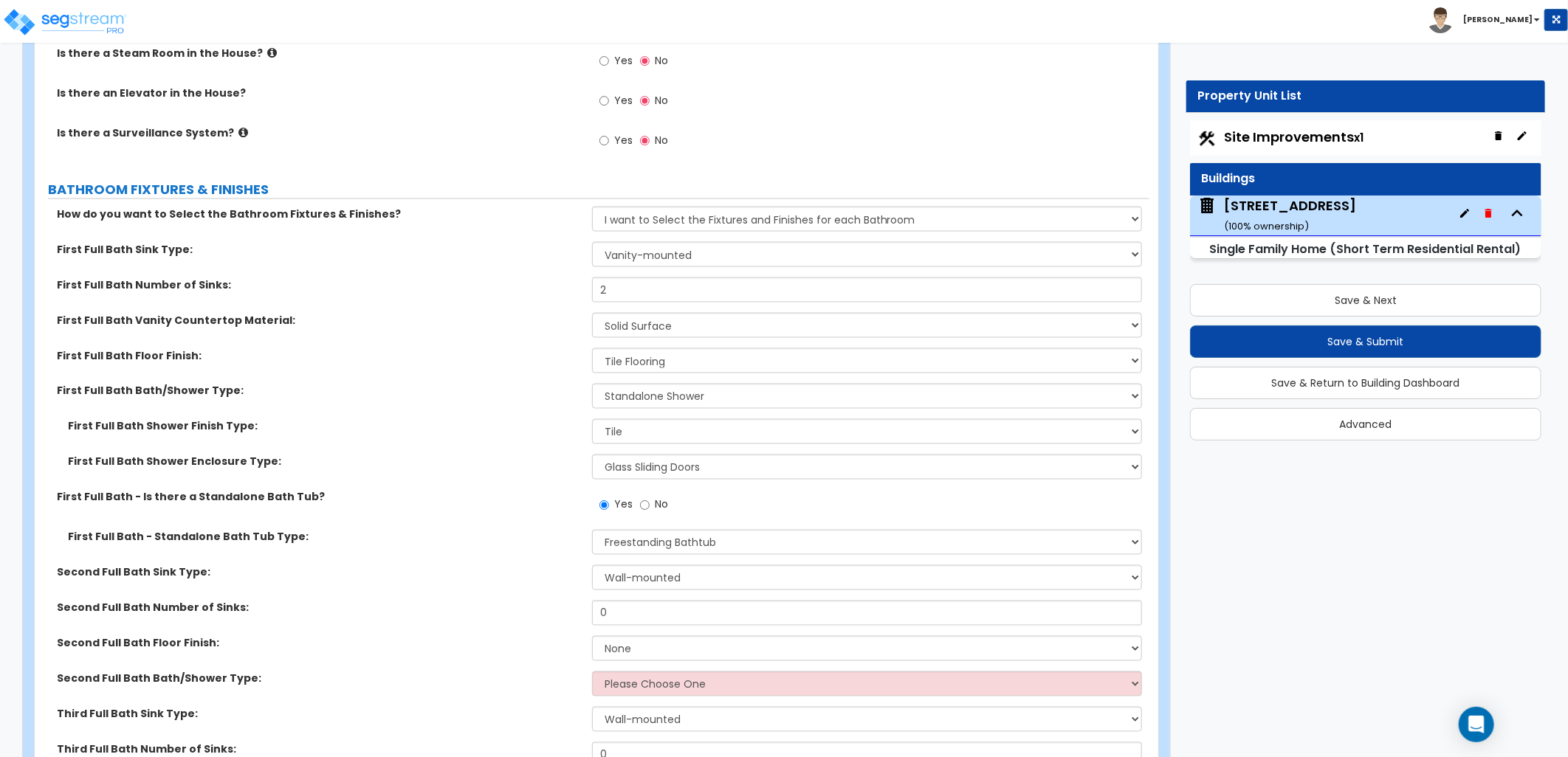
scroll to position [4919, 0]
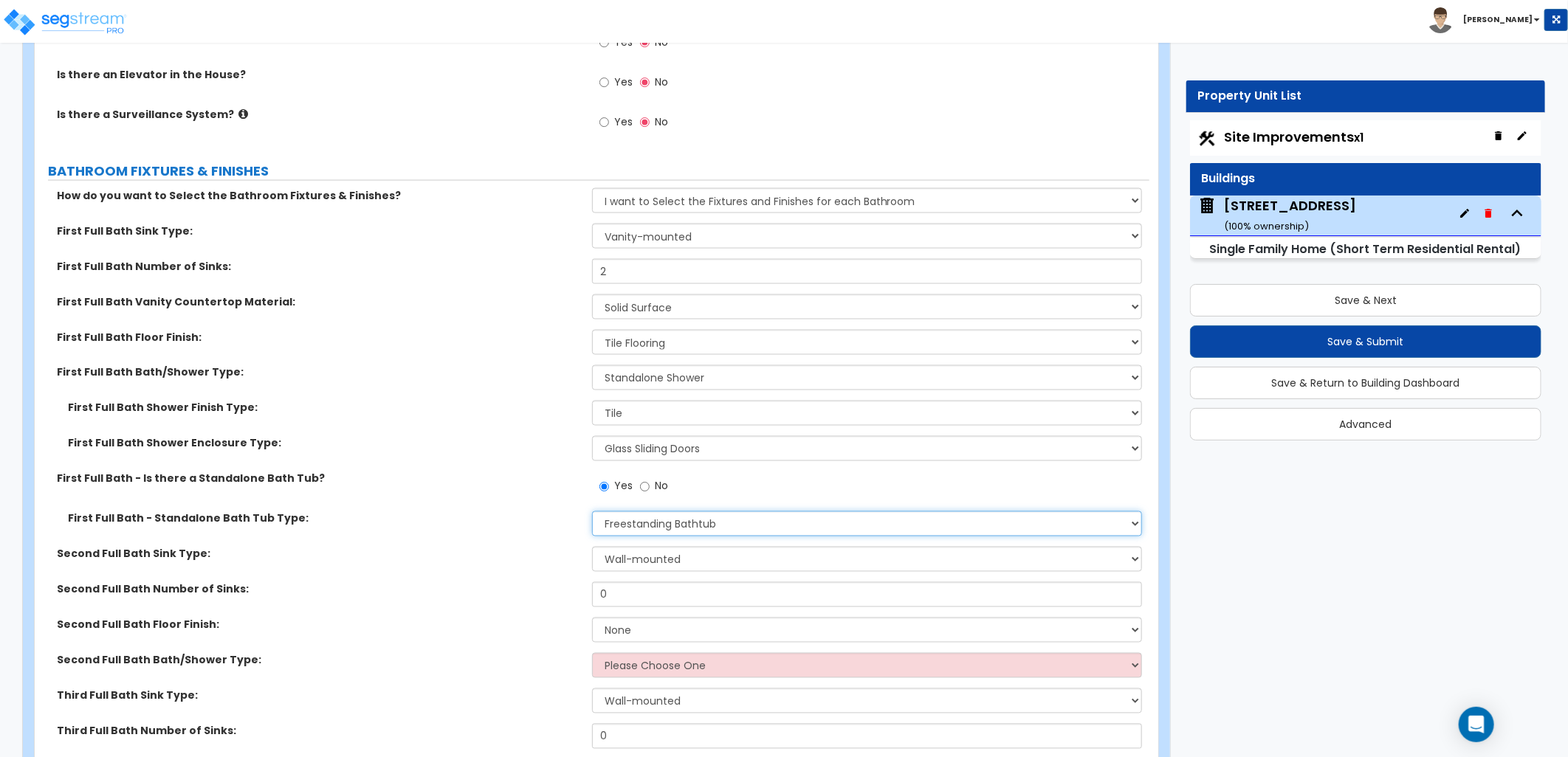
click at [638, 522] on select "Please Choose One Freestanding Bathtub Recessed Bathtub Walk-in Bathtub" at bounding box center [867, 524] width 550 height 25
select select "2"
click at [592, 511] on select "Please Choose One Freestanding Bathtub Recessed Bathtub Walk-in Bathtub" at bounding box center [867, 524] width 550 height 25
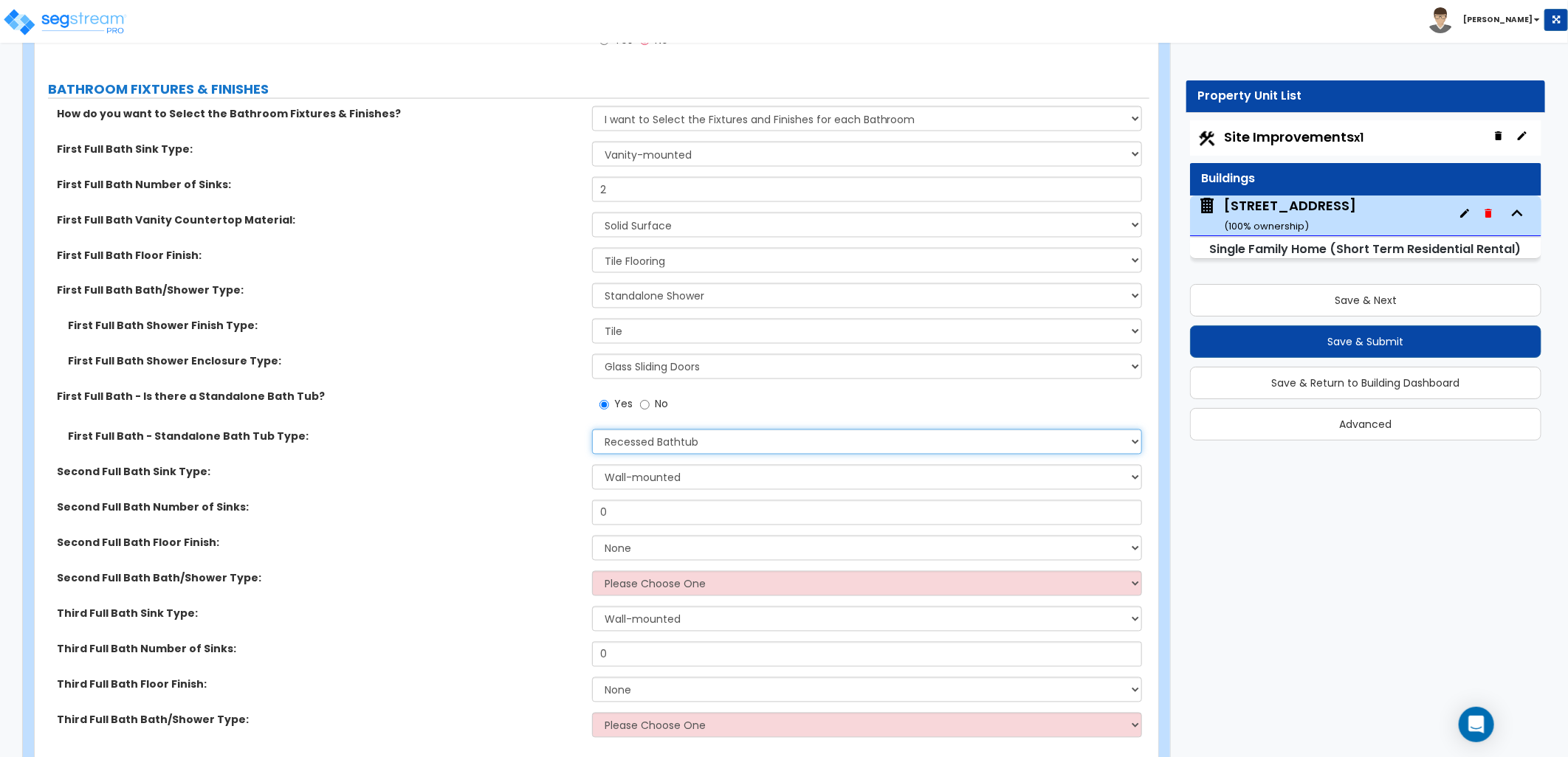
scroll to position [5083, 0]
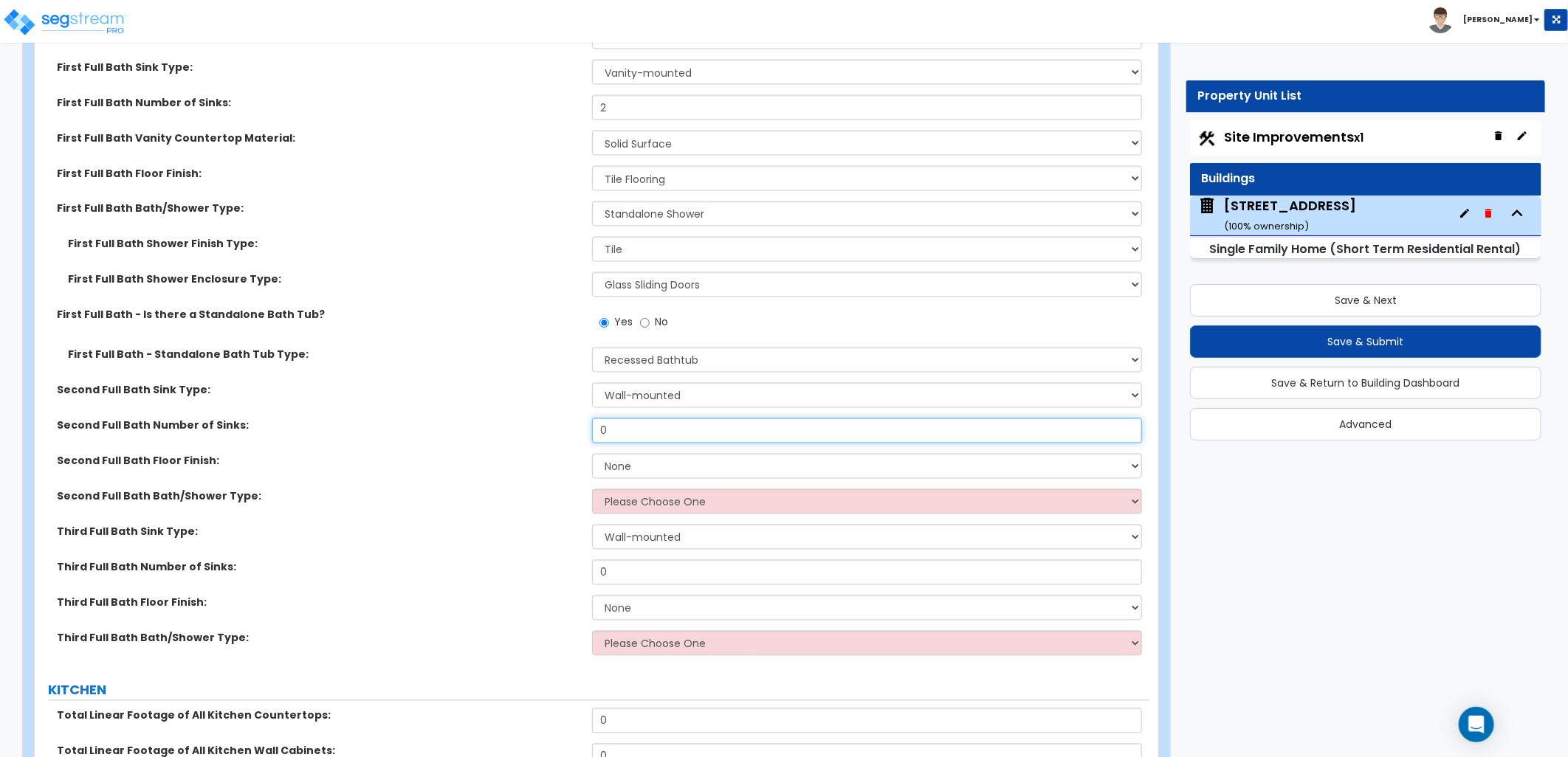
drag, startPoint x: 632, startPoint y: 429, endPoint x: 514, endPoint y: 425, distance: 118.1
click at [514, 425] on div "Second Full Bath Number of Sinks: 0" at bounding box center [592, 436] width 1115 height 35
type input "1"
click at [653, 468] on select "None Tile Flooring Hardwood Flooring Resilient Laminate Flooring VCT Flooring S…" at bounding box center [867, 466] width 550 height 25
select select "1"
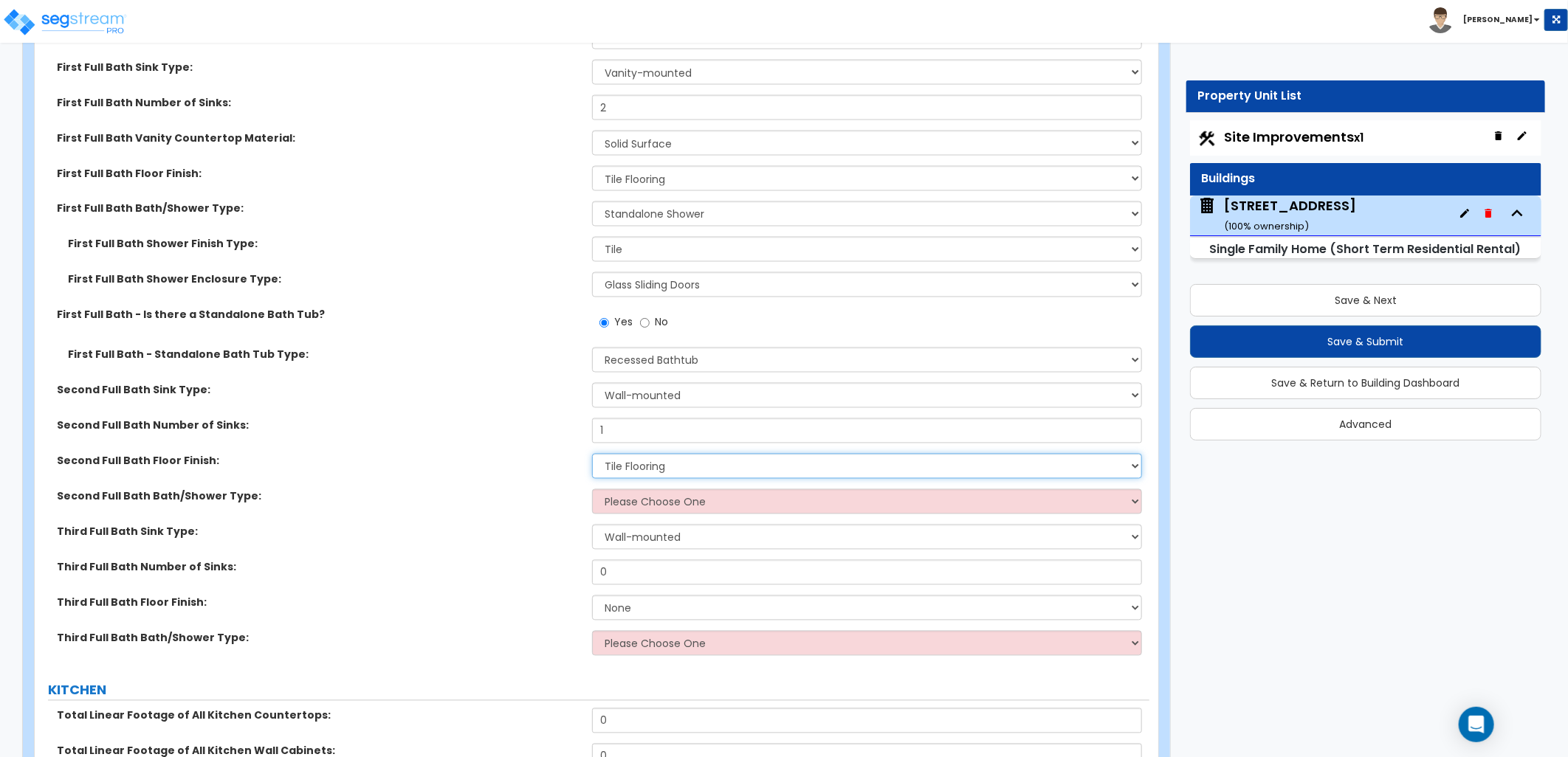
click at [592, 454] on select "None Tile Flooring Hardwood Flooring Resilient Laminate Flooring VCT Flooring S…" at bounding box center [867, 466] width 550 height 25
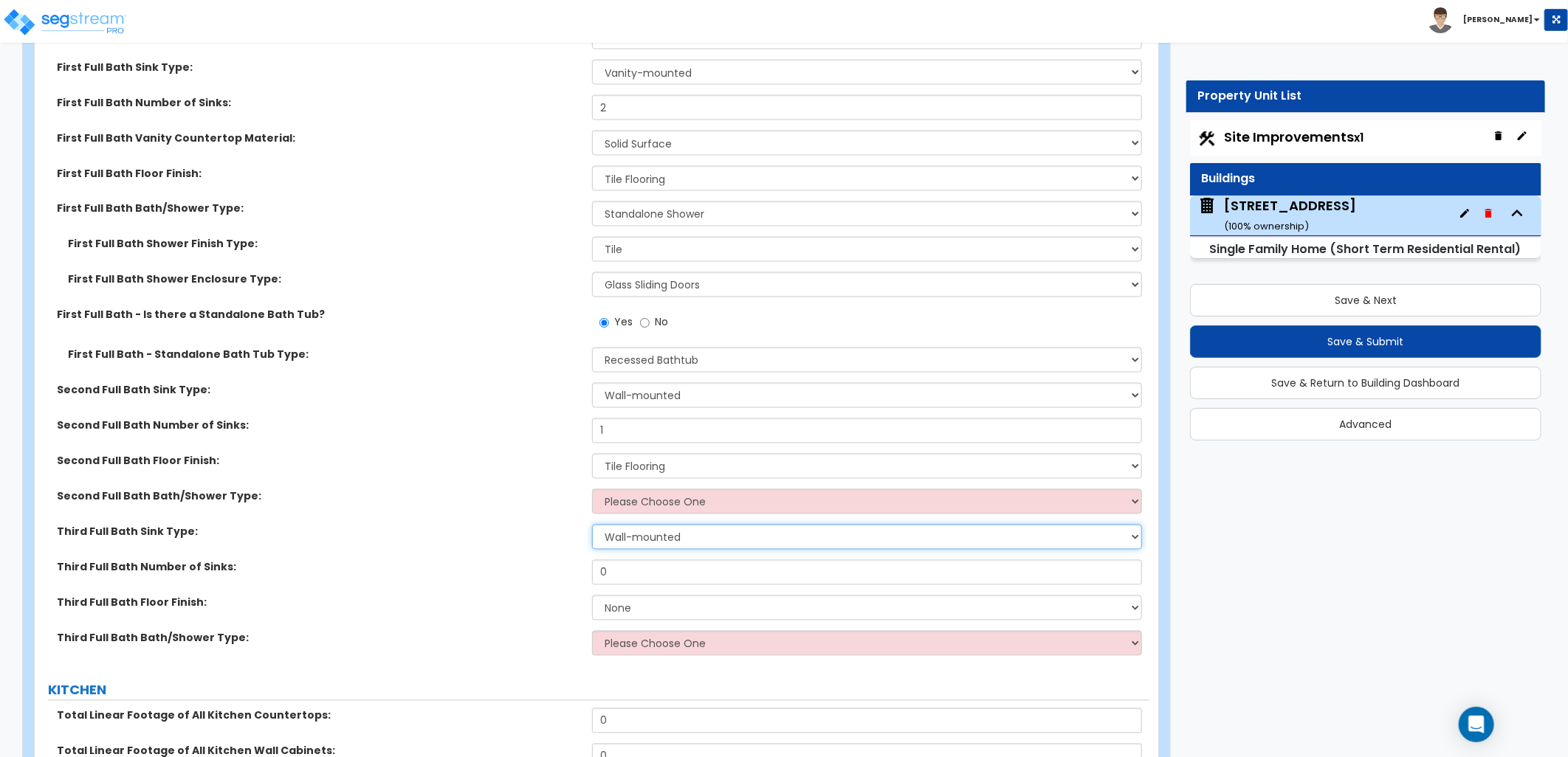
click at [658, 525] on select "Wall-mounted Pedestal-mounted Vanity-mounted" at bounding box center [867, 537] width 550 height 25
click at [661, 504] on select "Please Choose One Standalone Shower Bathtub - Shower Combo" at bounding box center [867, 502] width 550 height 25
select select "2"
click at [592, 489] on select "Please Choose One Standalone Shower Bathtub - Shower Combo" at bounding box center [867, 502] width 550 height 25
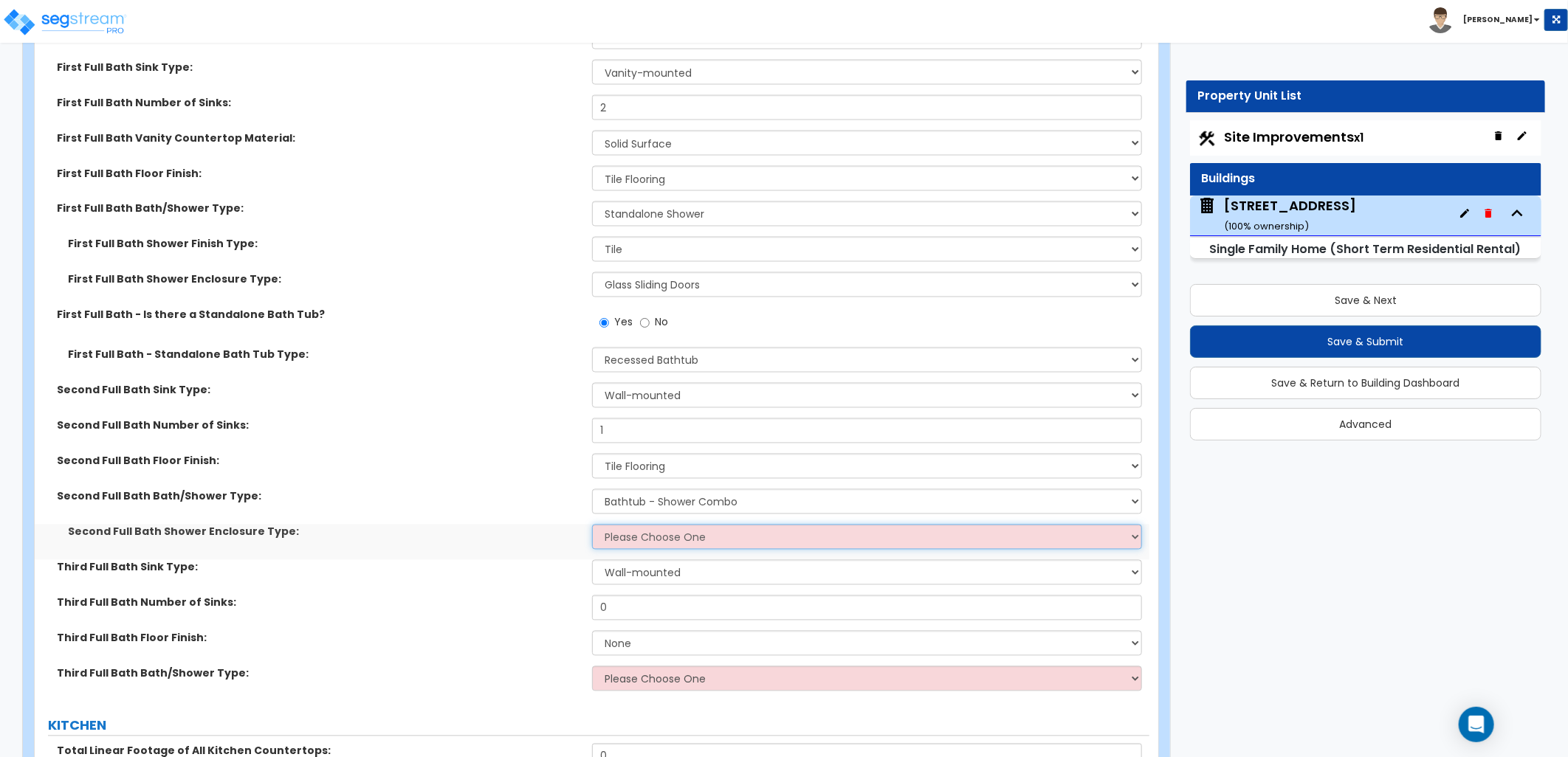
click at [684, 542] on select "Please Choose One Curtain & [PERSON_NAME] Sliding Doors Glass Hinged Doors" at bounding box center [867, 537] width 550 height 25
select select "1"
click at [592, 525] on select "Please Choose One Curtain & [PERSON_NAME] Sliding Doors Glass Hinged Doors" at bounding box center [867, 537] width 550 height 25
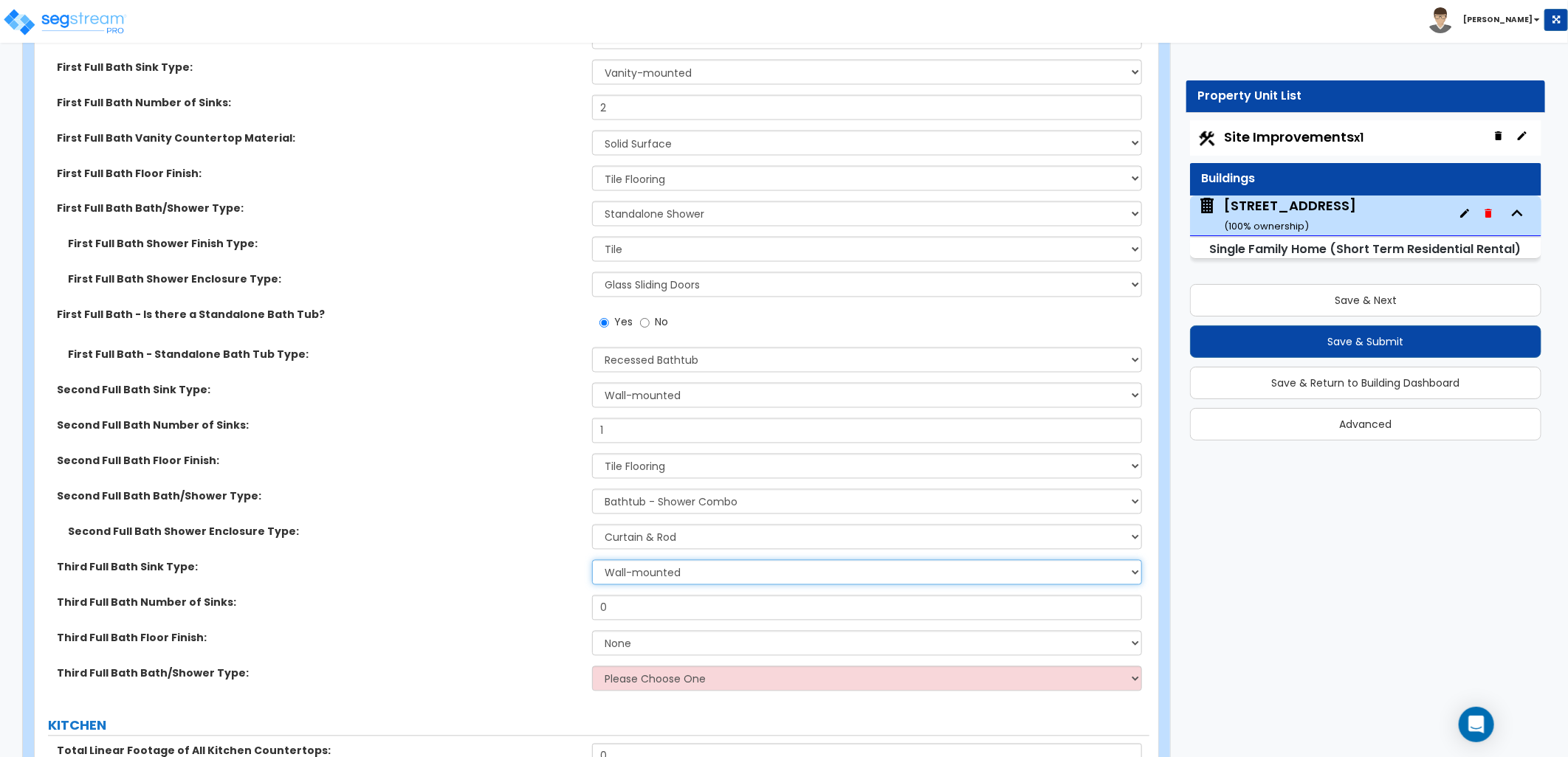
click at [675, 572] on select "Wall-mounted Pedestal-mounted Vanity-mounted" at bounding box center [867, 573] width 550 height 25
select select "3"
click at [592, 560] on select "Wall-mounted Pedestal-mounted Vanity-mounted" at bounding box center [867, 573] width 550 height 25
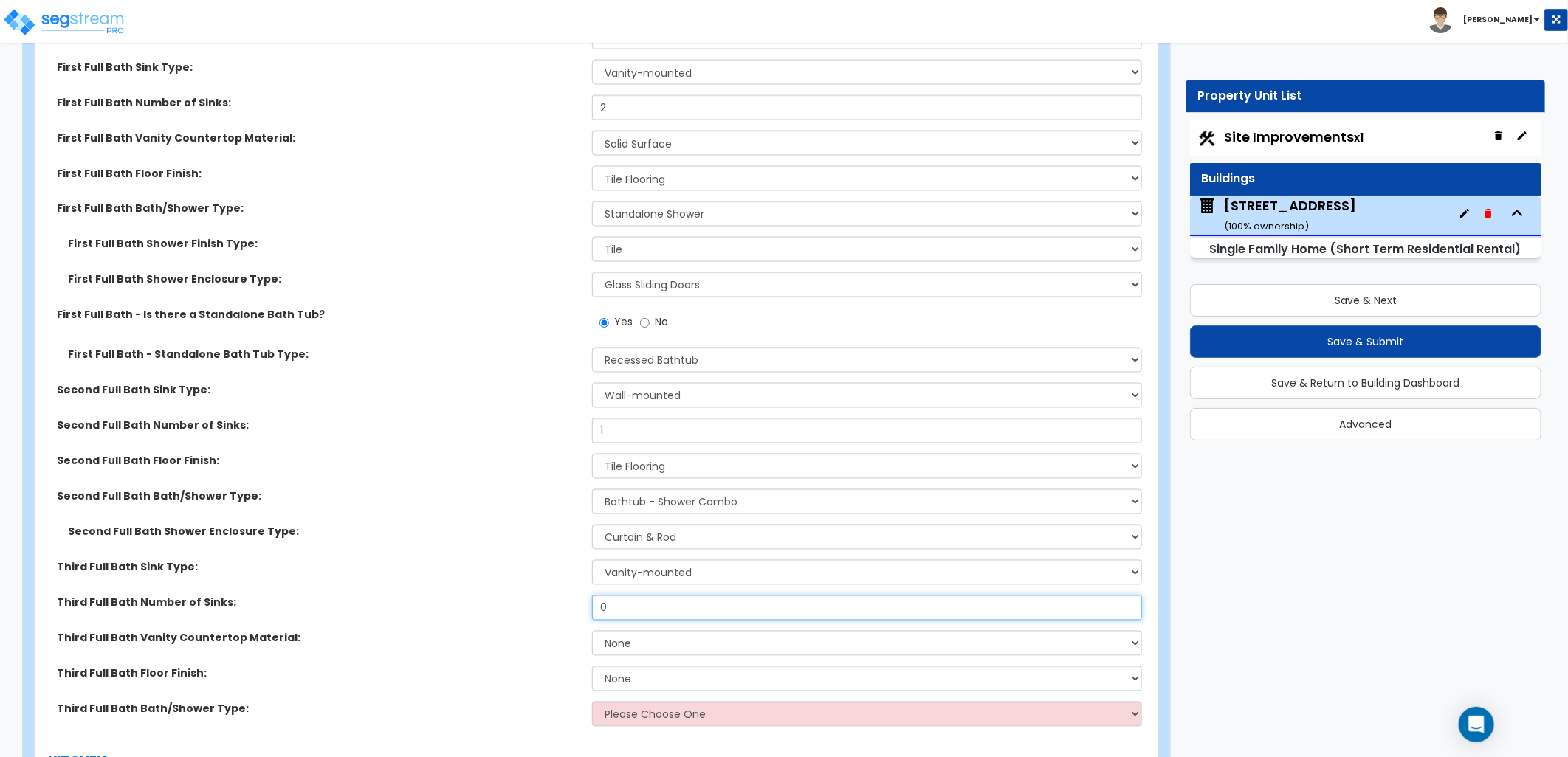
drag, startPoint x: 601, startPoint y: 608, endPoint x: 584, endPoint y: 607, distance: 17.0
click at [584, 607] on div "Third Full Bath Number of Sinks: 0" at bounding box center [592, 613] width 1115 height 35
type input "2"
click at [681, 650] on select "None Plastic Laminate Solid Surface Stone Quartz Marble Tile Wood Stainless Ste…" at bounding box center [867, 644] width 550 height 25
select select "2"
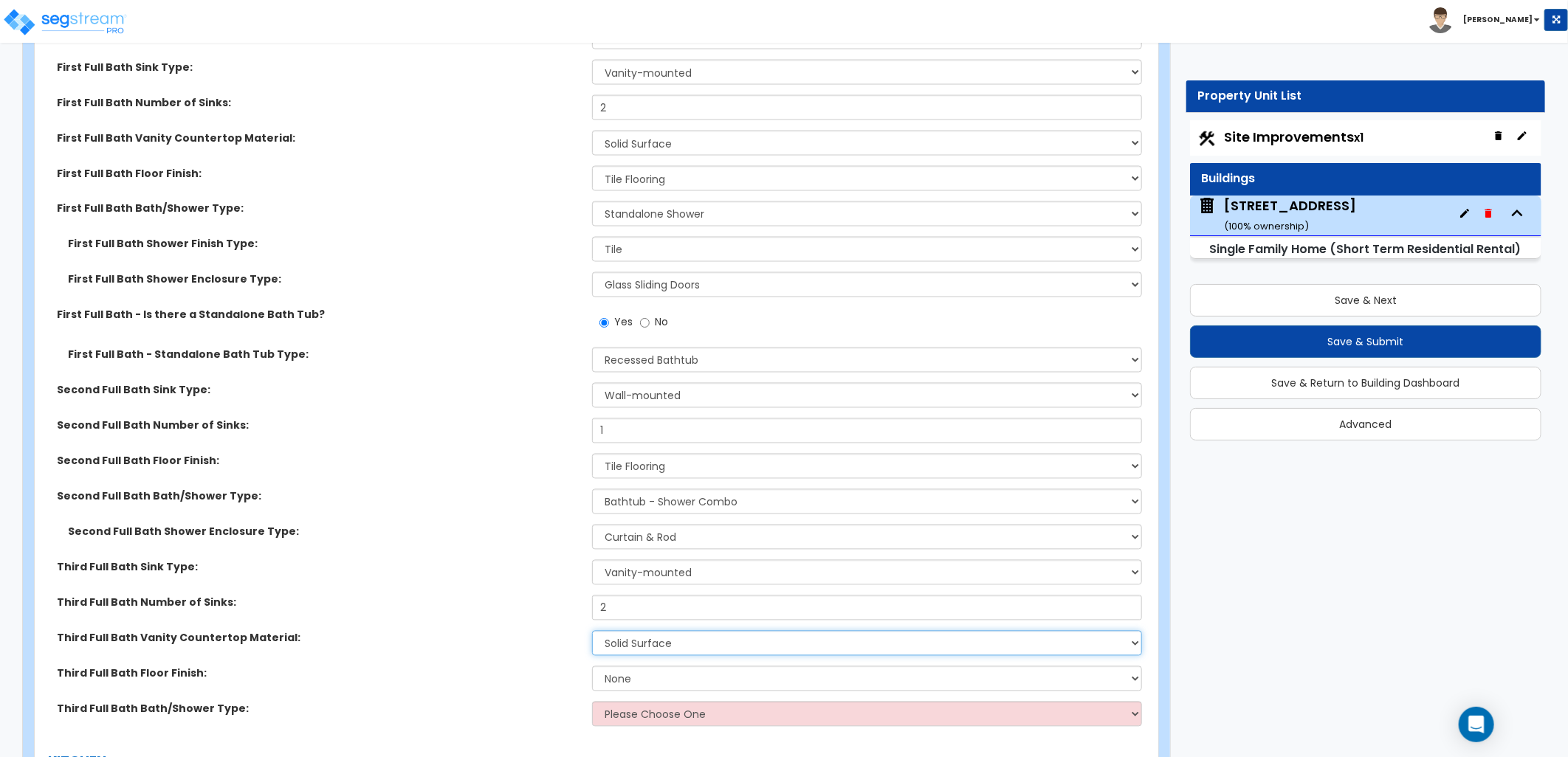
click at [592, 631] on select "None Plastic Laminate Solid Surface Stone Quartz Marble Tile Wood Stainless Ste…" at bounding box center [867, 644] width 550 height 25
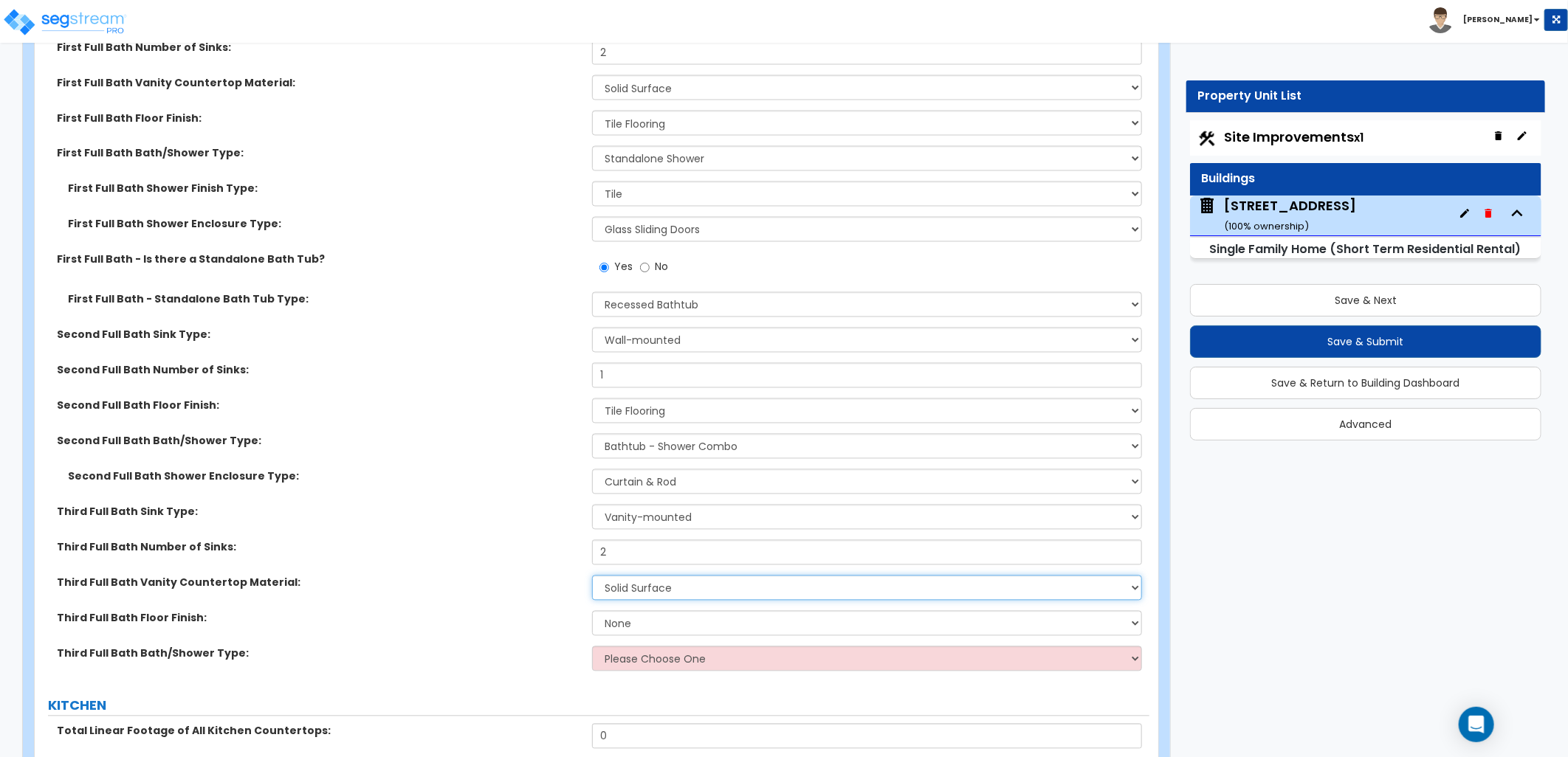
scroll to position [5248, 0]
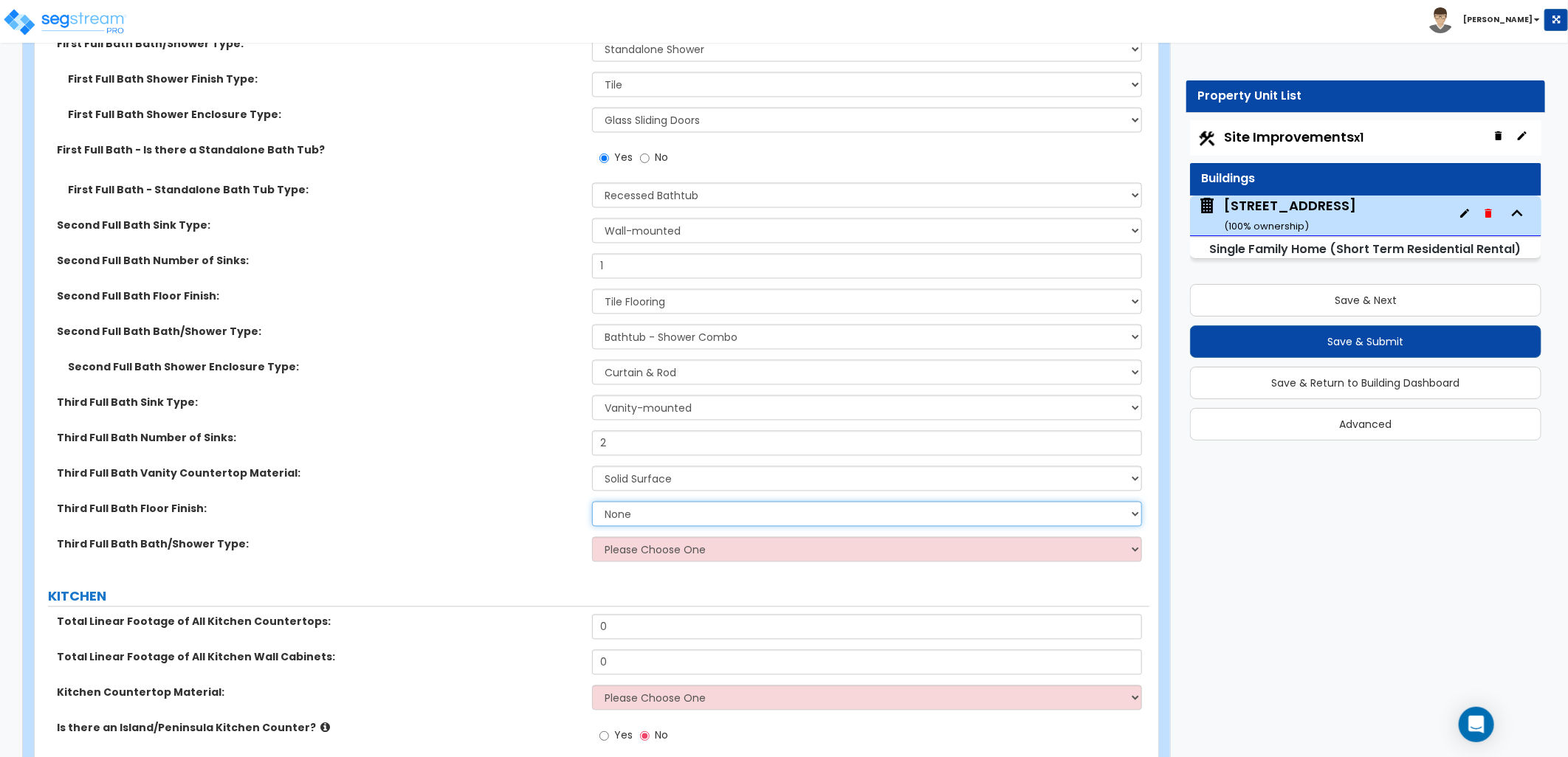
click at [601, 511] on select "None Tile Flooring Hardwood Flooring Resilient Laminate Flooring VCT Flooring S…" at bounding box center [867, 514] width 550 height 25
select select "1"
click at [592, 502] on select "None Tile Flooring Hardwood Flooring Resilient Laminate Flooring VCT Flooring S…" at bounding box center [867, 514] width 550 height 25
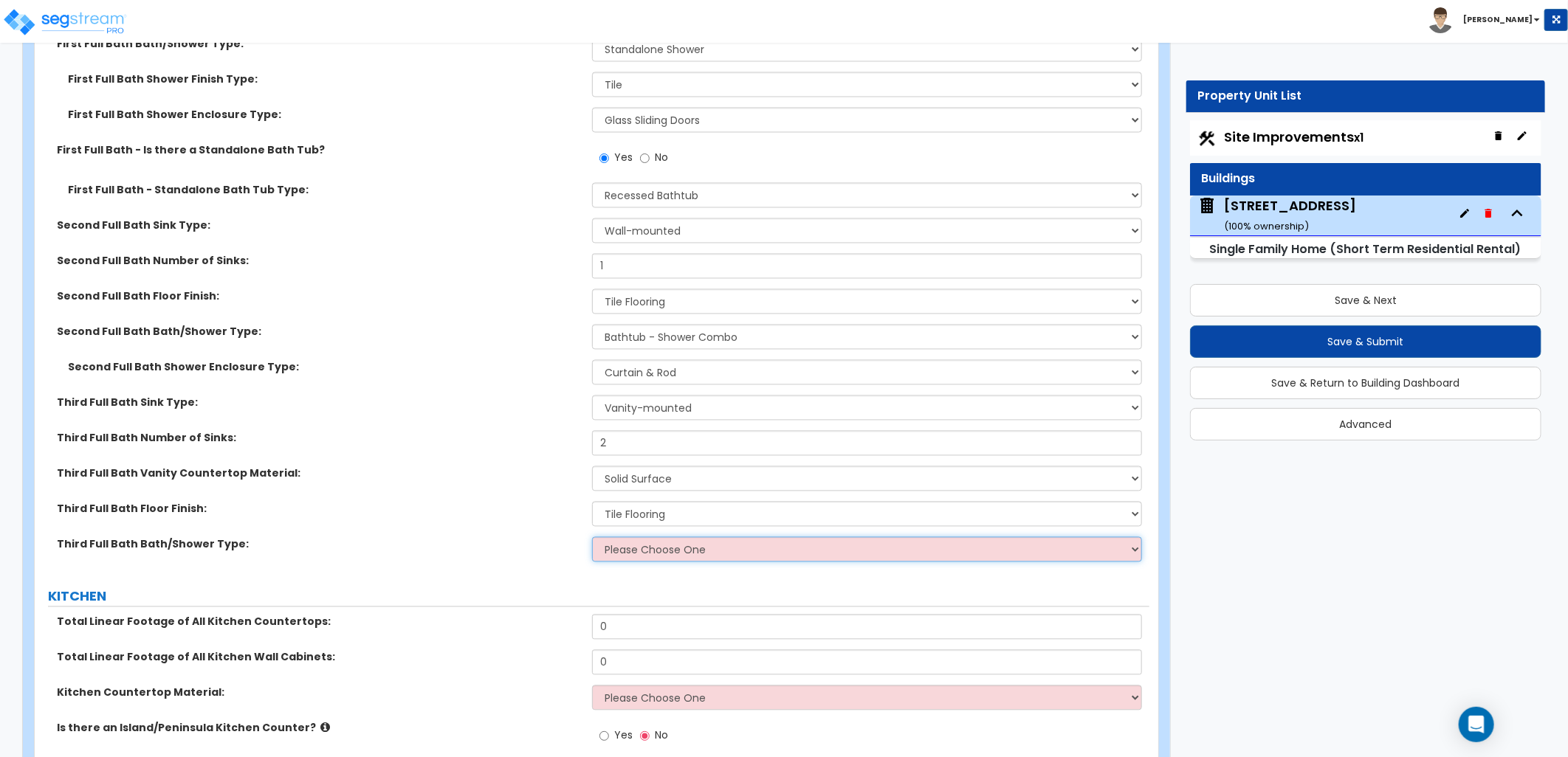
click at [617, 549] on select "Please Choose One Standalone Shower Bathtub - Shower Combo" at bounding box center [867, 550] width 550 height 25
select select "2"
click at [592, 537] on select "Please Choose One Standalone Shower Bathtub - Shower Combo" at bounding box center [867, 550] width 550 height 25
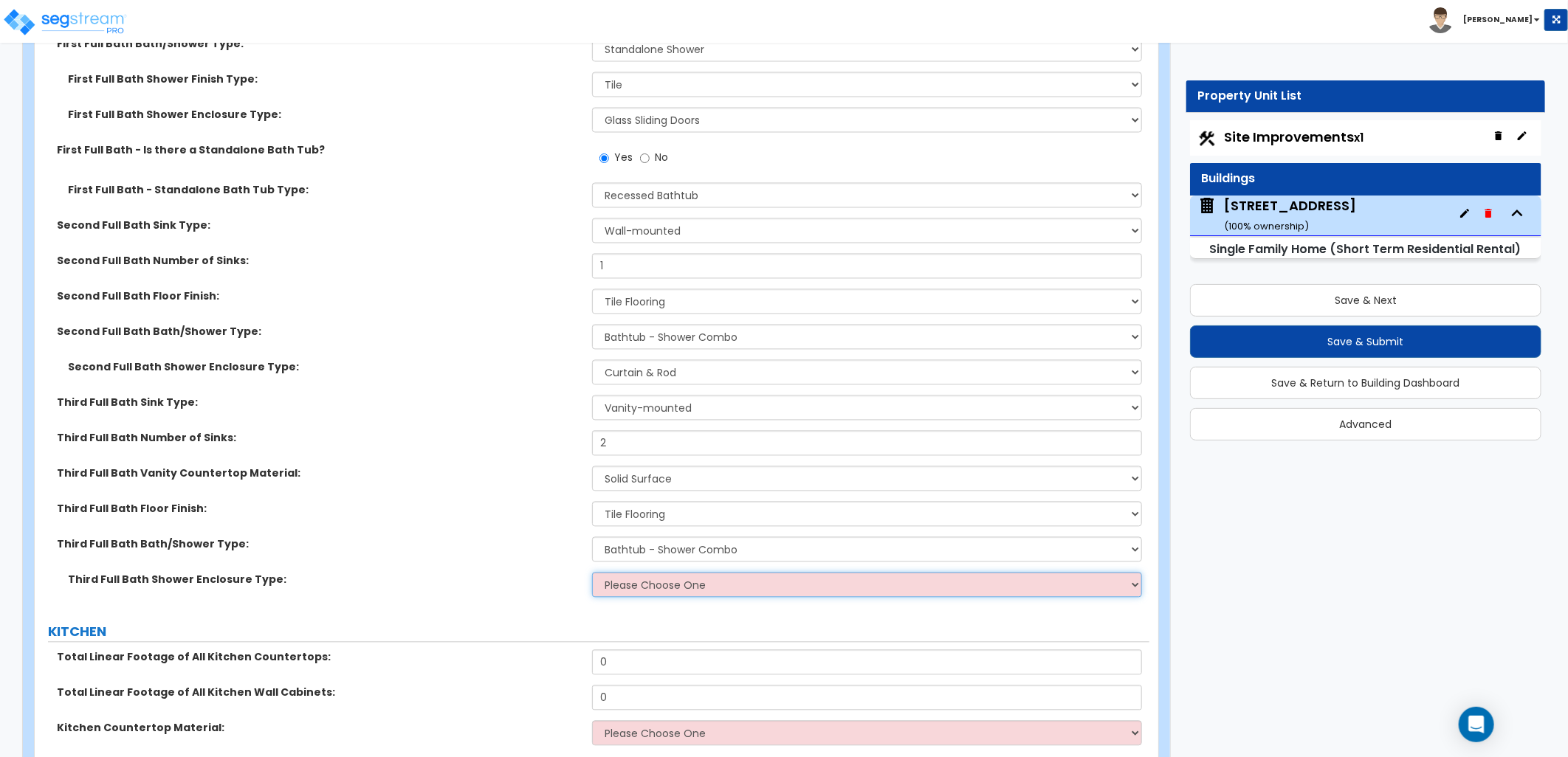
click at [675, 587] on select "Please Choose One Curtain & [PERSON_NAME] Sliding Doors Glass Hinged Doors" at bounding box center [867, 585] width 550 height 25
select select "1"
click at [592, 573] on select "Please Choose One Curtain & [PERSON_NAME] Sliding Doors Glass Hinged Doors" at bounding box center [867, 585] width 550 height 25
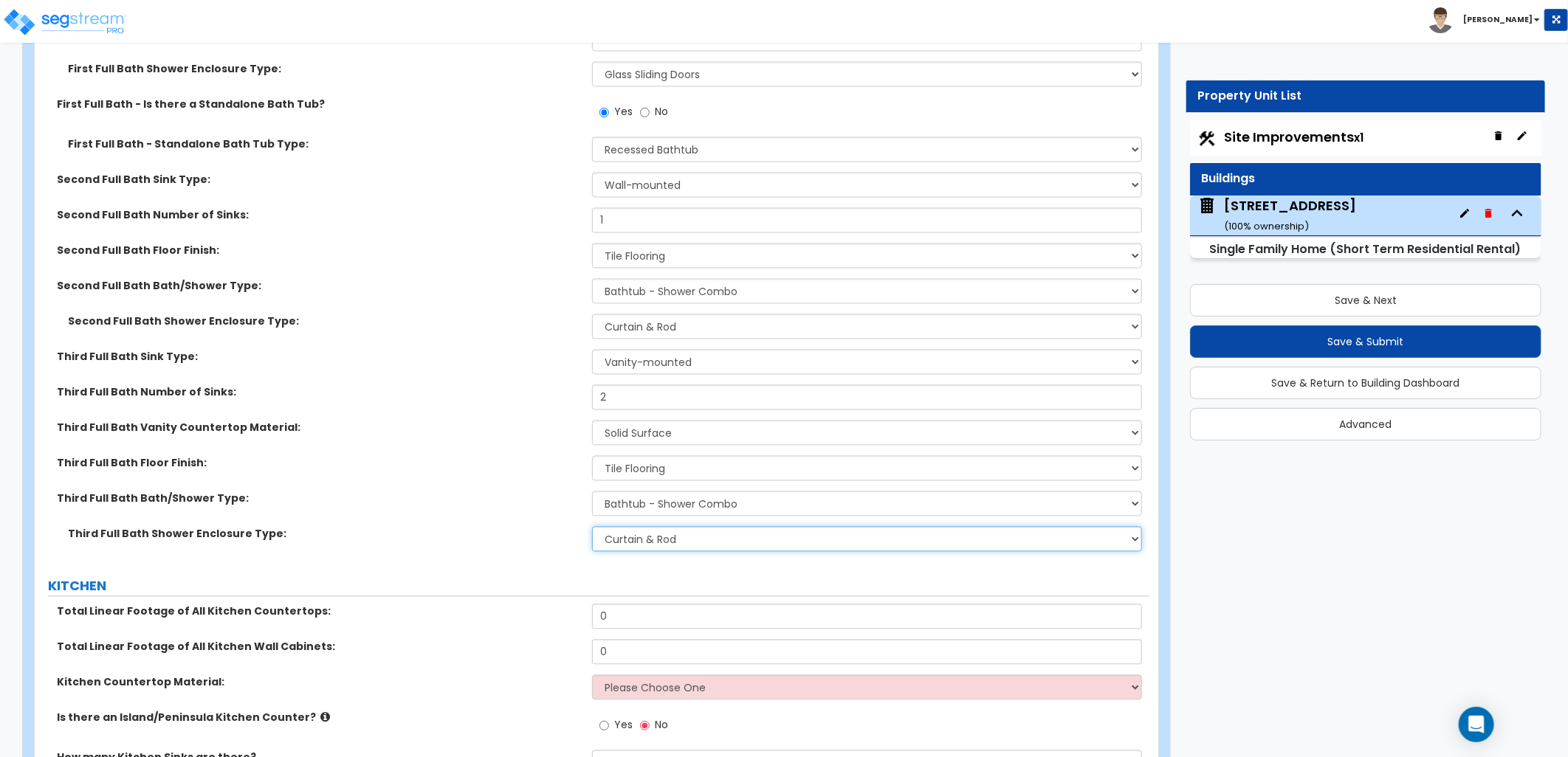
scroll to position [5412, 0]
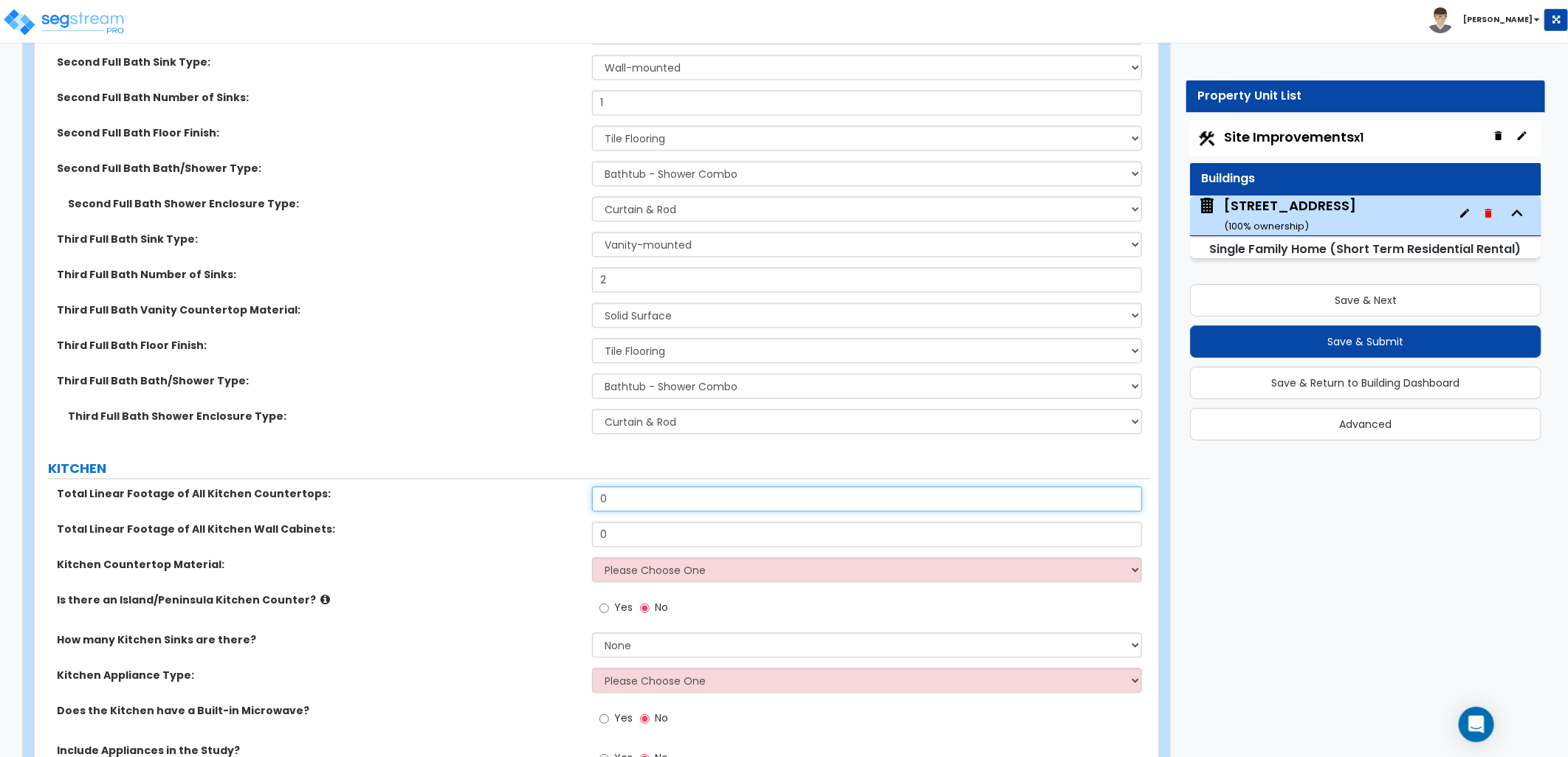
drag, startPoint x: 639, startPoint y: 495, endPoint x: 577, endPoint y: 491, distance: 62.1
click at [576, 495] on div "Total Linear Footage of All Kitchen Countertops: 0" at bounding box center [592, 504] width 1115 height 35
type input "15"
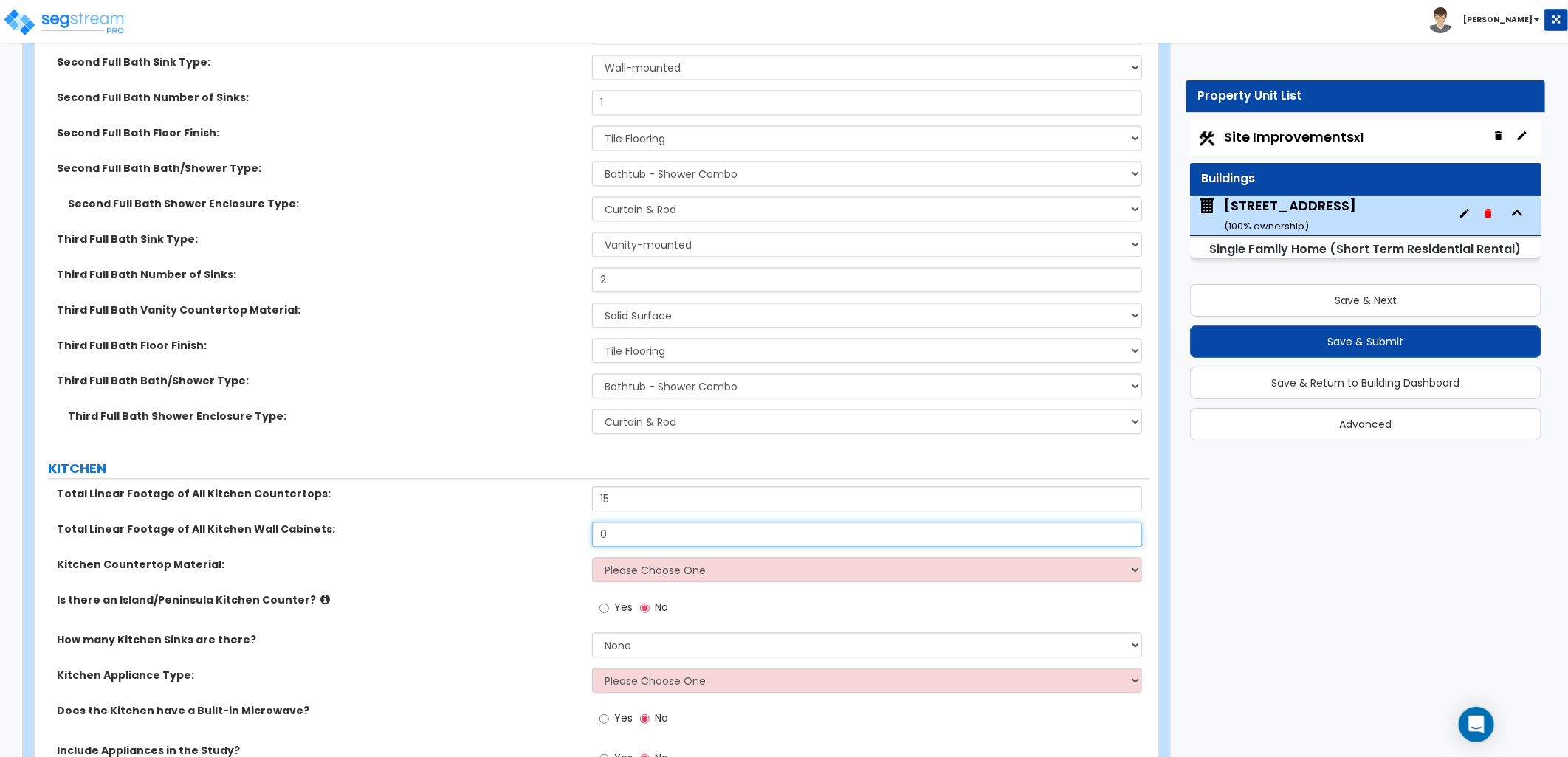
drag, startPoint x: 584, startPoint y: 535, endPoint x: 548, endPoint y: 542, distance: 36.7
click at [553, 540] on div "Total Linear Footage of All Kitchen Wall Cabinets: 0" at bounding box center [592, 540] width 1115 height 35
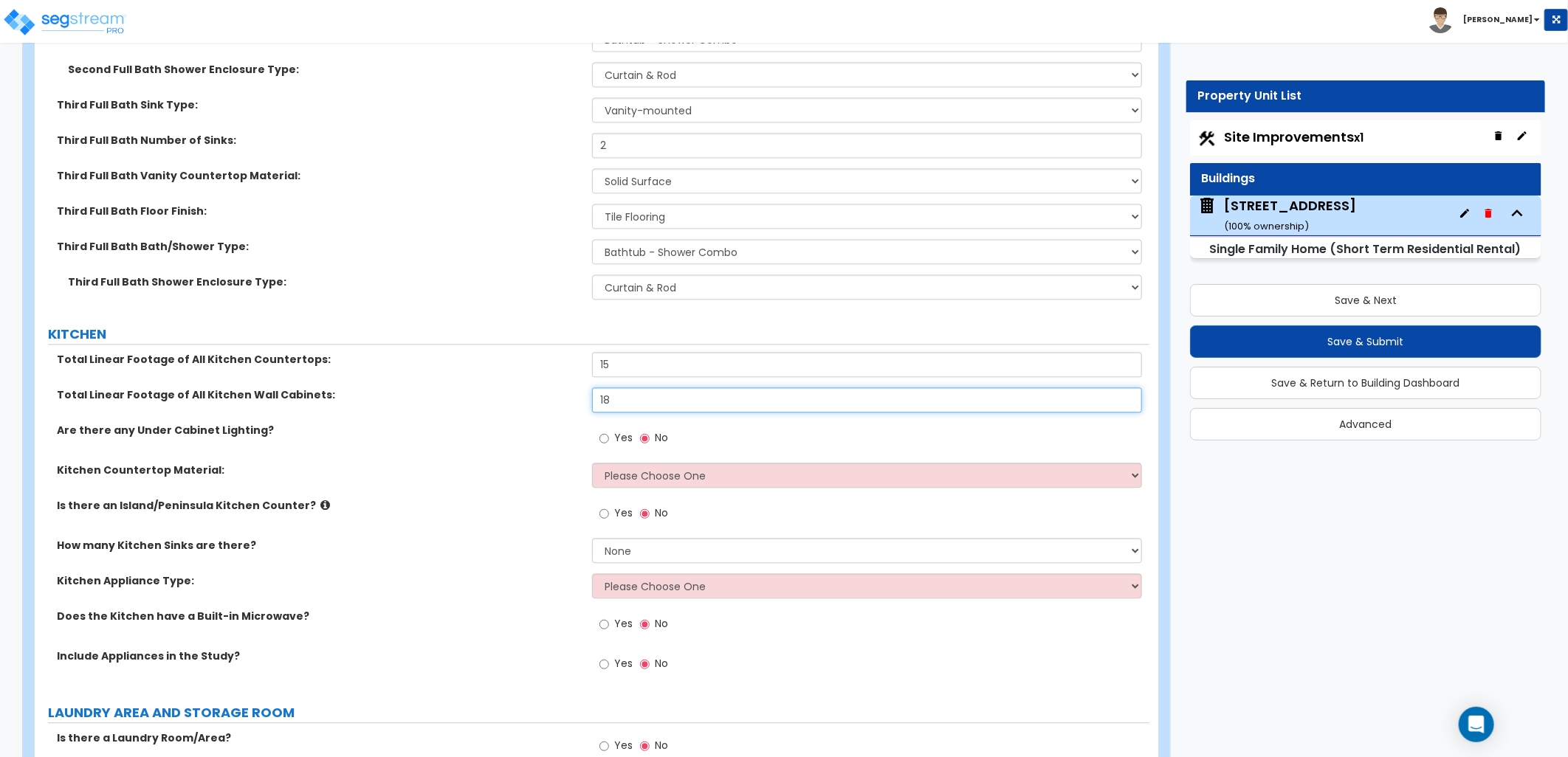
scroll to position [5575, 0]
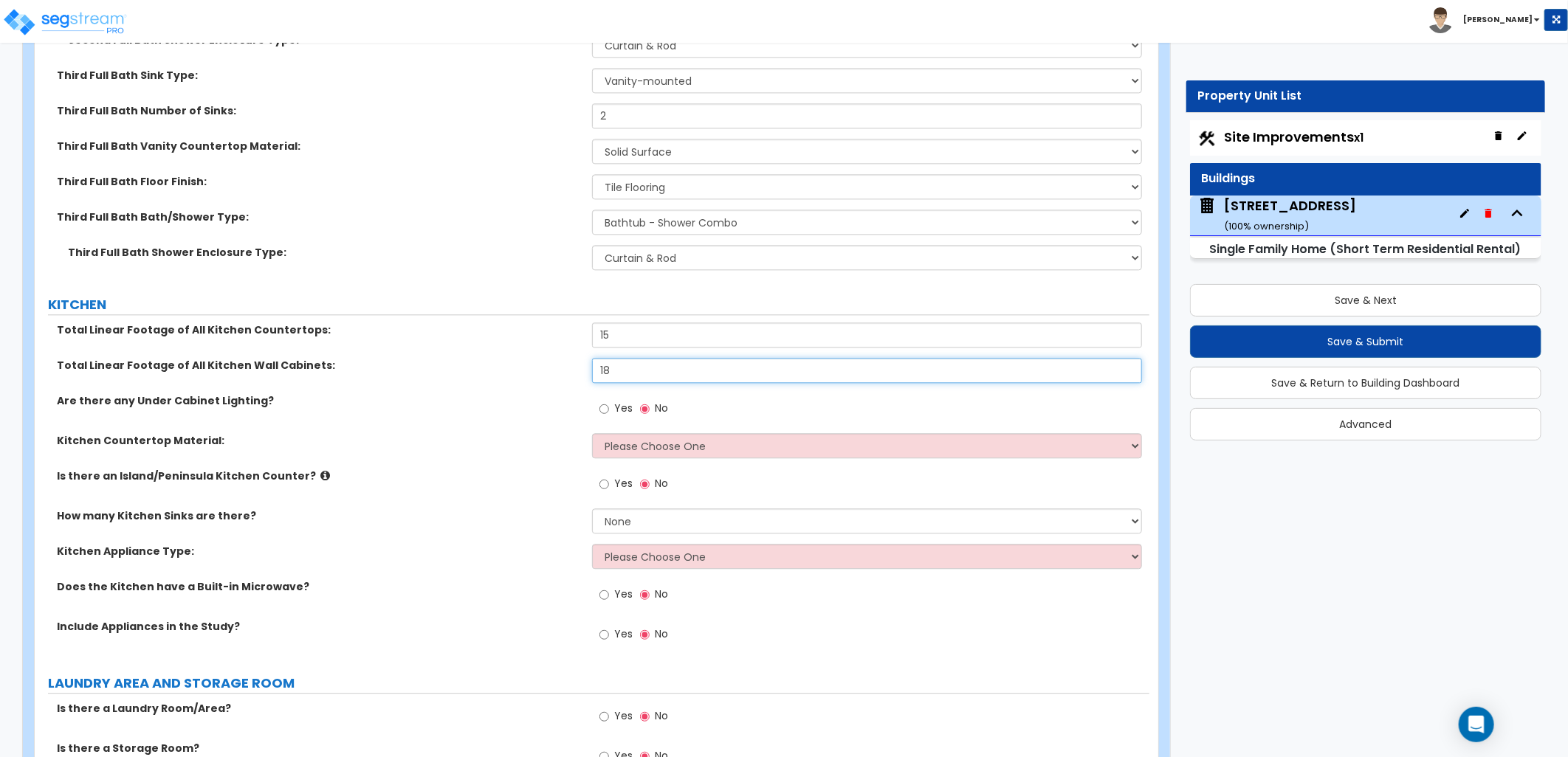
type input "18"
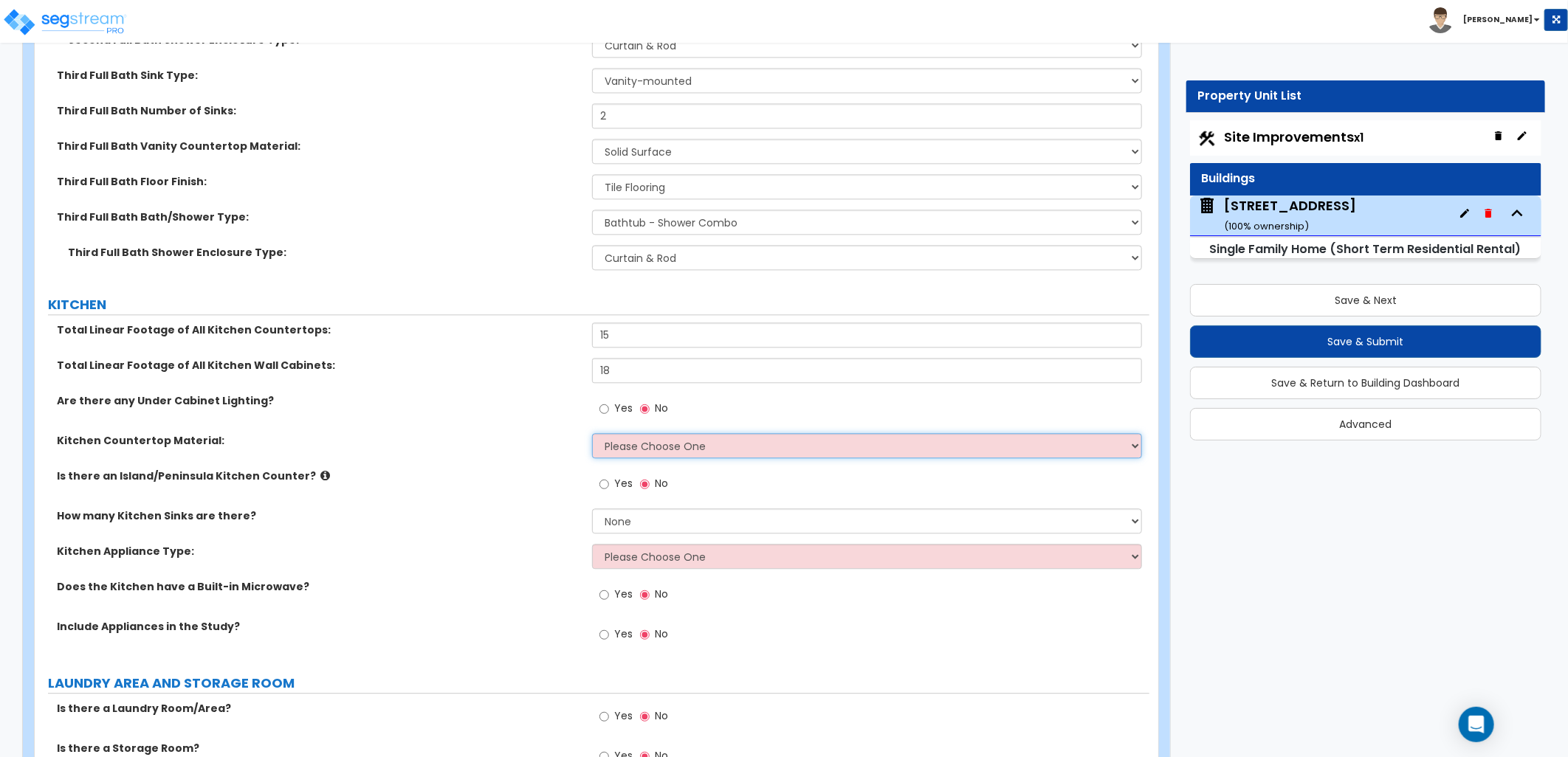
click at [646, 440] on select "Please Choose One Plastic Laminate Solid Surface Stone Quartz Marble Tile Wood …" at bounding box center [867, 446] width 550 height 25
select select "2"
click at [592, 433] on select "Please Choose One Plastic Laminate Solid Surface Stone Quartz Marble Tile Wood …" at bounding box center [867, 446] width 550 height 25
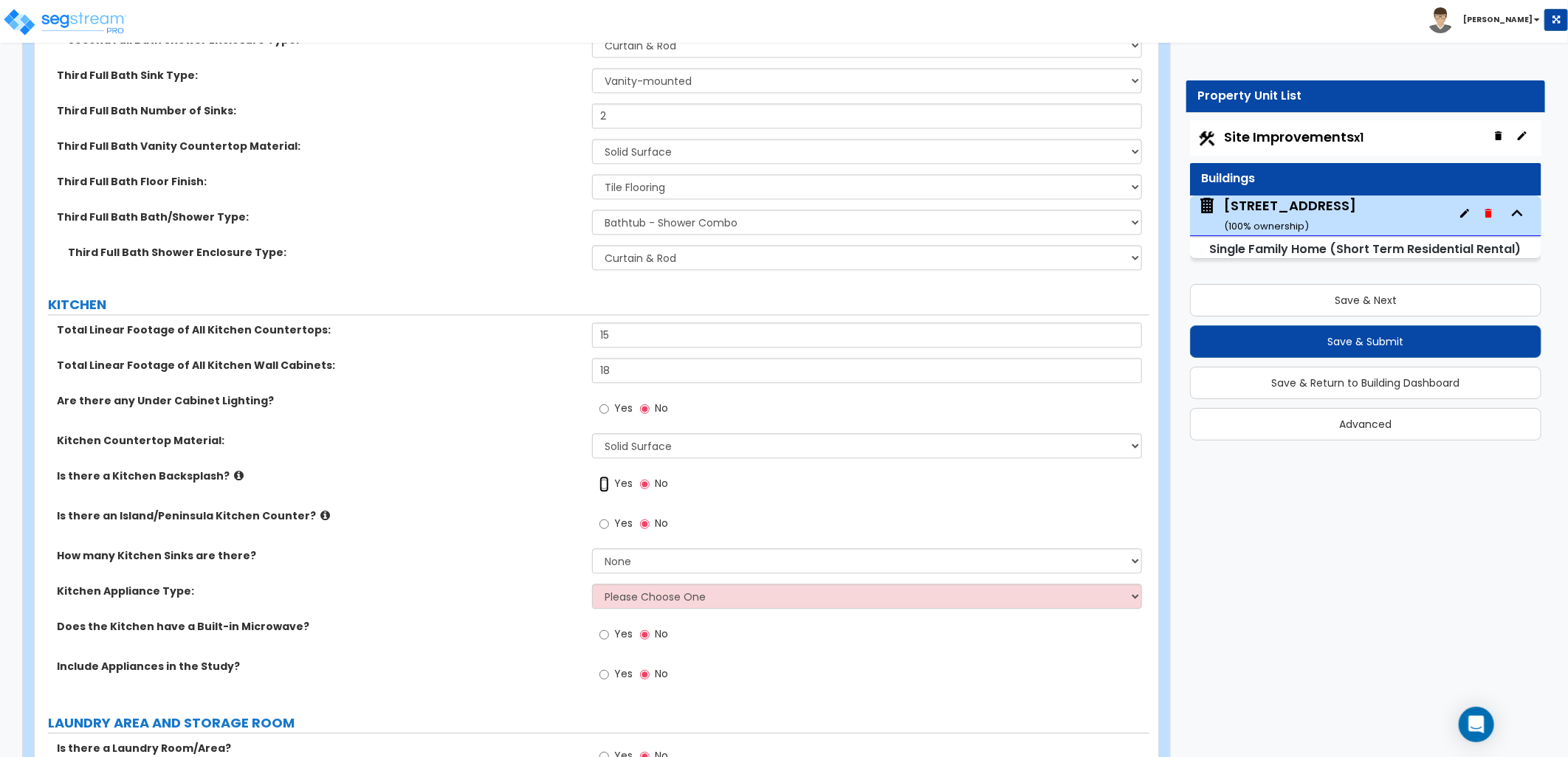
click at [608, 483] on input "Yes" at bounding box center [604, 484] width 10 height 16
radio input "true"
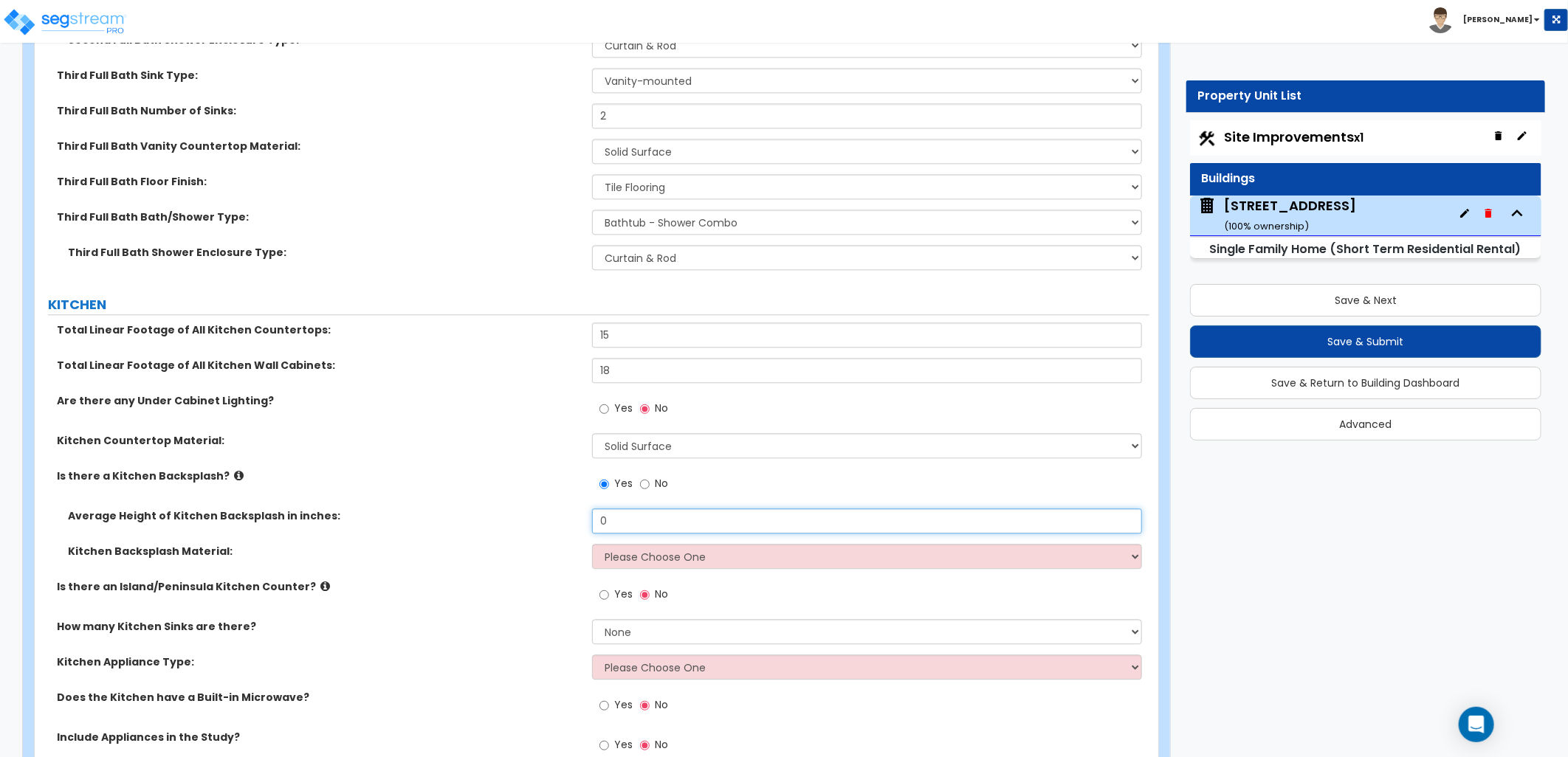
drag, startPoint x: 632, startPoint y: 512, endPoint x: 558, endPoint y: 511, distance: 74.0
click at [558, 511] on div "Average Height of Kitchen Backsplash in inches: 0" at bounding box center [592, 527] width 1115 height 35
drag, startPoint x: 598, startPoint y: 513, endPoint x: 615, endPoint y: 515, distance: 17.1
click at [615, 515] on input "2" at bounding box center [867, 521] width 550 height 25
type input "24"
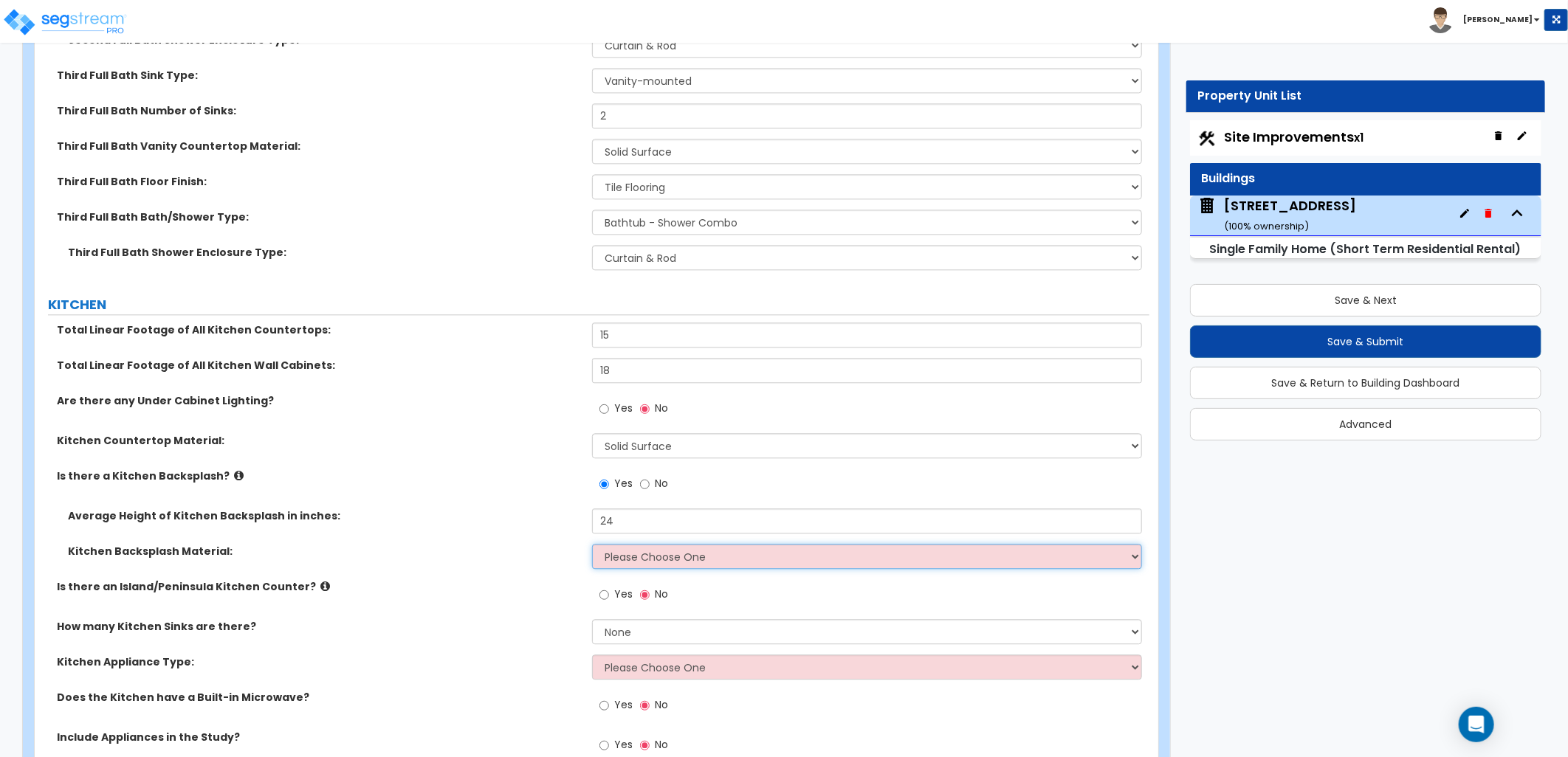
click at [613, 562] on select "Please Choose One Plastic Laminate Solid Surface Stone Quartz Tile Stainless St…" at bounding box center [867, 557] width 550 height 25
select select "1"
click at [592, 544] on select "Please Choose One Plastic Laminate Solid Surface Stone Quartz Tile Stainless St…" at bounding box center [867, 557] width 550 height 25
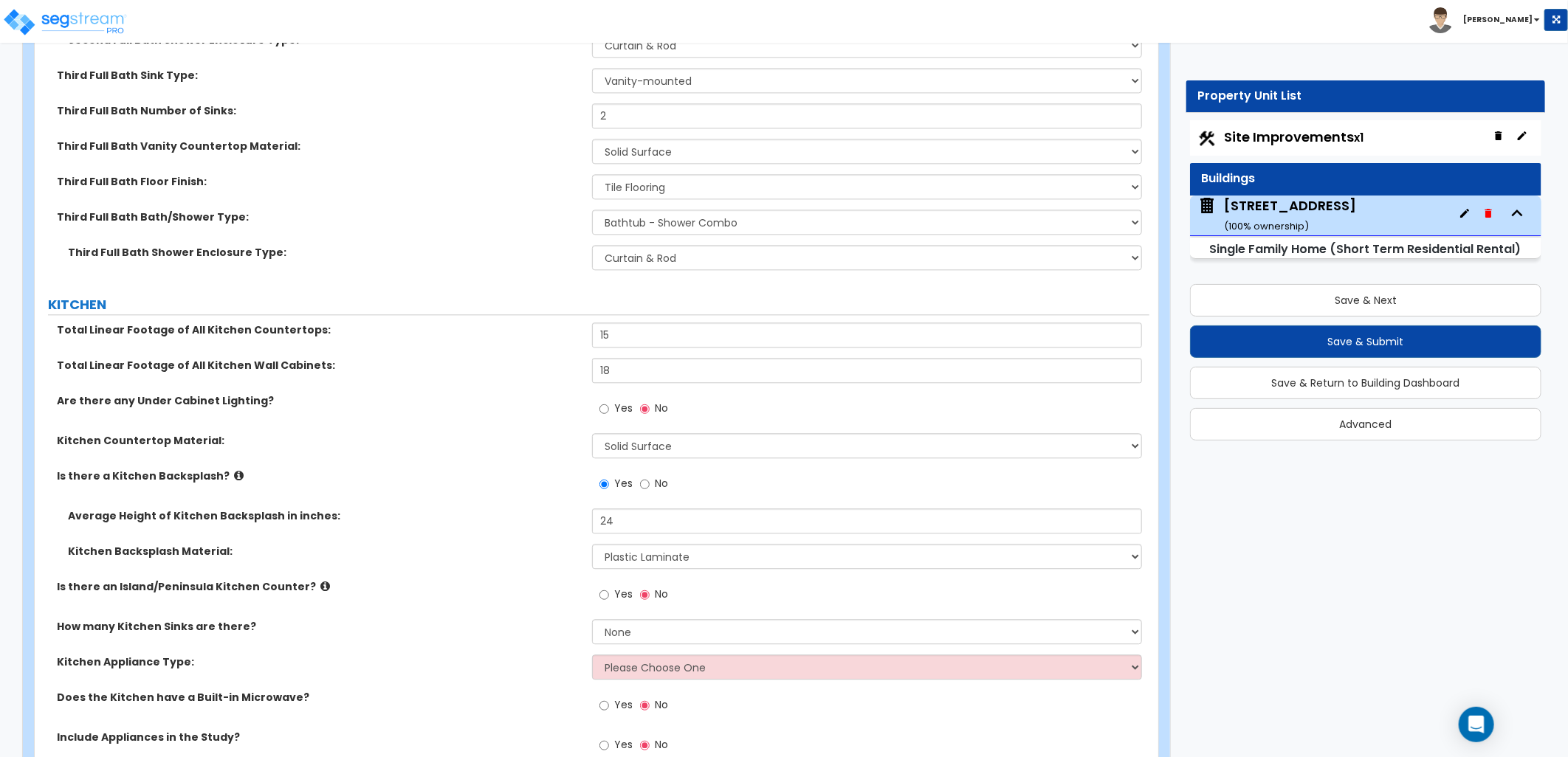
click at [537, 600] on div "Is there an Island/Peninsula Kitchen Counter? Yes No" at bounding box center [592, 598] width 1115 height 40
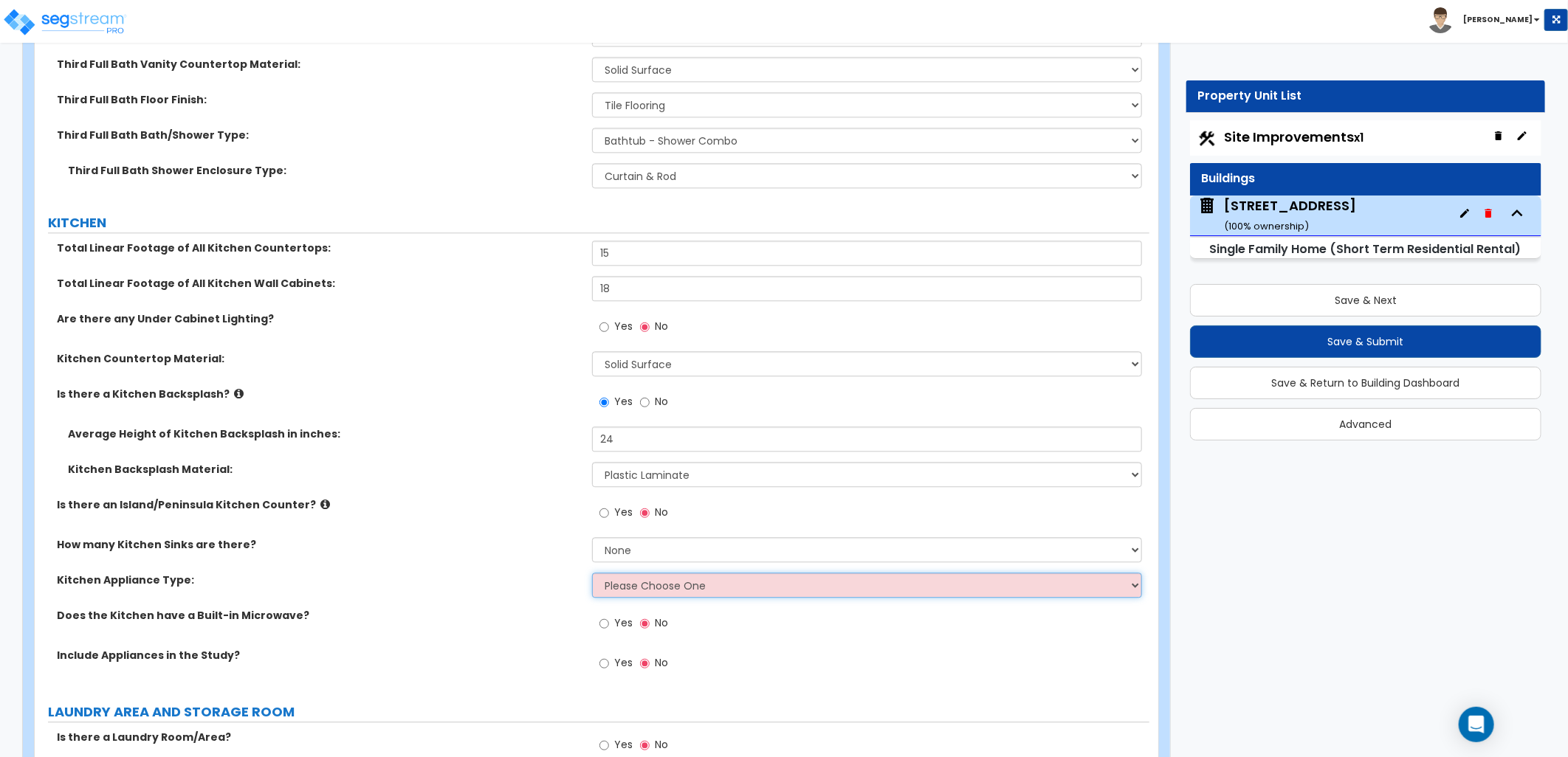
click at [625, 586] on select "Please Choose One Gas Electric" at bounding box center [867, 585] width 550 height 25
select select "2"
click at [592, 573] on select "Please Choose One Gas Electric" at bounding box center [867, 585] width 550 height 25
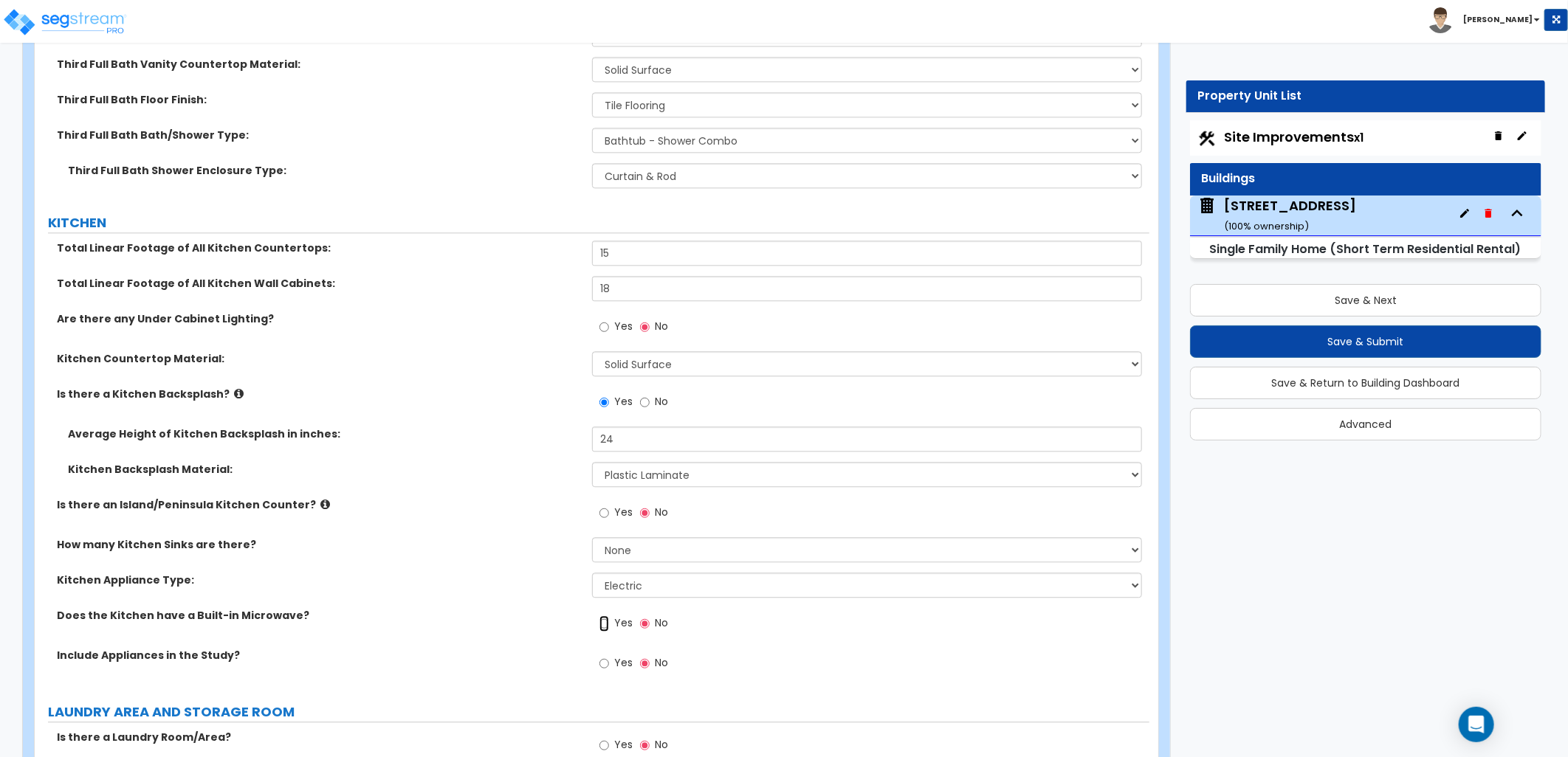
click at [606, 618] on input "Yes" at bounding box center [604, 623] width 10 height 16
radio input "true"
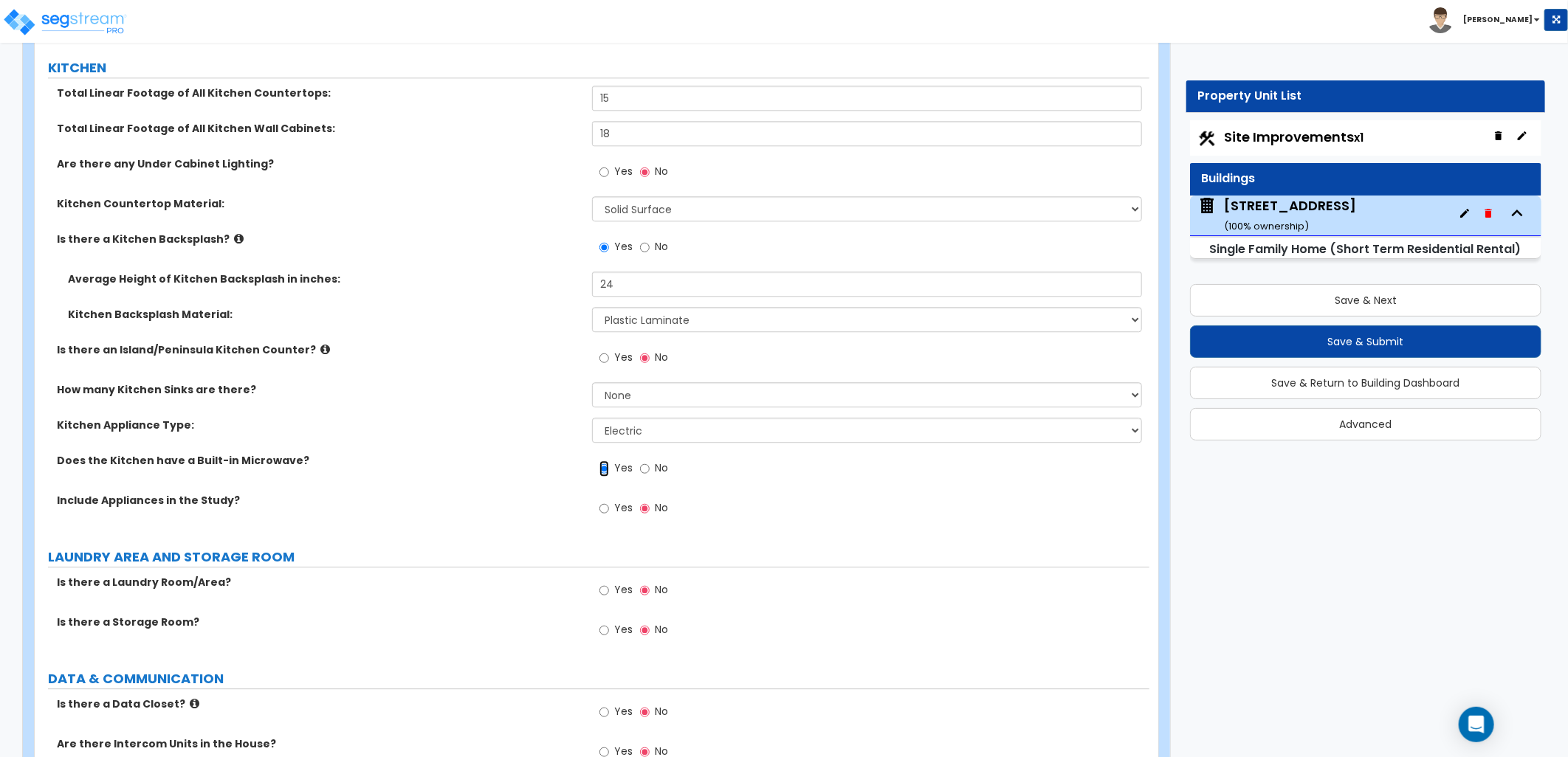
scroll to position [5821, 0]
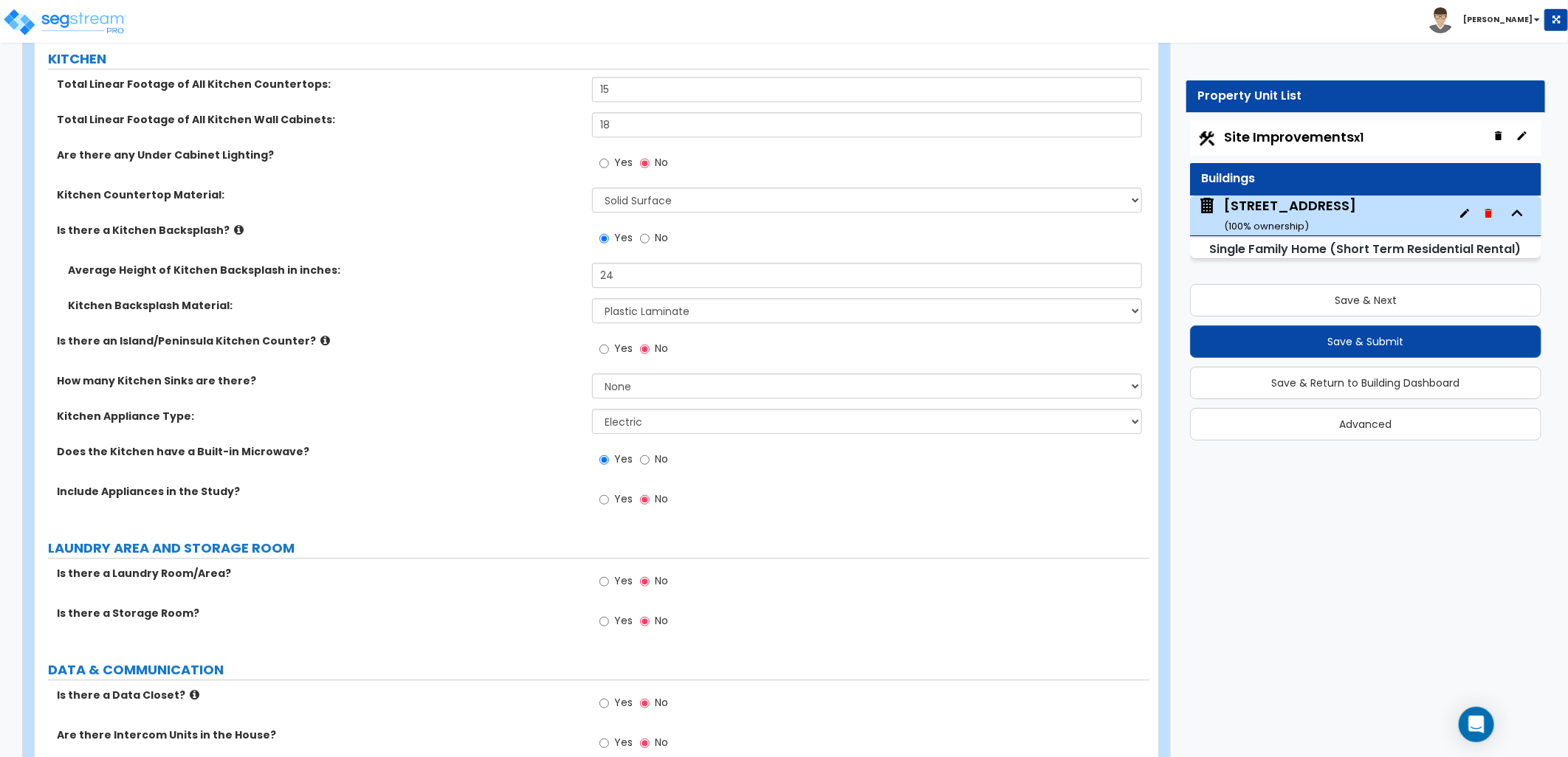
click at [609, 491] on label "Yes" at bounding box center [615, 501] width 33 height 25
click at [609, 491] on input "Yes" at bounding box center [604, 499] width 10 height 16
radio input "true"
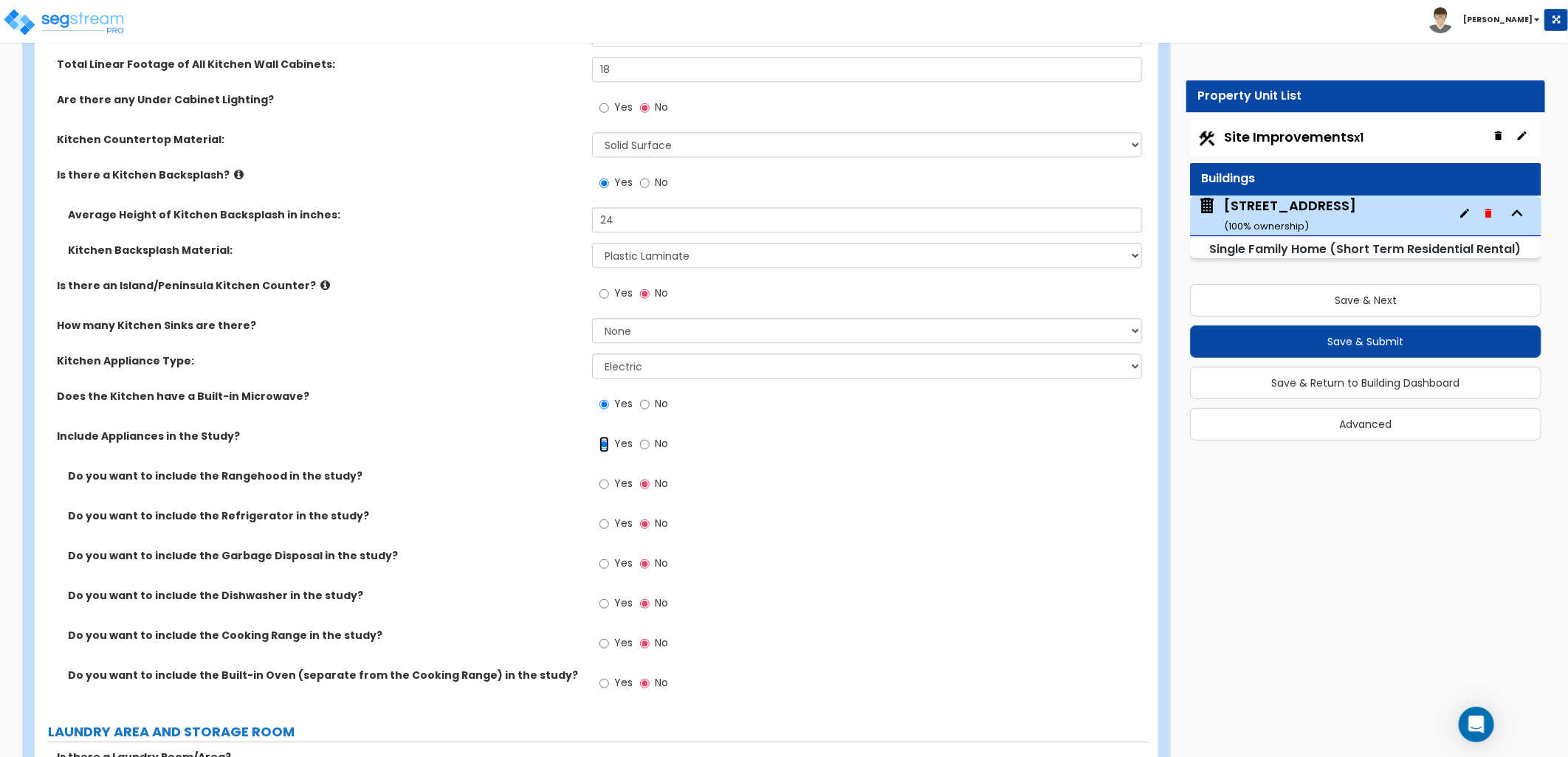
scroll to position [5904, 0]
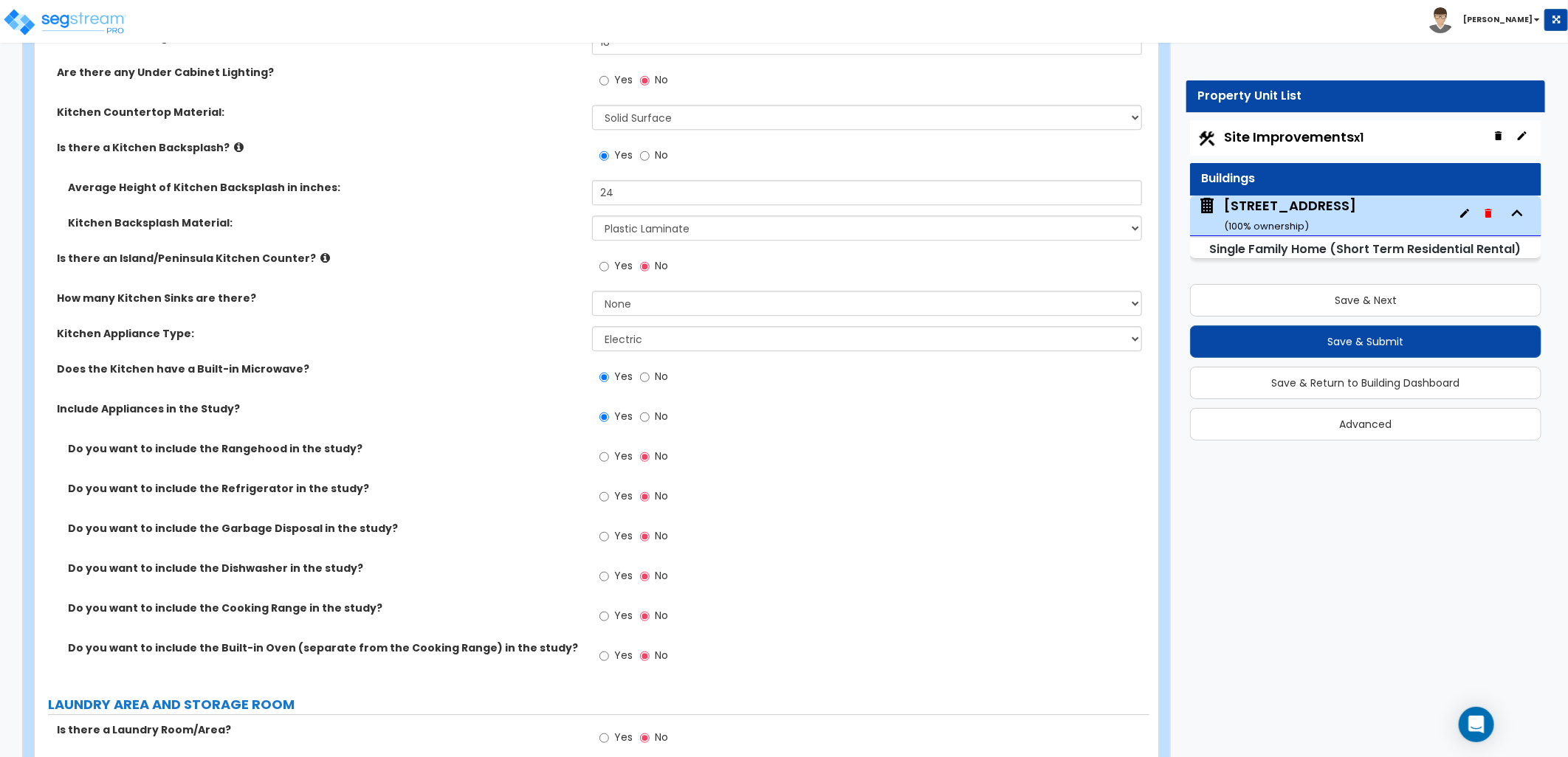
click at [610, 496] on label "Yes" at bounding box center [615, 498] width 33 height 25
click at [609, 496] on input "Yes" at bounding box center [604, 496] width 10 height 16
radio input "true"
click at [611, 529] on label "Yes" at bounding box center [615, 538] width 33 height 25
click at [609, 529] on input "Yes" at bounding box center [604, 536] width 10 height 16
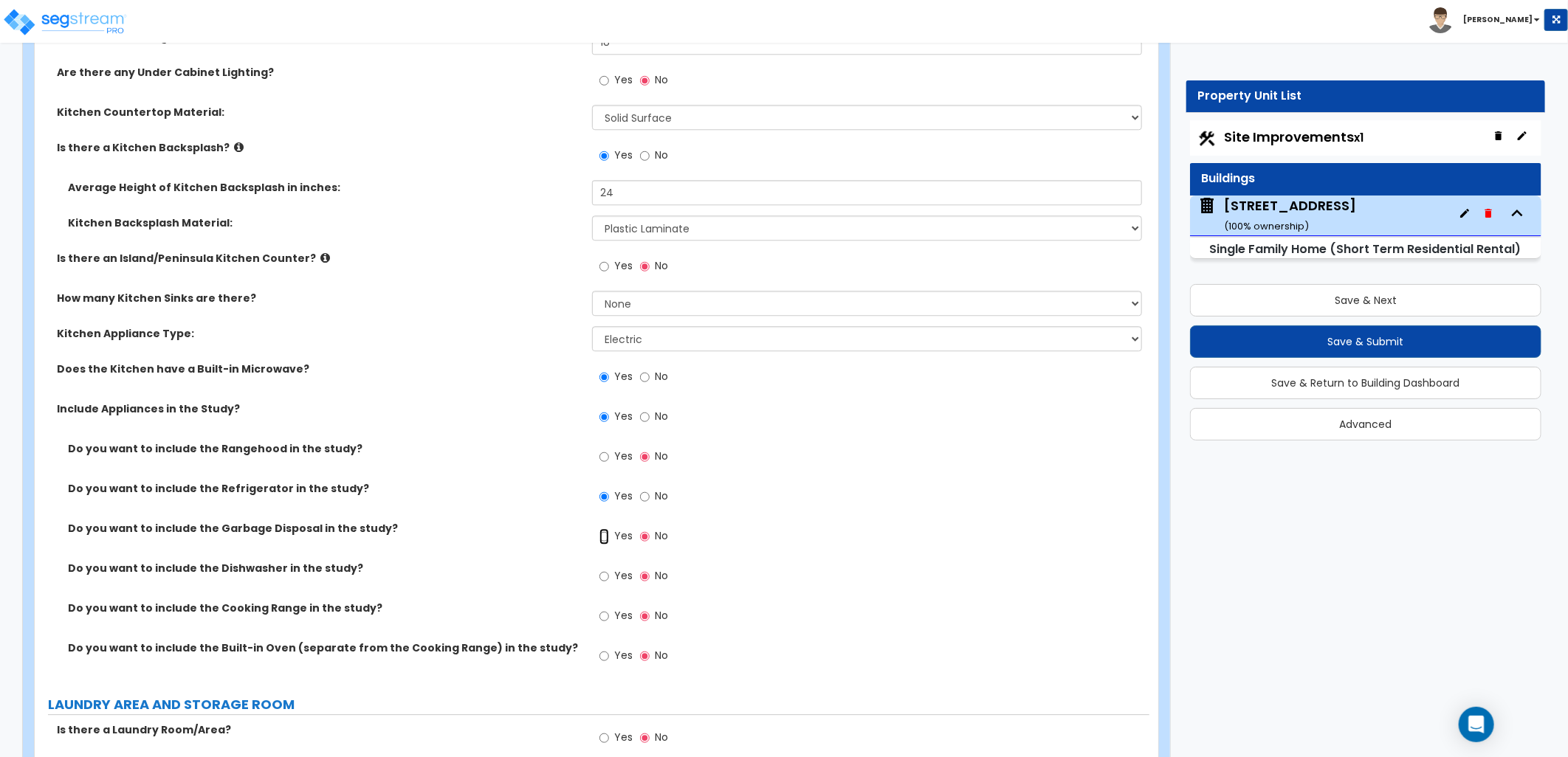
radio input "true"
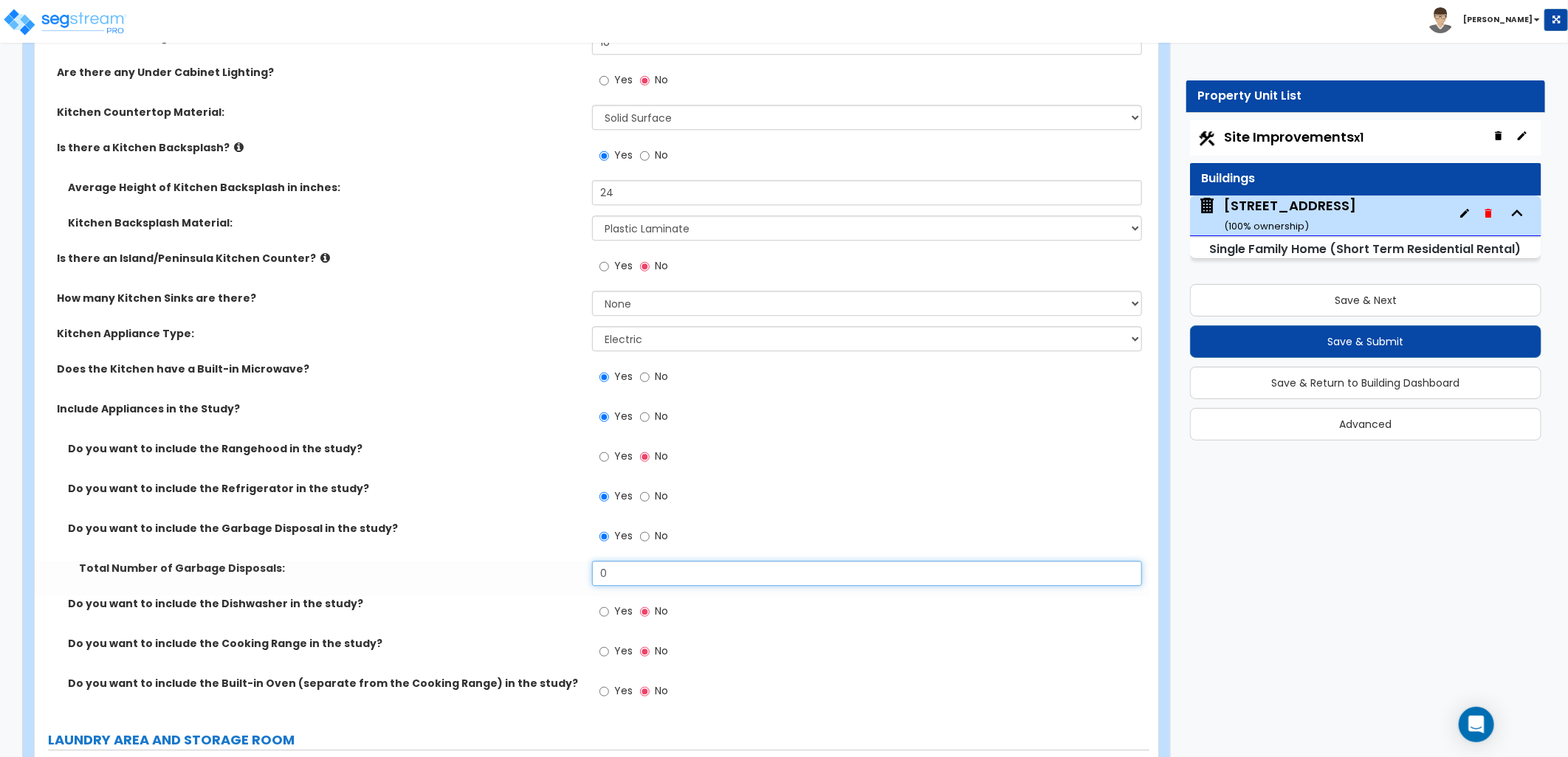
click at [610, 573] on input "0" at bounding box center [867, 574] width 550 height 25
type input "1"
drag, startPoint x: 599, startPoint y: 608, endPoint x: 606, endPoint y: 615, distance: 9.9
click at [600, 609] on input "Yes" at bounding box center [604, 612] width 10 height 16
radio input "true"
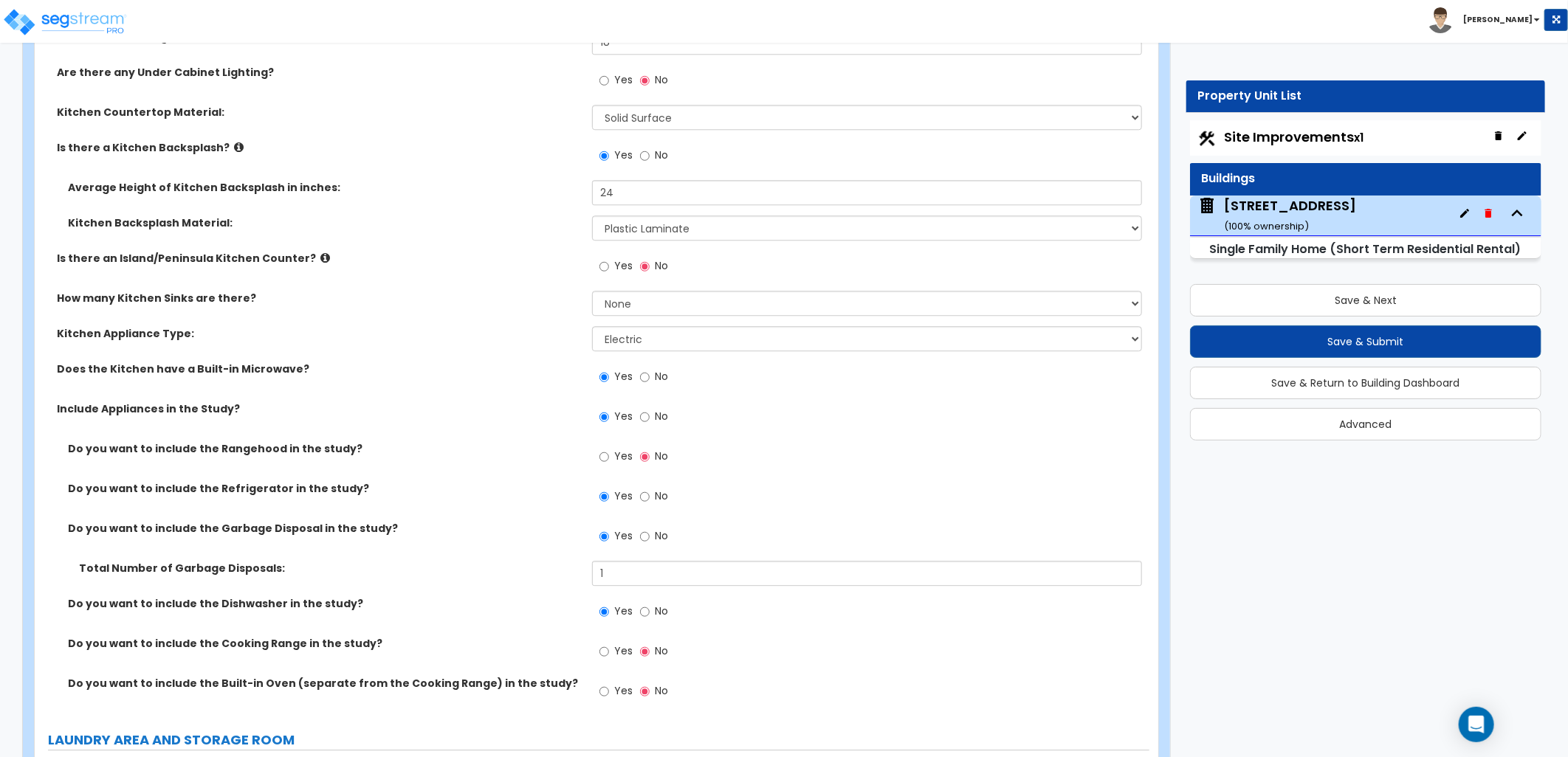
click at [613, 644] on label "Yes" at bounding box center [615, 653] width 33 height 25
click at [609, 644] on input "Yes" at bounding box center [604, 652] width 10 height 16
radio input "true"
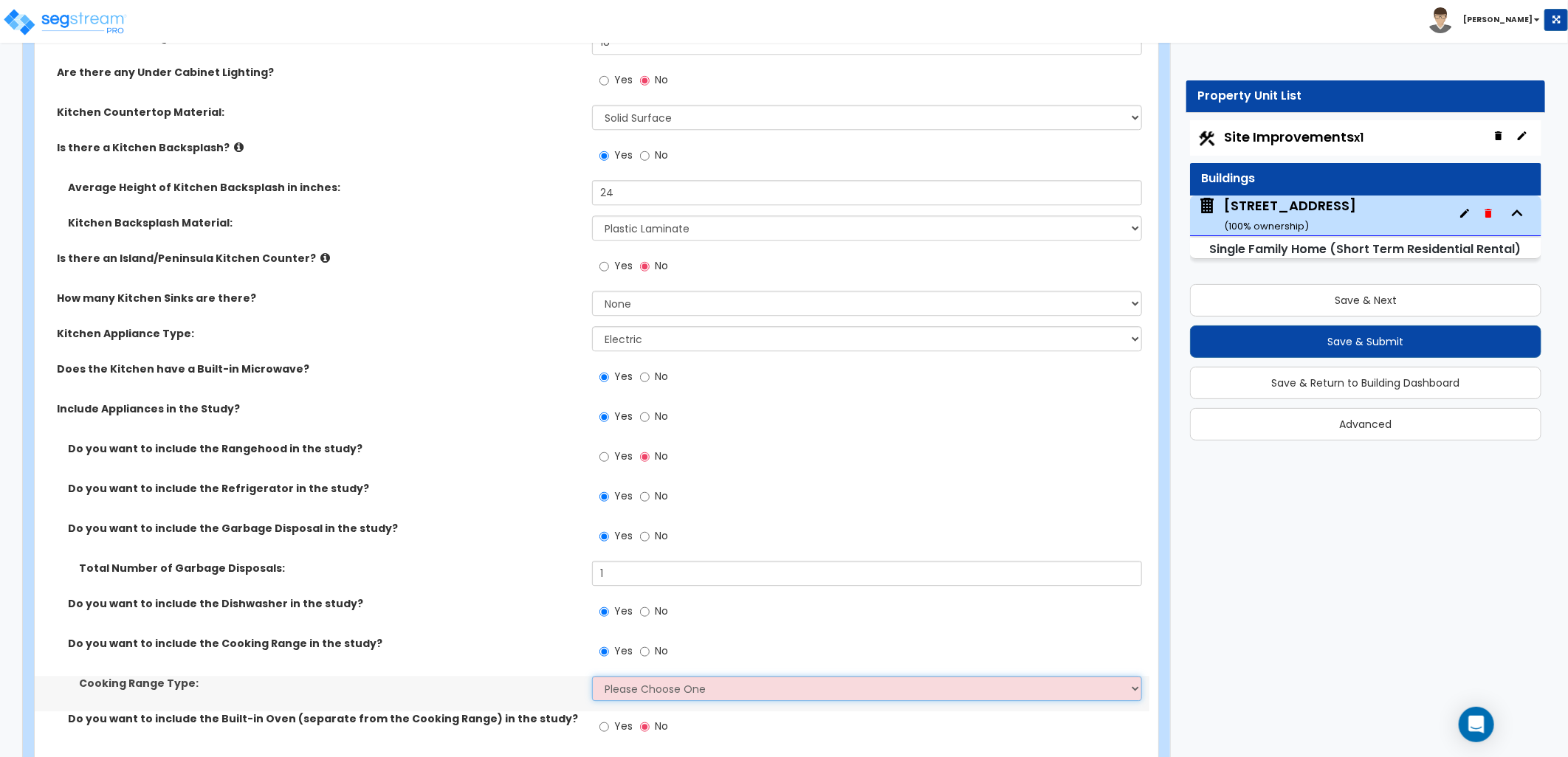
click at [632, 683] on select "Please Choose One Cook Top Only Range with Oven" at bounding box center [867, 689] width 550 height 25
select select "2"
click at [592, 676] on select "Please Choose One Cook Top Only Range with Oven" at bounding box center [867, 689] width 550 height 25
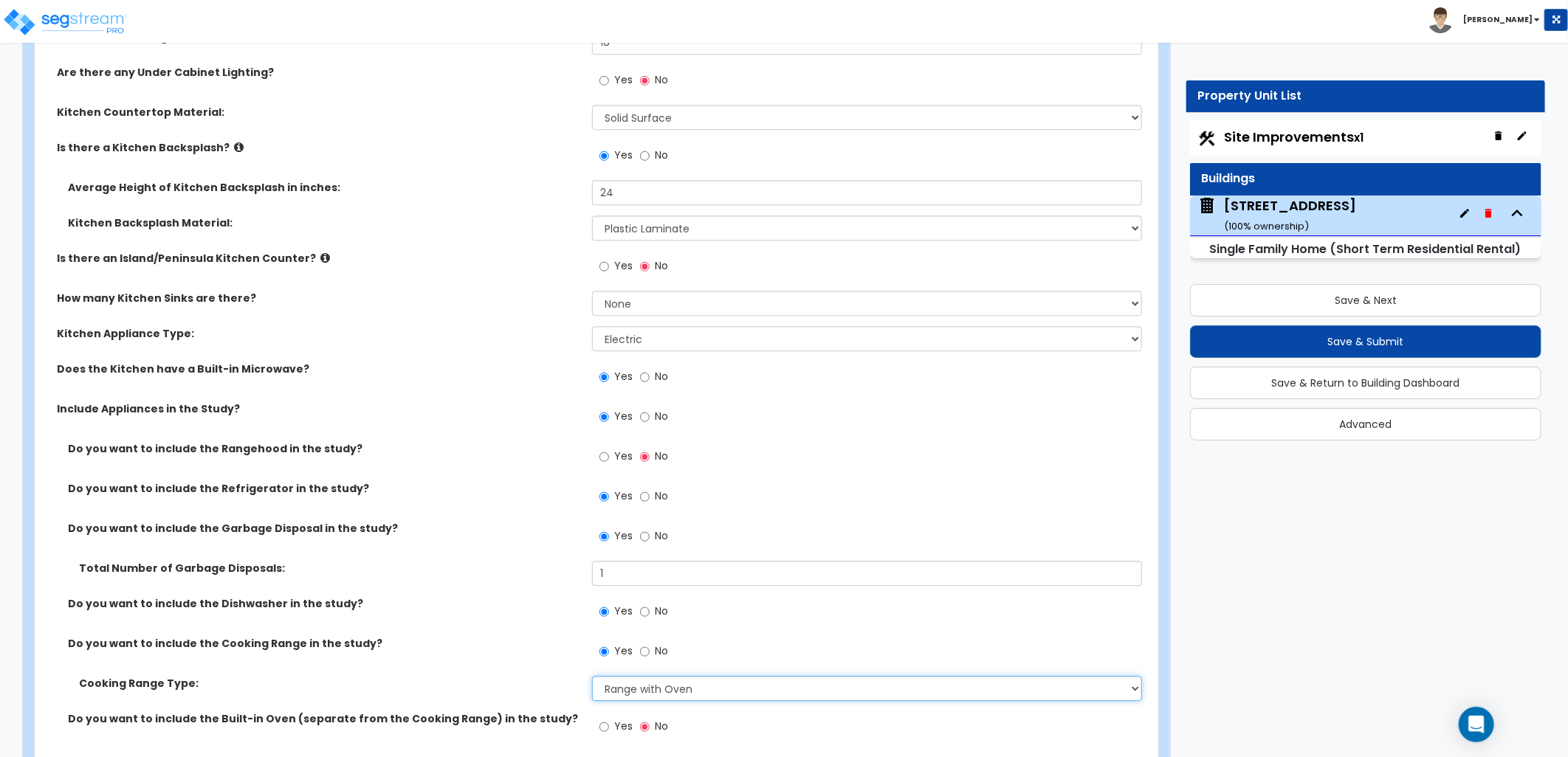
scroll to position [6068, 0]
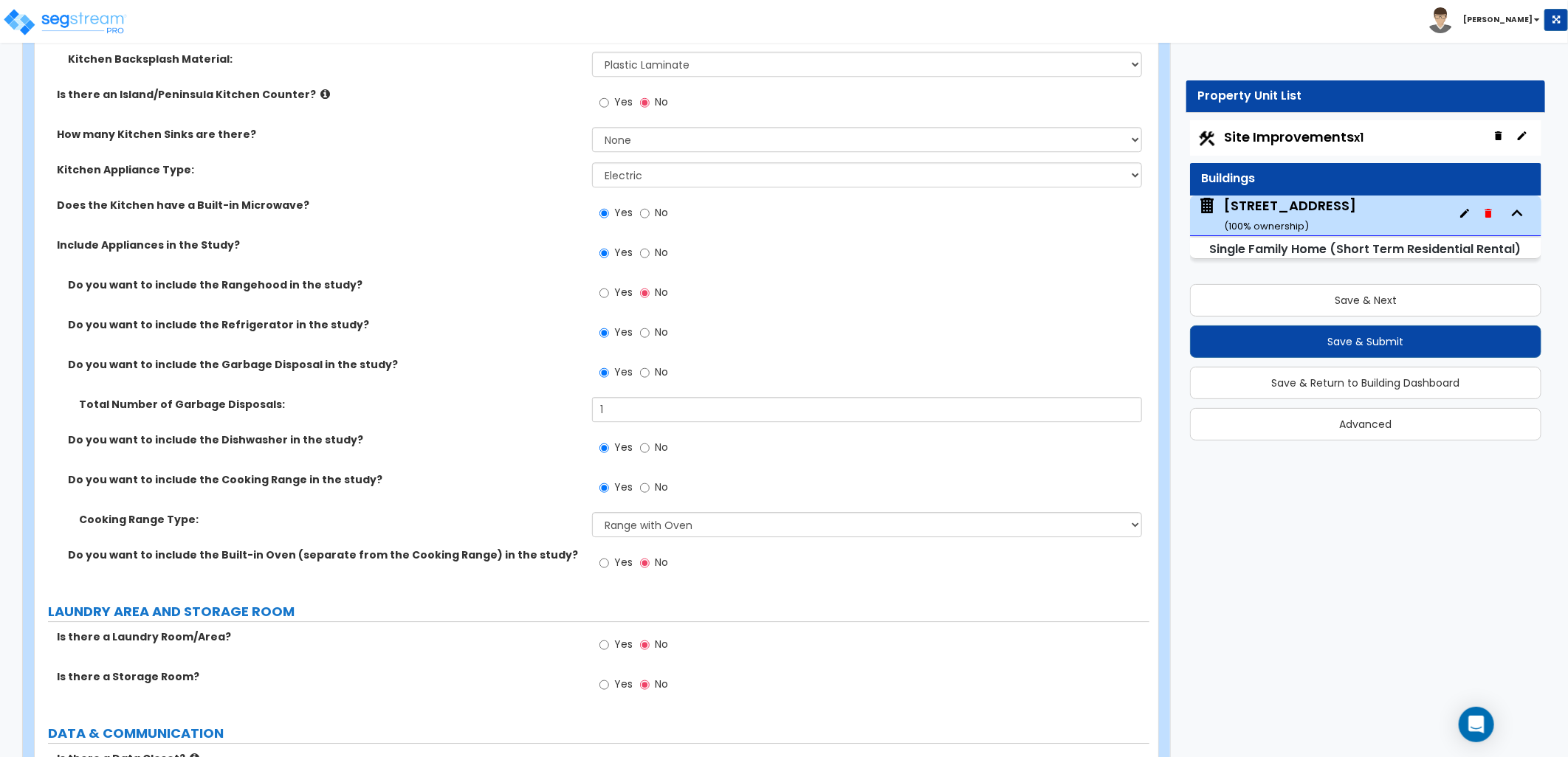
click at [625, 562] on span "Yes" at bounding box center [623, 562] width 19 height 15
click at [609, 562] on input "Yes" at bounding box center [604, 563] width 10 height 16
radio input "true"
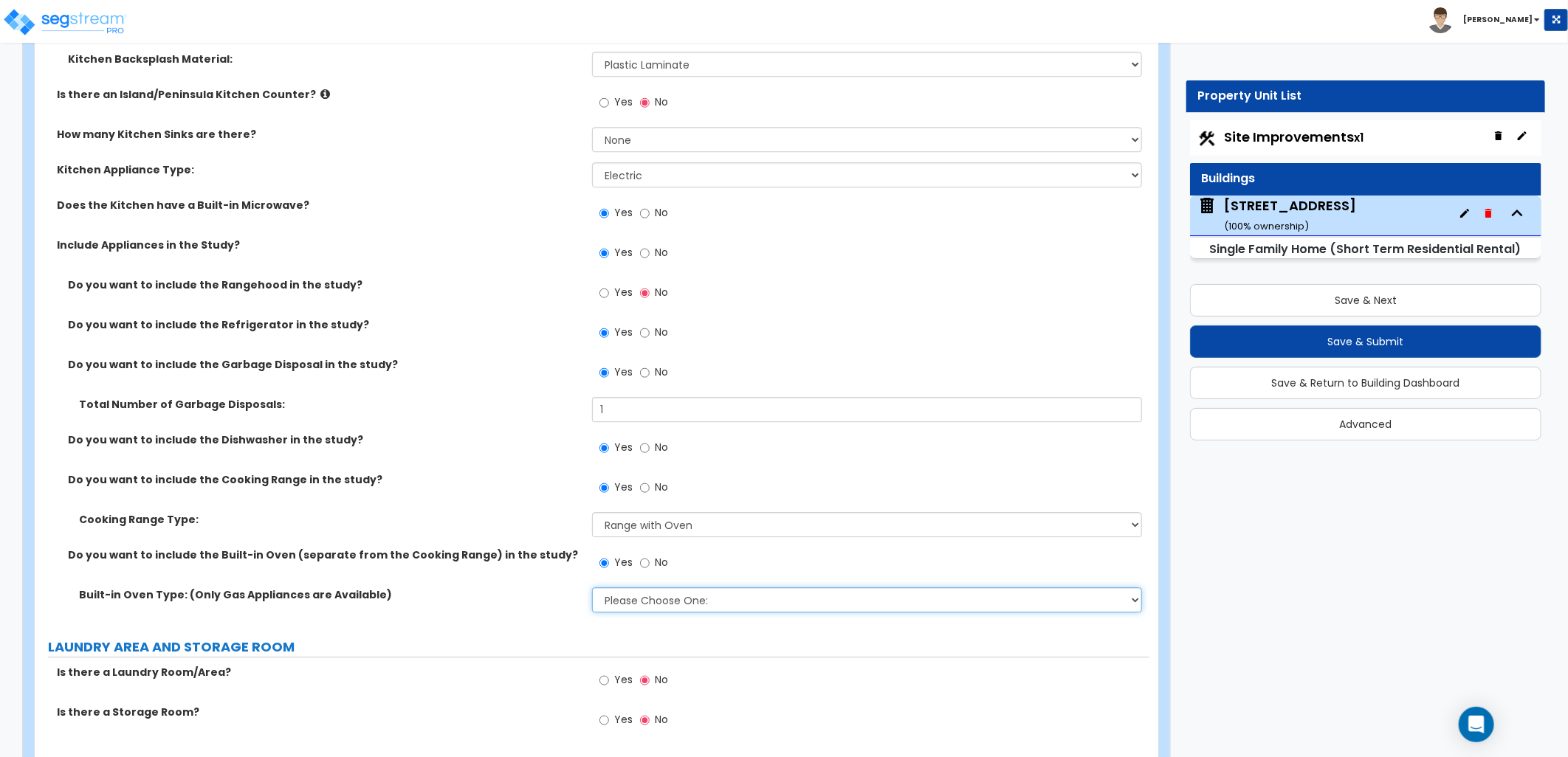
click at [655, 603] on select "Please Choose One: Single Double" at bounding box center [867, 600] width 550 height 25
click at [592, 588] on select "Please Choose One: Single Double" at bounding box center [867, 600] width 550 height 25
drag, startPoint x: 646, startPoint y: 605, endPoint x: 646, endPoint y: 613, distance: 8.0
click at [646, 605] on select "Please Choose One: Single Double" at bounding box center [867, 600] width 550 height 25
select select "2"
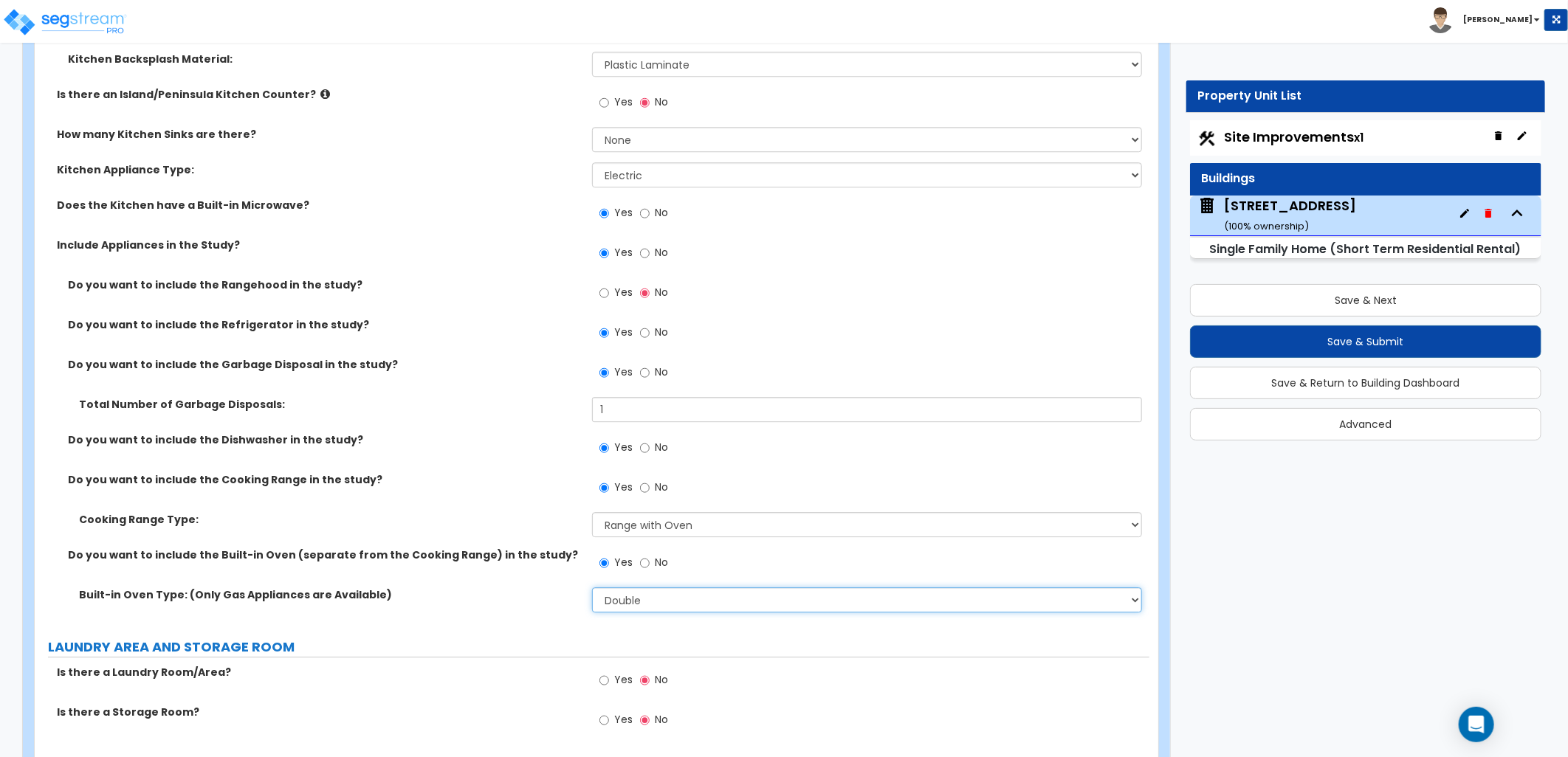
click at [592, 588] on select "Please Choose One: Single Double" at bounding box center [867, 600] width 550 height 25
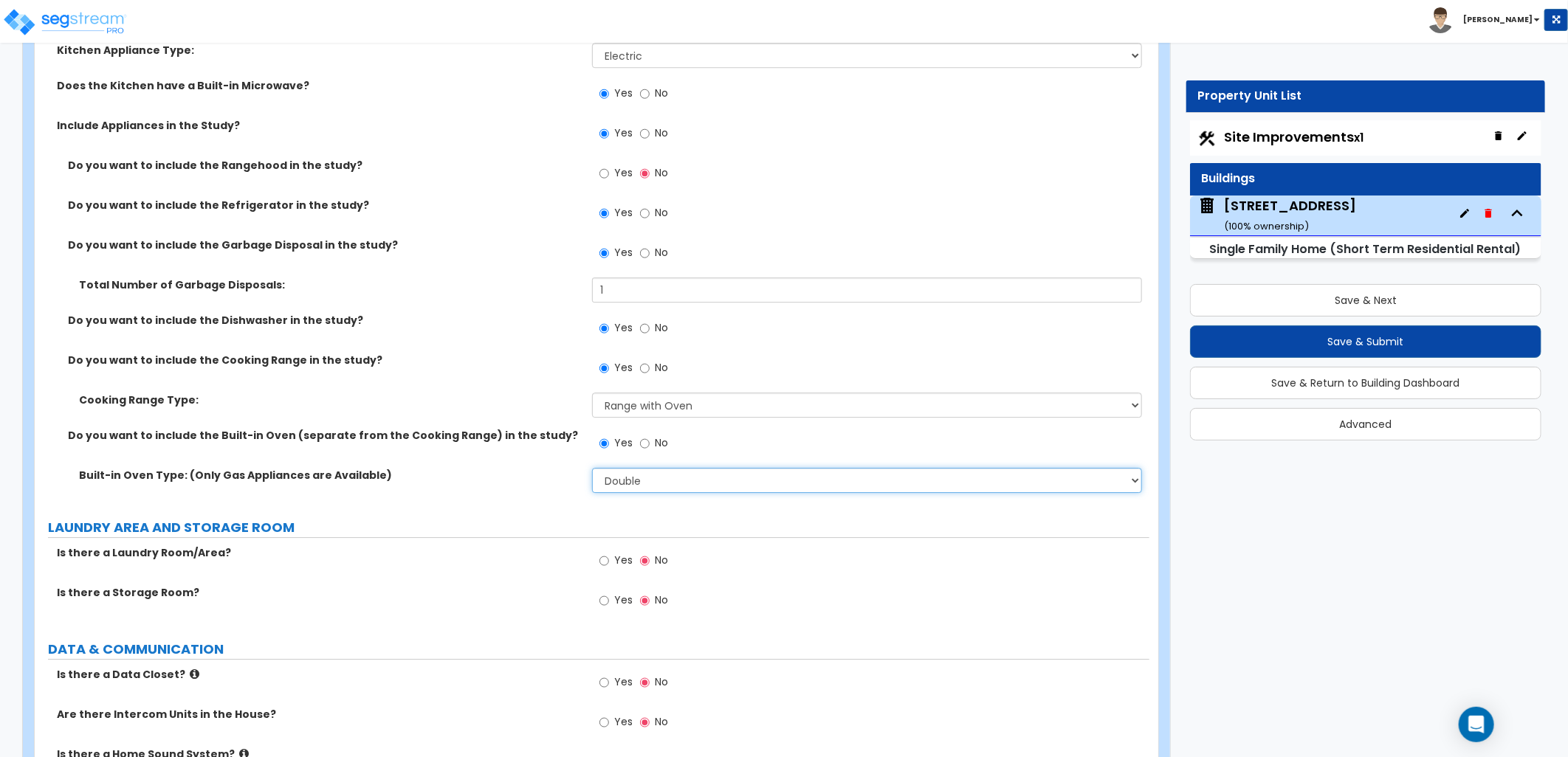
scroll to position [6395, 0]
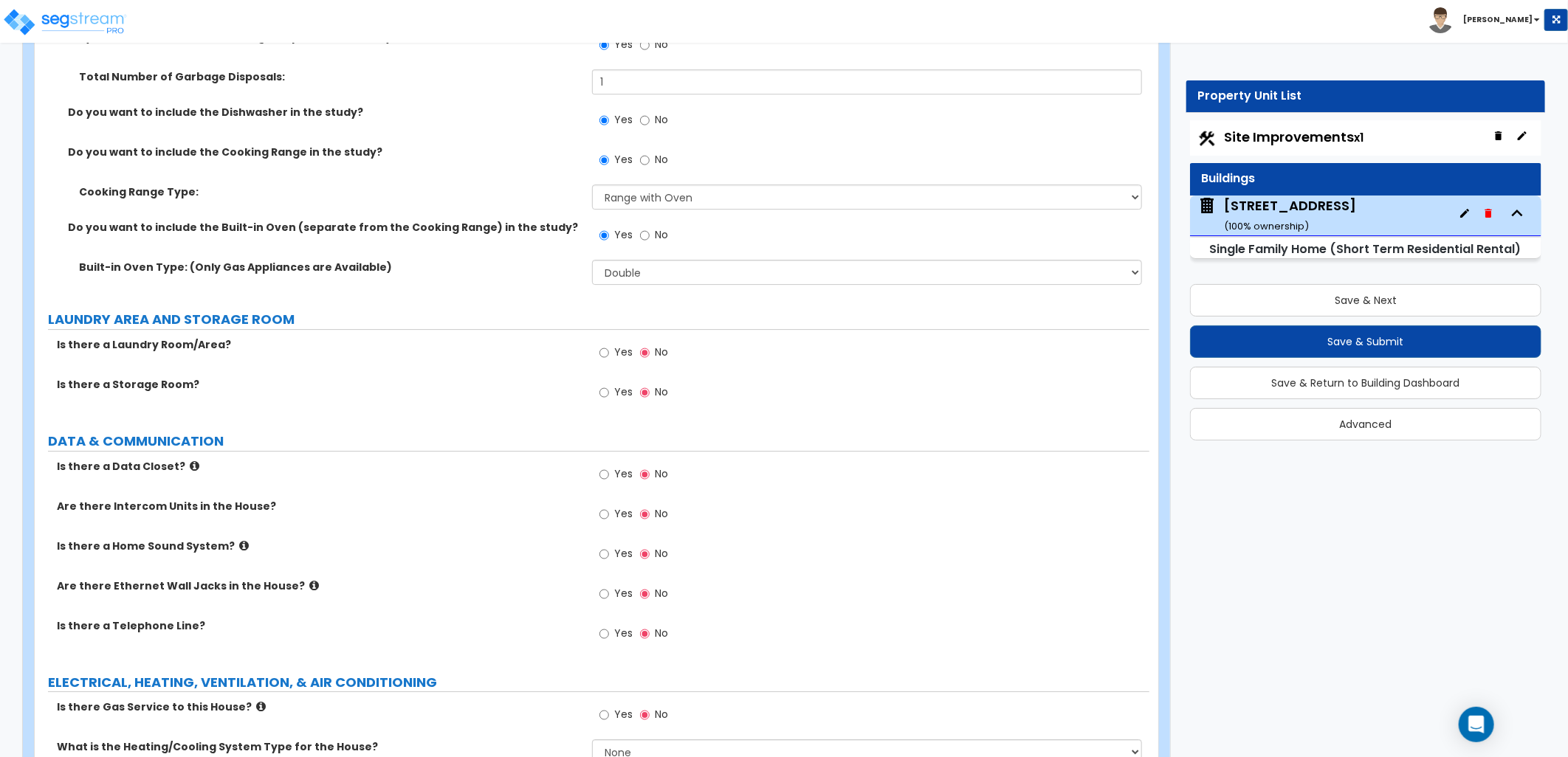
click at [611, 356] on label "Yes" at bounding box center [615, 354] width 33 height 25
click at [609, 356] on input "Yes" at bounding box center [604, 353] width 10 height 16
radio input "true"
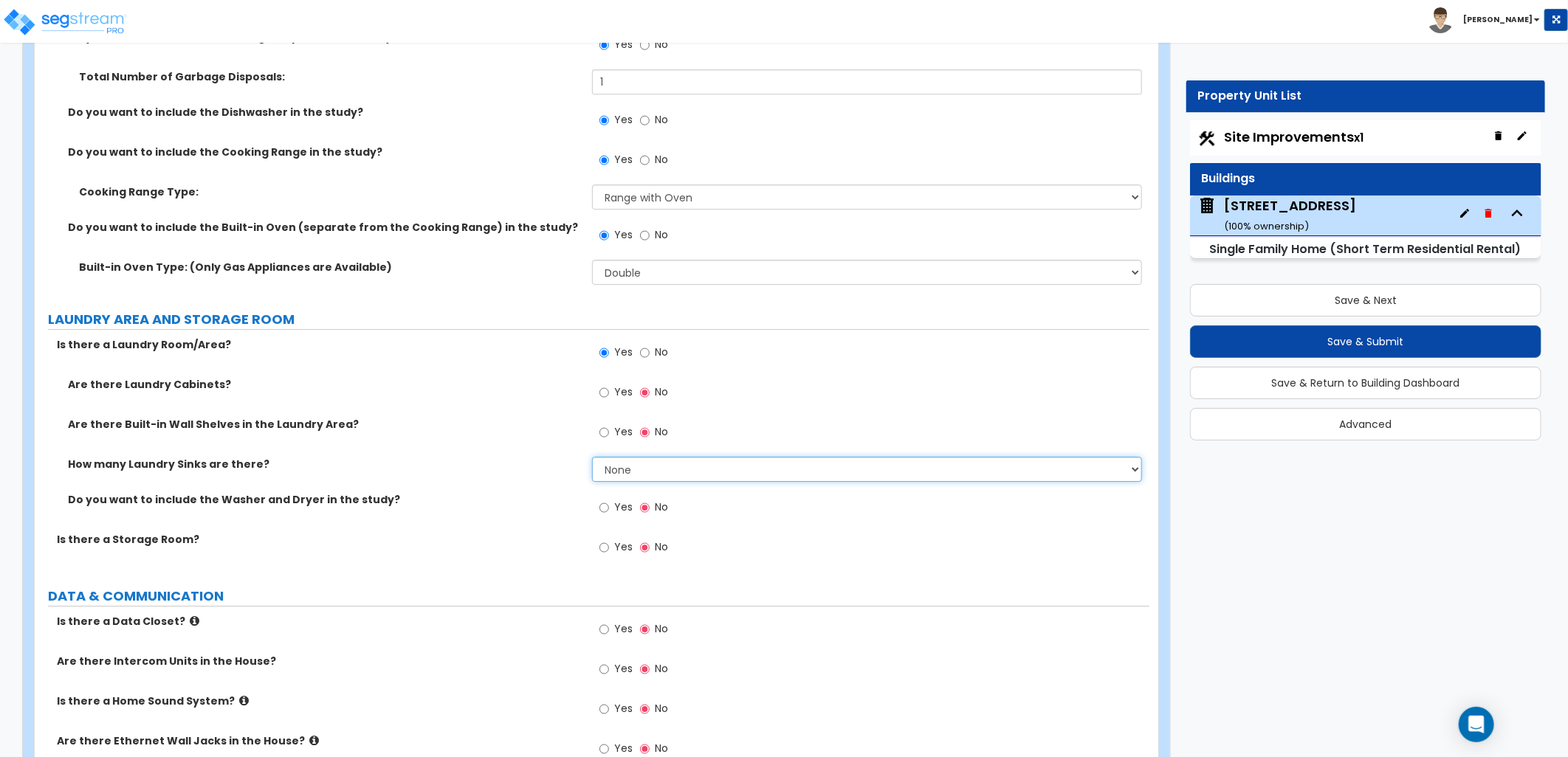
click at [621, 469] on select "None 1 2 3" at bounding box center [867, 469] width 550 height 25
click at [592, 457] on select "None 1 2 3" at bounding box center [867, 469] width 550 height 25
click at [600, 505] on input "Yes" at bounding box center [604, 508] width 10 height 16
radio input "true"
click at [615, 540] on span "Yes" at bounding box center [623, 547] width 19 height 15
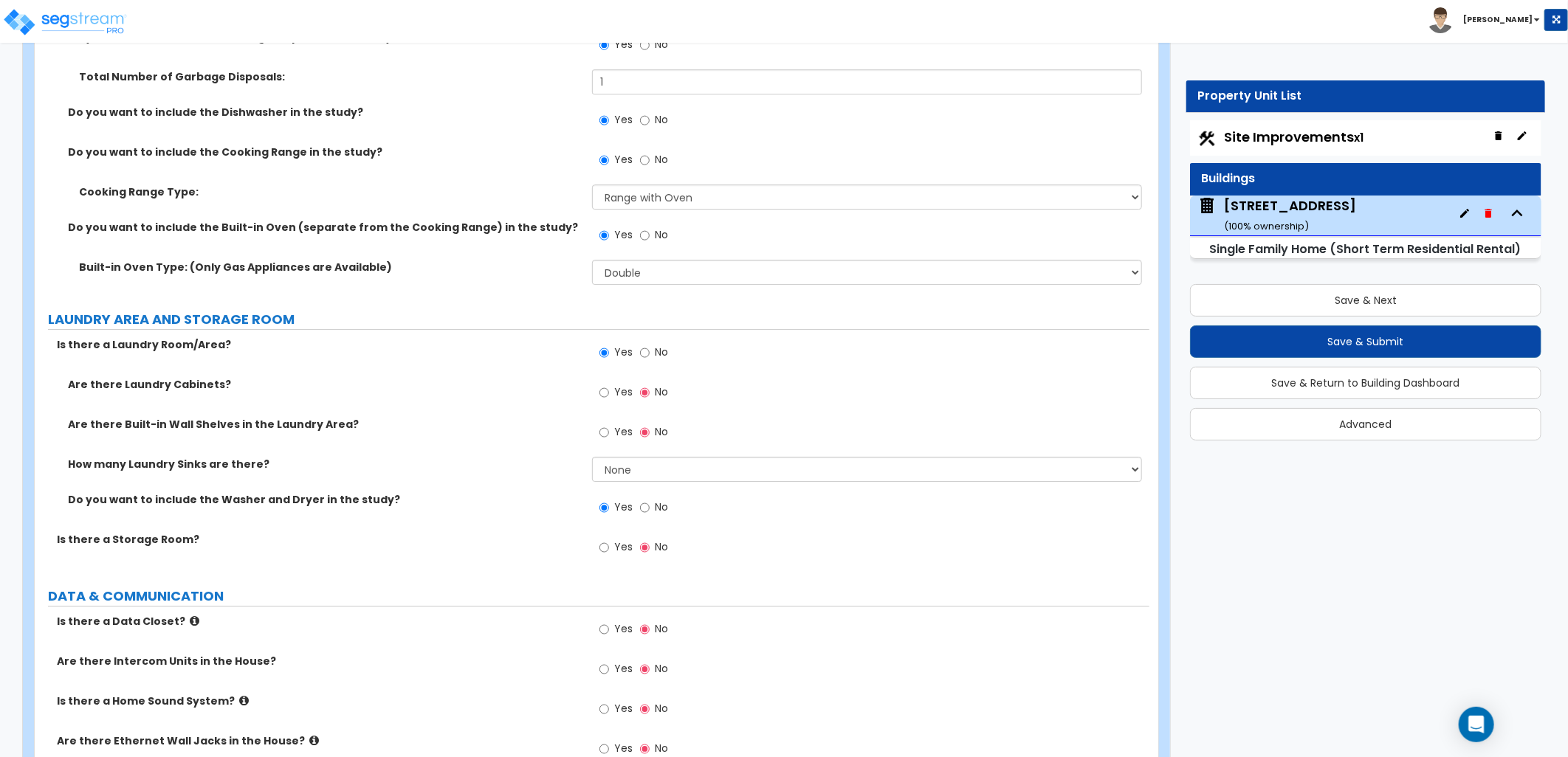
click at [609, 540] on input "Yes" at bounding box center [604, 548] width 10 height 16
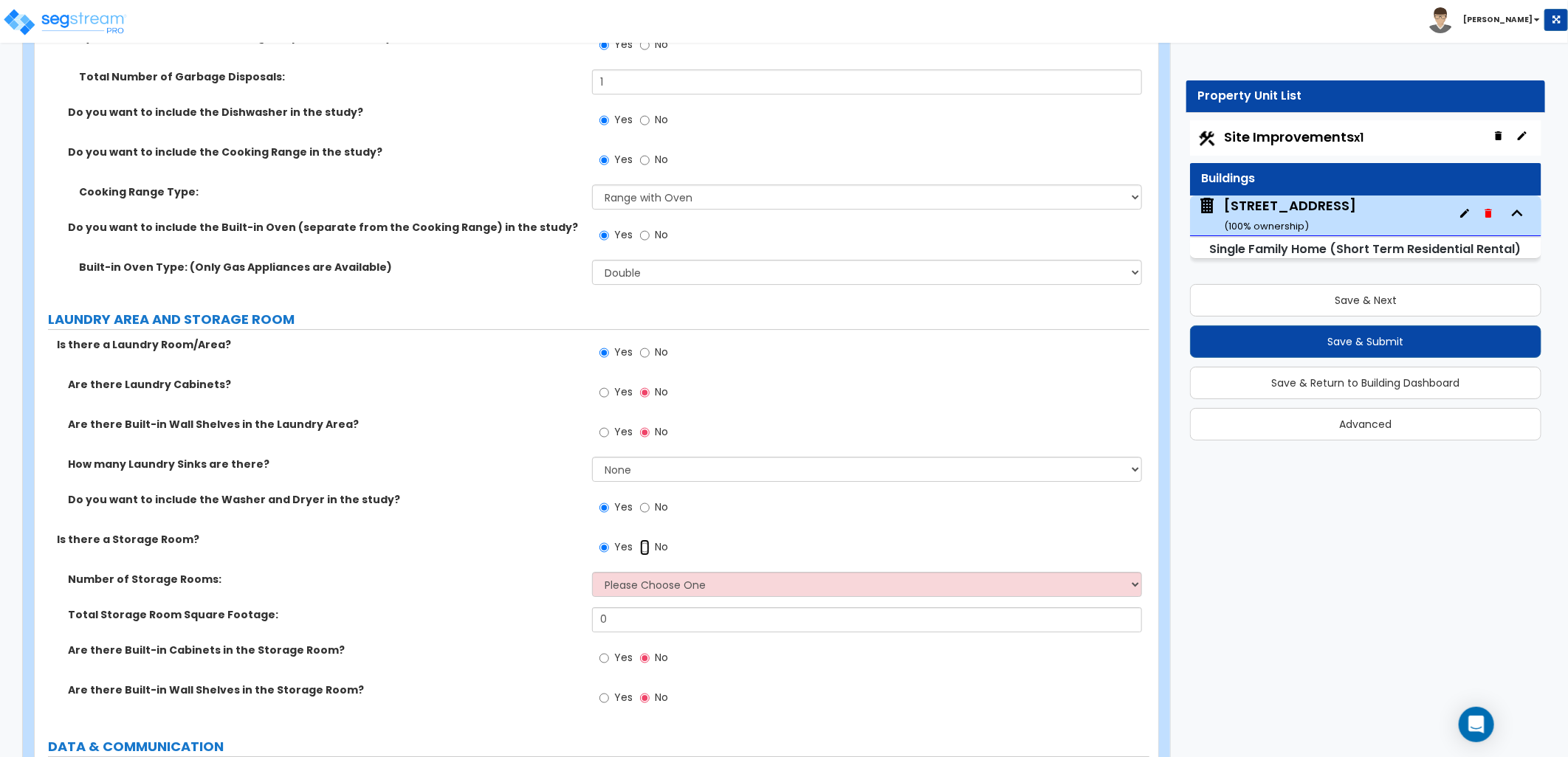
click at [647, 542] on input "No" at bounding box center [645, 548] width 10 height 16
radio input "false"
radio input "true"
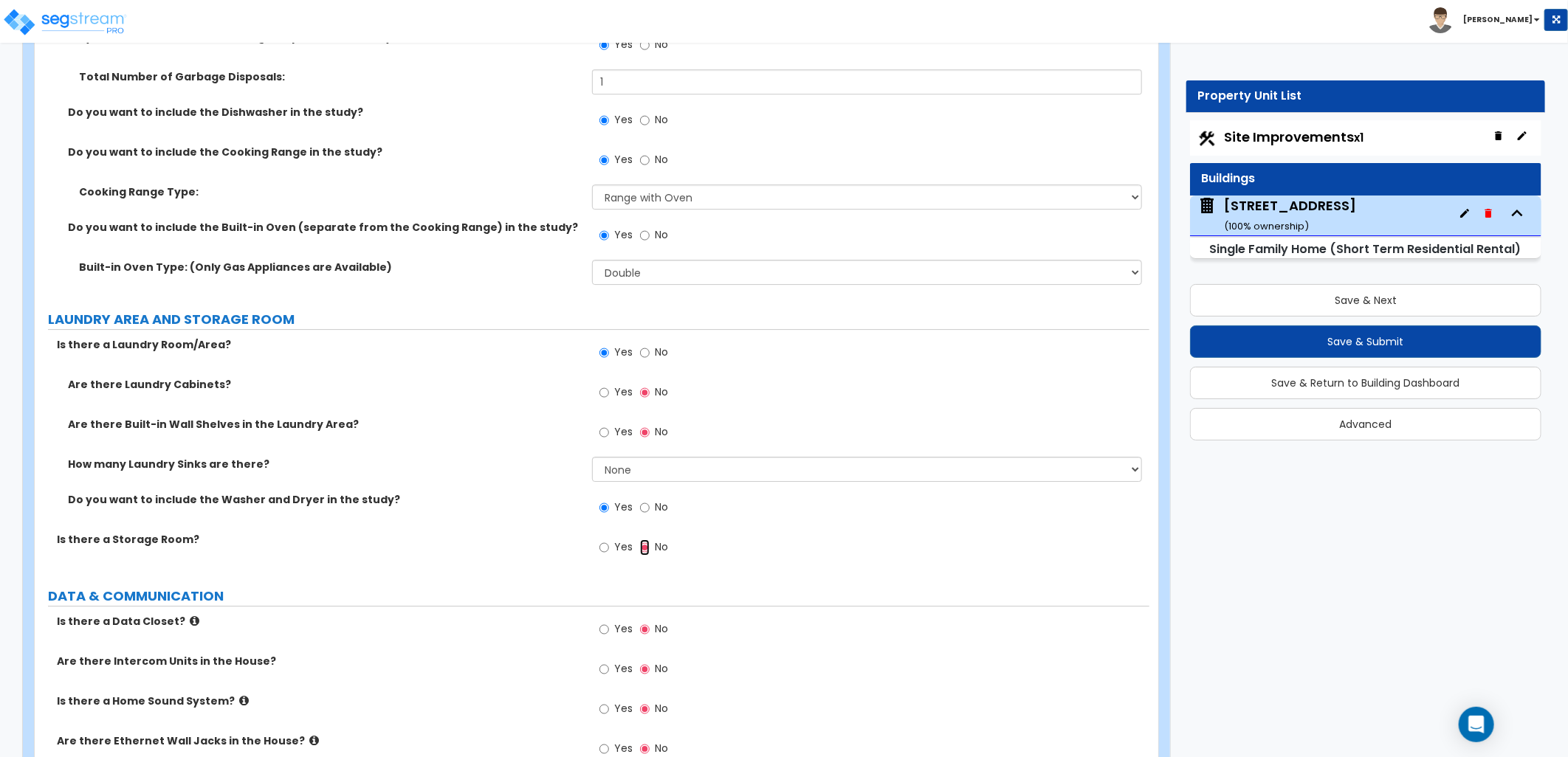
scroll to position [6641, 0]
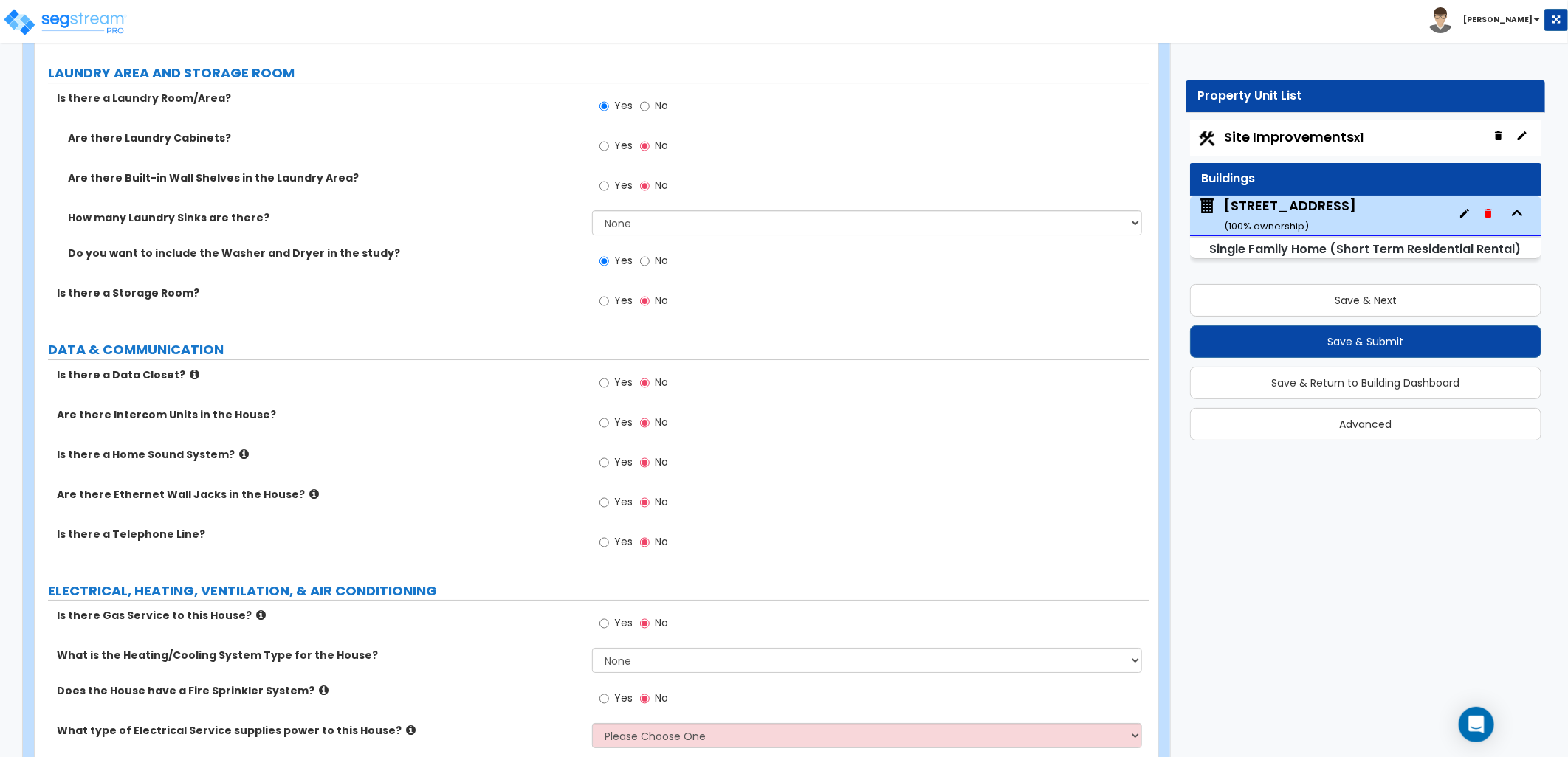
click at [611, 496] on label "Yes" at bounding box center [615, 503] width 33 height 25
click at [609, 496] on input "Yes" at bounding box center [604, 503] width 10 height 16
radio input "true"
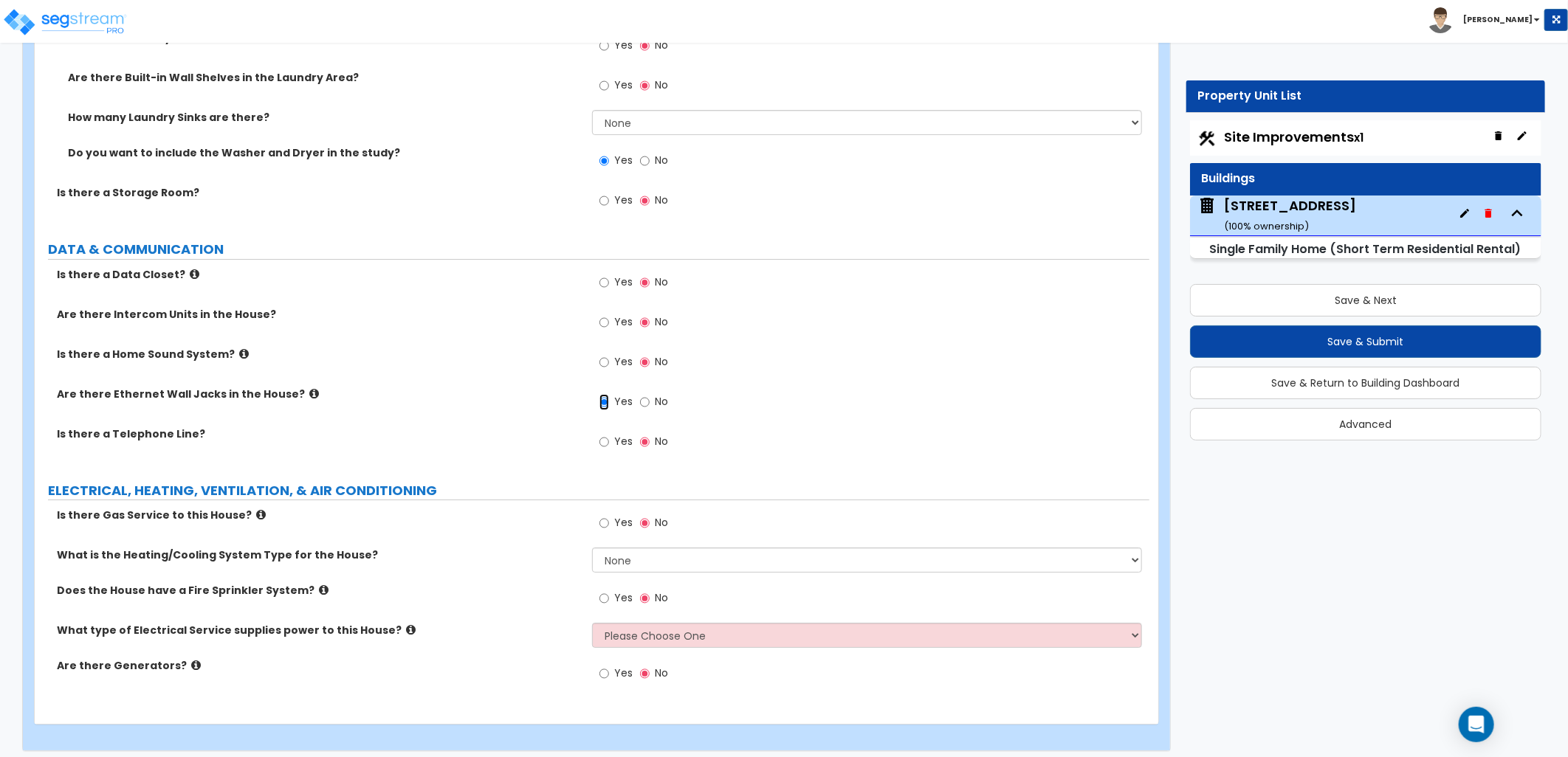
scroll to position [6747, 0]
